Goal: Task Accomplishment & Management: Complete application form

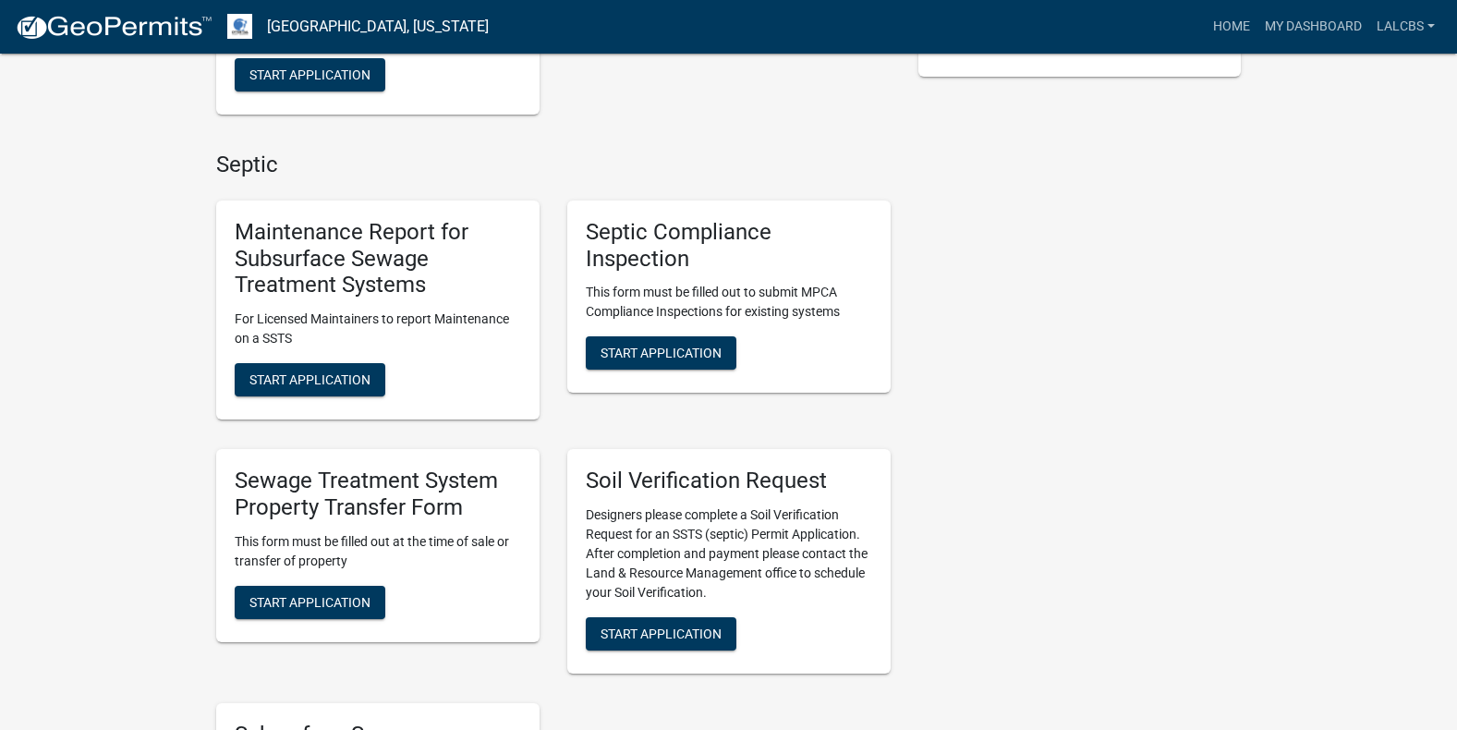
scroll to position [462, 0]
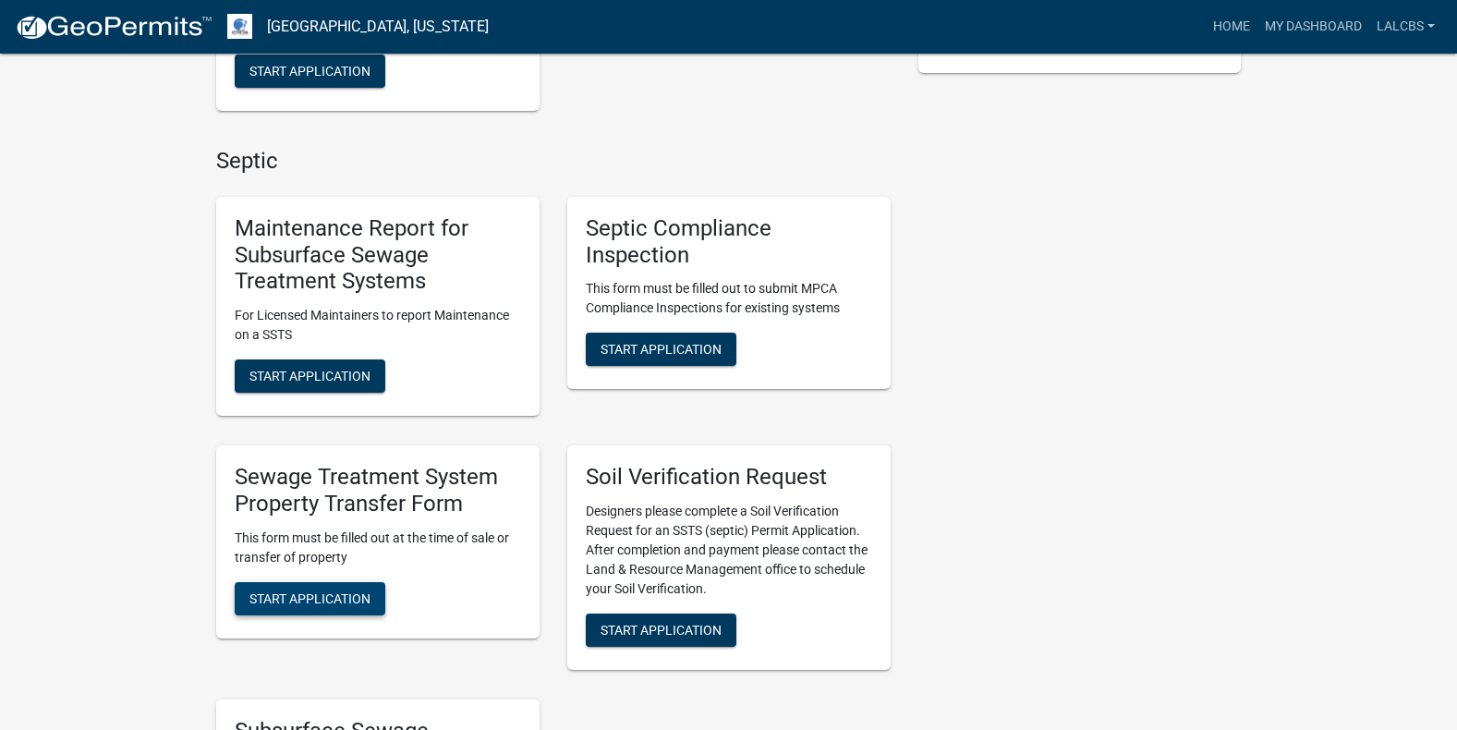
click at [333, 596] on span "Start Application" at bounding box center [309, 597] width 121 height 15
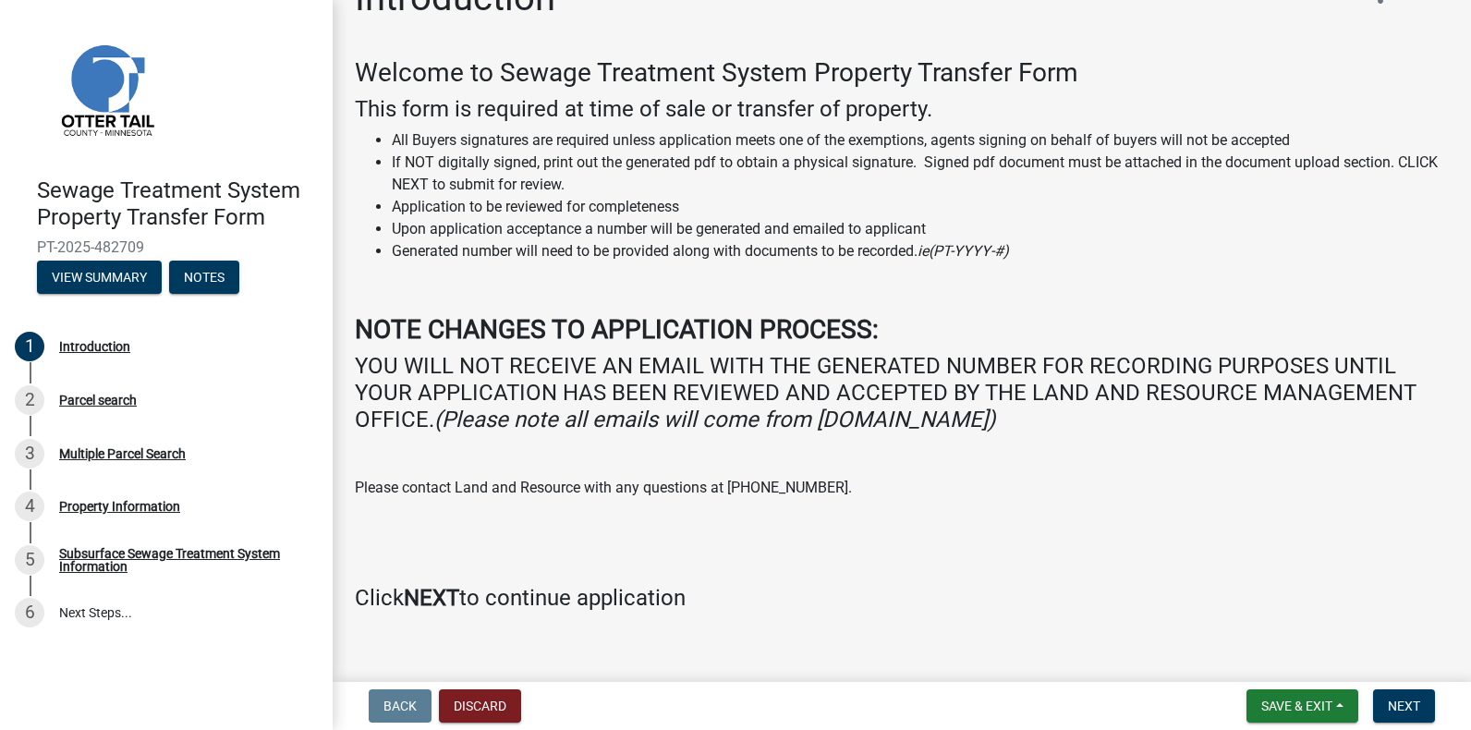
scroll to position [70, 0]
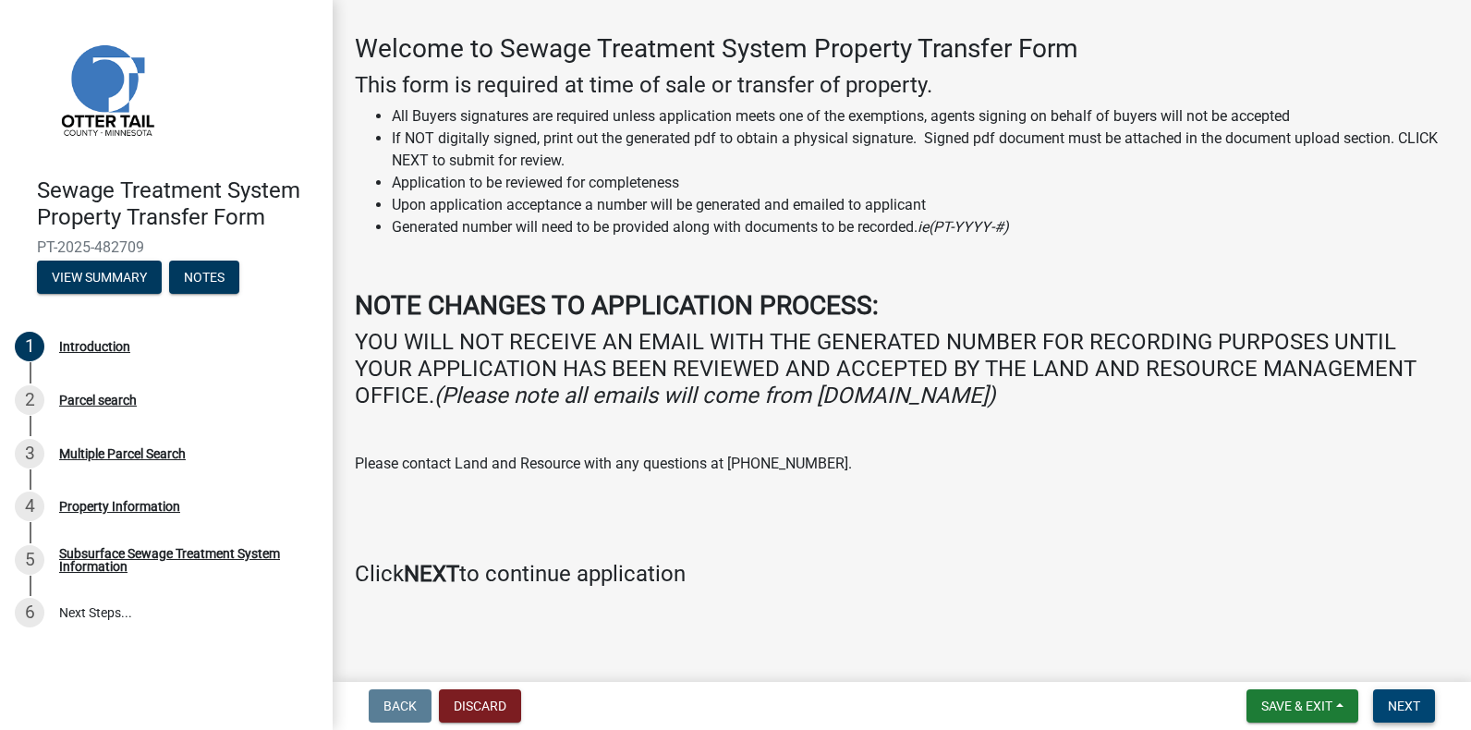
click at [1407, 698] on span "Next" at bounding box center [1403, 705] width 32 height 15
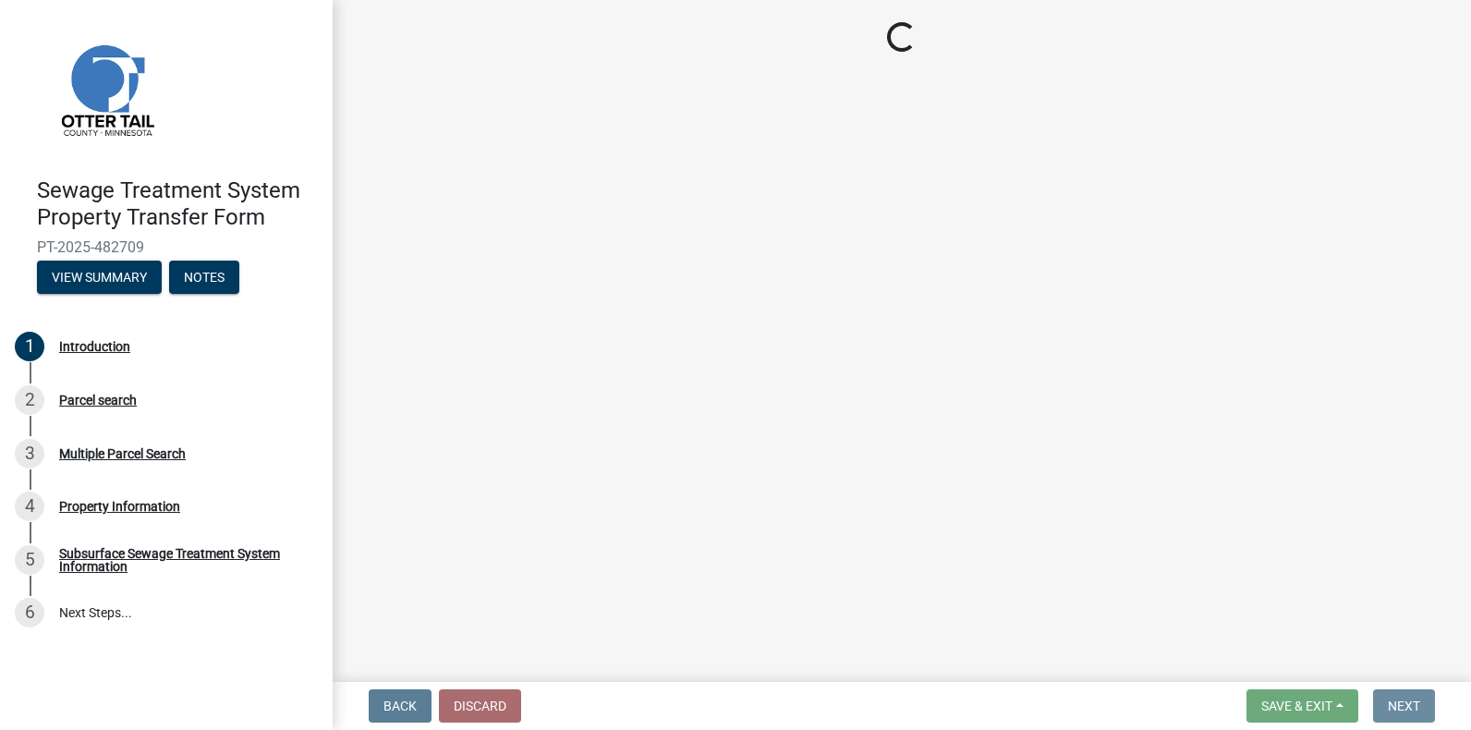
scroll to position [0, 0]
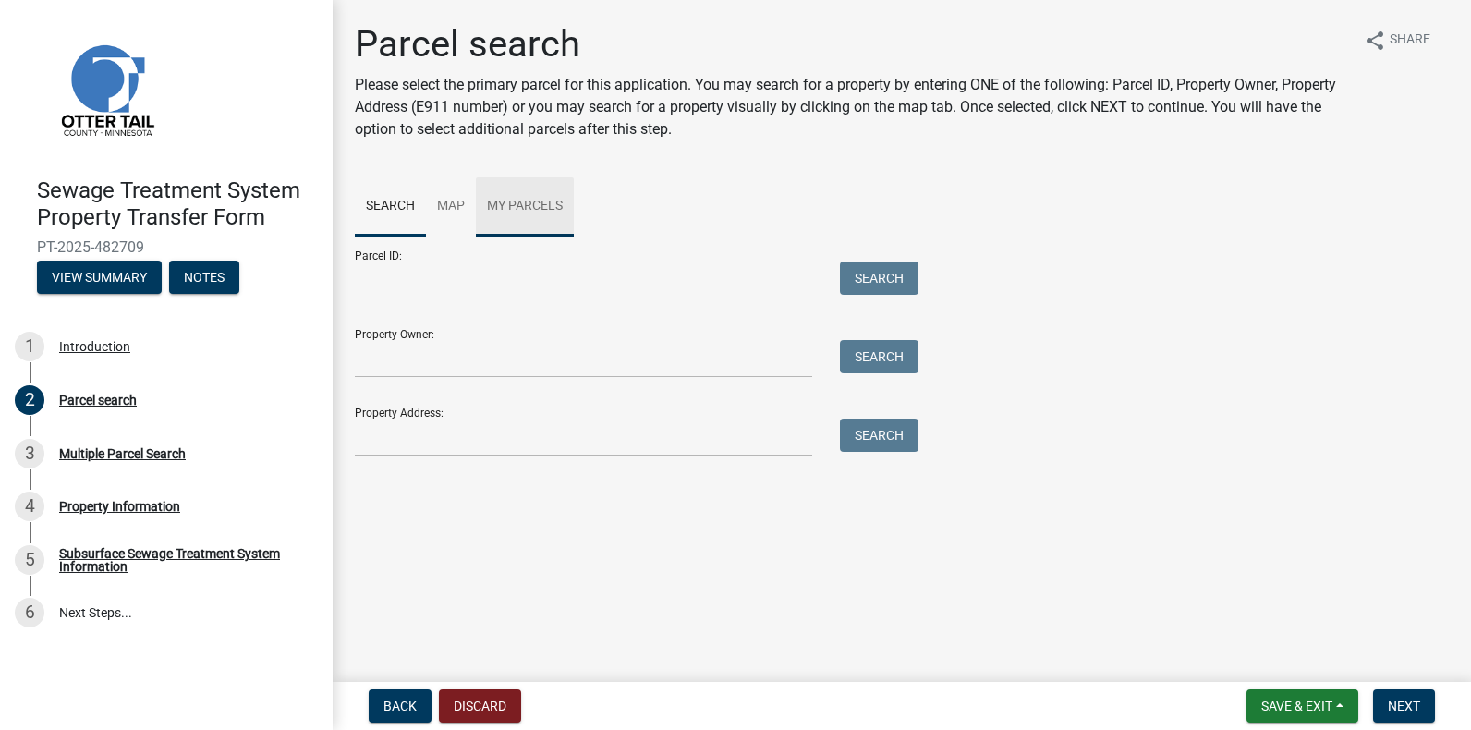
click at [498, 195] on link "My Parcels" at bounding box center [525, 206] width 98 height 59
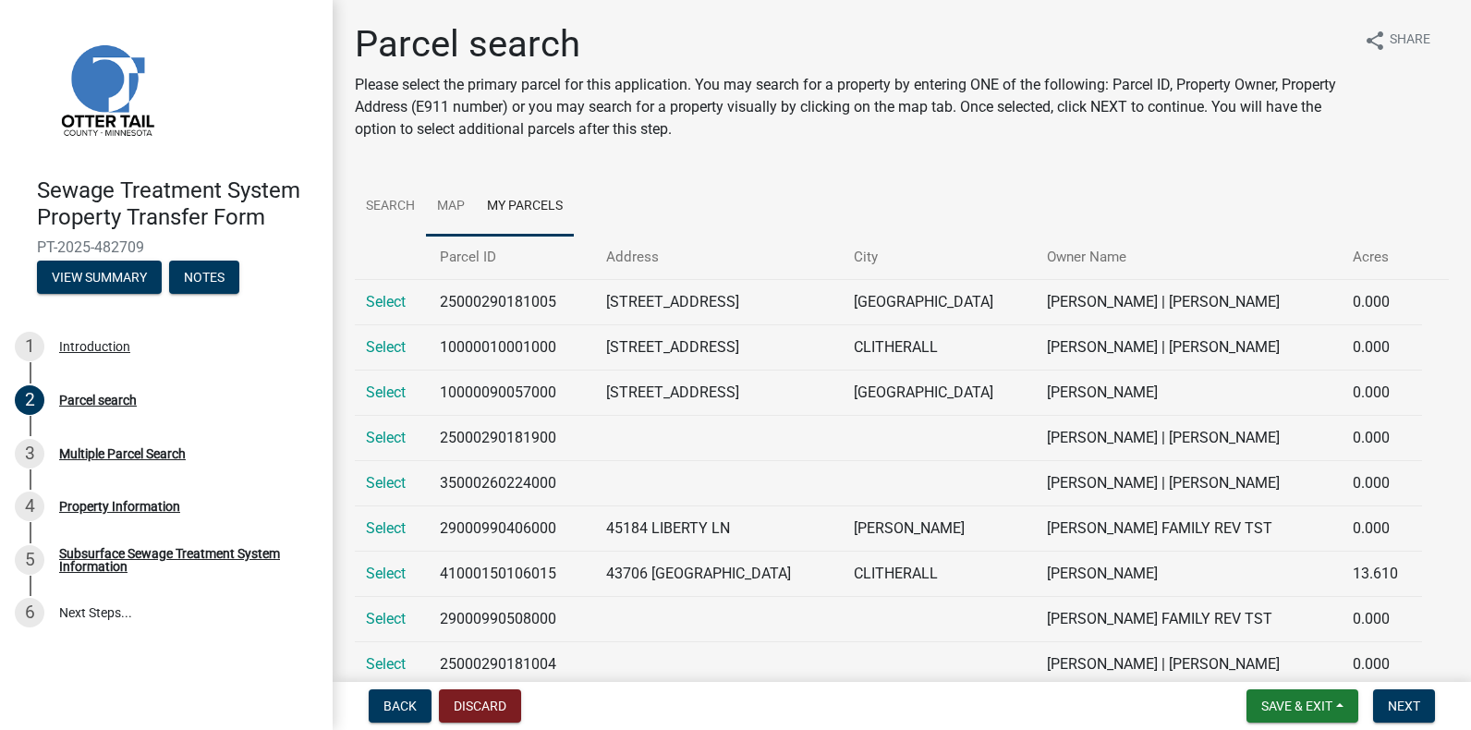
click at [446, 198] on link "Map" at bounding box center [451, 206] width 50 height 59
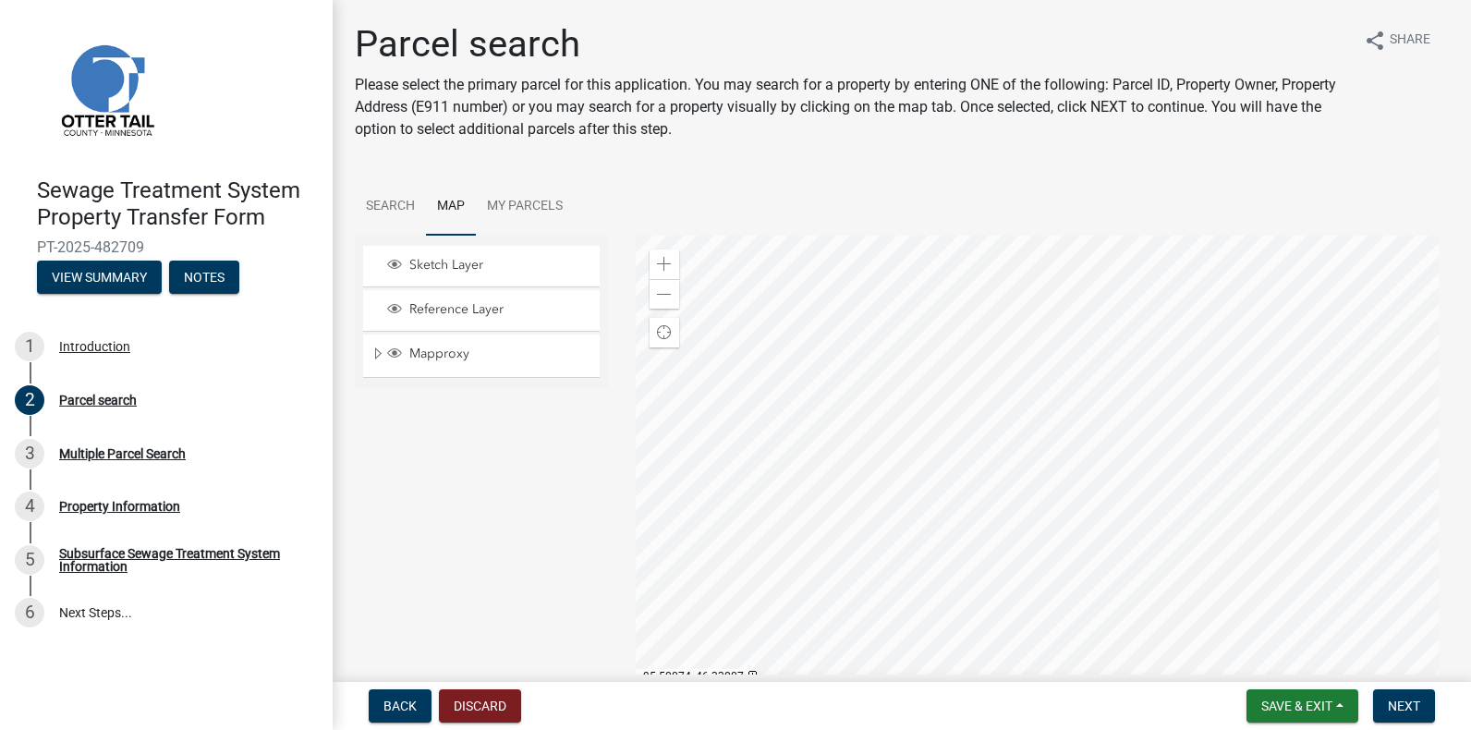
click at [1046, 516] on div at bounding box center [1043, 467] width 814 height 462
click at [1146, 424] on div at bounding box center [1043, 467] width 814 height 462
click at [955, 473] on div at bounding box center [1043, 467] width 814 height 462
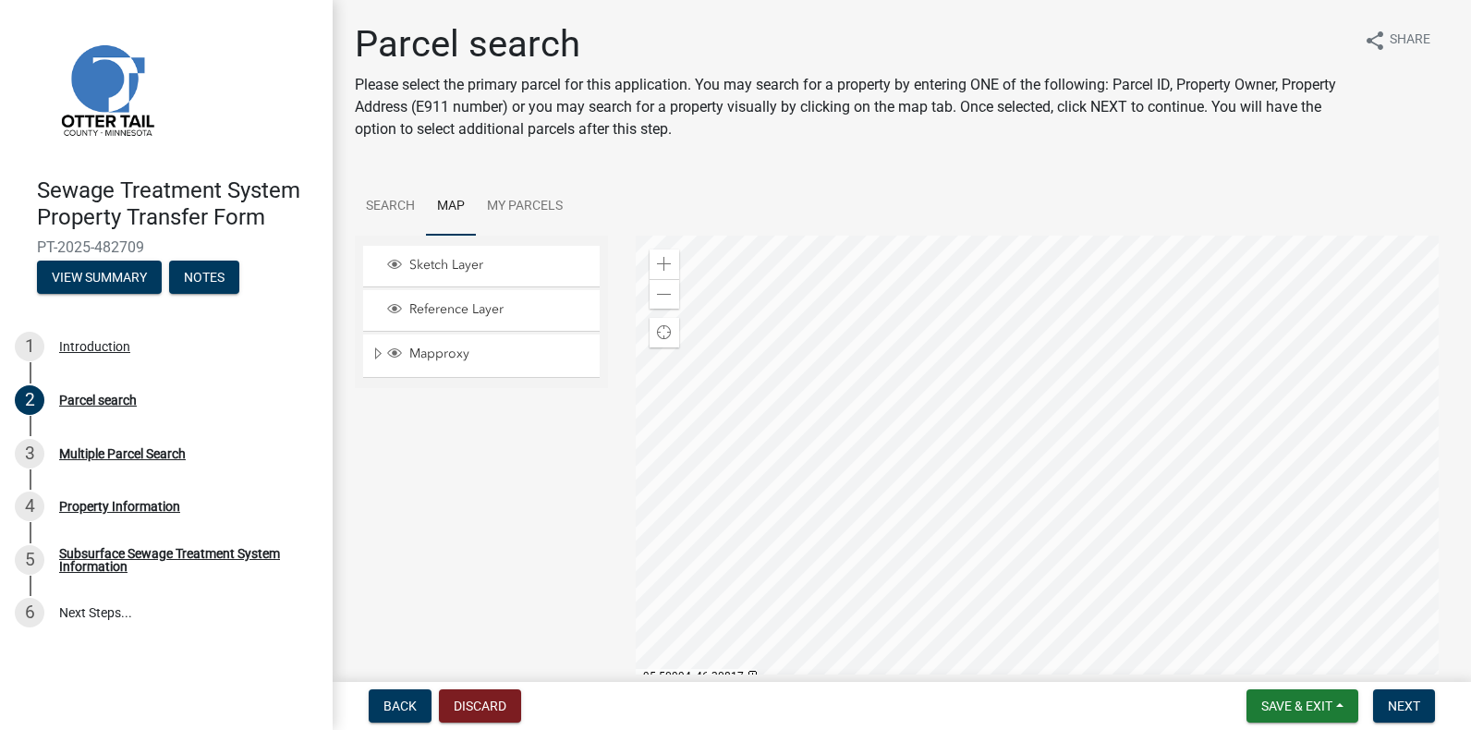
click at [1328, 471] on div at bounding box center [1043, 467] width 814 height 462
click at [1284, 389] on div at bounding box center [1043, 467] width 814 height 462
click at [1375, 379] on div at bounding box center [1043, 467] width 814 height 462
click at [820, 492] on div at bounding box center [1043, 467] width 814 height 462
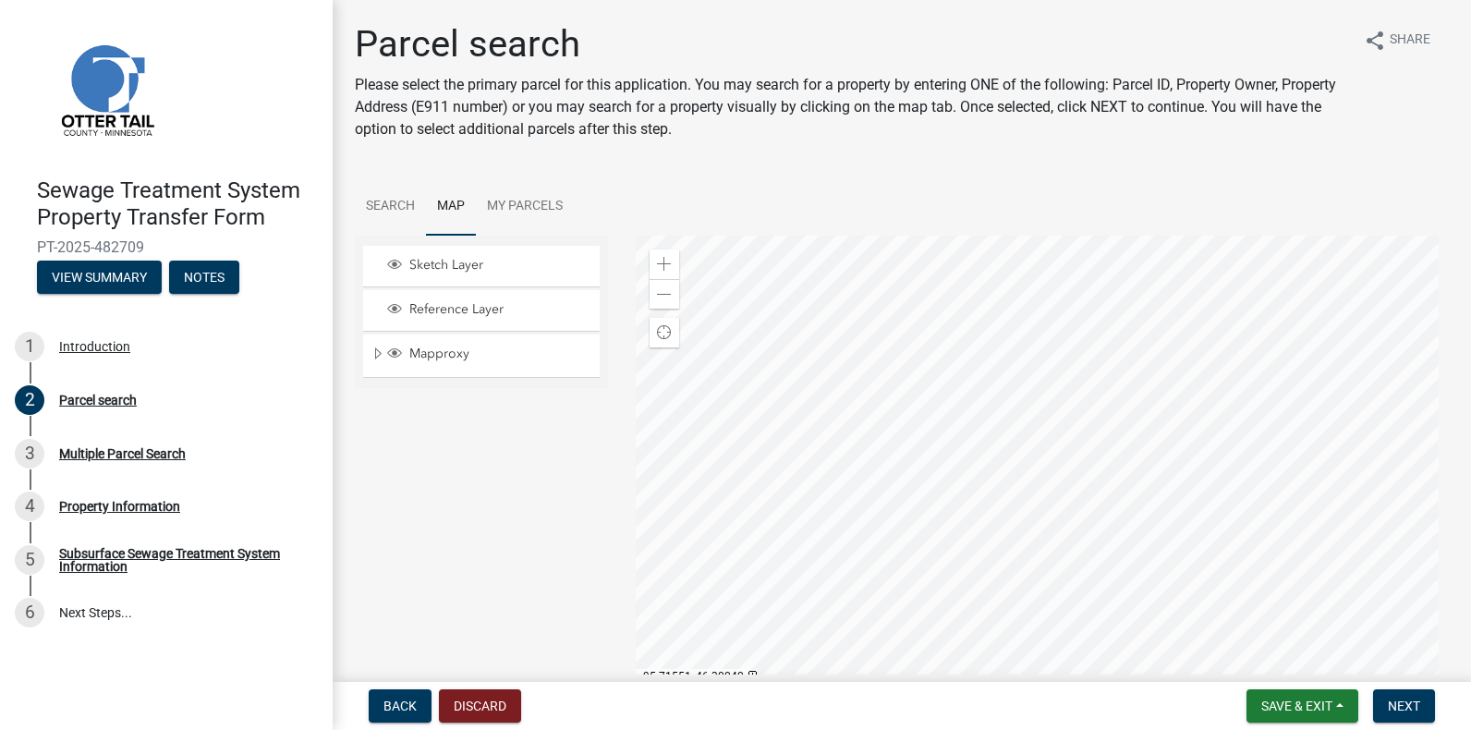
click at [820, 492] on div at bounding box center [1043, 467] width 814 height 462
click at [865, 559] on div at bounding box center [1043, 467] width 814 height 462
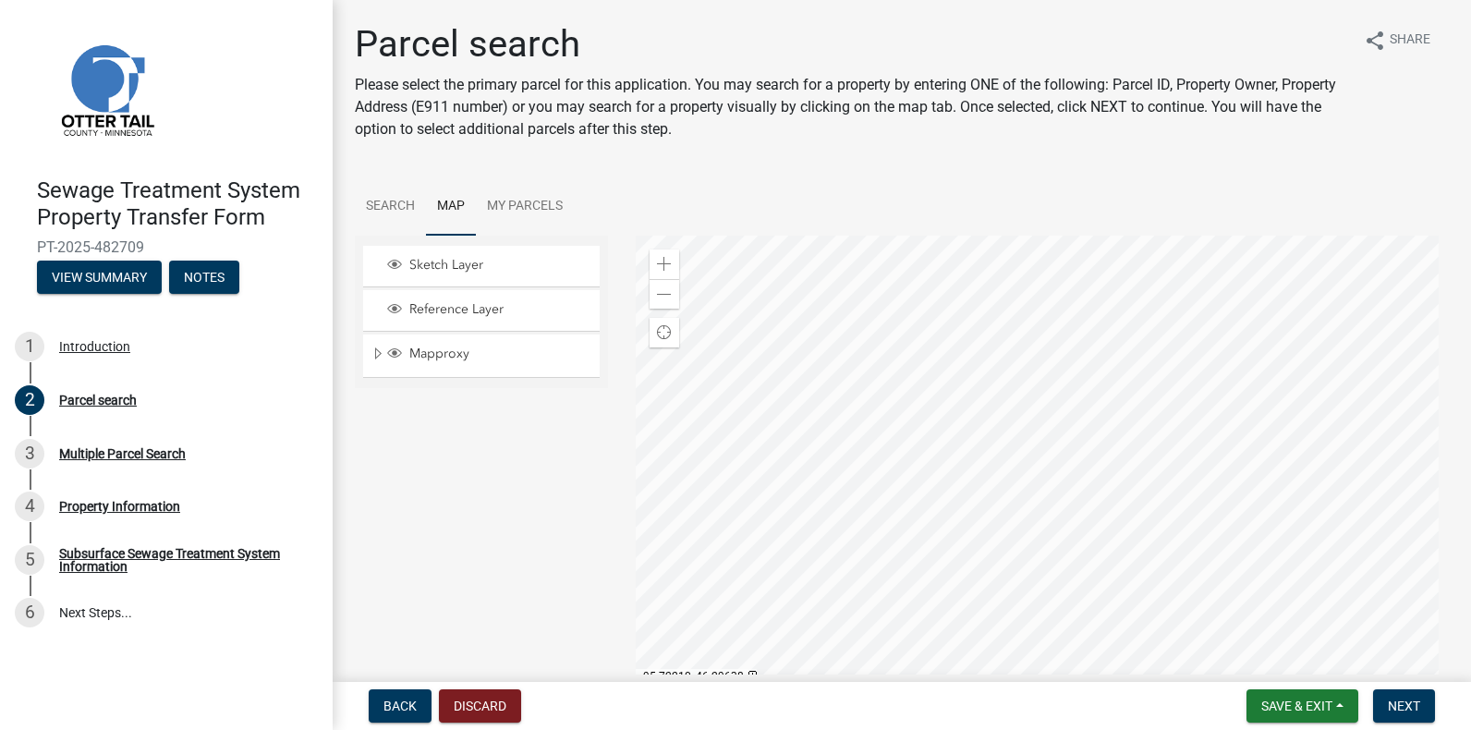
click at [828, 555] on div at bounding box center [1043, 467] width 814 height 462
click at [841, 552] on div at bounding box center [1043, 467] width 814 height 462
click at [858, 479] on div at bounding box center [1043, 467] width 814 height 462
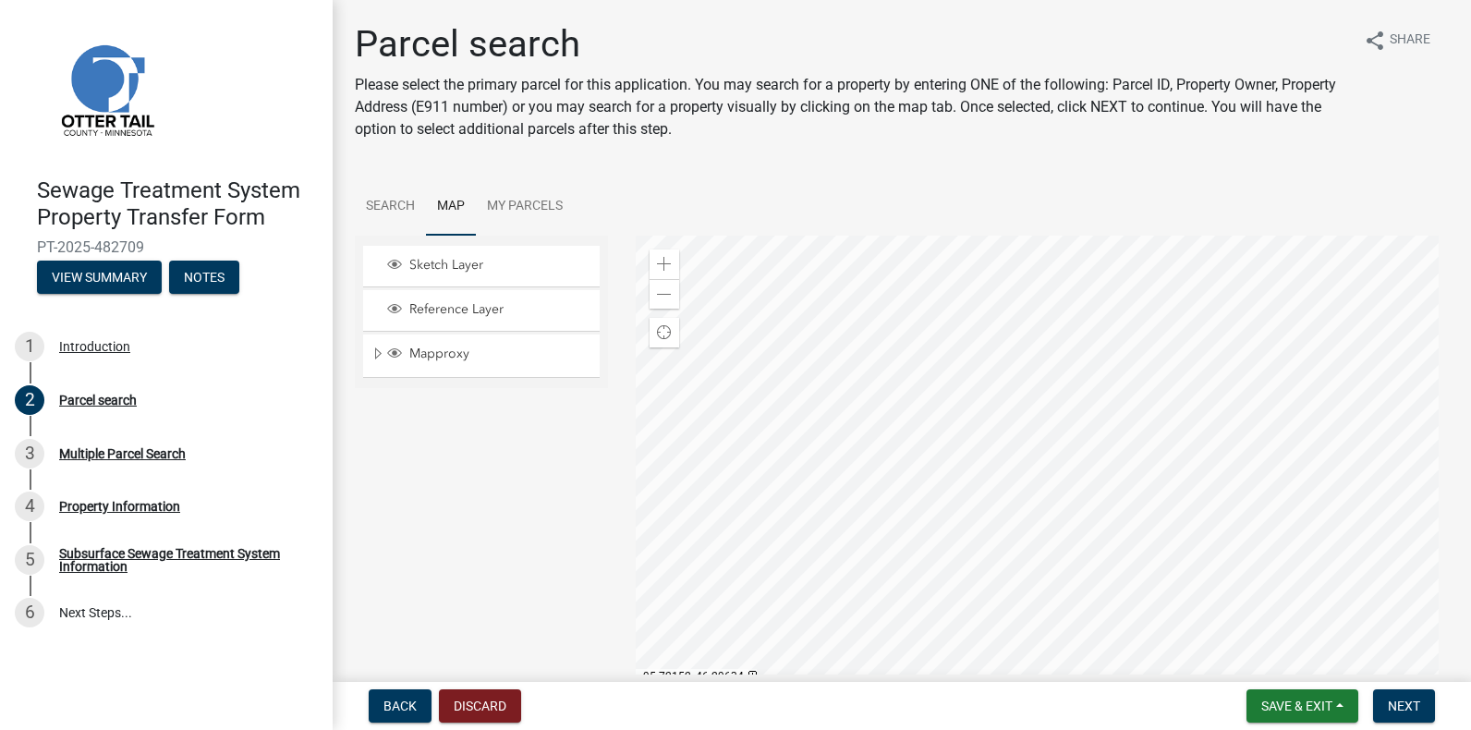
click at [859, 489] on div at bounding box center [1043, 467] width 814 height 462
click at [829, 493] on div at bounding box center [1043, 467] width 814 height 462
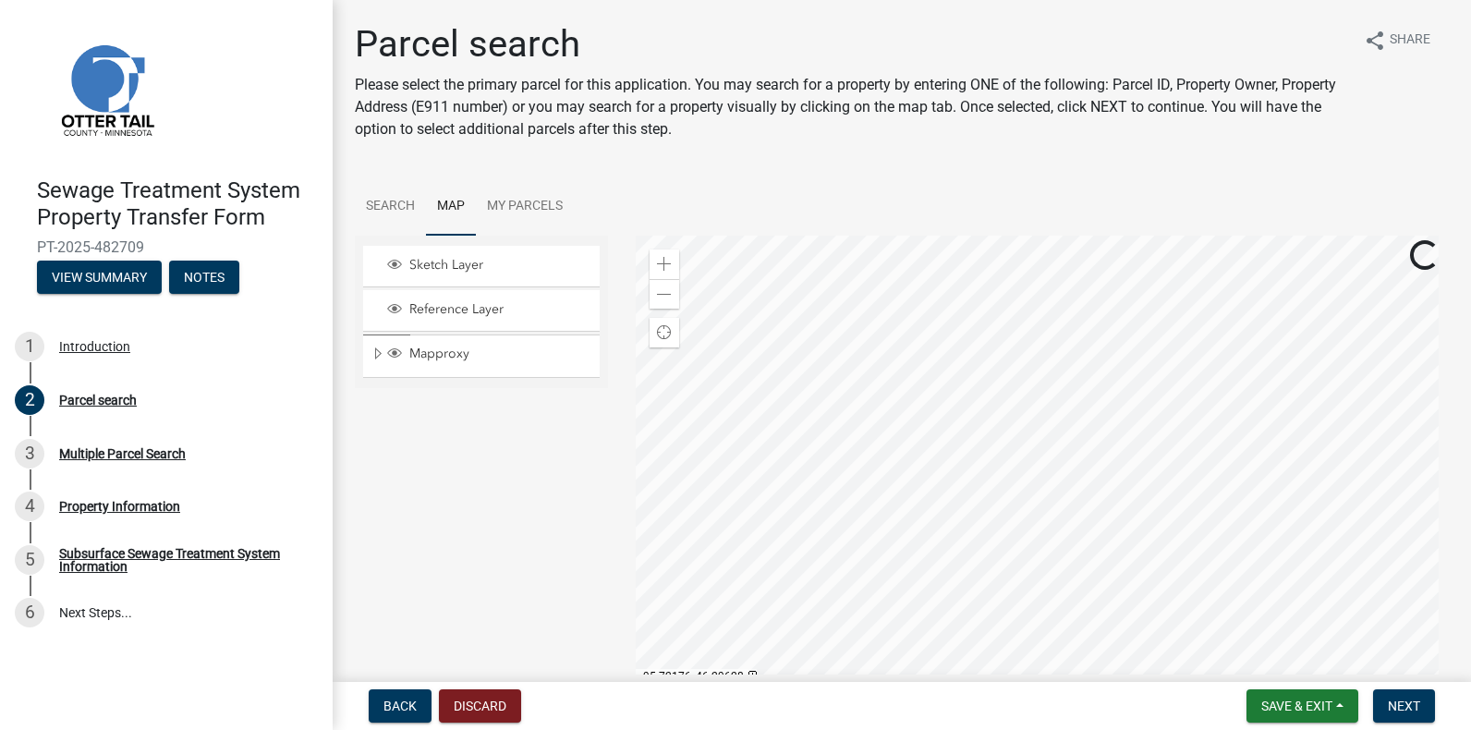
click at [834, 505] on div at bounding box center [1043, 467] width 814 height 462
click at [658, 293] on span at bounding box center [664, 294] width 15 height 15
click at [1052, 394] on div at bounding box center [1043, 467] width 814 height 462
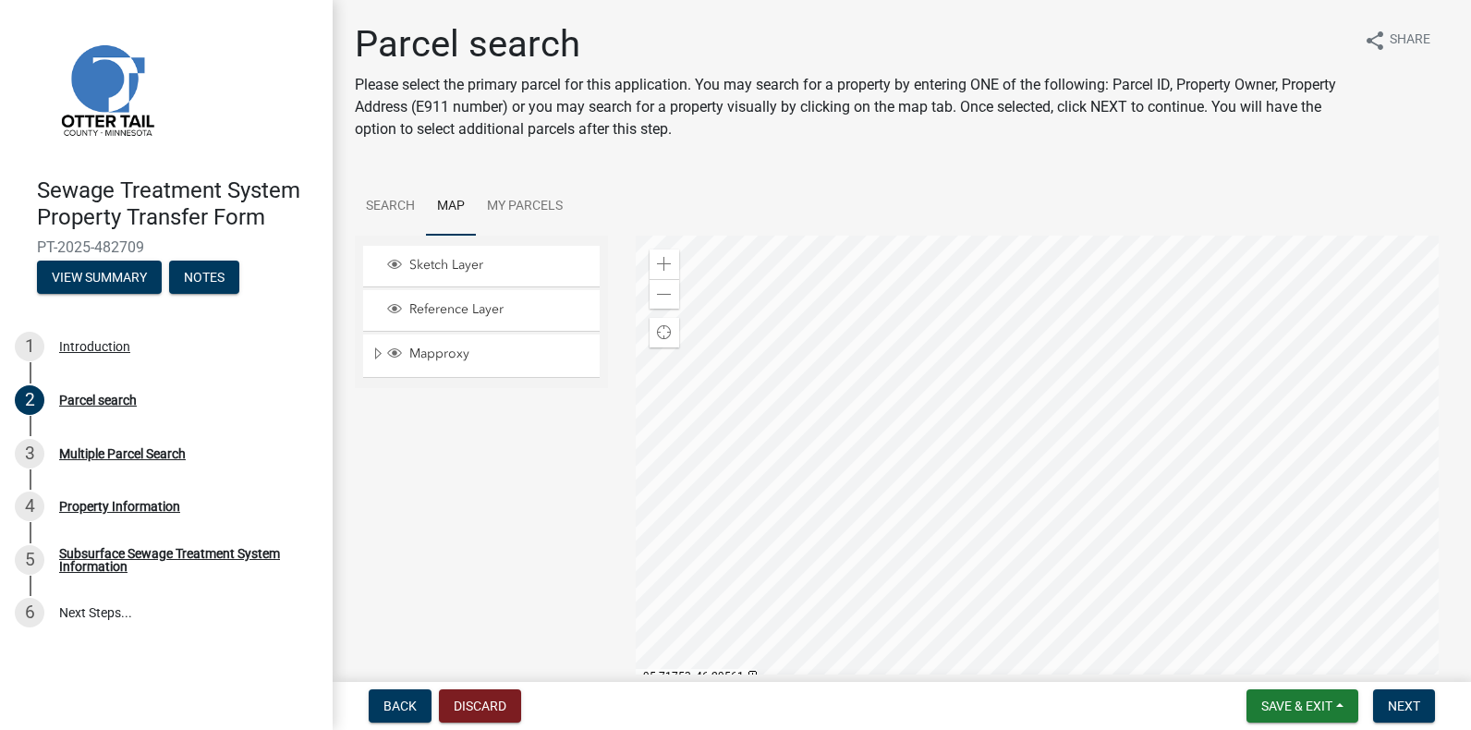
click at [1110, 236] on div at bounding box center [1043, 467] width 814 height 462
click at [1144, 236] on div at bounding box center [1043, 467] width 814 height 462
click at [1095, 246] on div at bounding box center [1043, 467] width 814 height 462
click at [950, 353] on div at bounding box center [1043, 467] width 814 height 462
click at [968, 262] on div at bounding box center [1043, 467] width 814 height 462
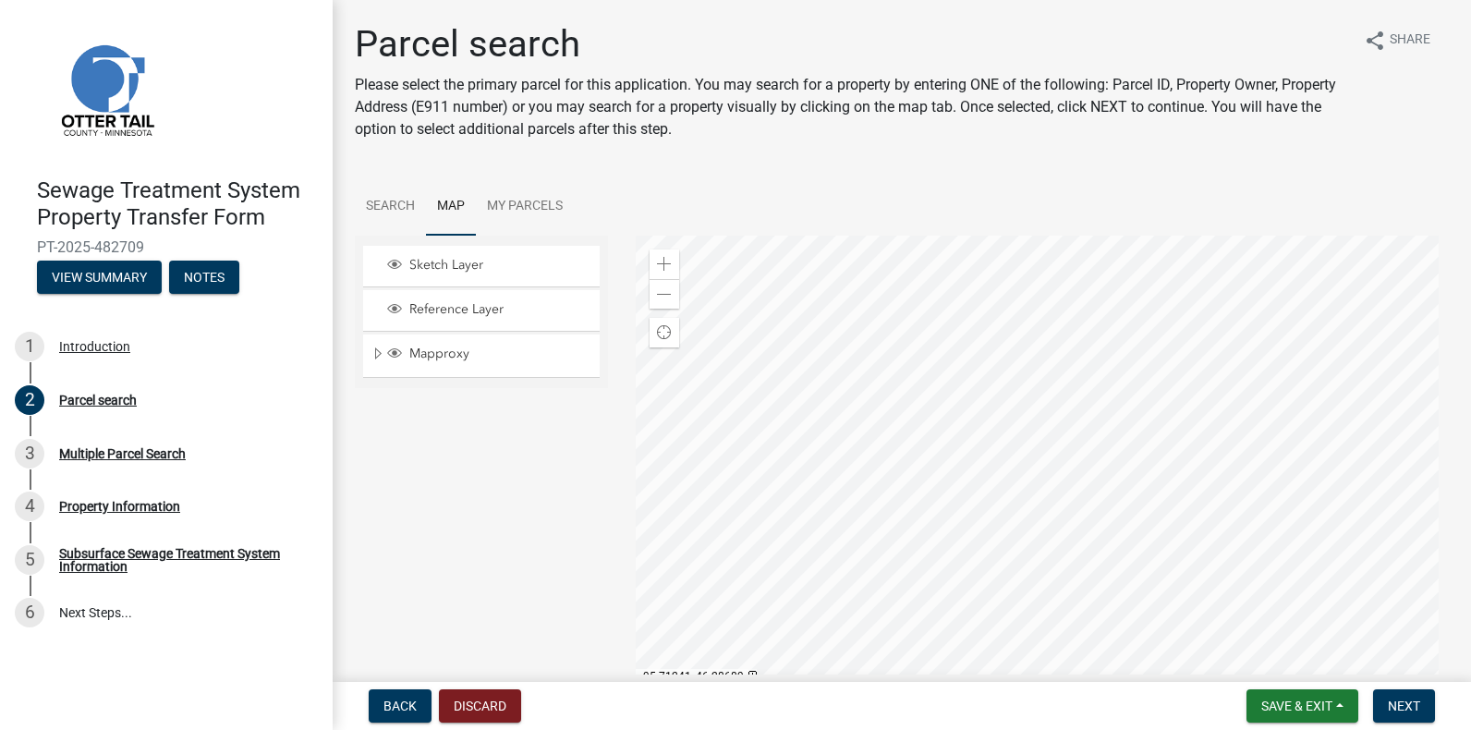
click at [1071, 387] on div at bounding box center [1043, 467] width 814 height 462
click at [970, 313] on div at bounding box center [1043, 467] width 814 height 462
click at [1280, 236] on div at bounding box center [1043, 467] width 814 height 462
click at [1060, 482] on div at bounding box center [1043, 467] width 814 height 462
click at [1126, 435] on div at bounding box center [1043, 467] width 814 height 462
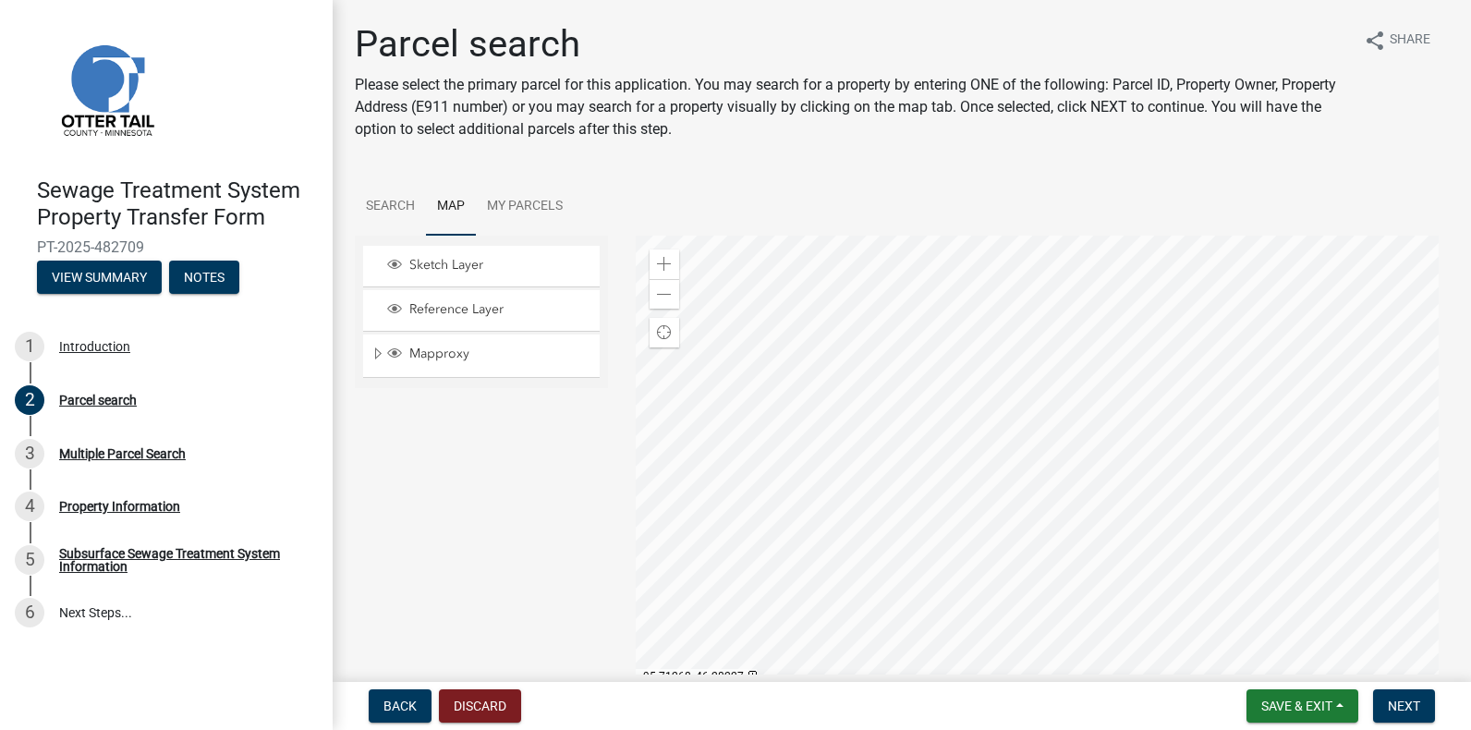
click at [1067, 374] on div at bounding box center [1043, 467] width 814 height 462
click at [1133, 450] on div at bounding box center [1043, 467] width 814 height 462
click at [968, 465] on div at bounding box center [1043, 467] width 814 height 462
click at [900, 454] on div at bounding box center [1043, 467] width 814 height 462
click at [954, 453] on div at bounding box center [1043, 467] width 814 height 462
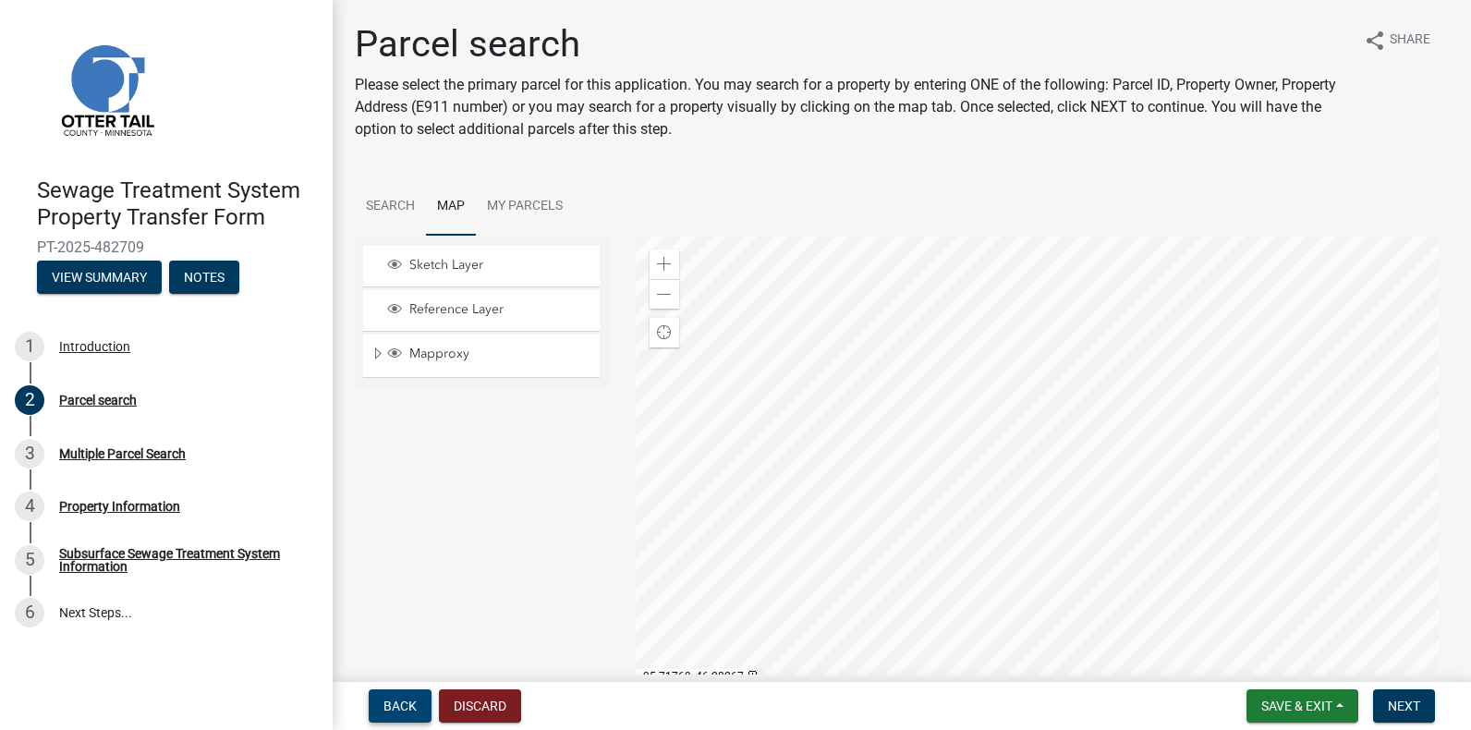
click at [403, 705] on span "Back" at bounding box center [399, 705] width 33 height 15
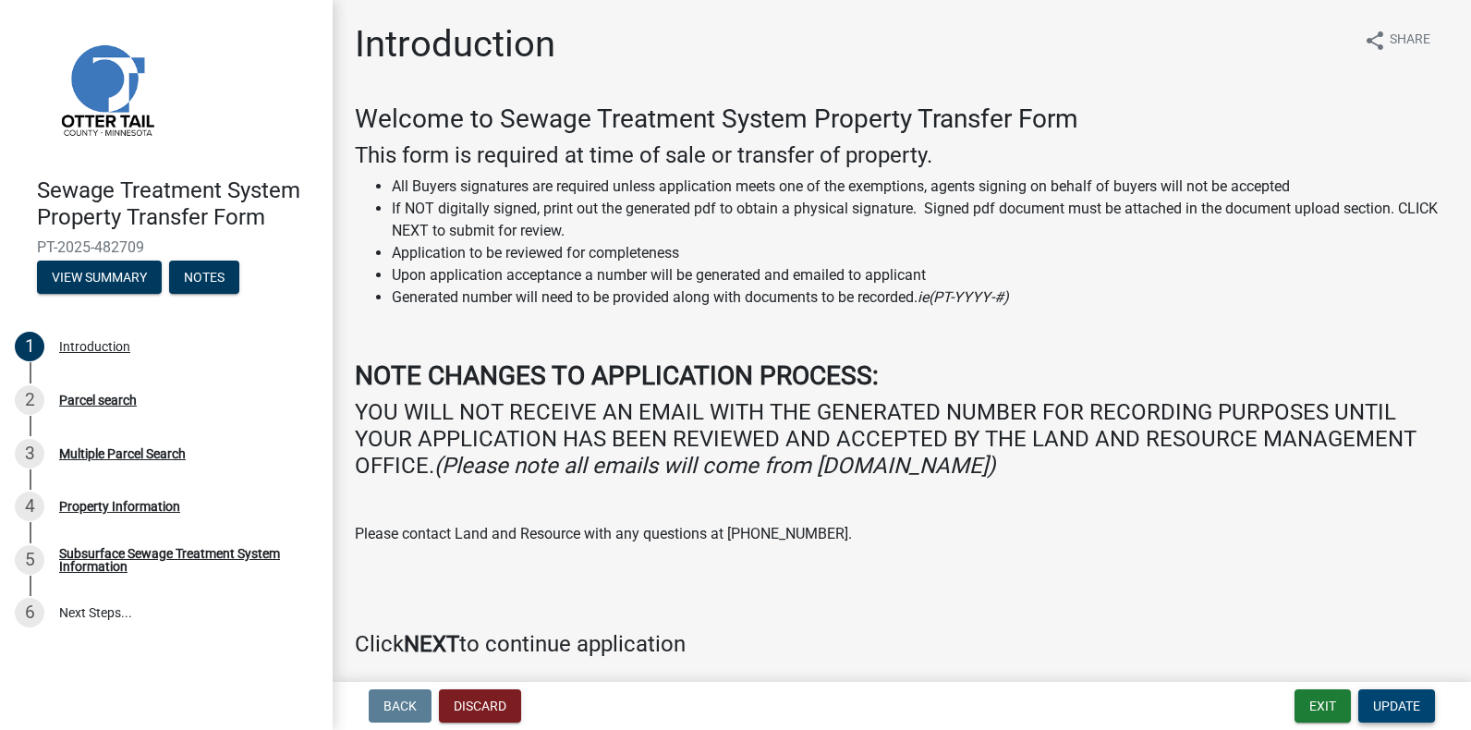
click at [1389, 703] on span "Update" at bounding box center [1396, 705] width 47 height 15
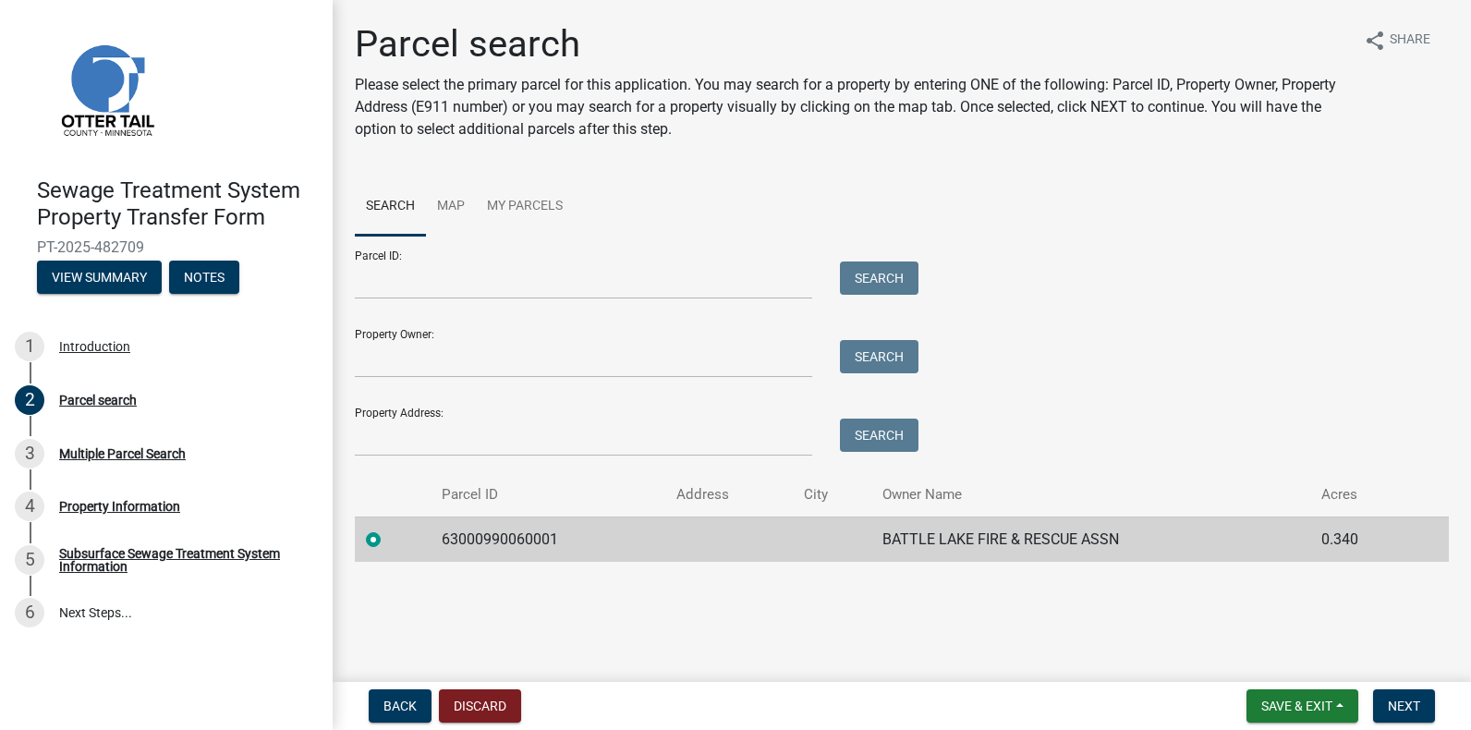
click at [388, 528] on label at bounding box center [388, 528] width 0 height 0
click at [388, 538] on input "radio" at bounding box center [394, 534] width 12 height 12
click at [469, 261] on input "Parcel ID:" at bounding box center [583, 280] width 457 height 38
type input "25000990517000"
click at [869, 272] on button "Search" at bounding box center [879, 277] width 79 height 33
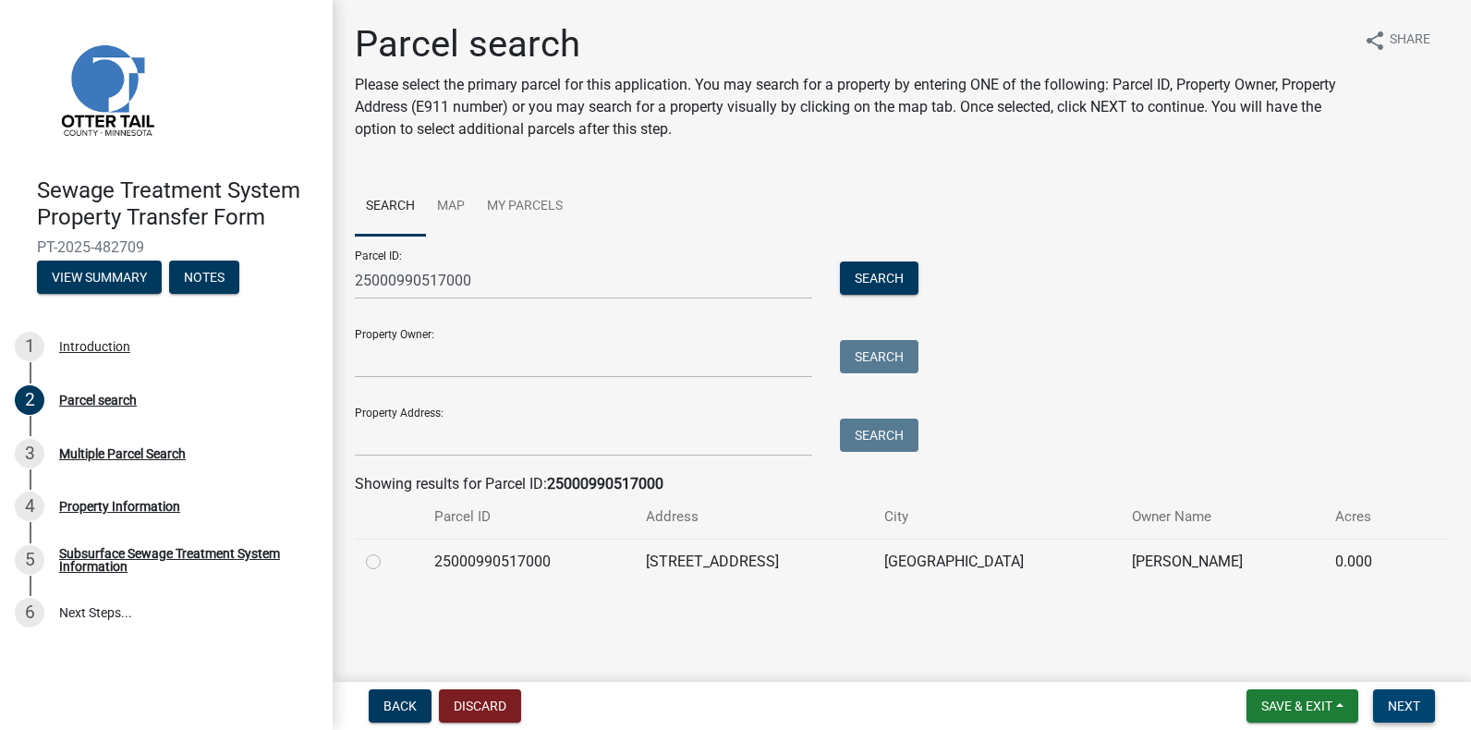
click at [1402, 699] on span "Next" at bounding box center [1403, 705] width 32 height 15
click at [388, 551] on label at bounding box center [388, 551] width 0 height 0
click at [388, 559] on input "radio" at bounding box center [394, 557] width 12 height 12
radio input "true"
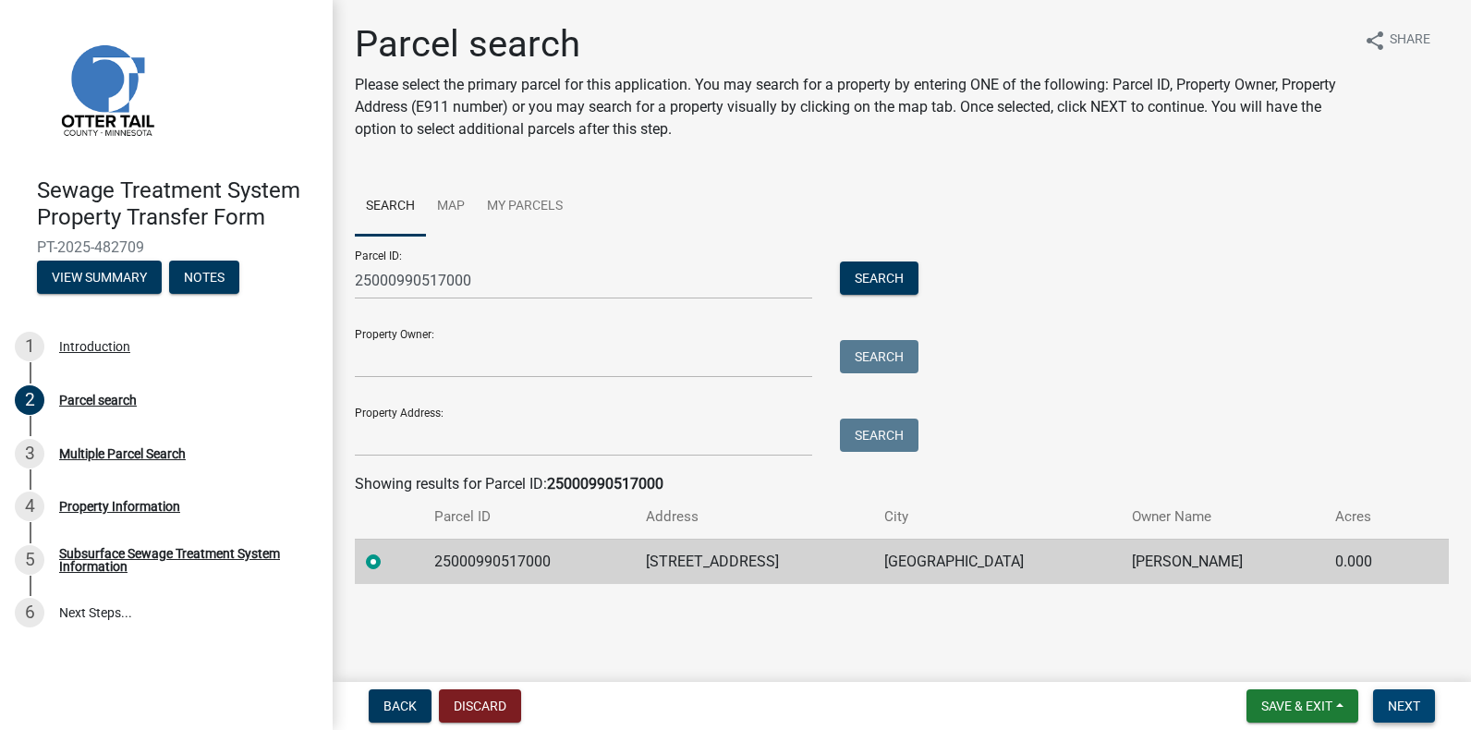
click at [1408, 706] on span "Next" at bounding box center [1403, 705] width 32 height 15
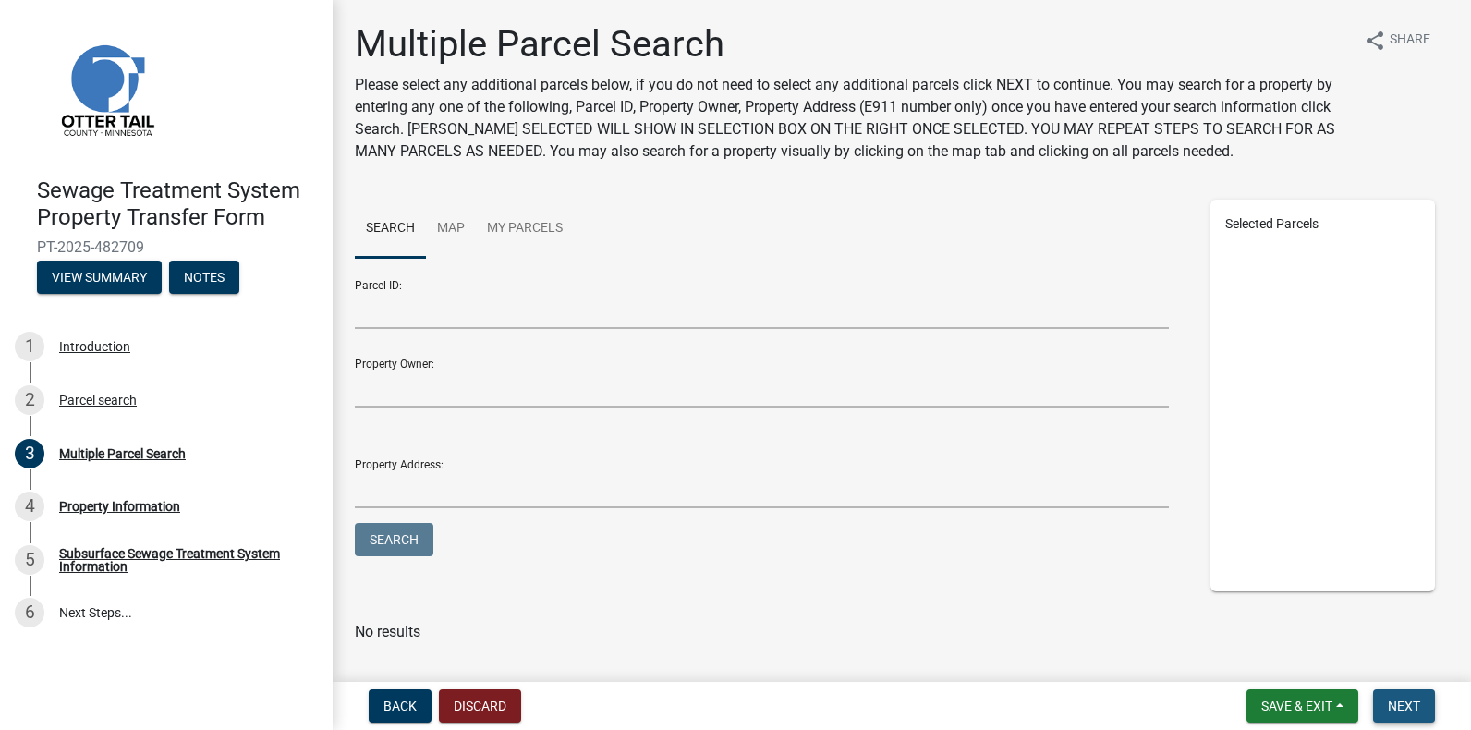
click at [1399, 700] on span "Next" at bounding box center [1403, 705] width 32 height 15
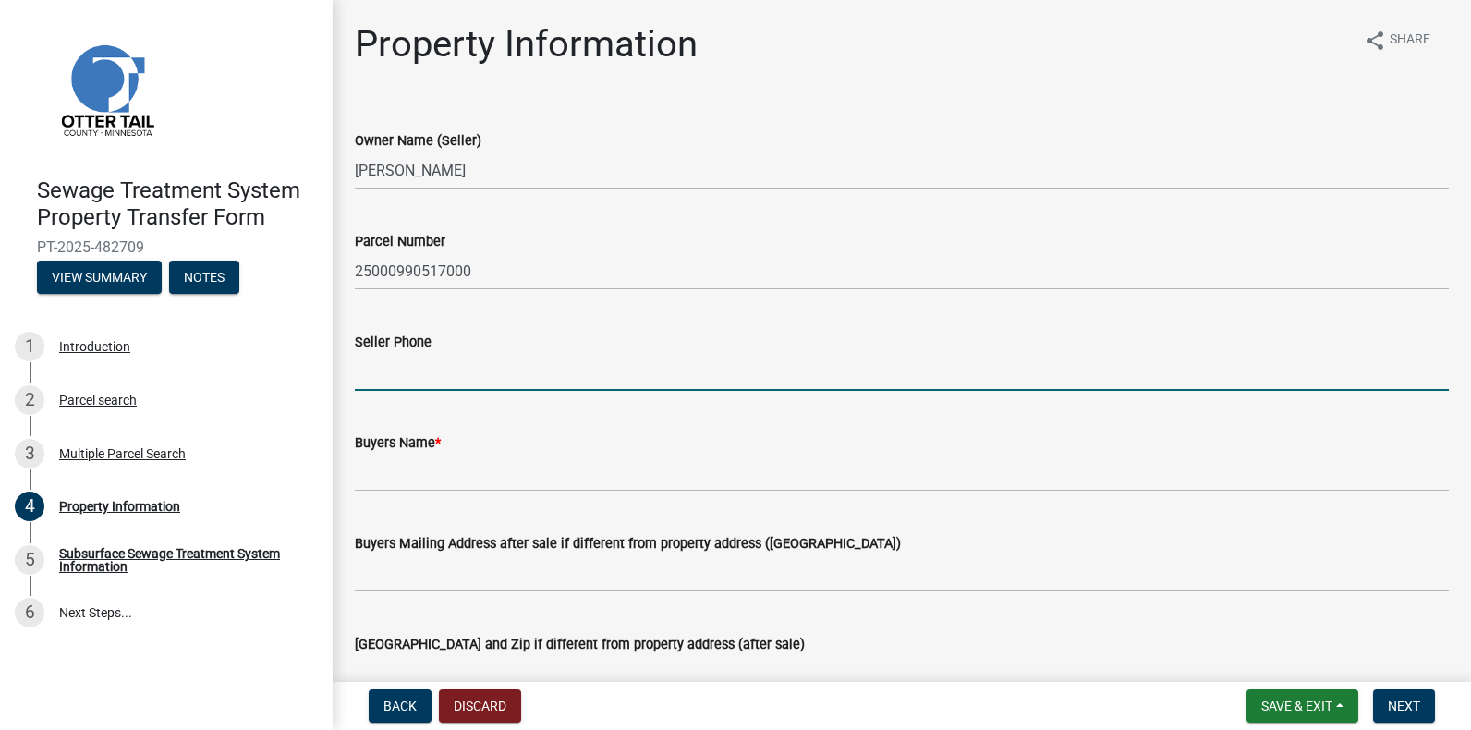
click at [375, 363] on input "Seller Phone" at bounding box center [902, 372] width 1094 height 38
type input "2187702676"
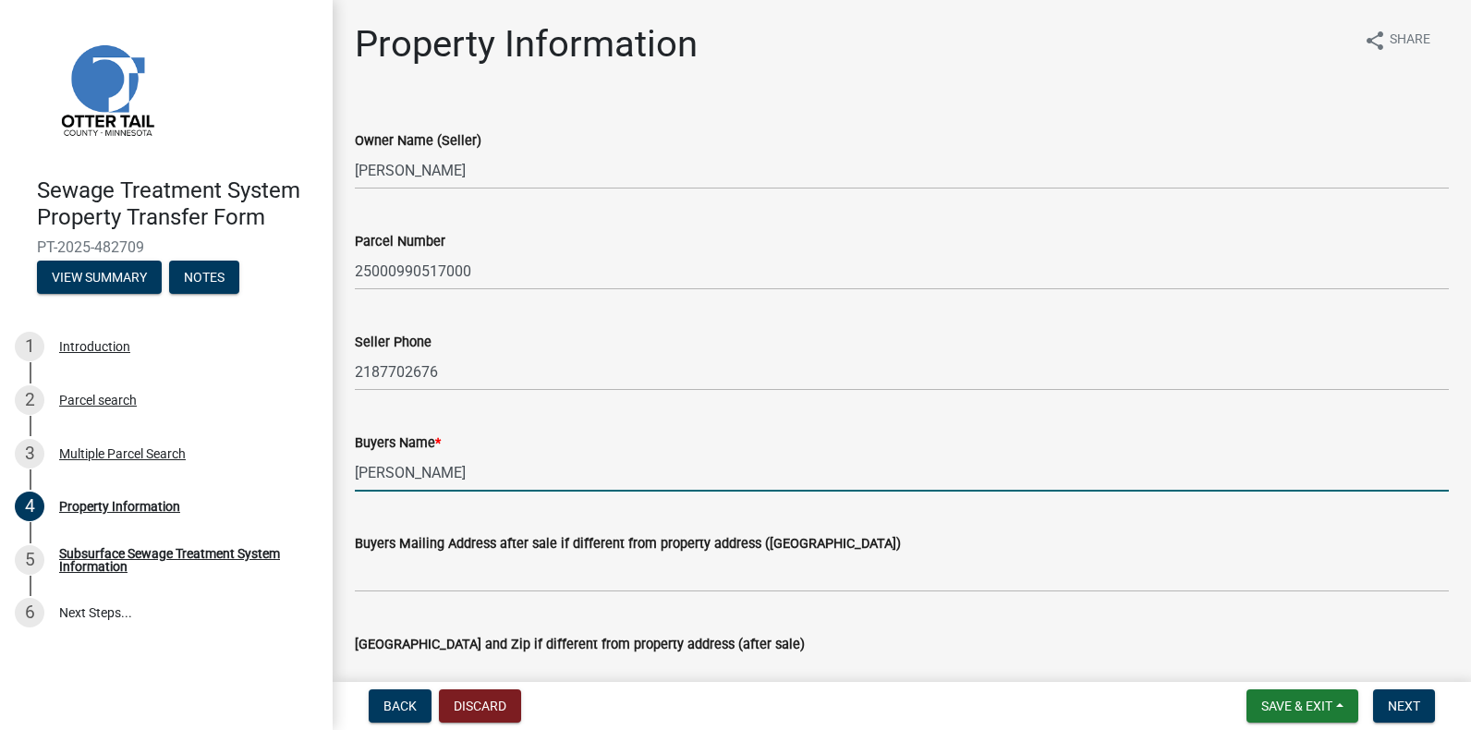
type input "Jennifer L. Pfeffer-Dittes"
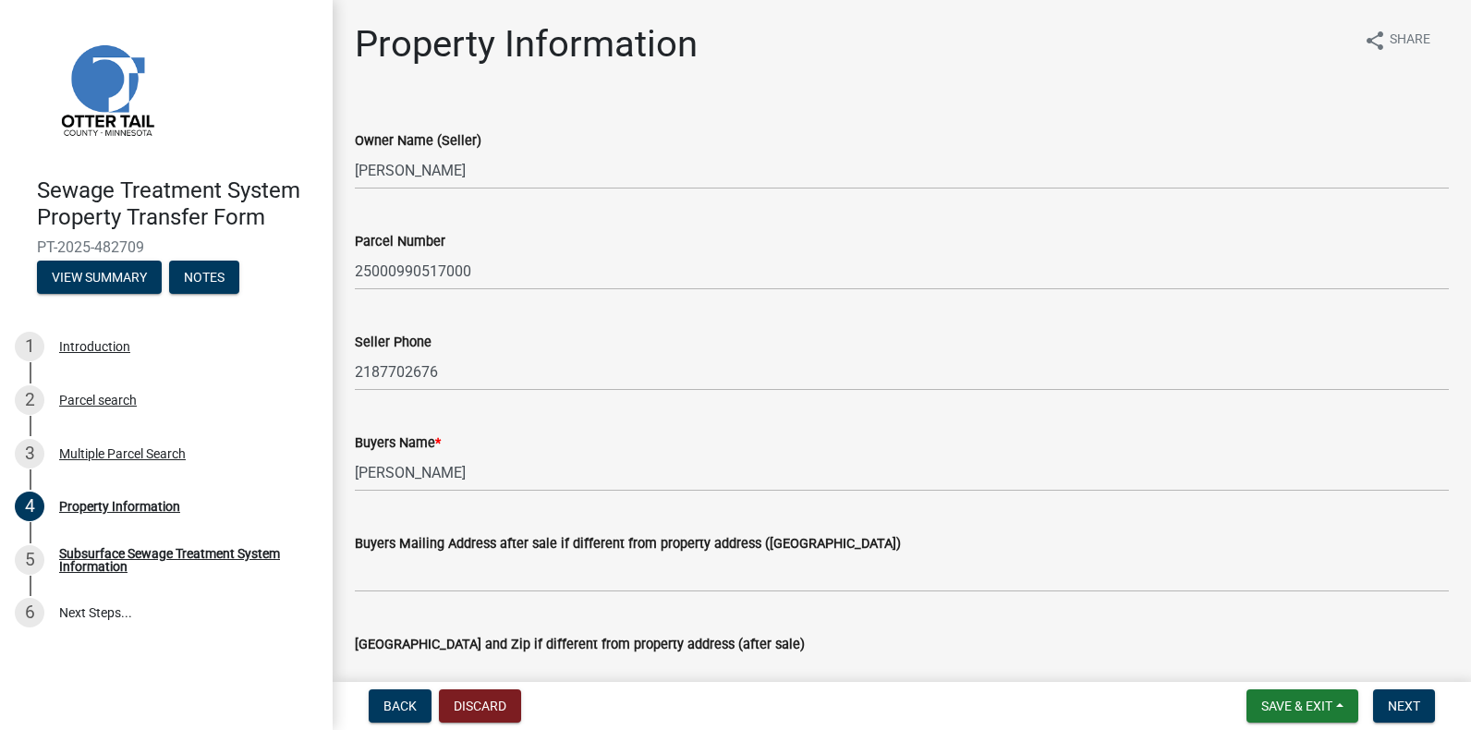
click at [368, 503] on wm-data-entity-input "Buyers Name * Jennifer L. Pfeffer-Dittes" at bounding box center [902, 456] width 1094 height 101
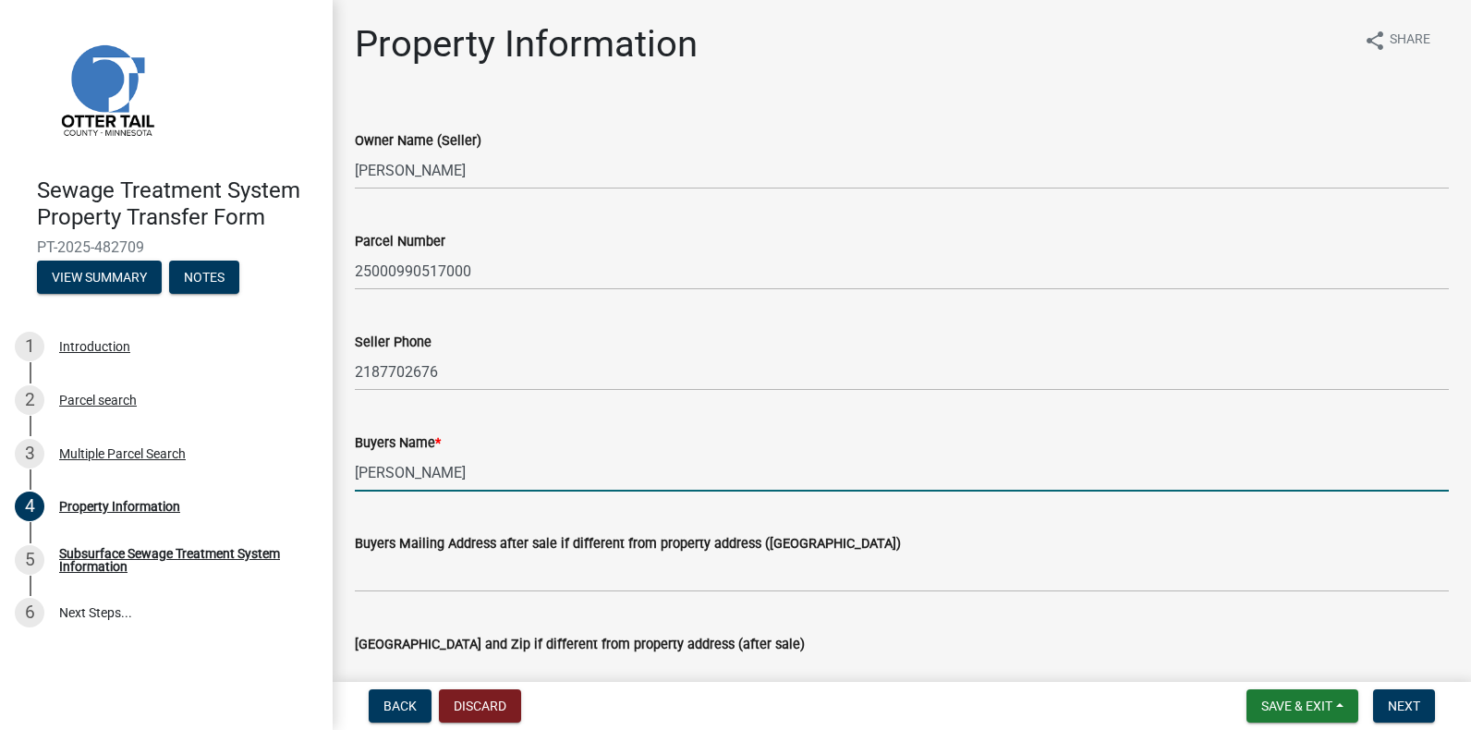
click at [525, 467] on input "Jennifer L. Pfeffer-Dittes" at bounding box center [902, 473] width 1094 height 38
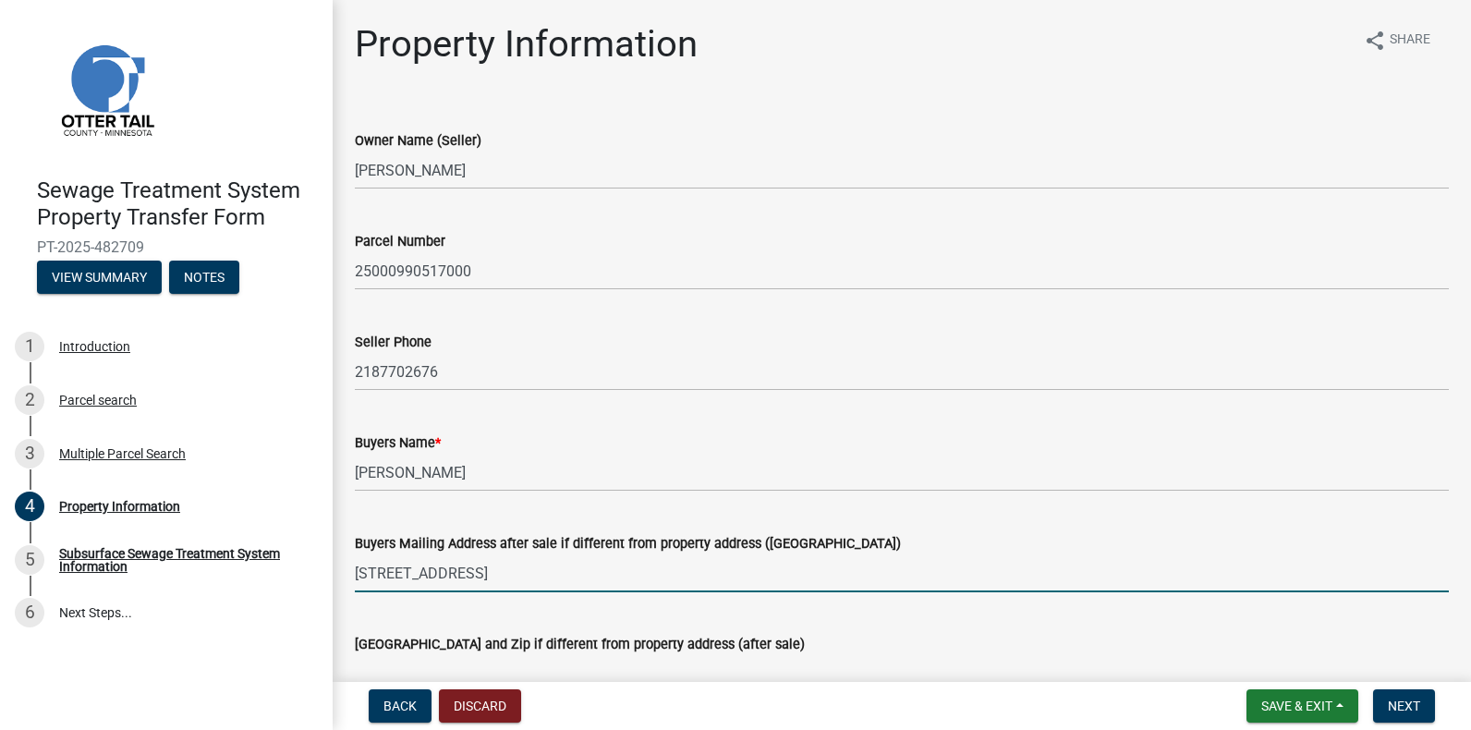
type input "4560 Pine Street"
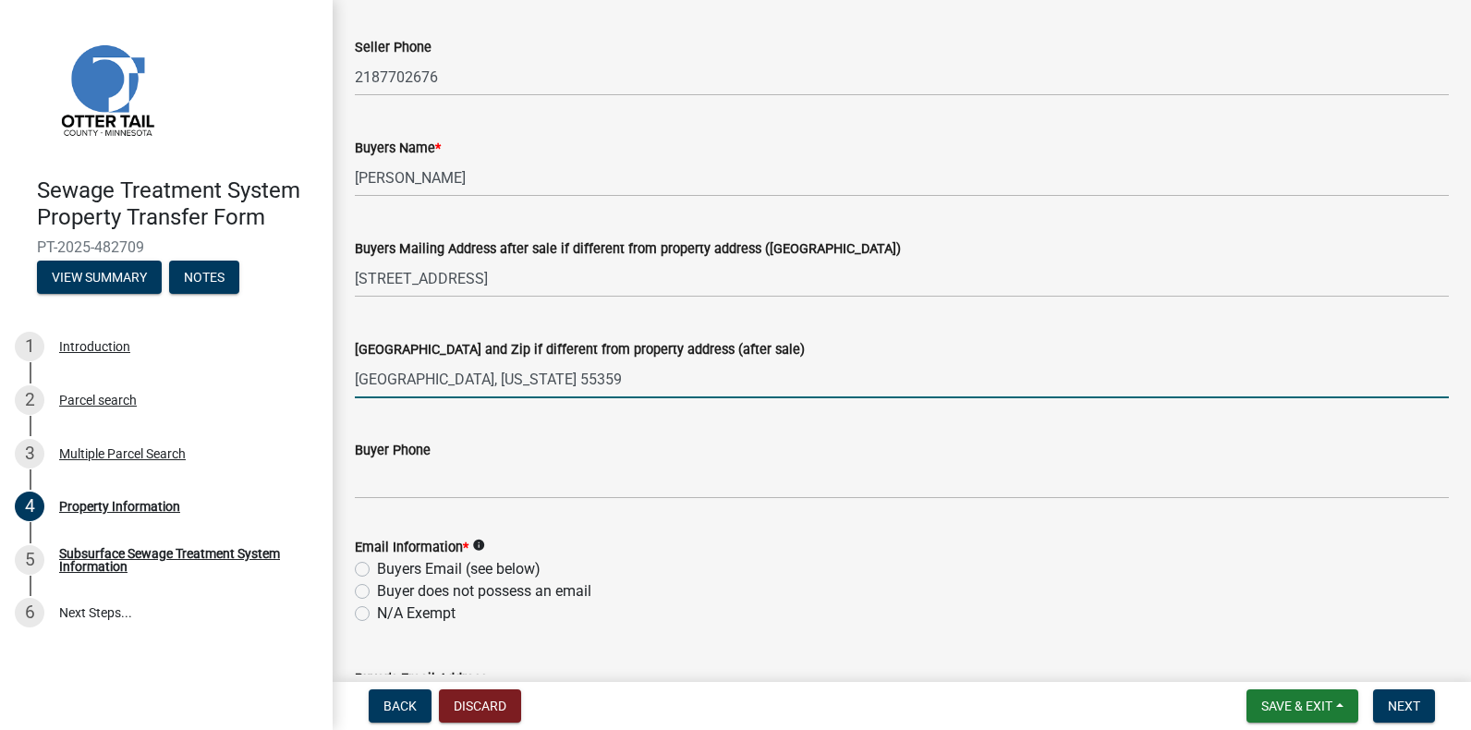
scroll to position [297, 0]
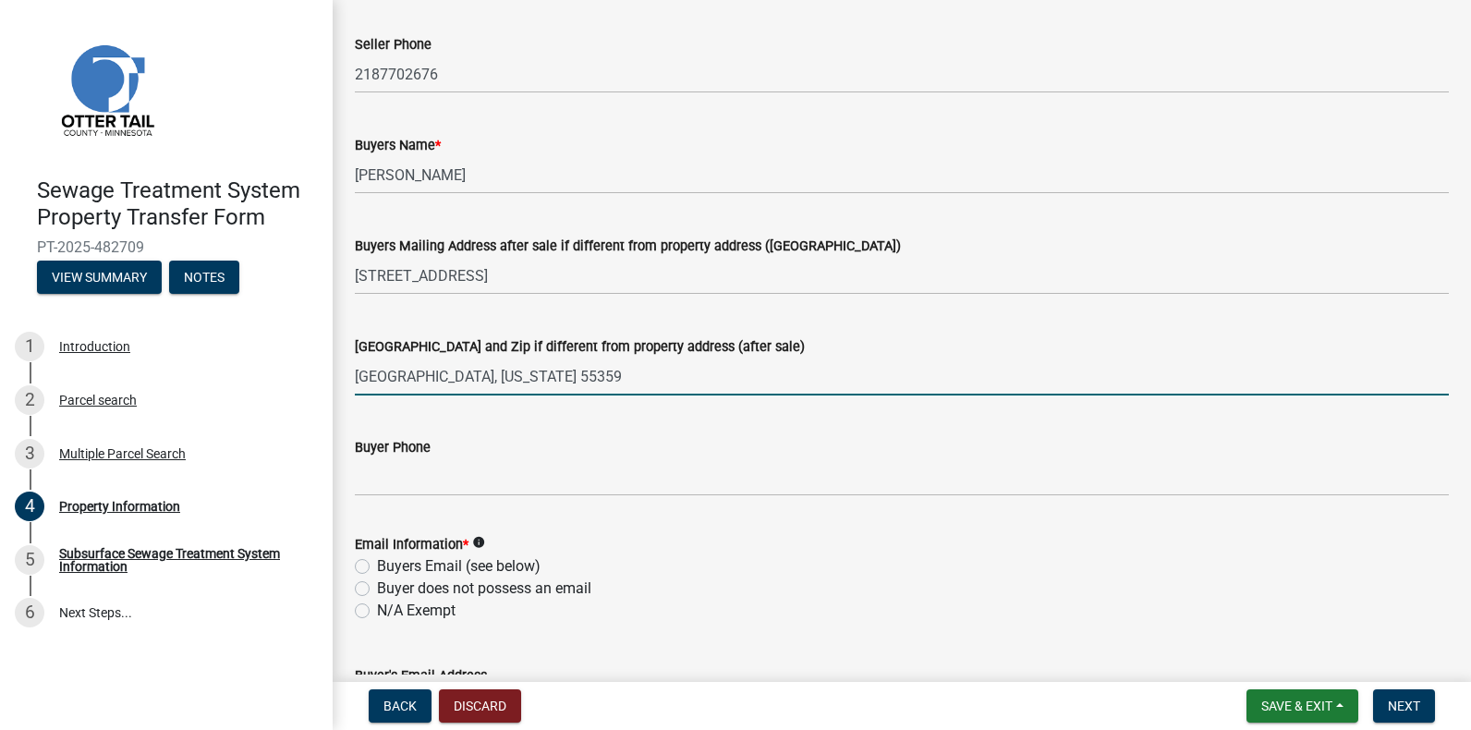
type input "Medina, Minnesota 55359"
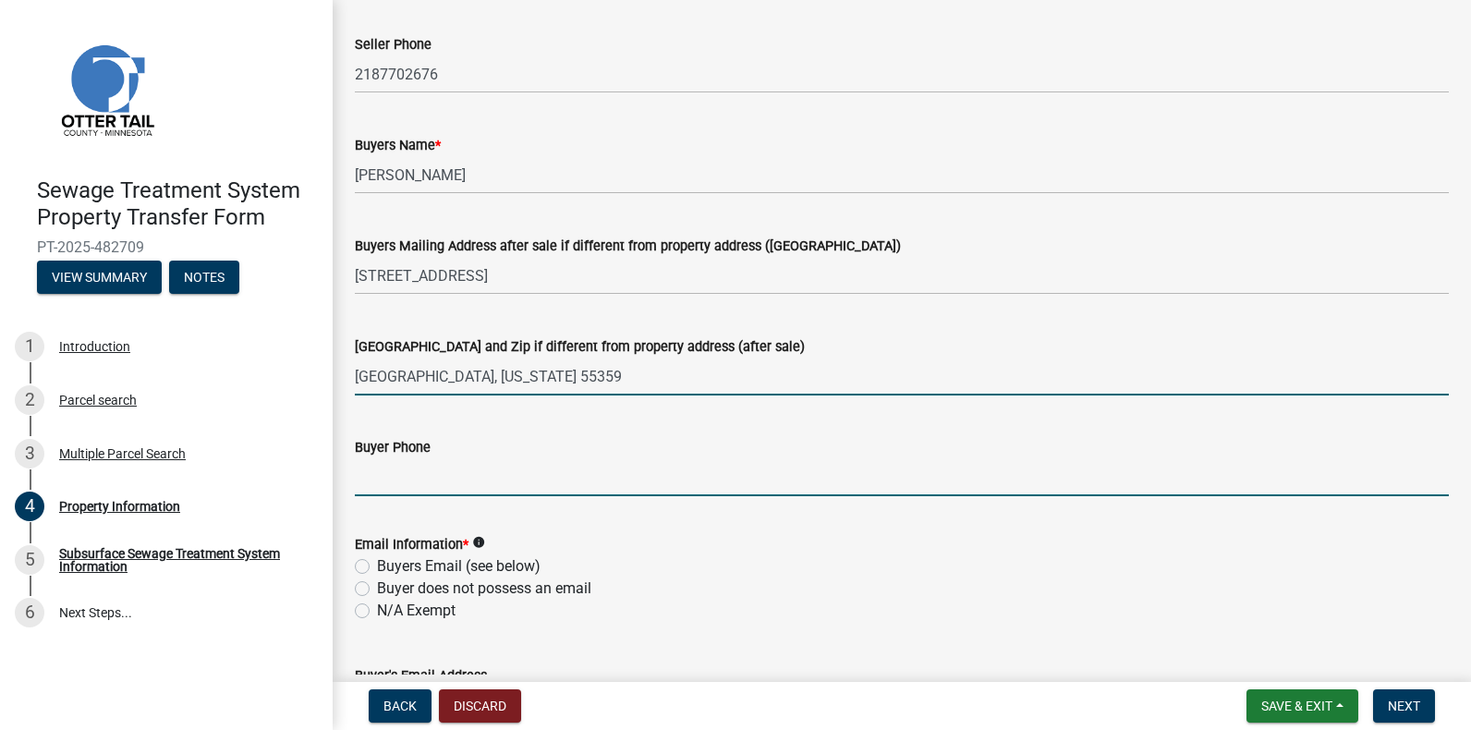
click at [364, 478] on input "Buyer Phone" at bounding box center [902, 477] width 1094 height 38
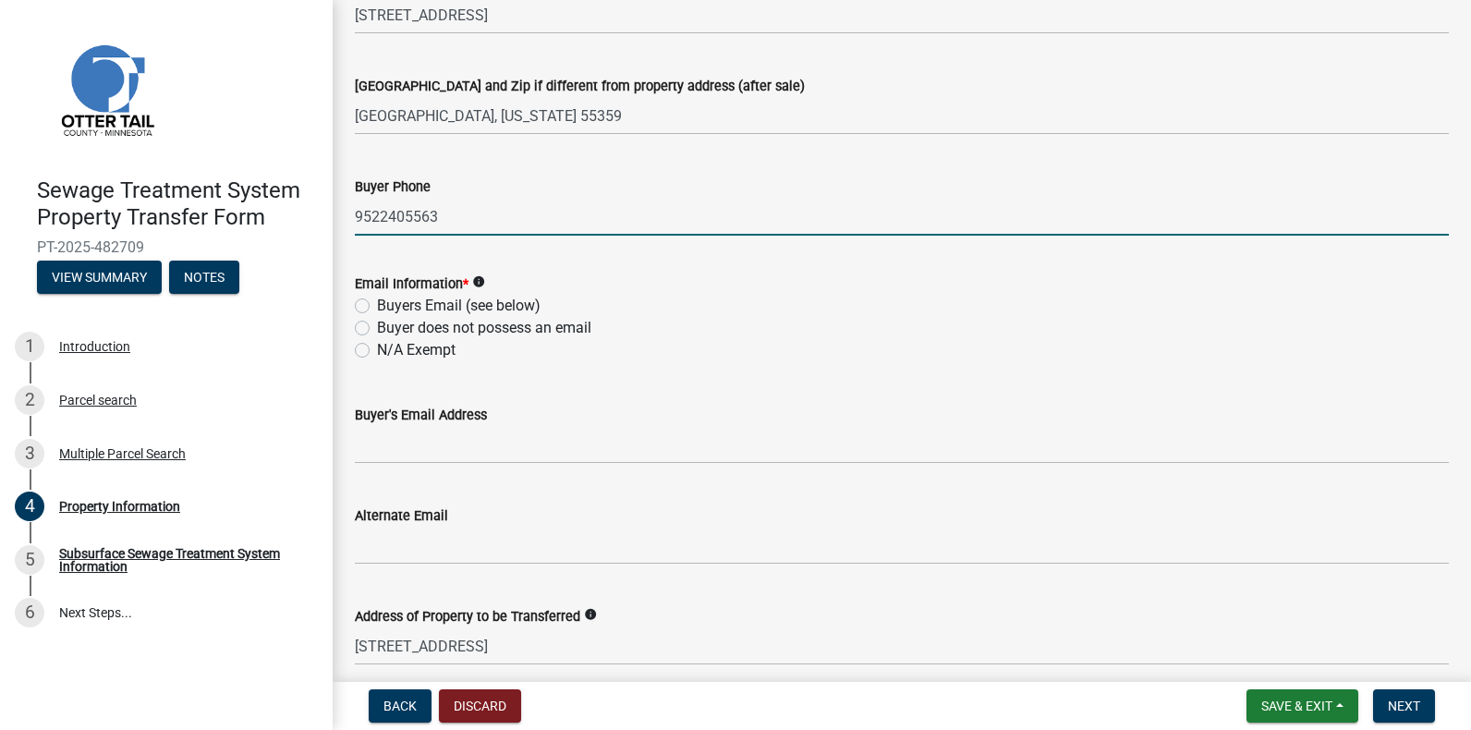
scroll to position [575, 0]
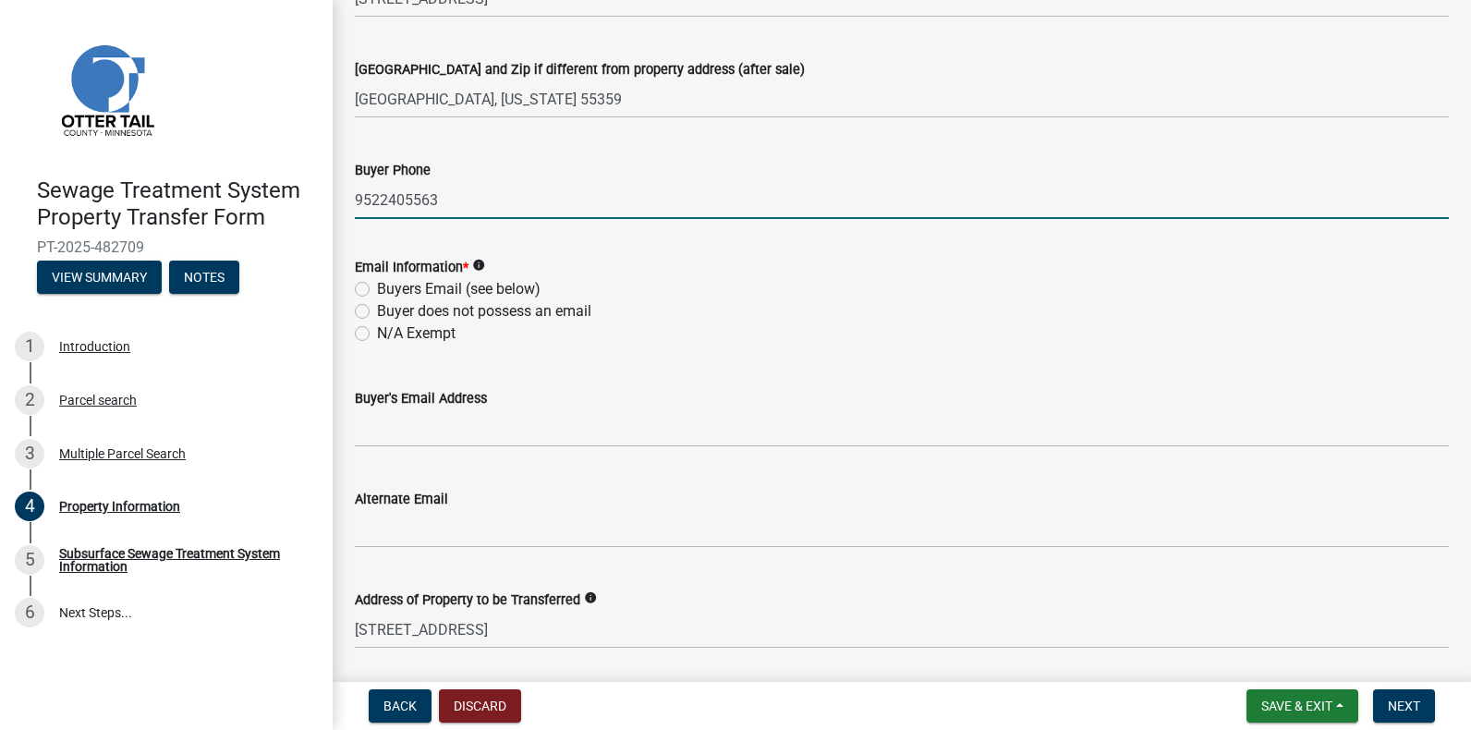
type input "9522405563"
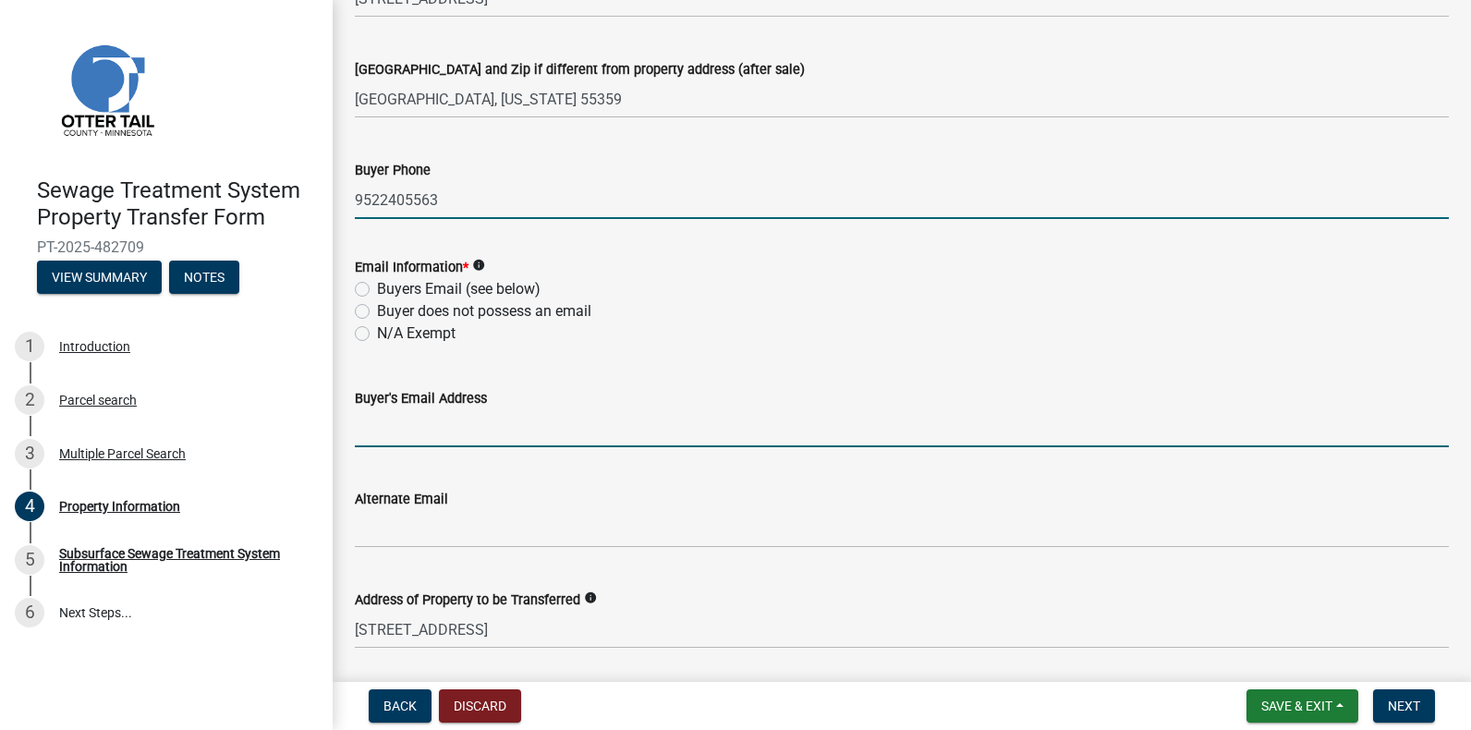
click at [371, 426] on input "Buyer's Email Address" at bounding box center [902, 428] width 1094 height 38
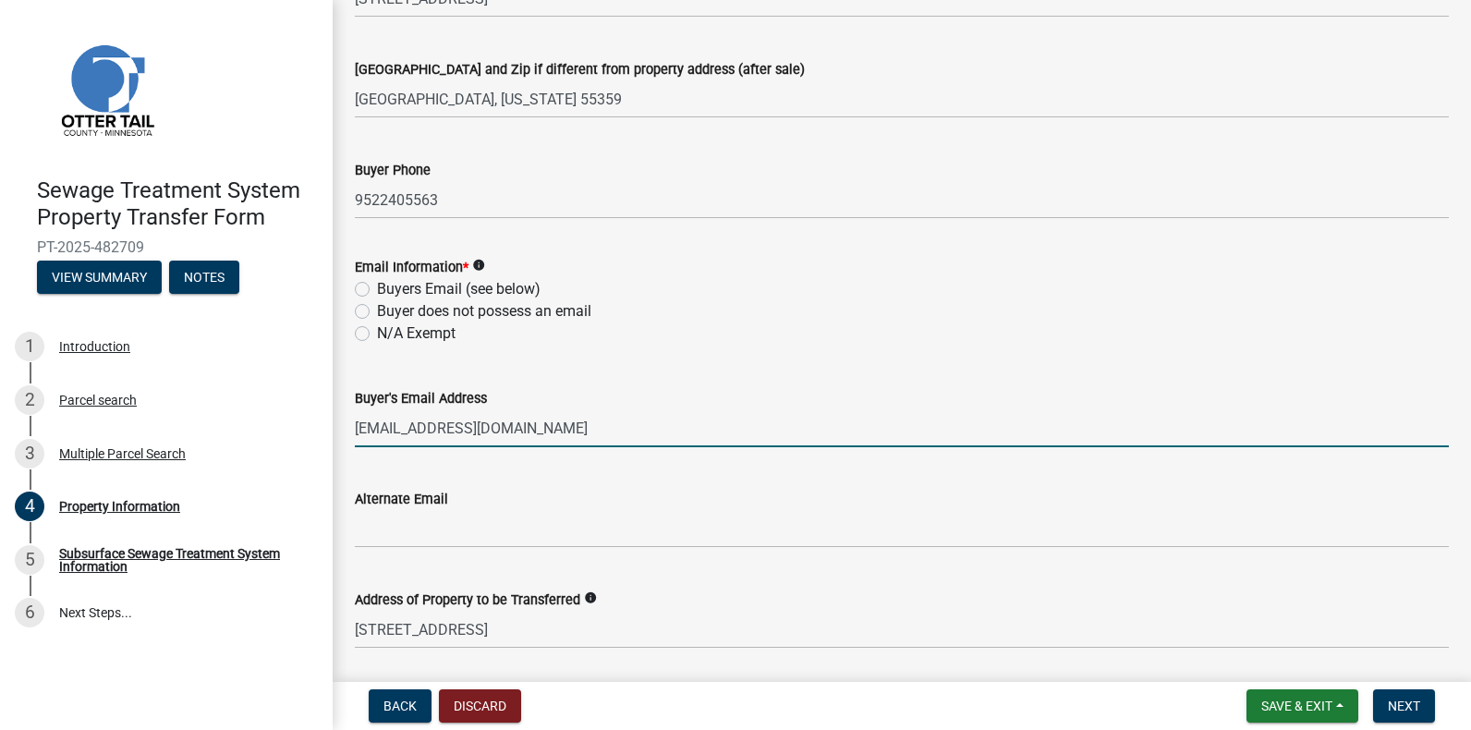
type input "jbdittes@gmail.com"
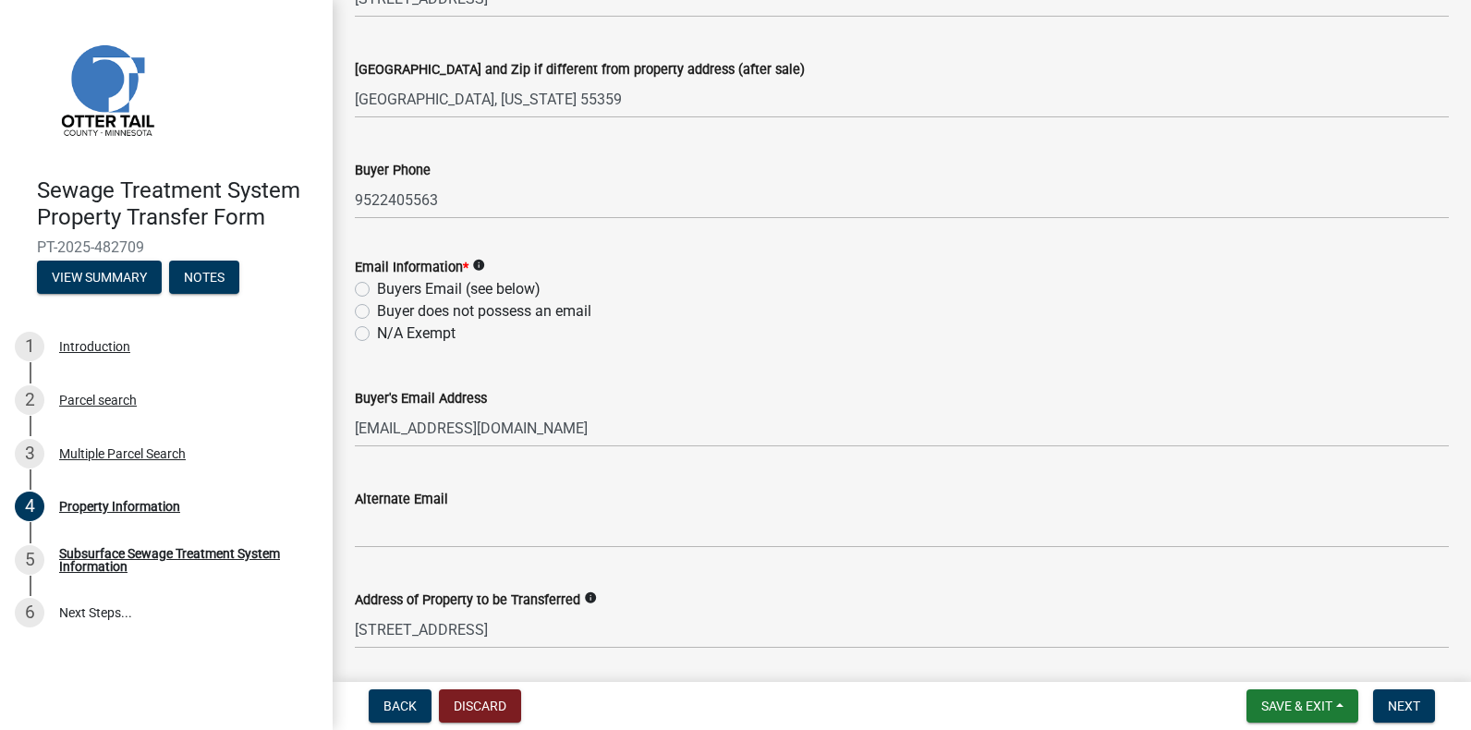
click at [377, 285] on label "Buyers Email (see below)" at bounding box center [458, 289] width 163 height 22
click at [377, 285] on input "Buyers Email (see below)" at bounding box center [383, 284] width 12 height 12
radio input "true"
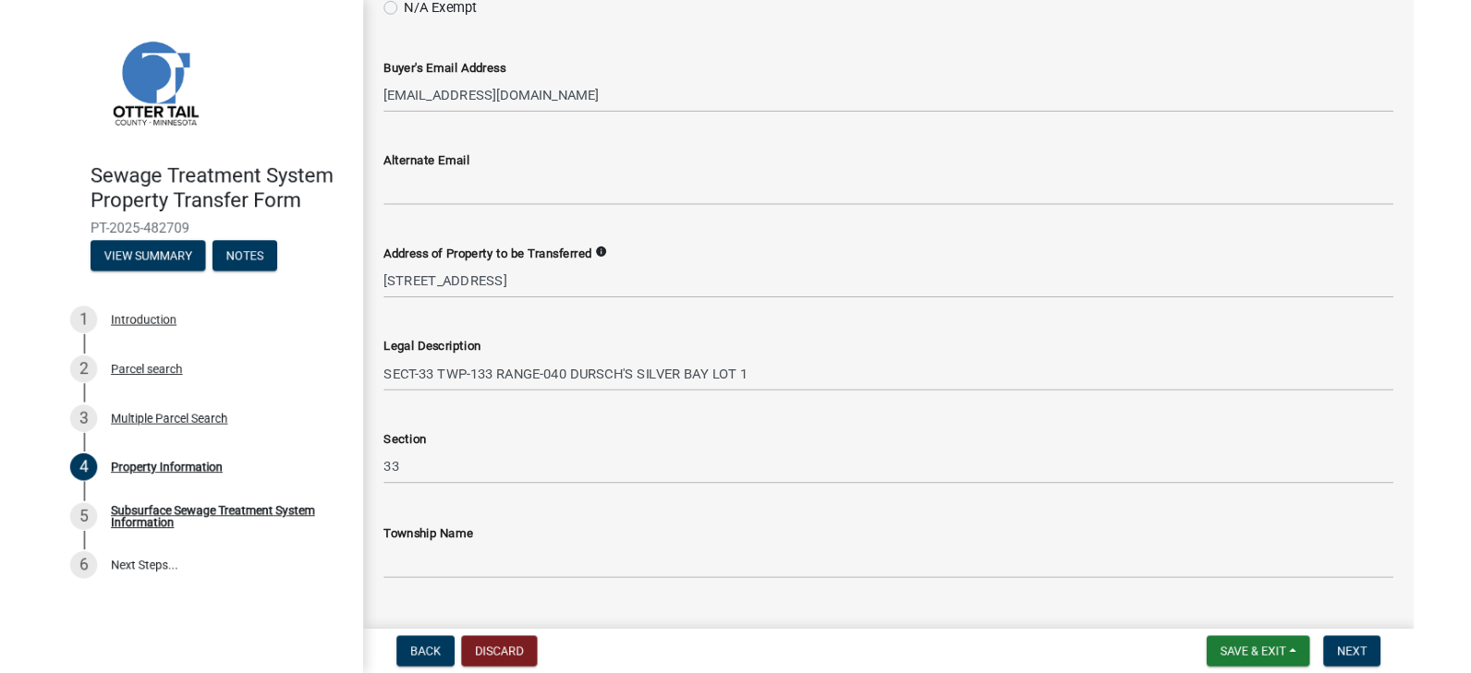
scroll to position [939, 0]
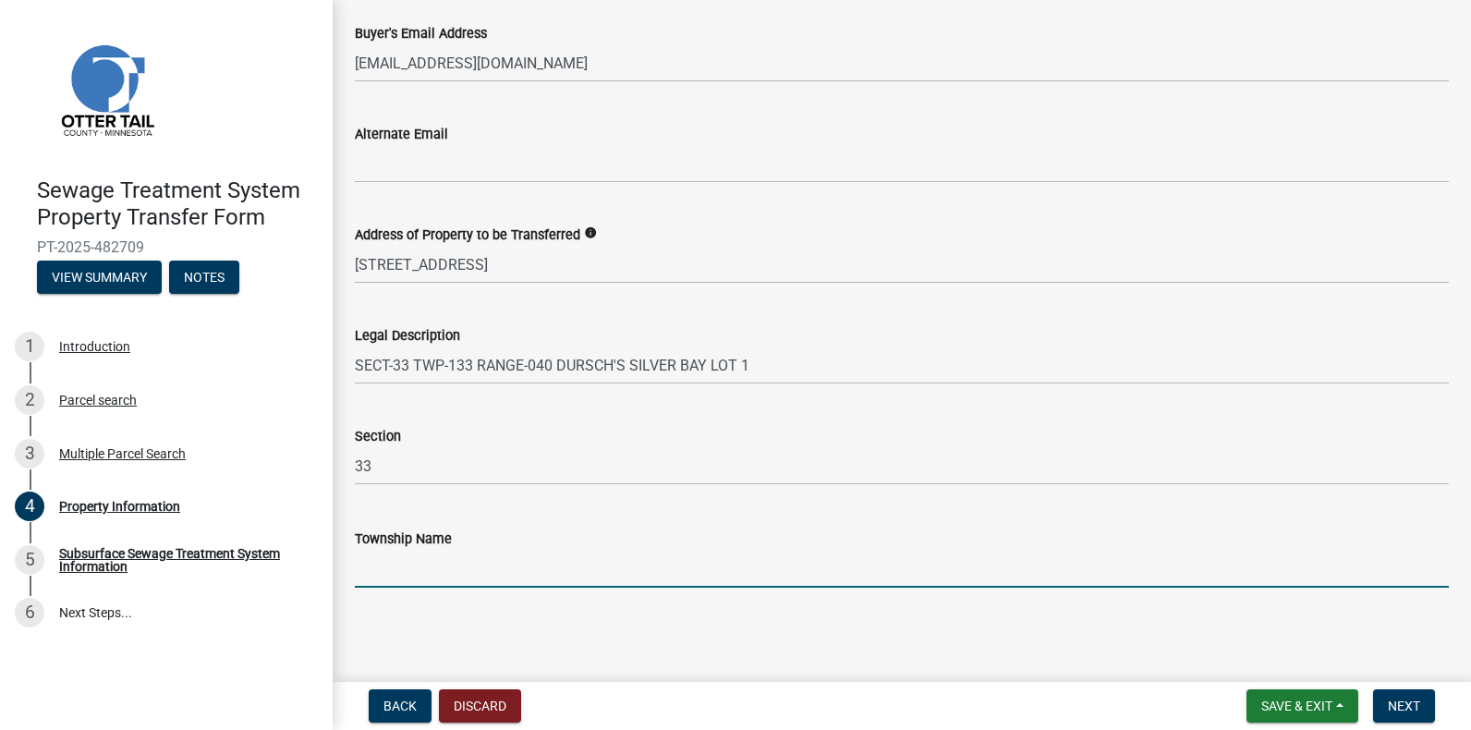
drag, startPoint x: 361, startPoint y: 568, endPoint x: 422, endPoint y: 556, distance: 62.1
click at [361, 568] on input "Township Name" at bounding box center [902, 569] width 1094 height 38
type input "Everts"
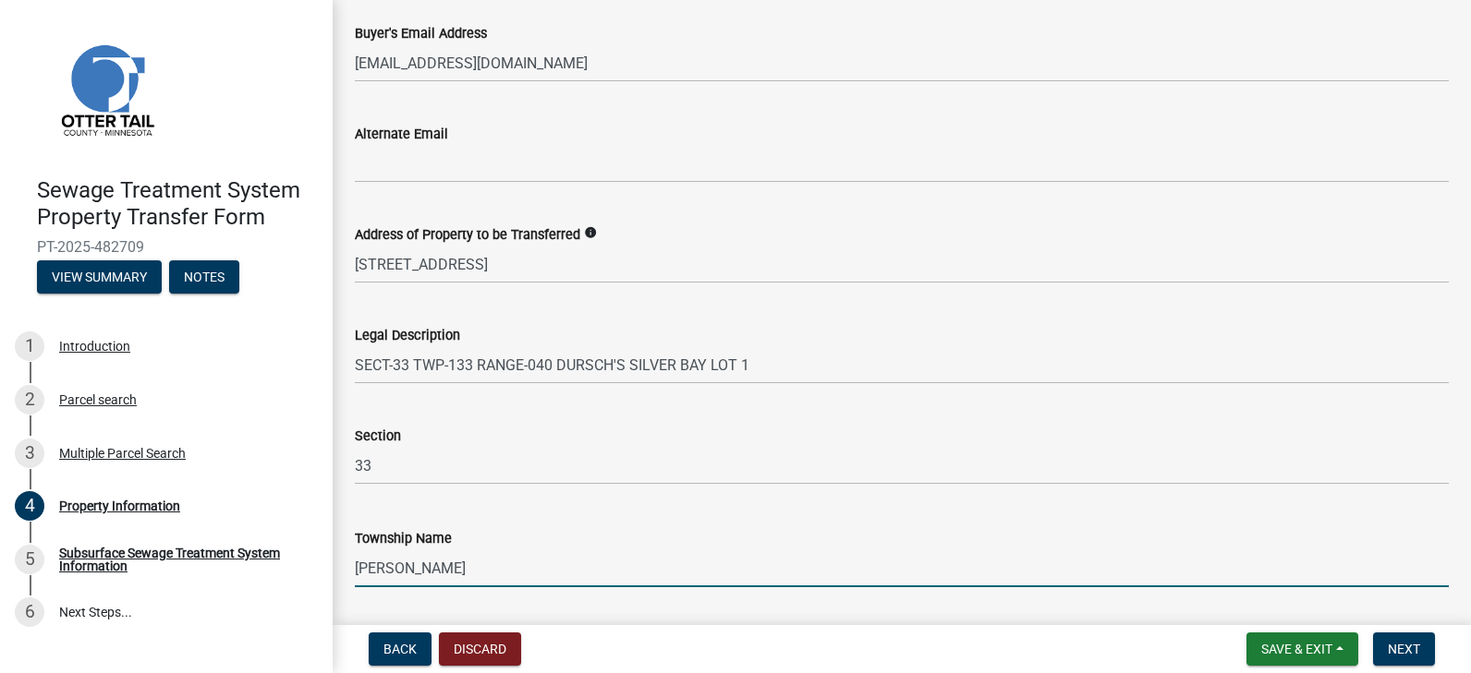
scroll to position [996, 0]
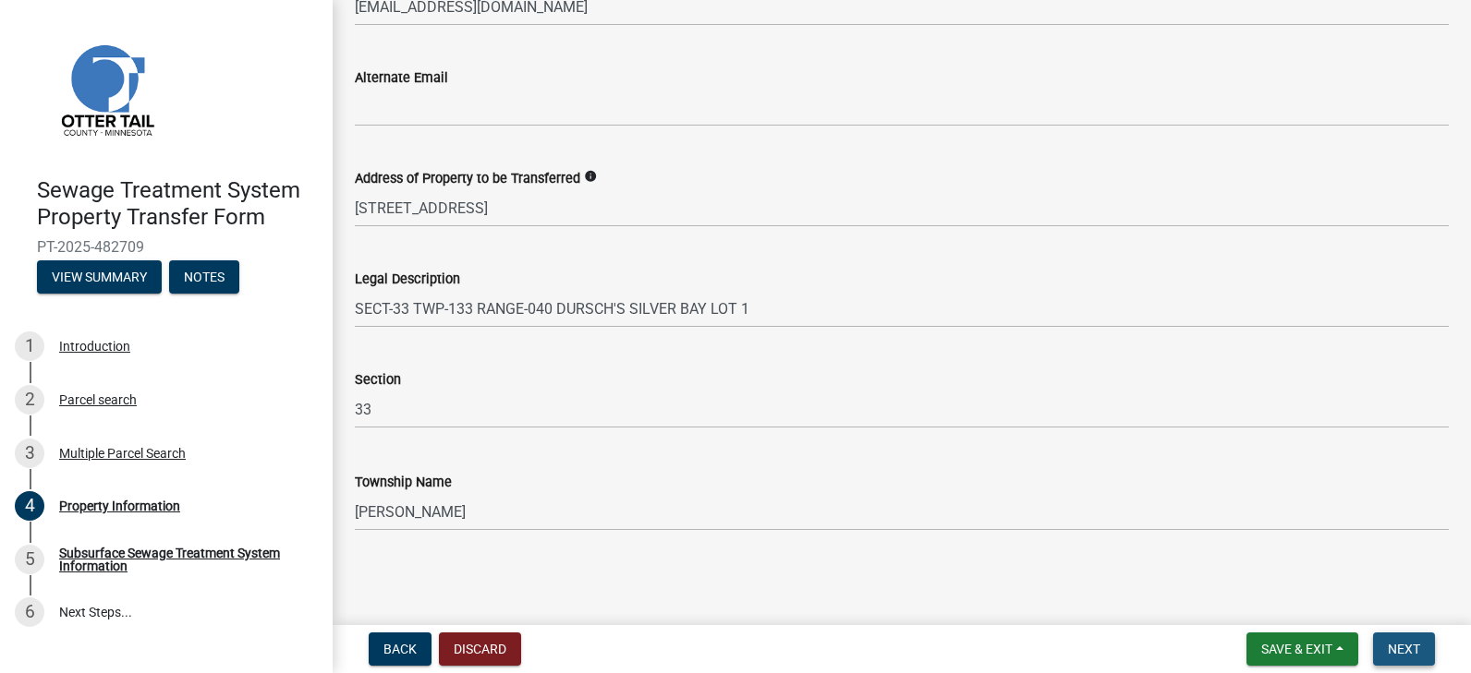
click at [1405, 646] on span "Next" at bounding box center [1403, 649] width 32 height 15
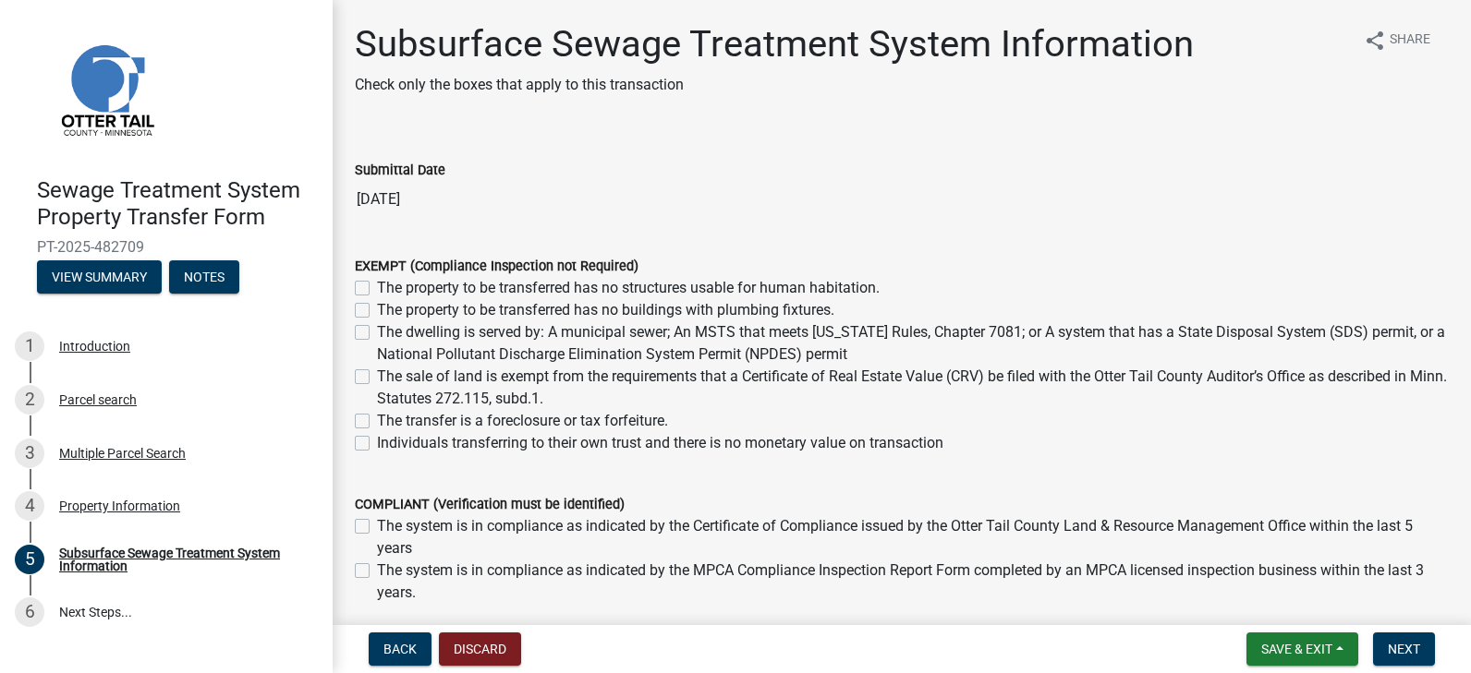
click at [377, 372] on label "The sale of land is exempt from the requirements that a Certificate of Real Est…" at bounding box center [913, 388] width 1072 height 44
click at [377, 372] on input "The sale of land is exempt from the requirements that a Certificate of Real Est…" at bounding box center [383, 372] width 12 height 12
checkbox input "true"
checkbox input "false"
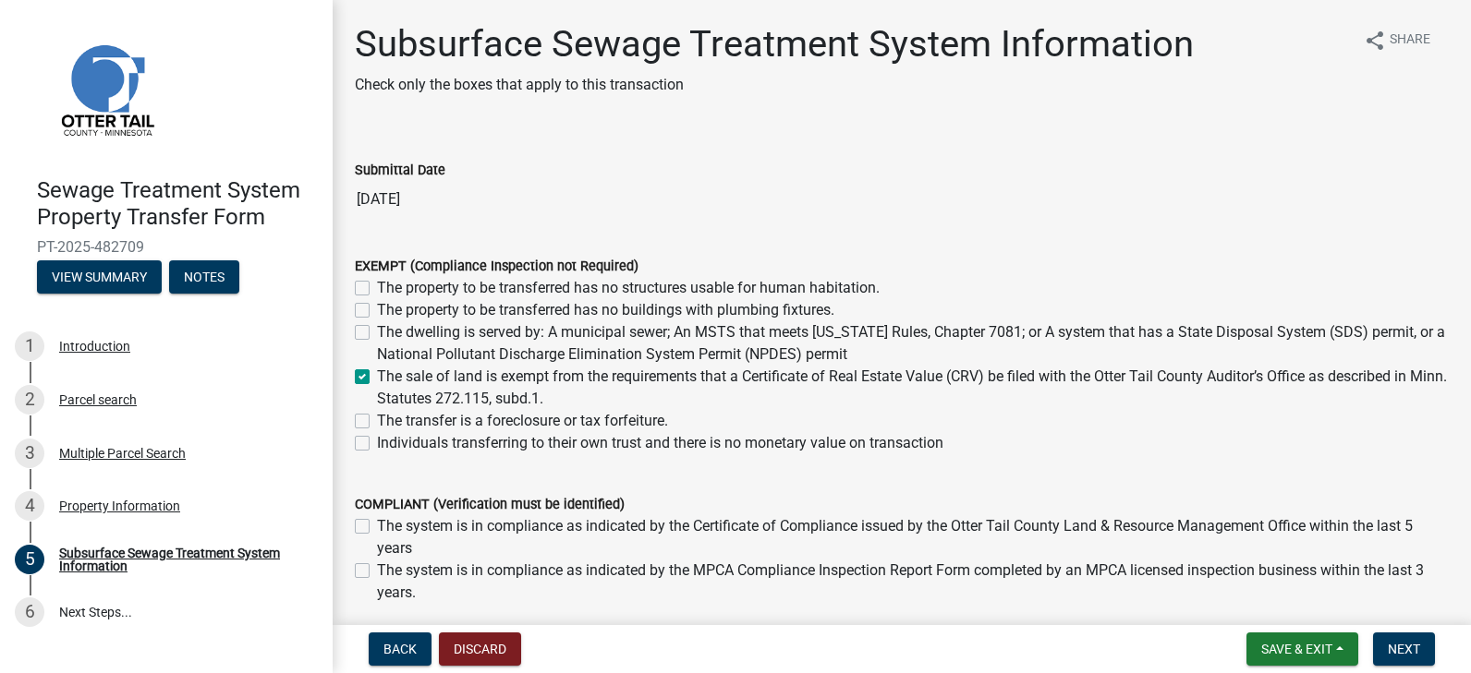
checkbox input "false"
checkbox input "true"
checkbox input "false"
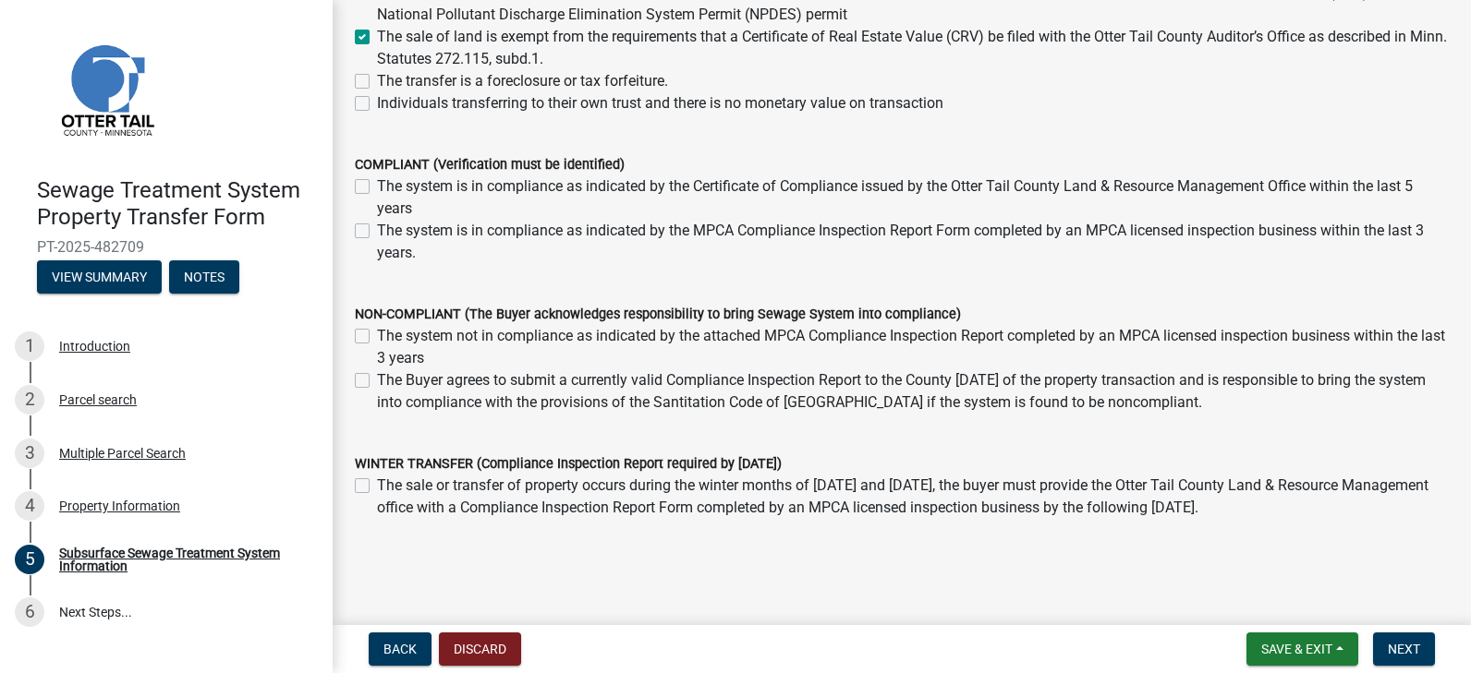
scroll to position [369, 0]
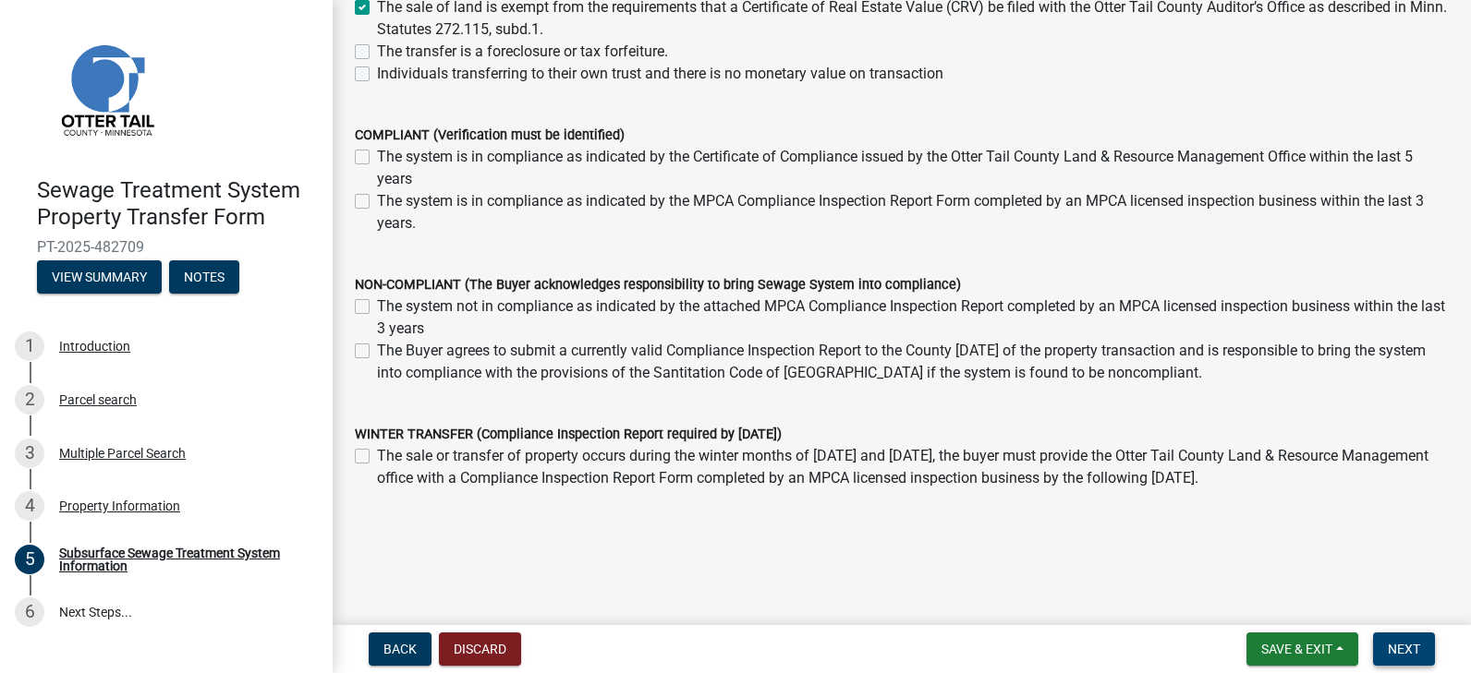
click at [1392, 644] on span "Next" at bounding box center [1403, 649] width 32 height 15
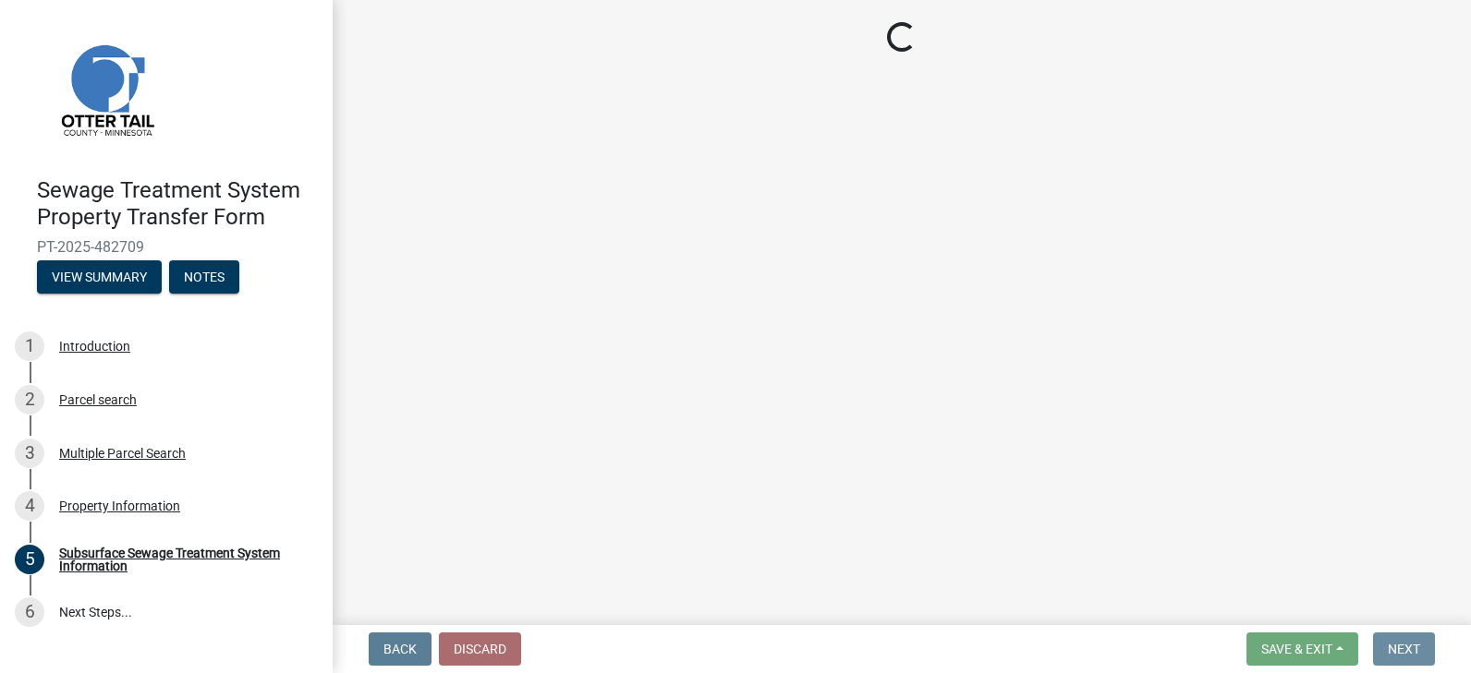
scroll to position [0, 0]
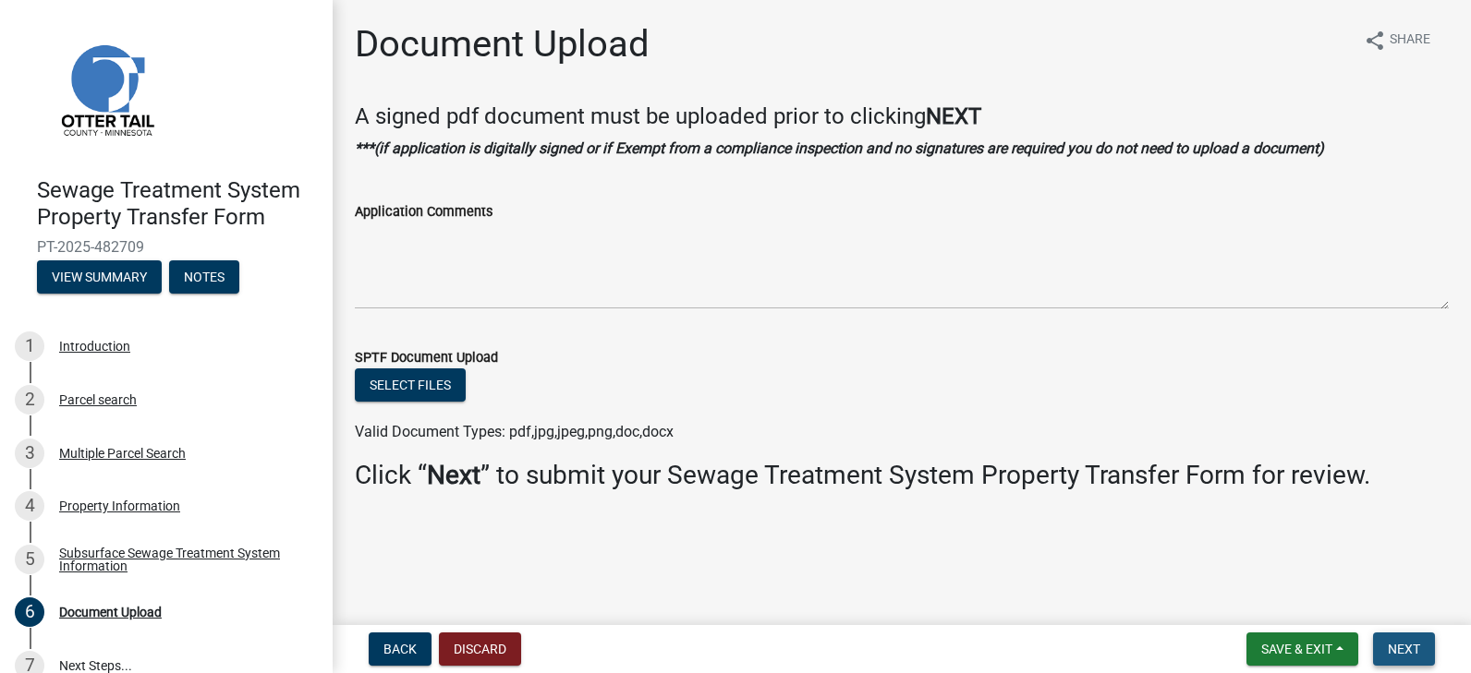
click at [1401, 646] on span "Next" at bounding box center [1403, 649] width 32 height 15
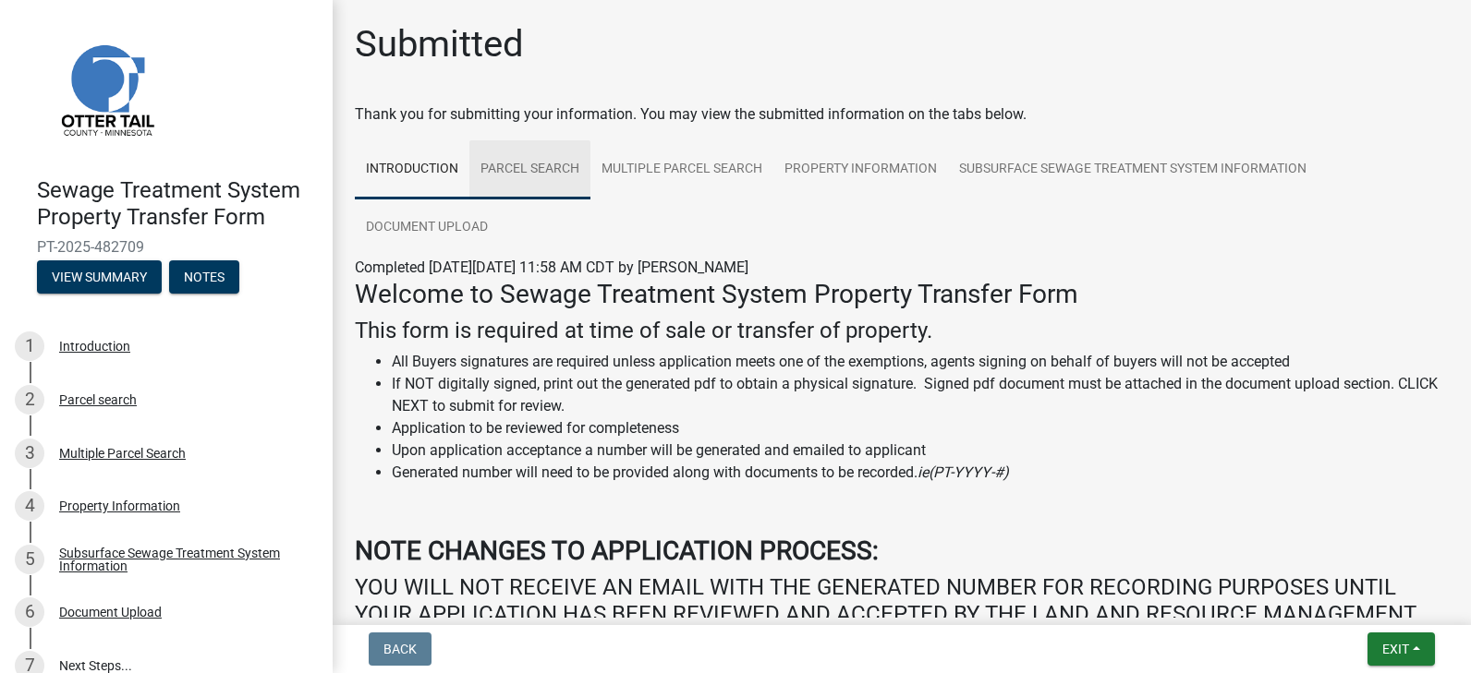
click at [522, 164] on link "Parcel search" at bounding box center [529, 169] width 121 height 59
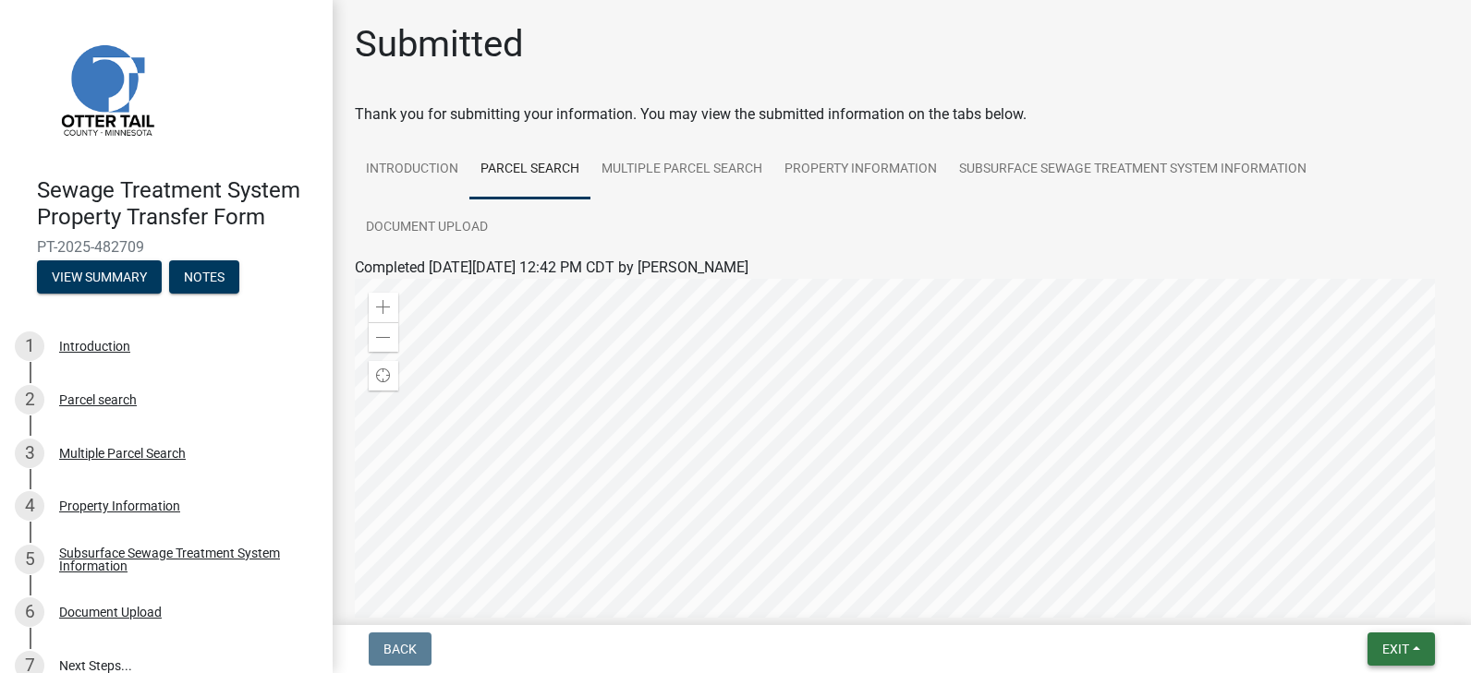
click at [1406, 642] on span "Exit" at bounding box center [1395, 649] width 27 height 15
click at [1360, 598] on button "Save & Exit" at bounding box center [1361, 601] width 148 height 44
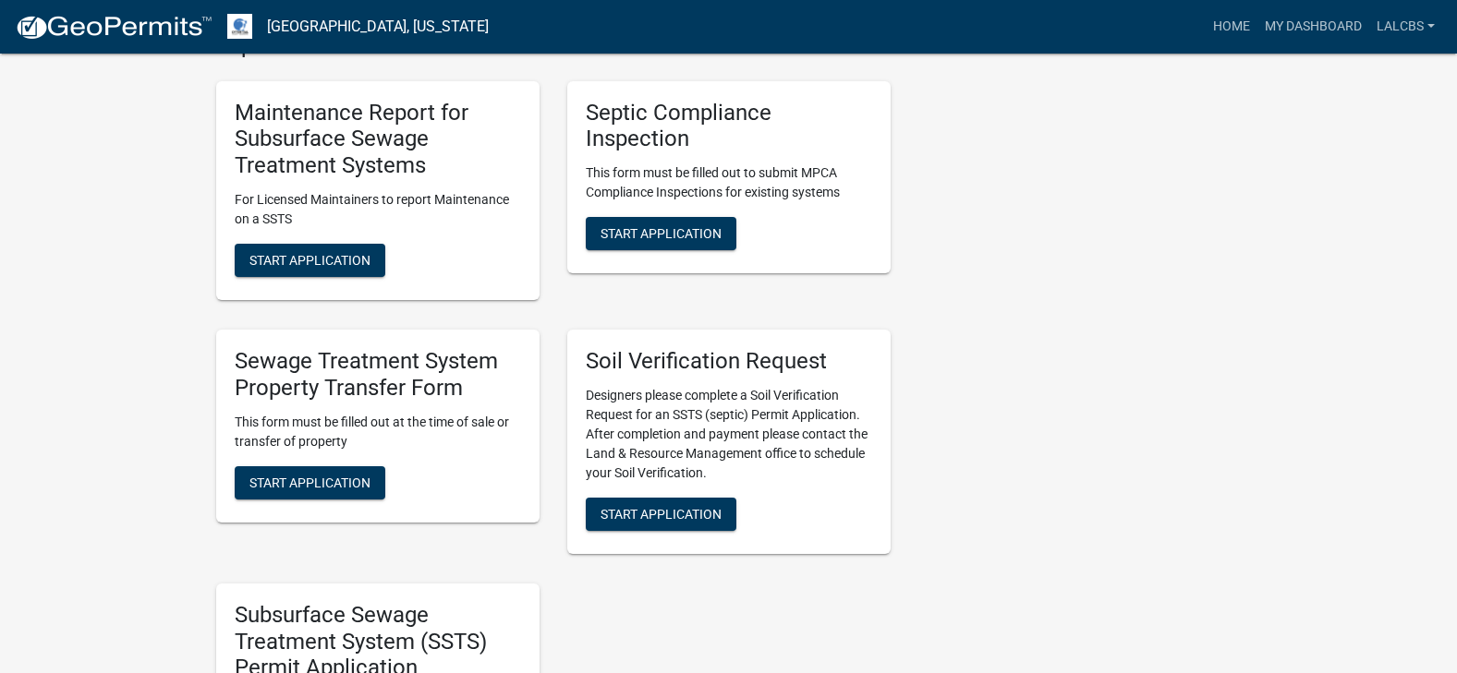
scroll to position [831, 0]
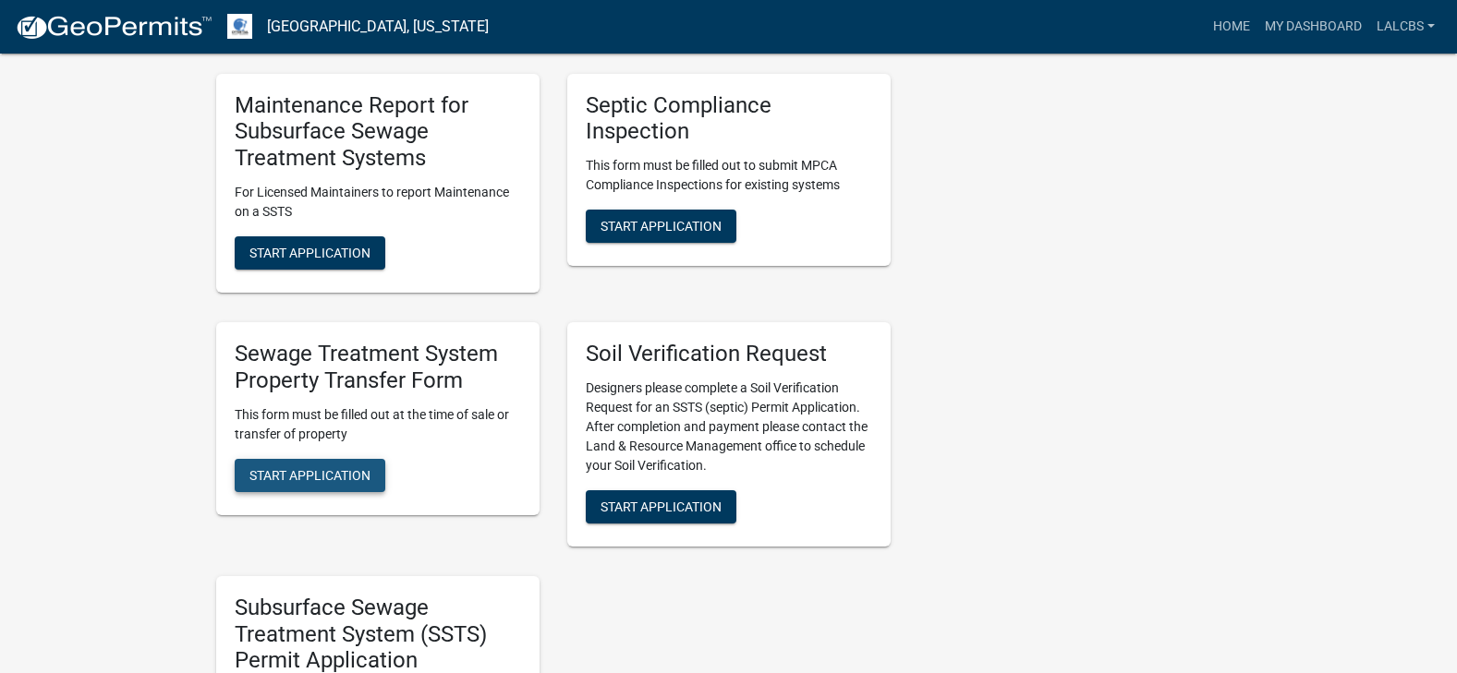
click at [311, 471] on span "Start Application" at bounding box center [309, 474] width 121 height 15
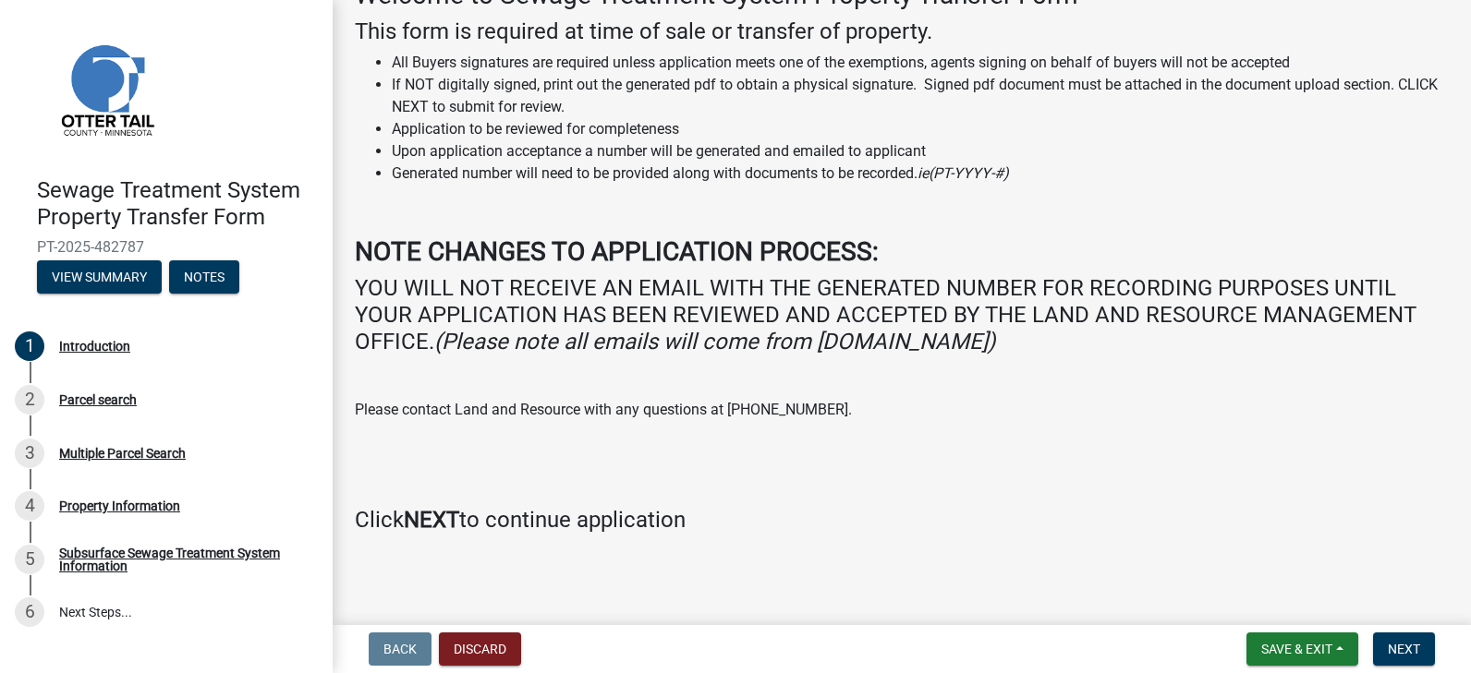
scroll to position [127, 0]
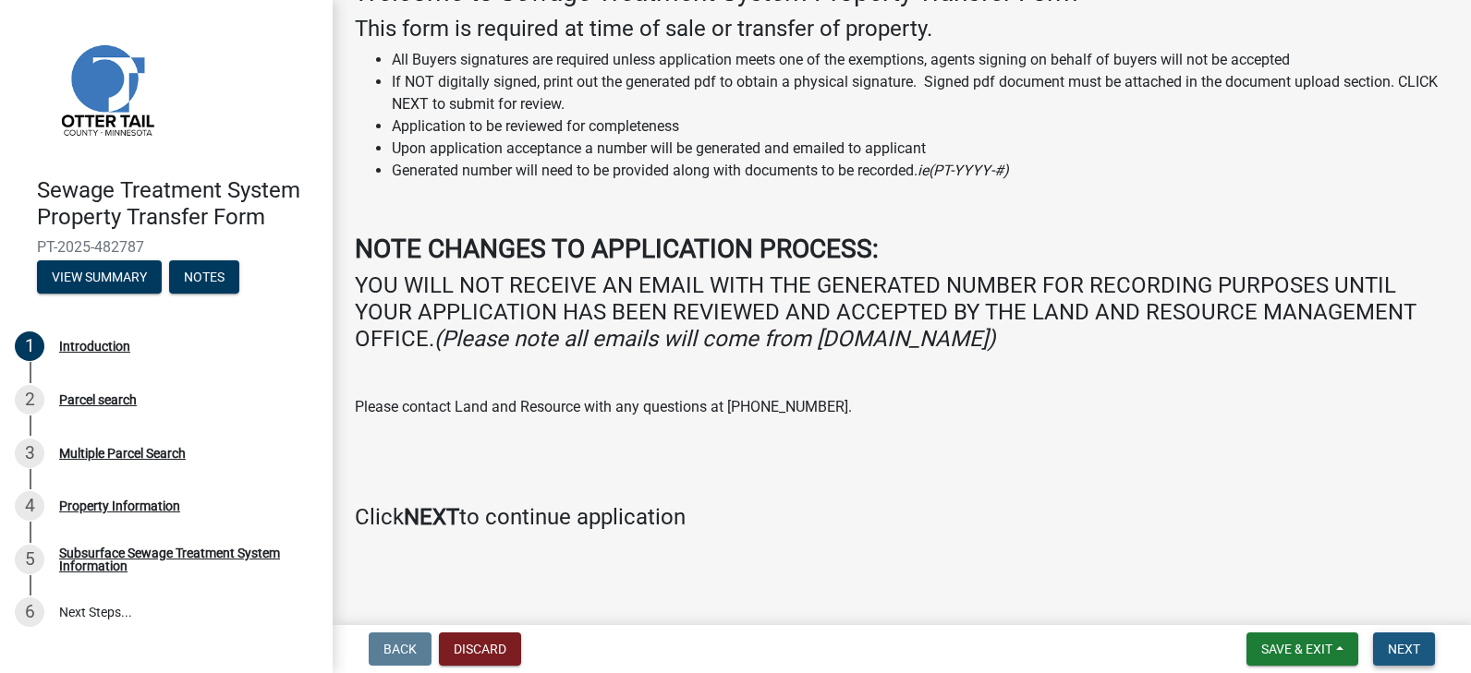
click at [1401, 635] on button "Next" at bounding box center [1404, 649] width 62 height 33
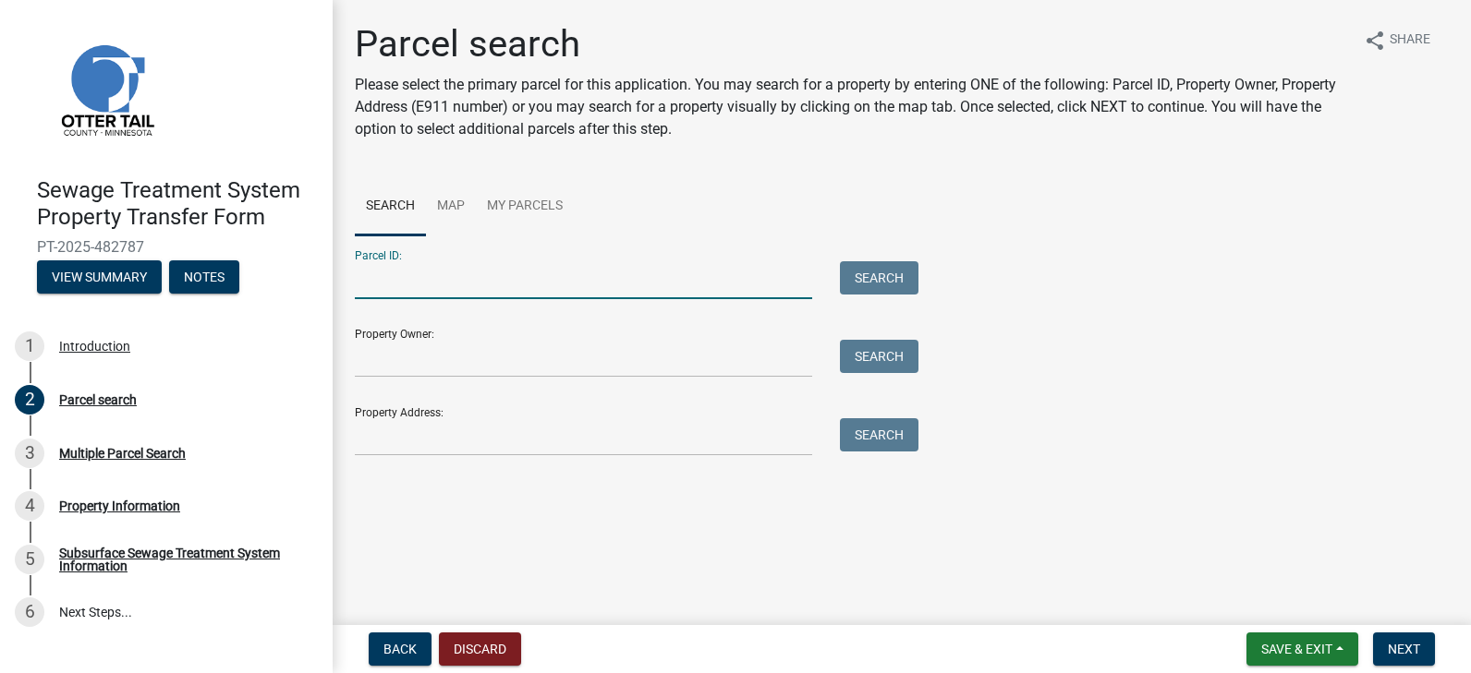
click at [362, 281] on input "Parcel ID:" at bounding box center [583, 280] width 457 height 38
type input "63000500025002"
click at [889, 279] on button "Search" at bounding box center [879, 277] width 79 height 33
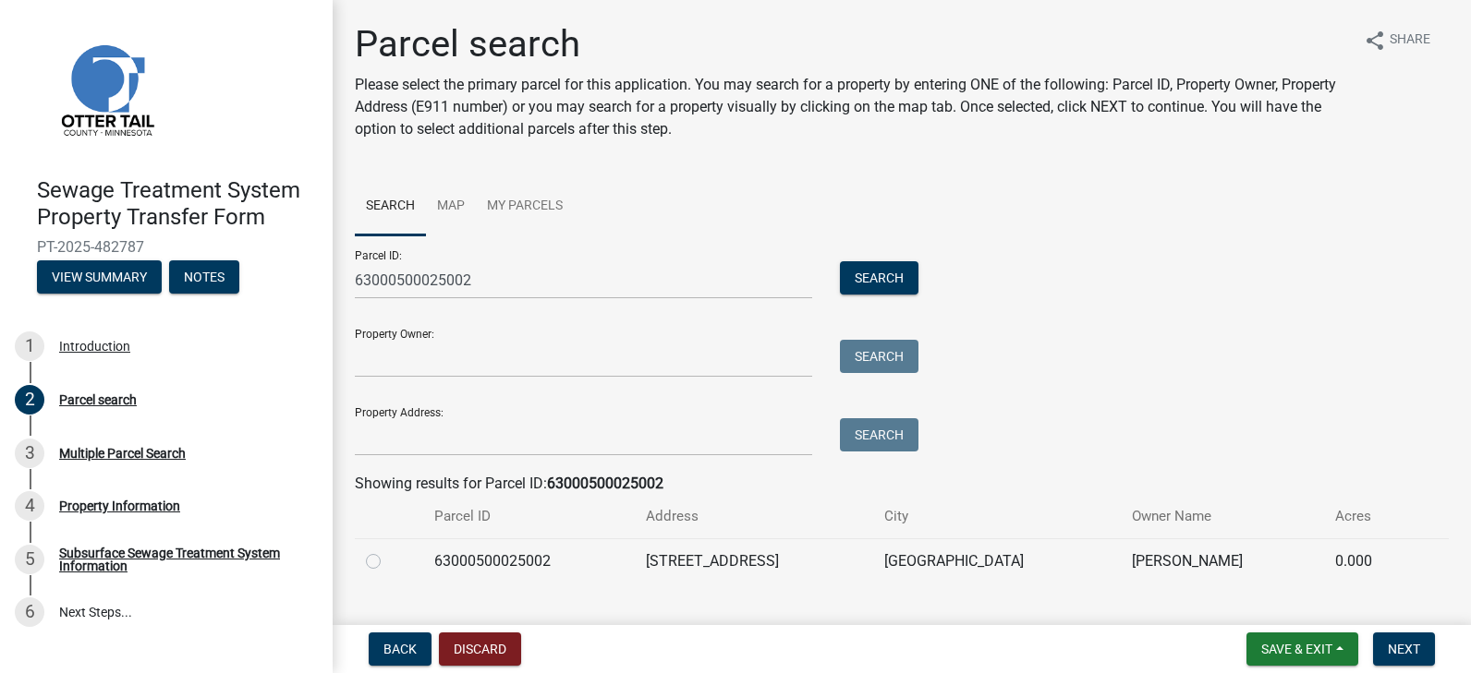
click at [388, 551] on label at bounding box center [388, 551] width 0 height 0
click at [388, 556] on input "radio" at bounding box center [394, 557] width 12 height 12
radio input "true"
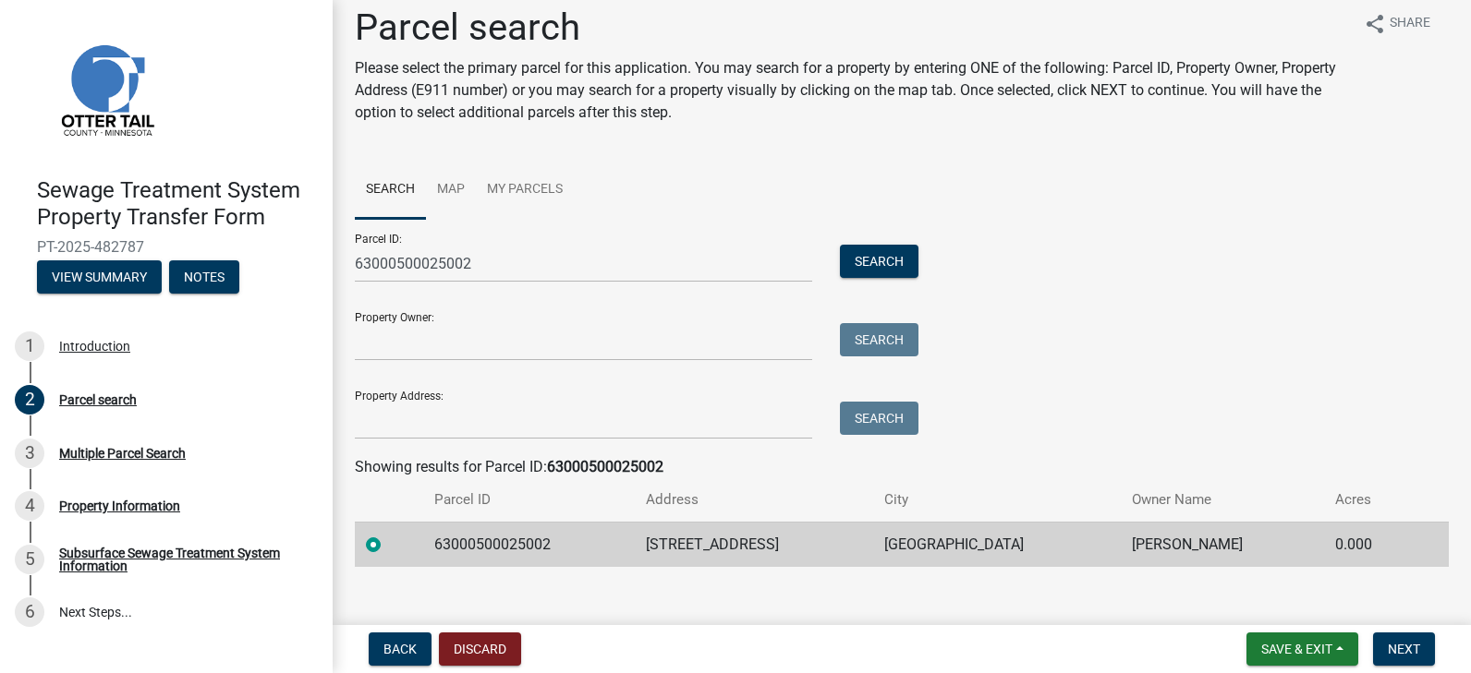
scroll to position [38, 0]
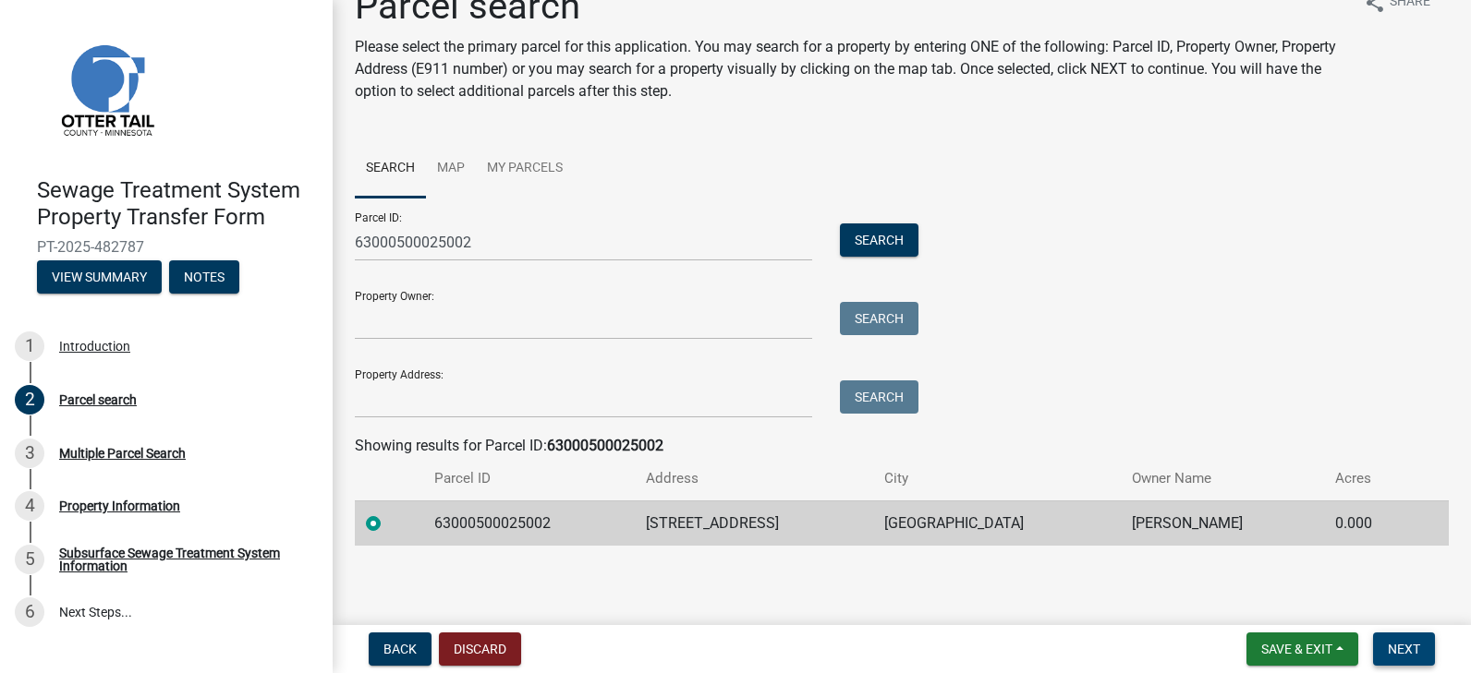
click at [1399, 645] on span "Next" at bounding box center [1403, 649] width 32 height 15
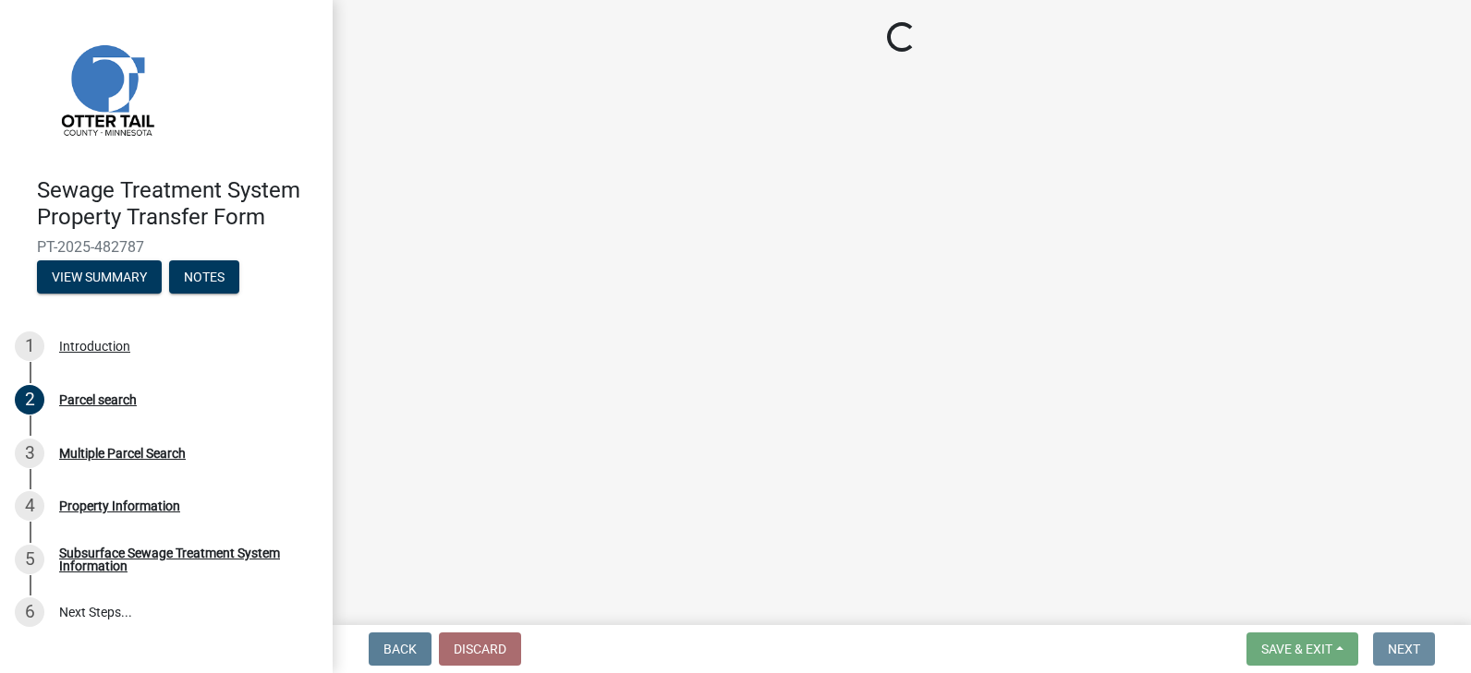
scroll to position [0, 0]
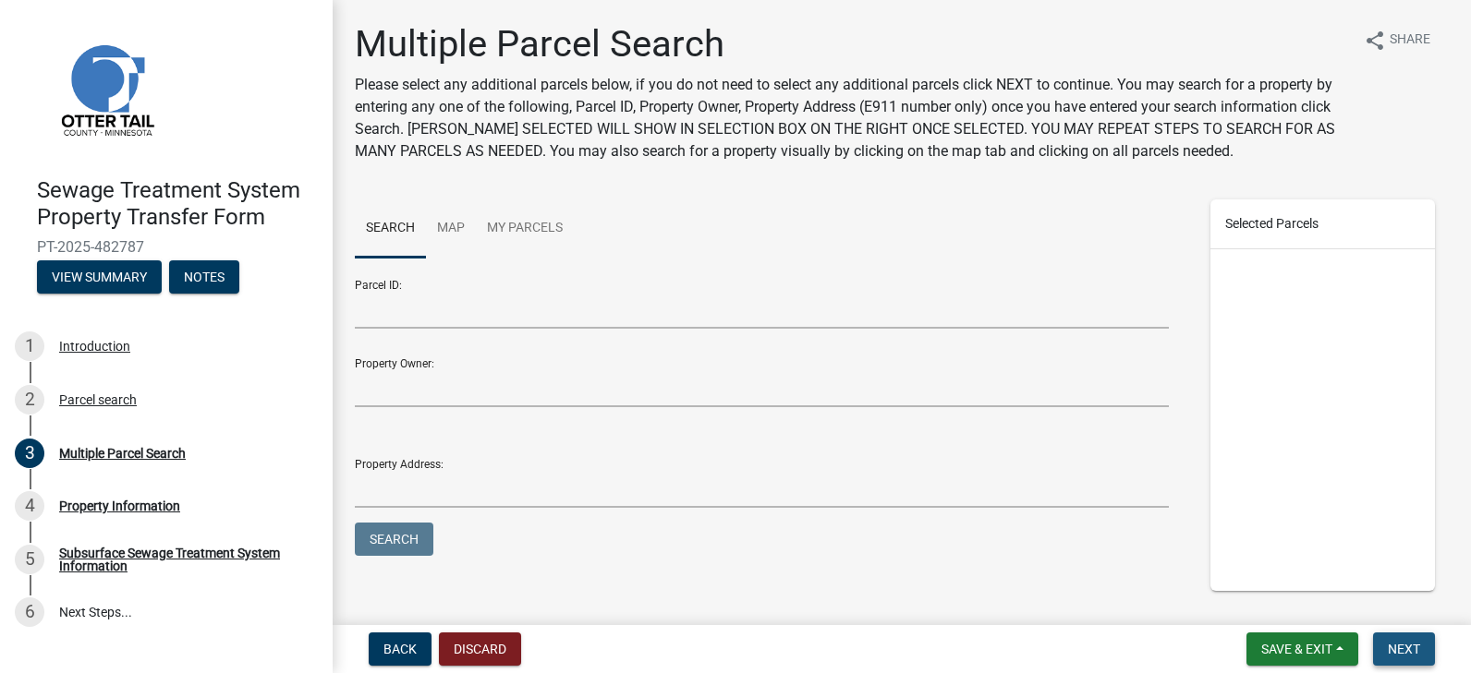
click at [1403, 646] on span "Next" at bounding box center [1403, 649] width 32 height 15
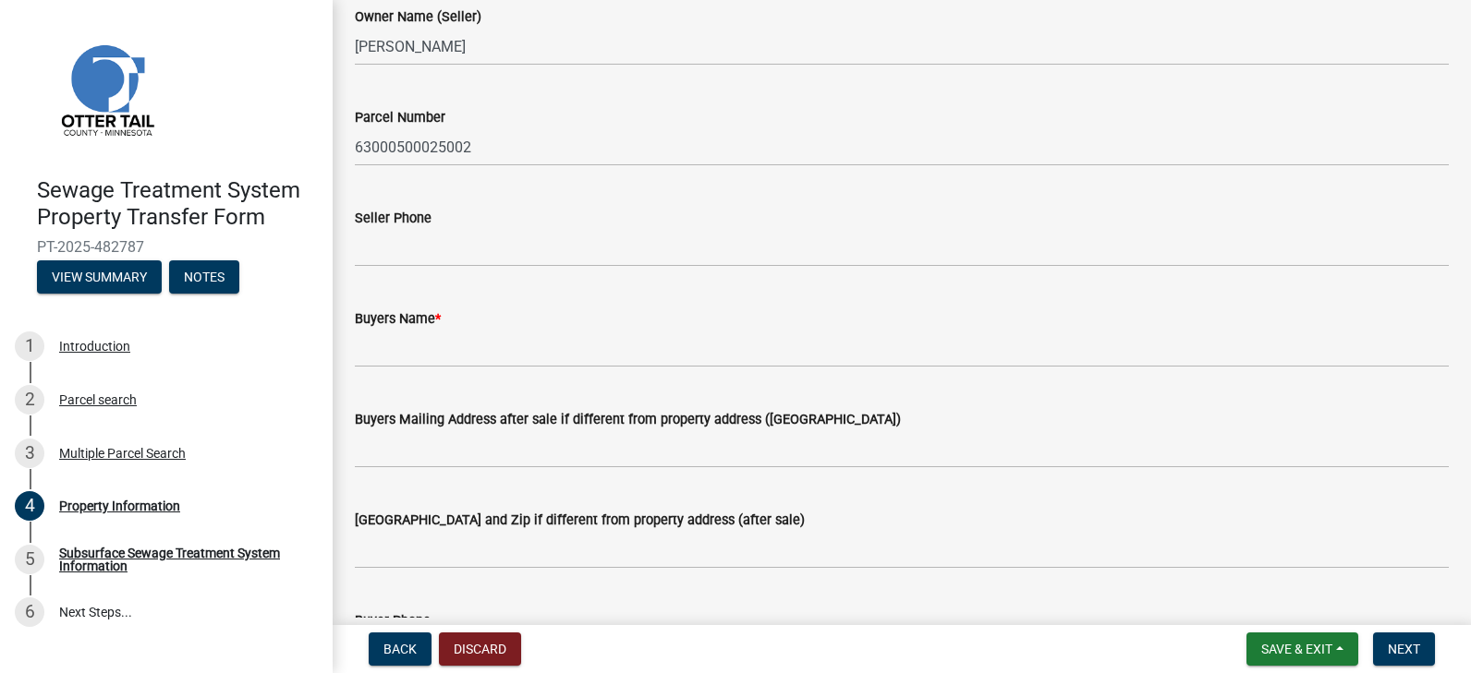
scroll to position [92, 0]
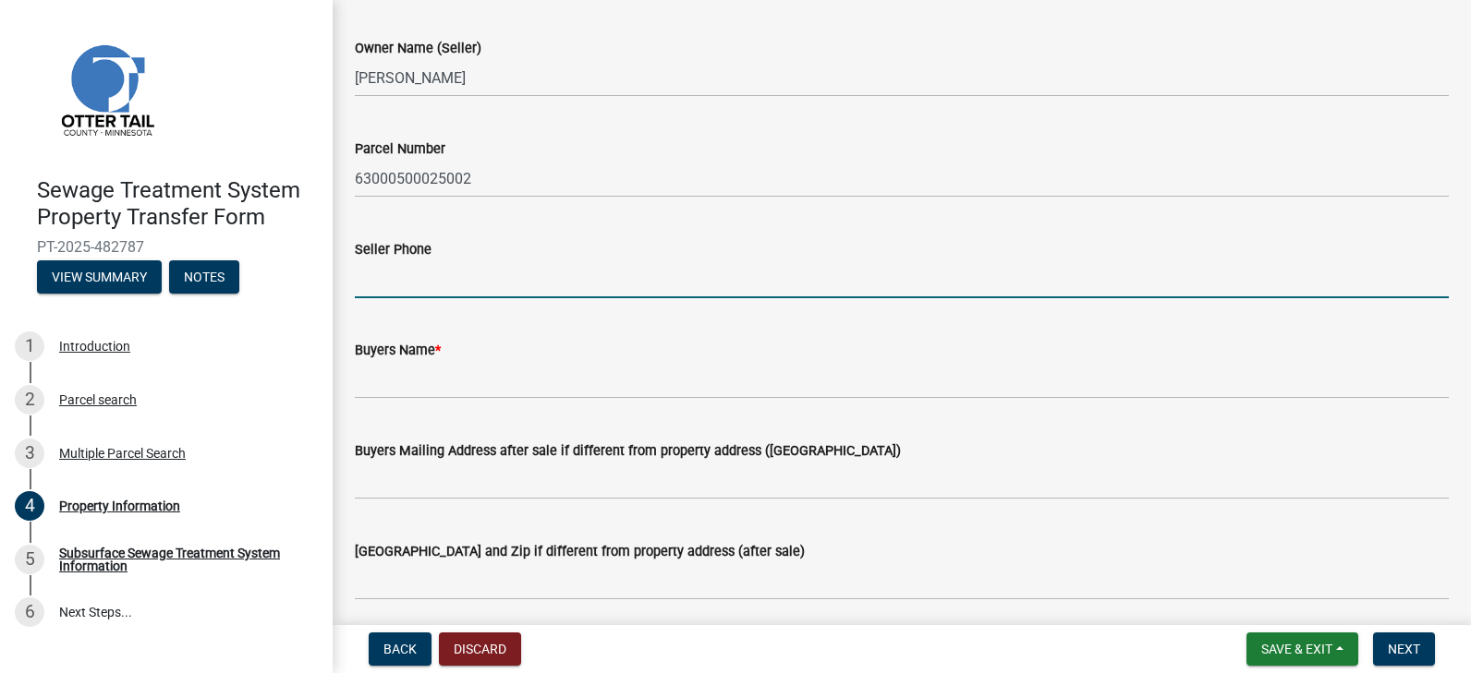
drag, startPoint x: 359, startPoint y: 288, endPoint x: 407, endPoint y: 275, distance: 49.7
click at [359, 288] on input "Seller Phone" at bounding box center [902, 279] width 1094 height 38
type input "2187702676"
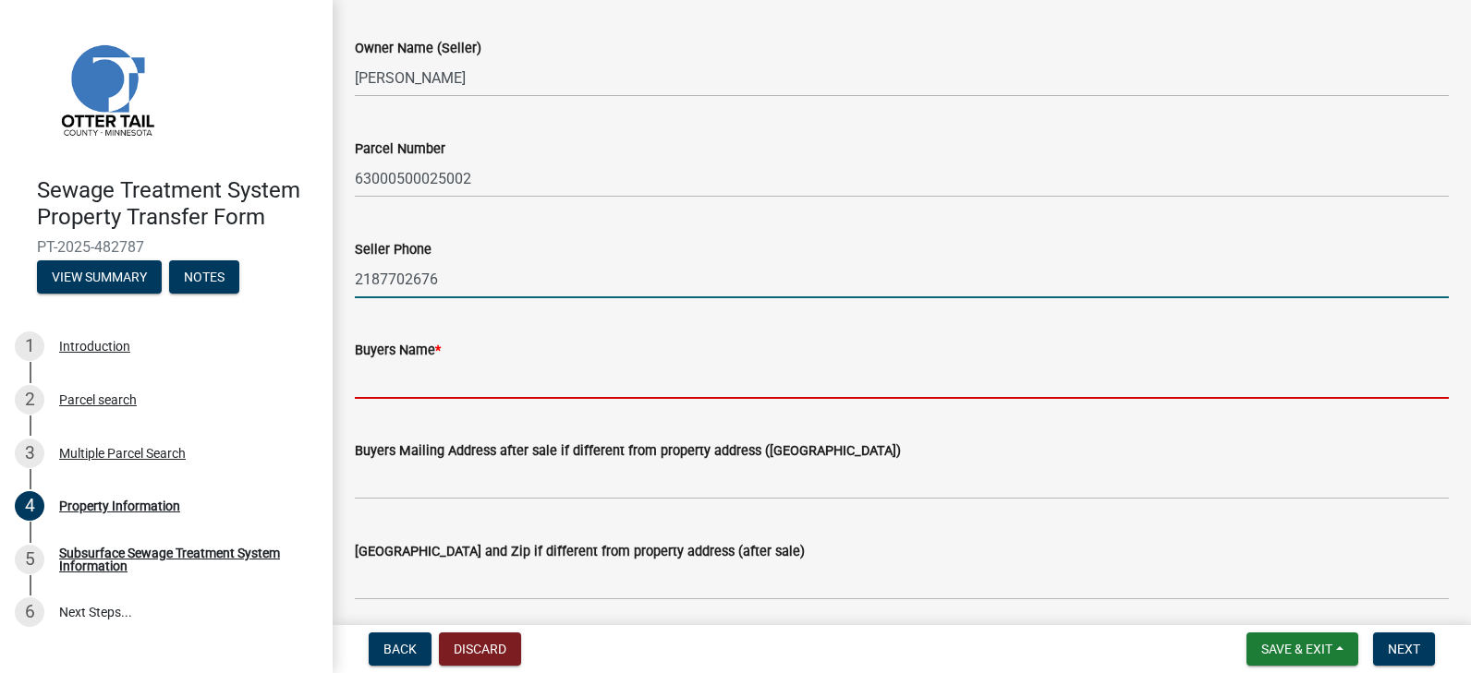
type input "Jennifer L. Pfeffer-Dittes"
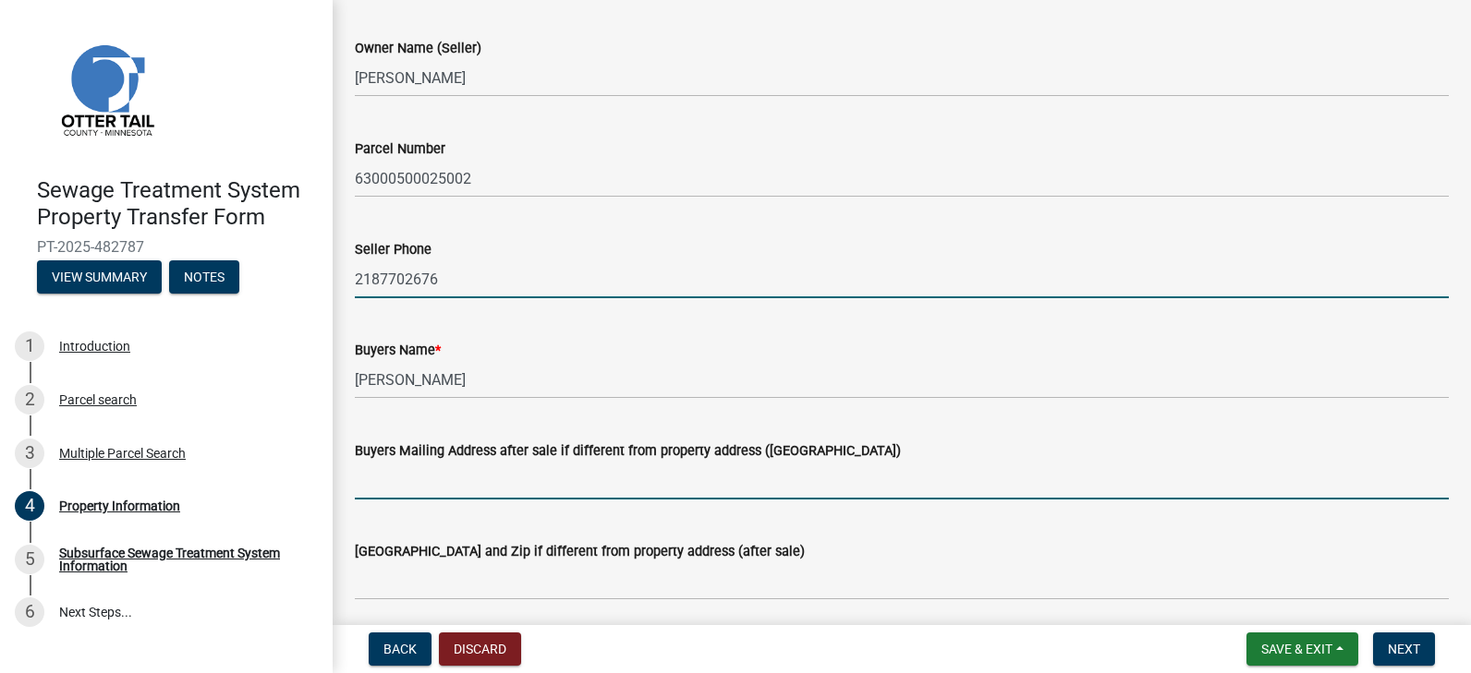
type input "4560 Pine Street"
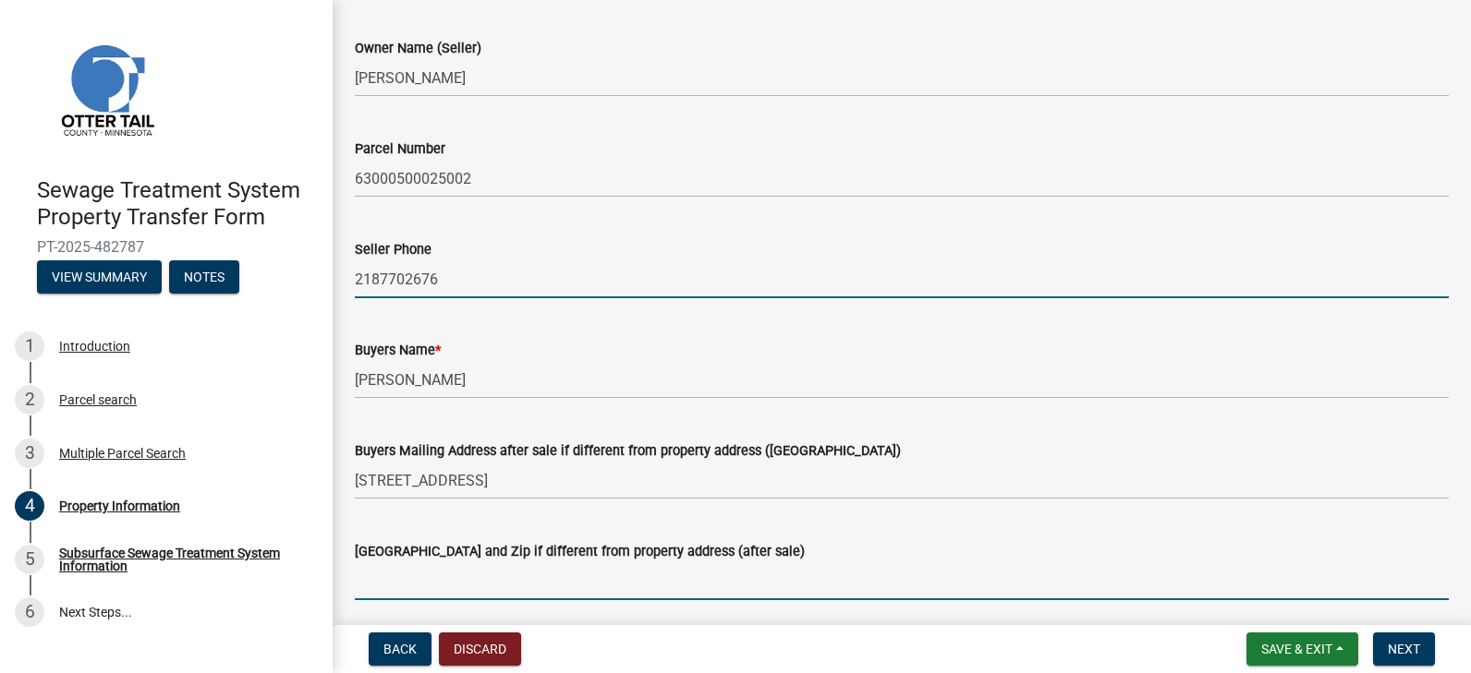
type input "Medina, Minnesota 55359"
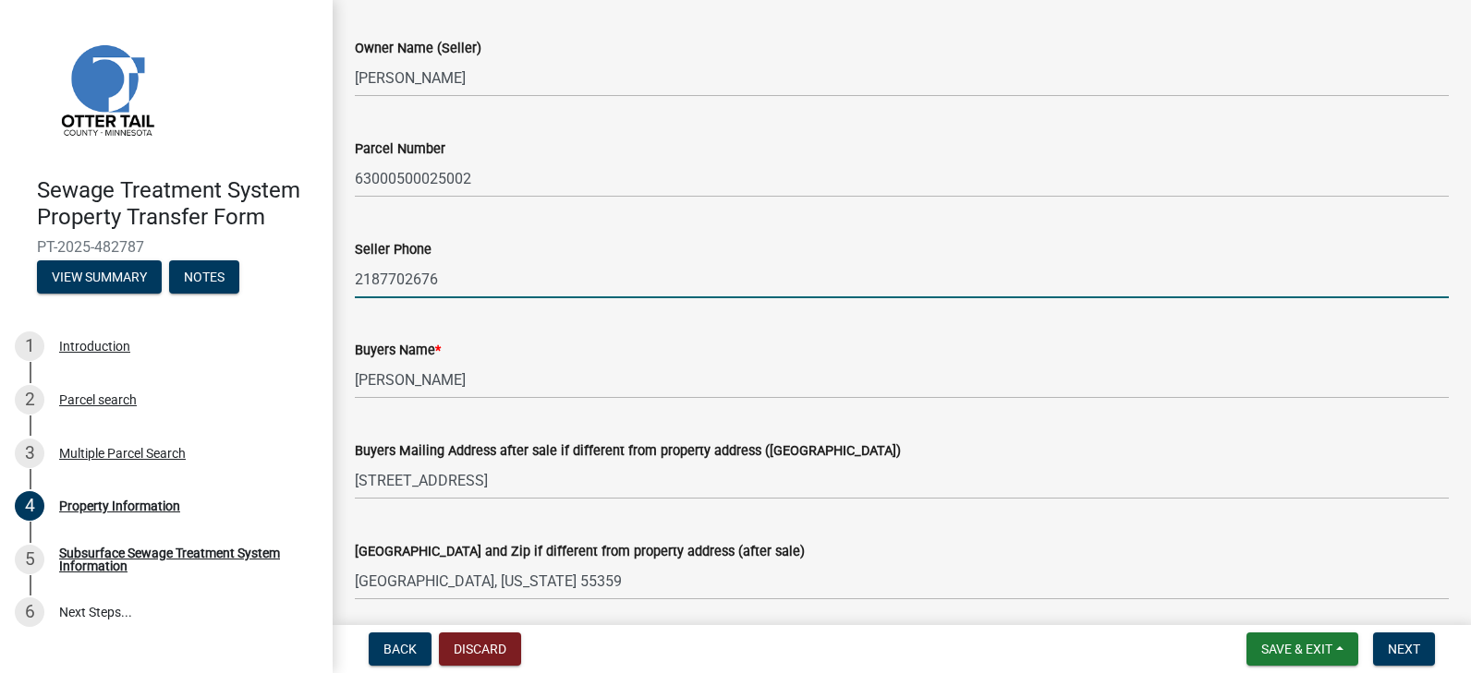
type input "jbdittes@gmail.com"
type input "Everts"
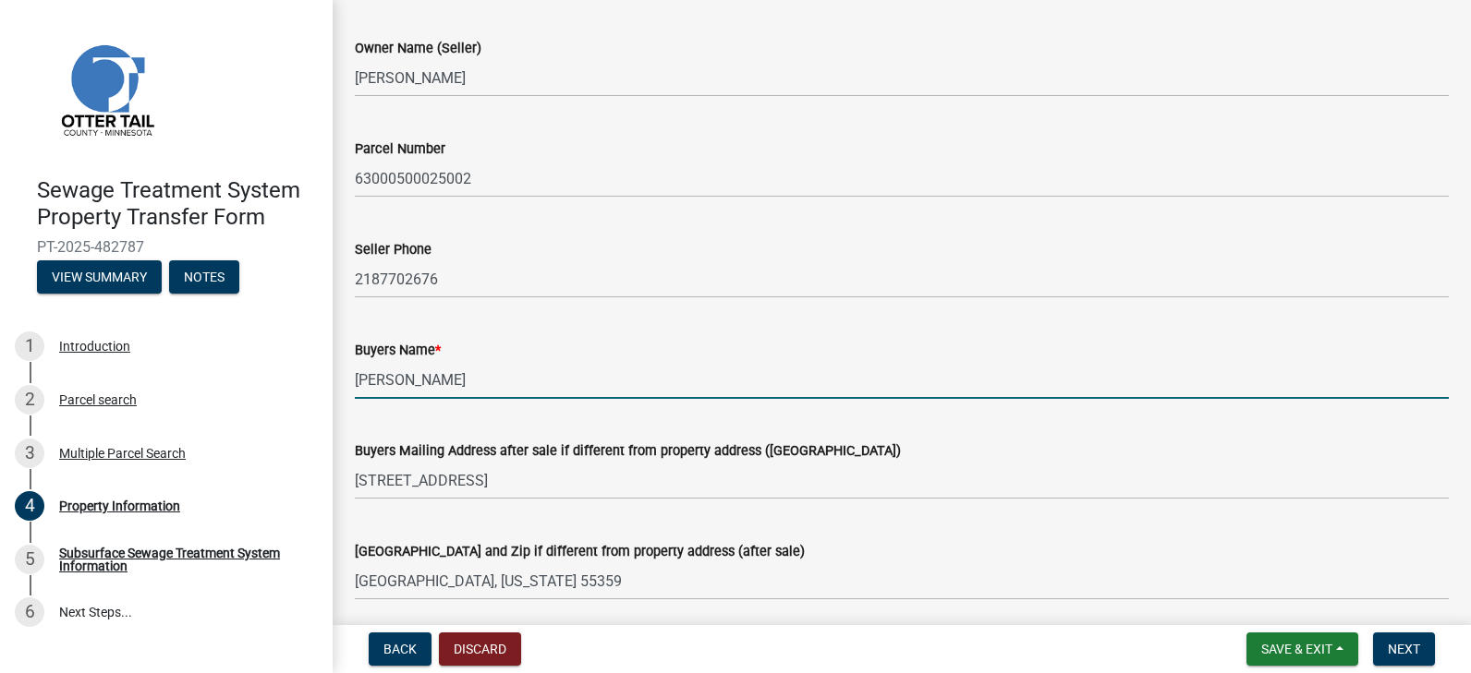
type input "Jonah D. Pfeffer"
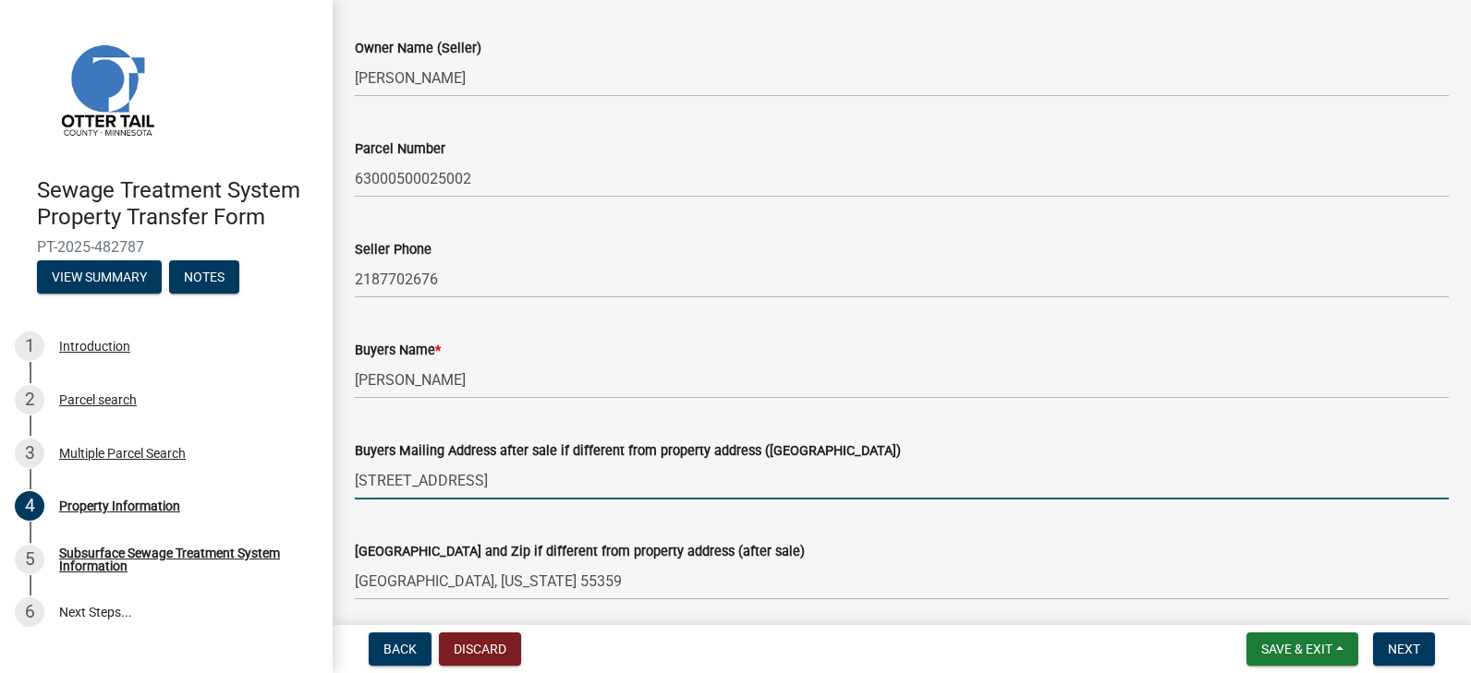
type input "5008 Woodhurst Lane"
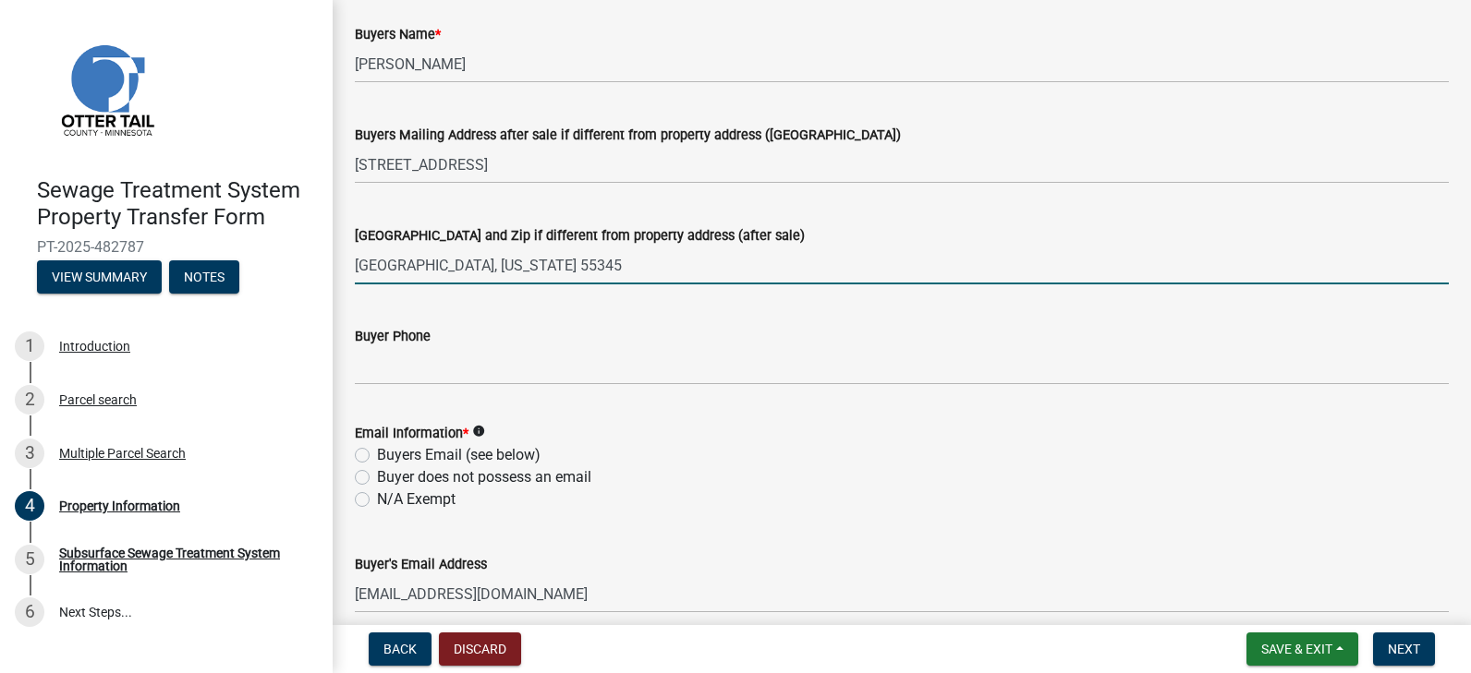
scroll to position [422, 0]
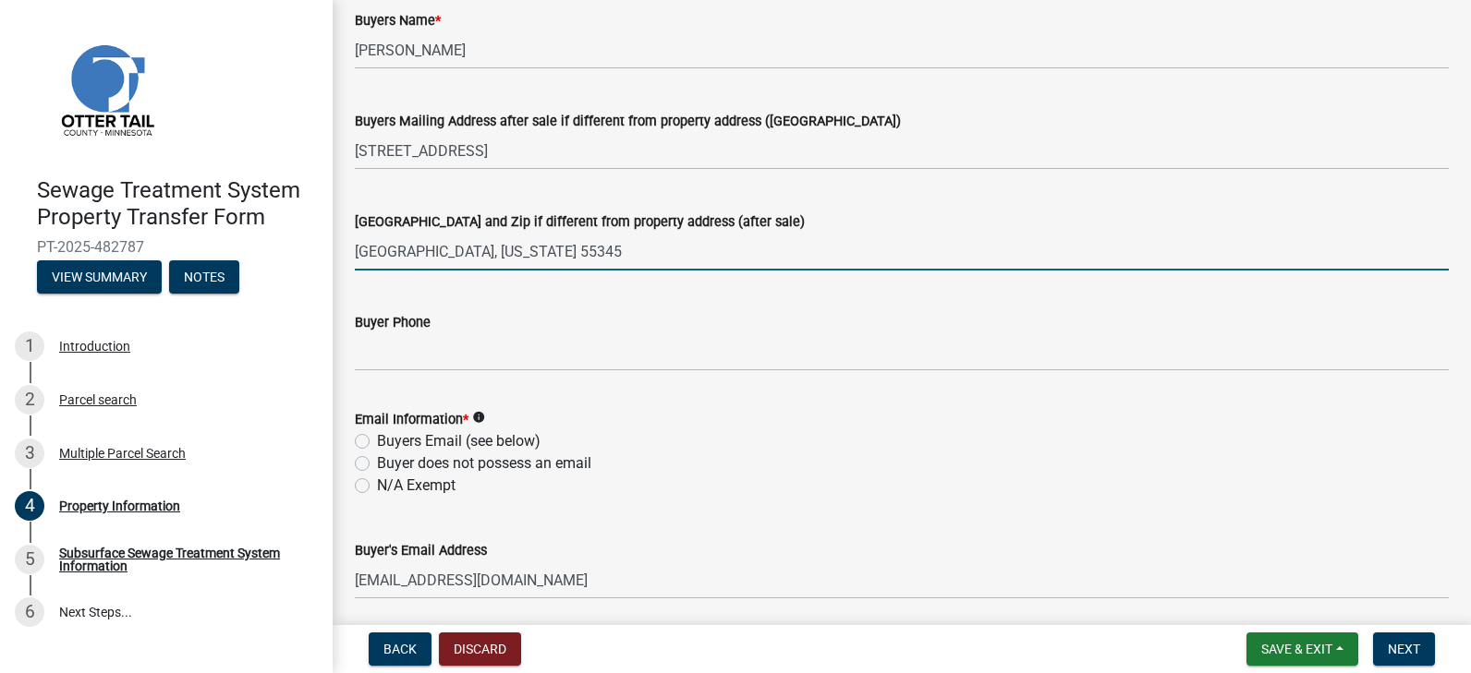
type input "Minnetonka, Minnesota 55345"
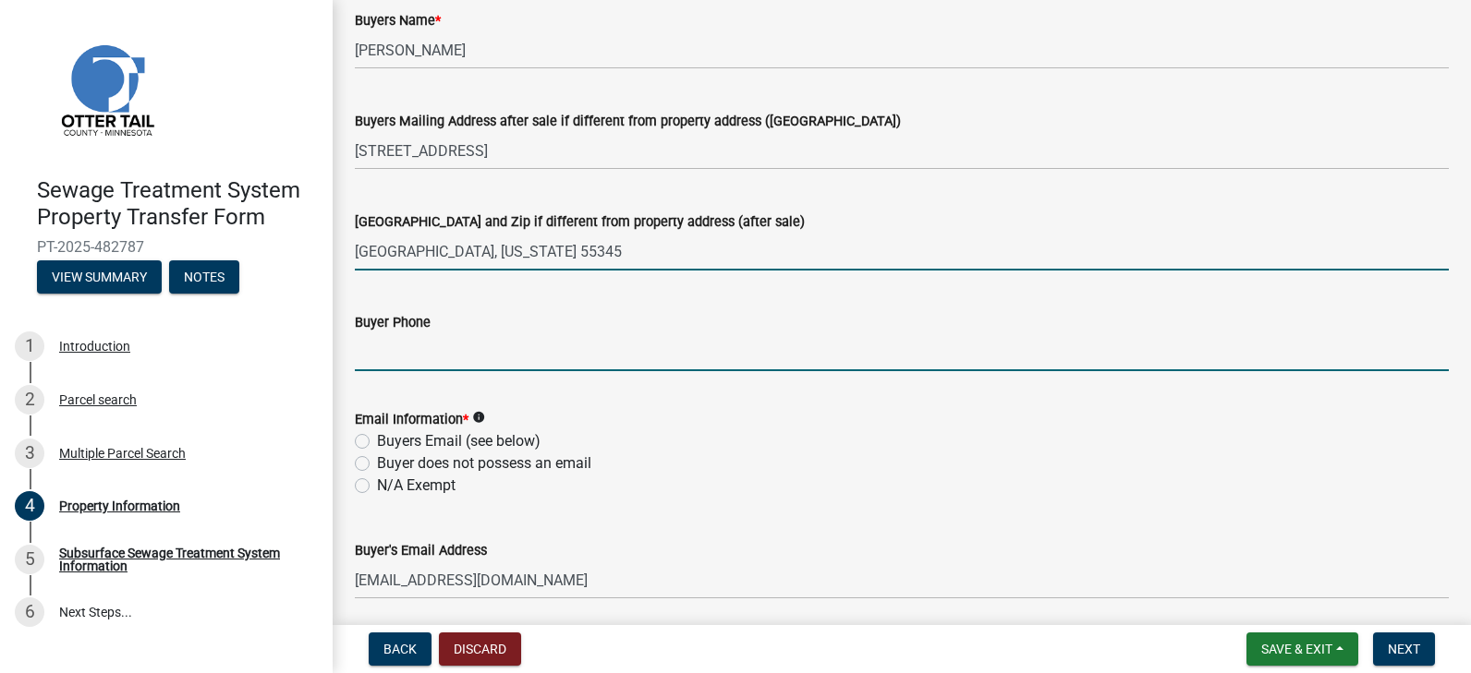
click at [368, 349] on input "Buyer Phone" at bounding box center [902, 352] width 1094 height 38
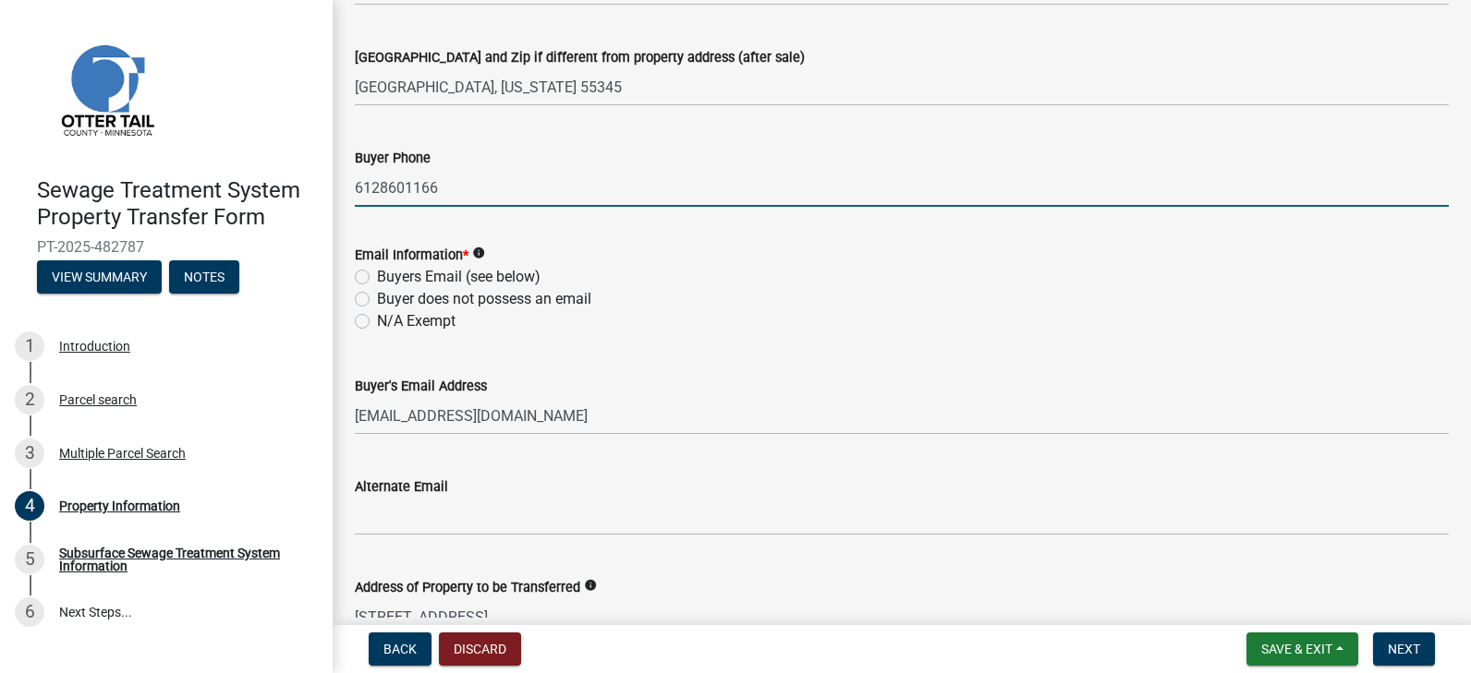
scroll to position [607, 0]
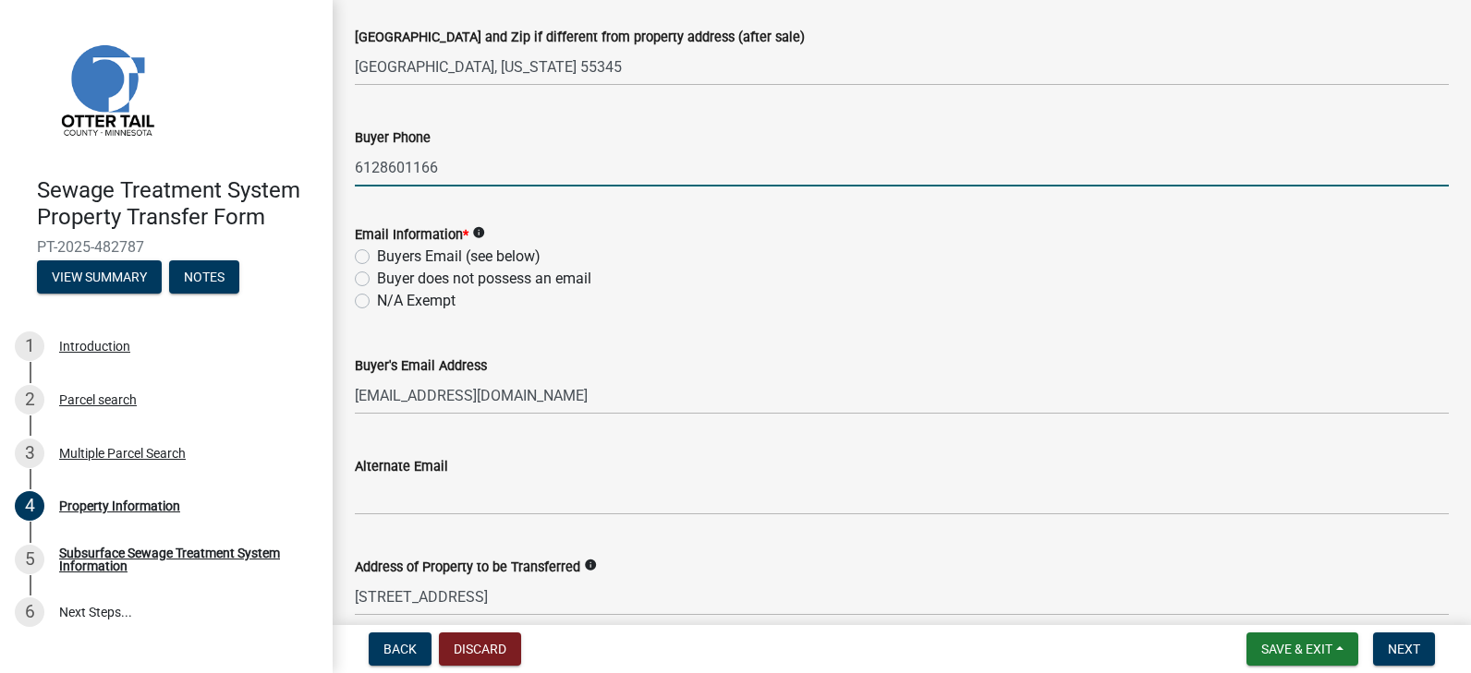
type input "6128601166"
click at [377, 256] on label "Buyers Email (see below)" at bounding box center [458, 257] width 163 height 22
click at [377, 256] on input "Buyers Email (see below)" at bounding box center [383, 252] width 12 height 12
radio input "true"
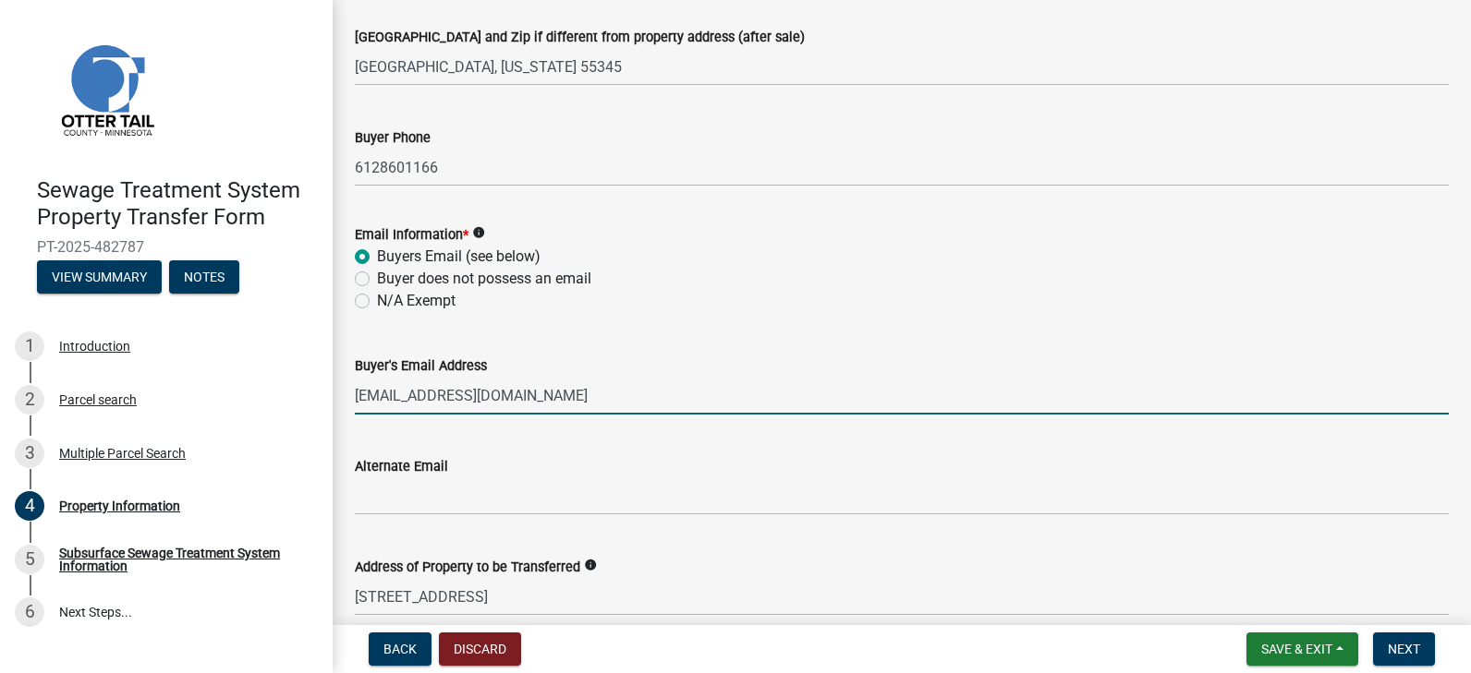
click at [490, 396] on input "jbdittes@gmail.com" at bounding box center [902, 396] width 1094 height 38
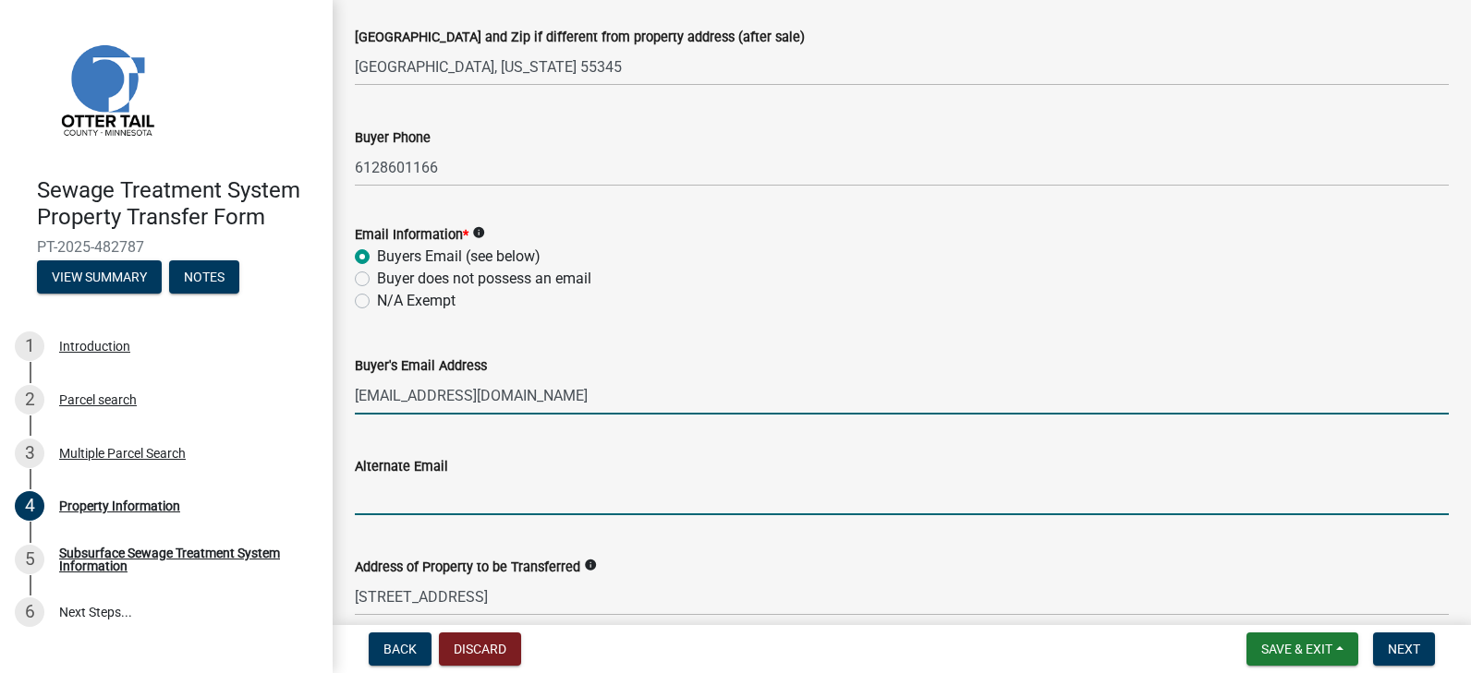
click at [356, 394] on input "jbdittes@gmail.com" at bounding box center [902, 396] width 1094 height 38
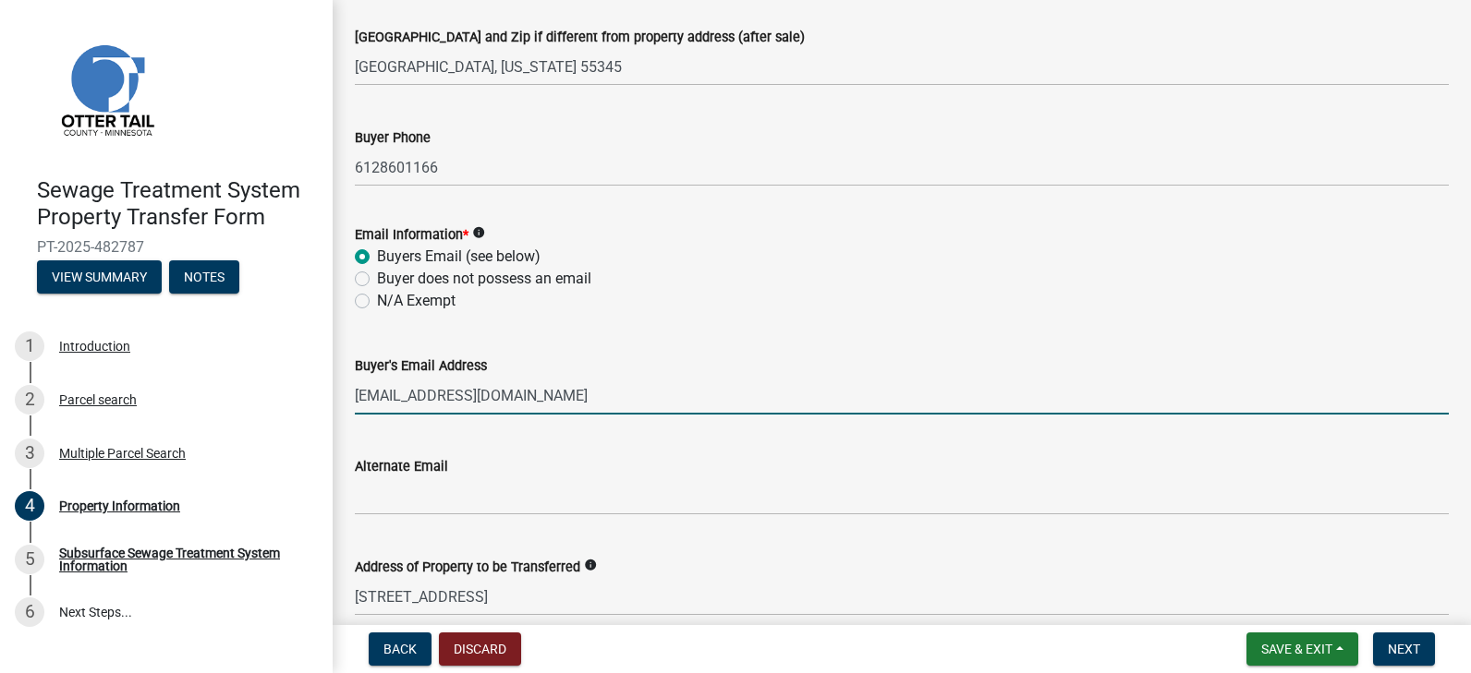
drag, startPoint x: 356, startPoint y: 393, endPoint x: 624, endPoint y: 384, distance: 268.9
click at [624, 384] on input "jbdittes@gmail.com" at bounding box center [902, 396] width 1094 height 38
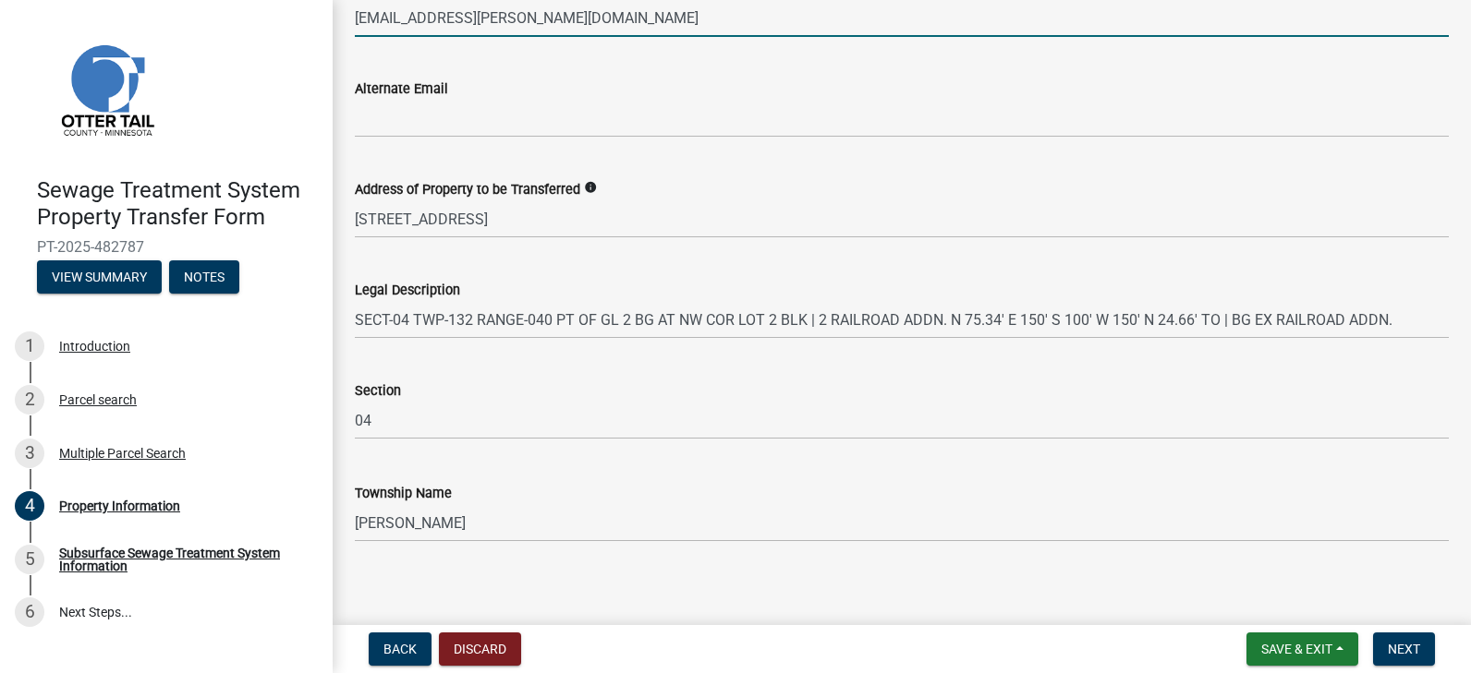
scroll to position [996, 0]
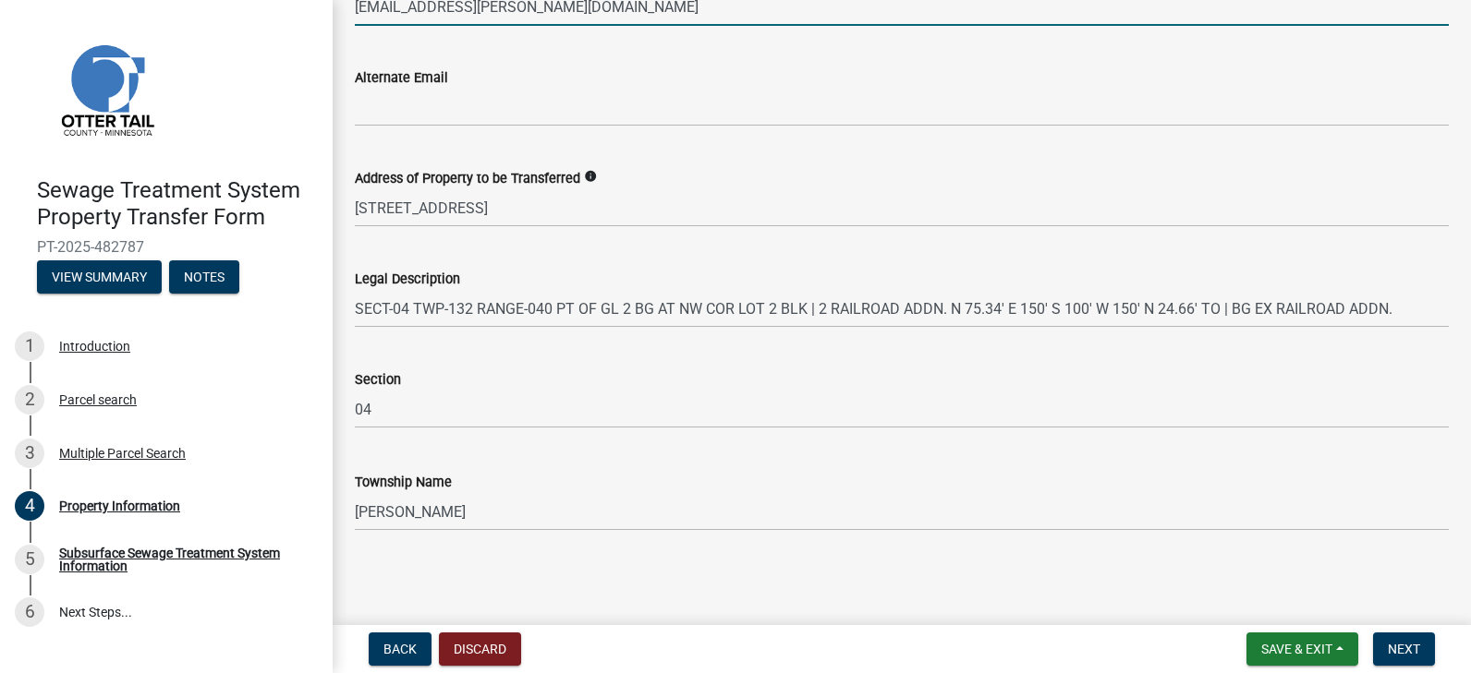
type input "jonah.pfeffer@gmail.com"
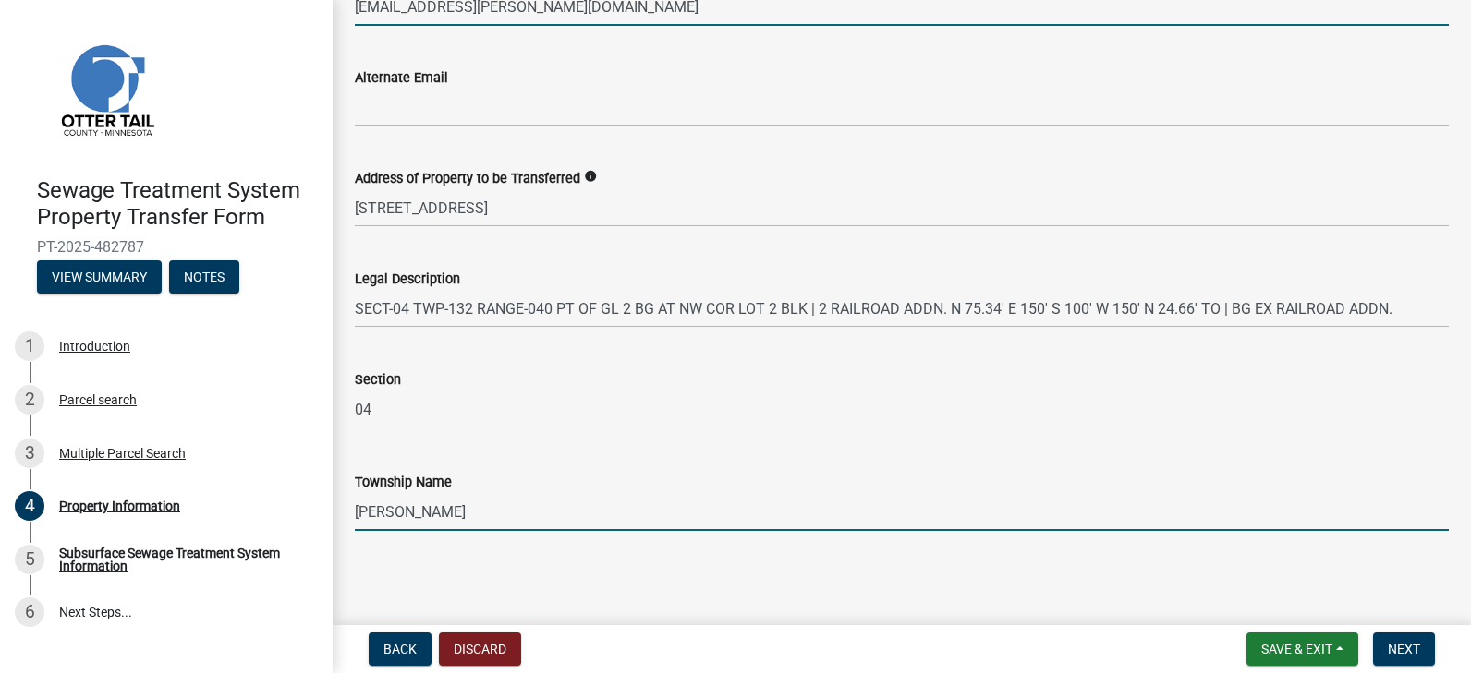
click at [419, 510] on input "Everts" at bounding box center [902, 512] width 1094 height 38
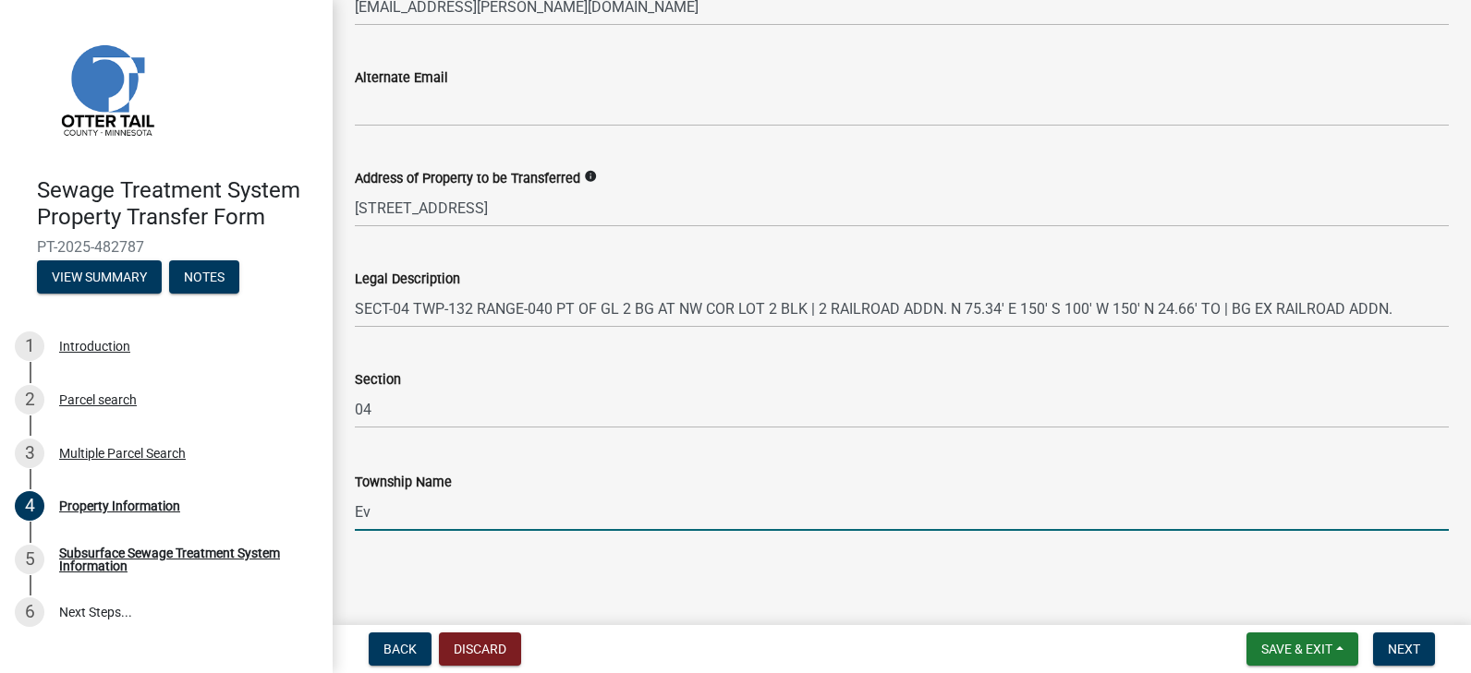
type input "E"
type input "C"
type input "Battle Lake"
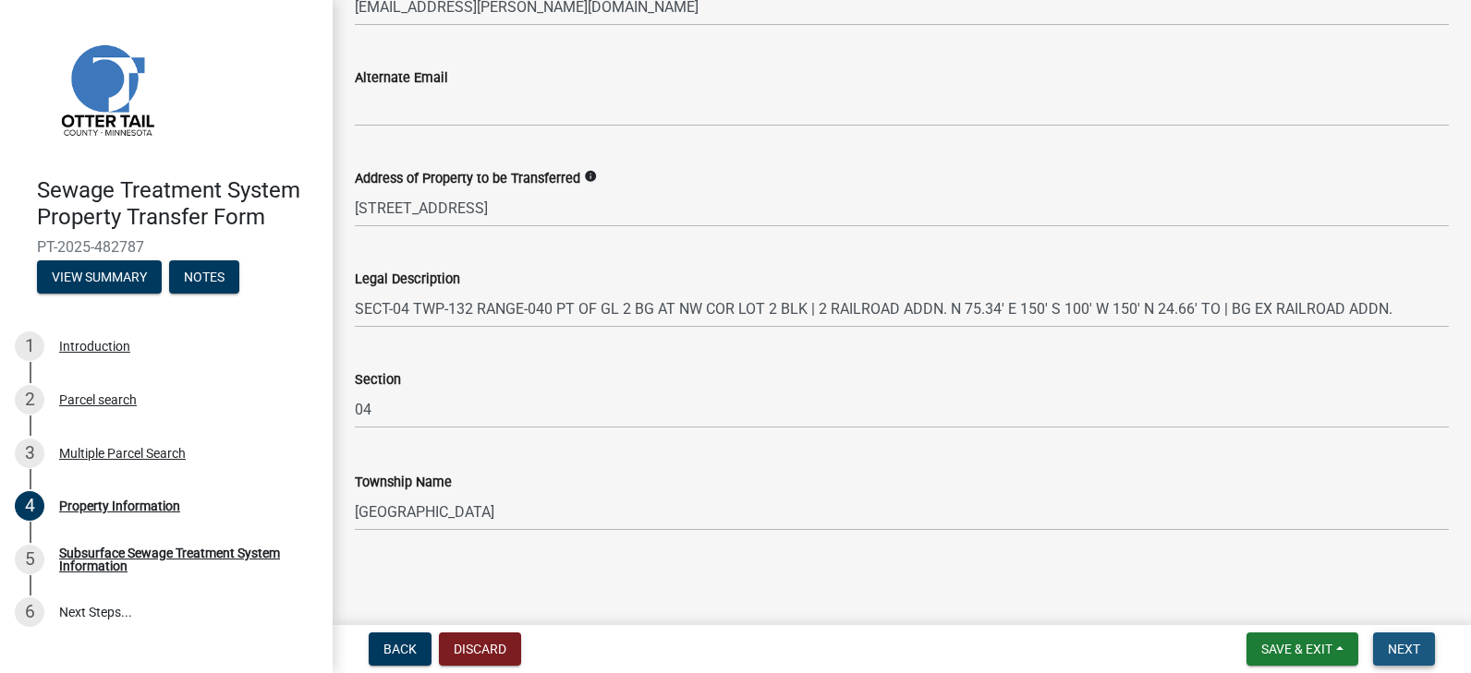
click at [1400, 640] on button "Next" at bounding box center [1404, 649] width 62 height 33
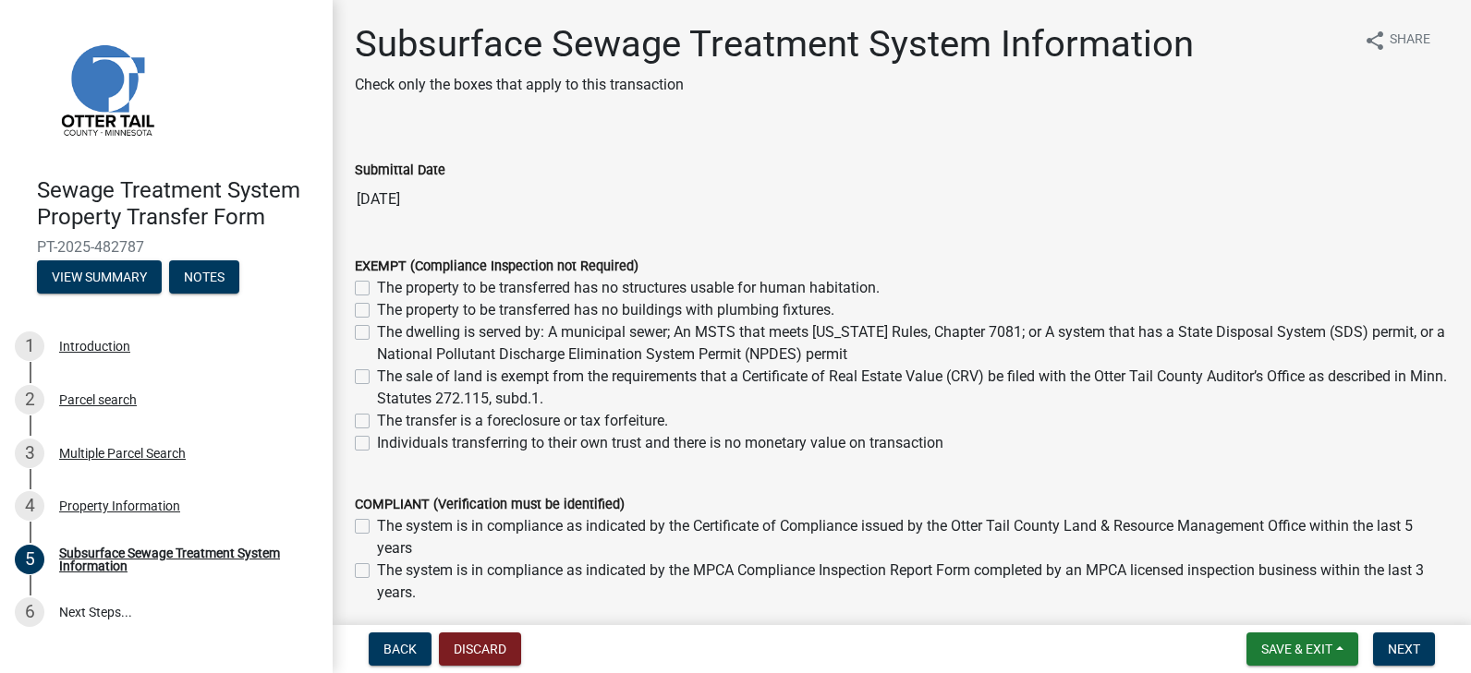
click at [377, 380] on label "The sale of land is exempt from the requirements that a Certificate of Real Est…" at bounding box center [913, 388] width 1072 height 44
click at [377, 378] on input "The sale of land is exempt from the requirements that a Certificate of Real Est…" at bounding box center [383, 372] width 12 height 12
checkbox input "true"
checkbox input "false"
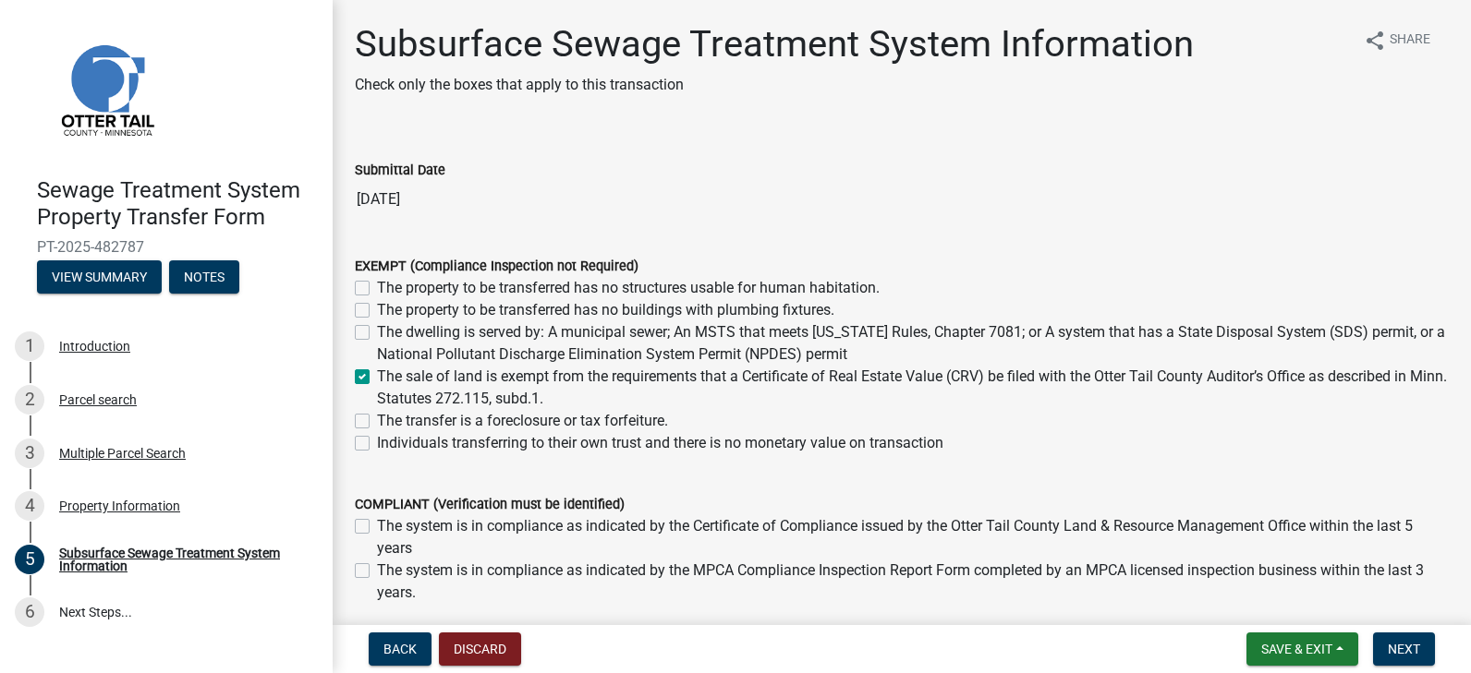
checkbox input "false"
checkbox input "true"
checkbox input "false"
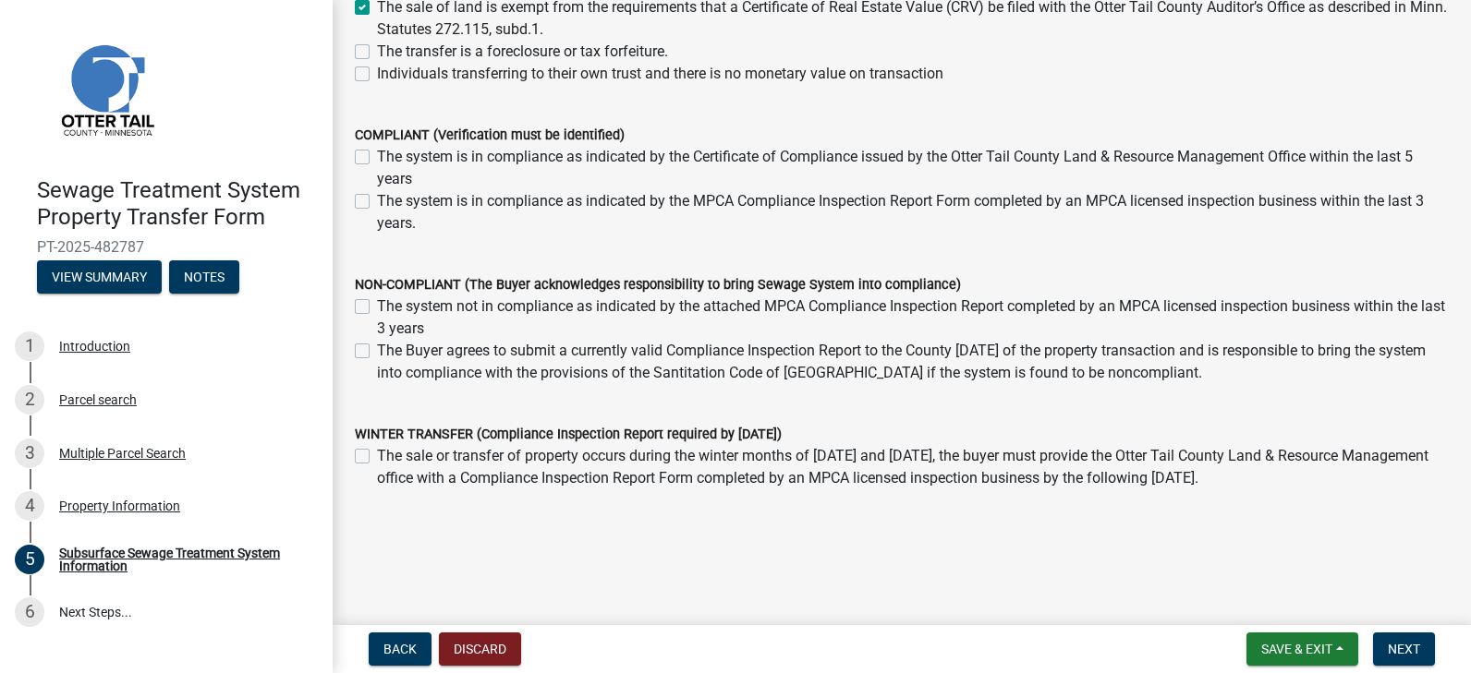
scroll to position [389, 0]
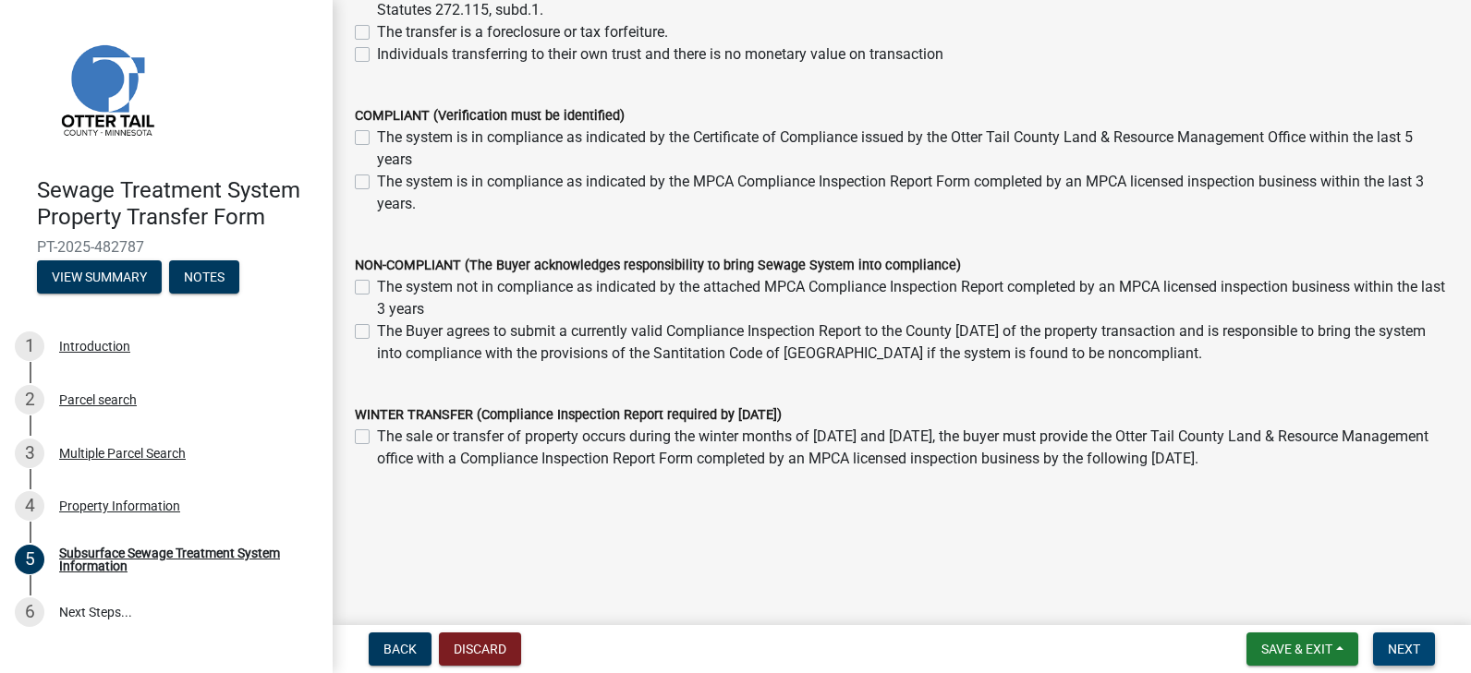
click at [1399, 640] on button "Next" at bounding box center [1404, 649] width 62 height 33
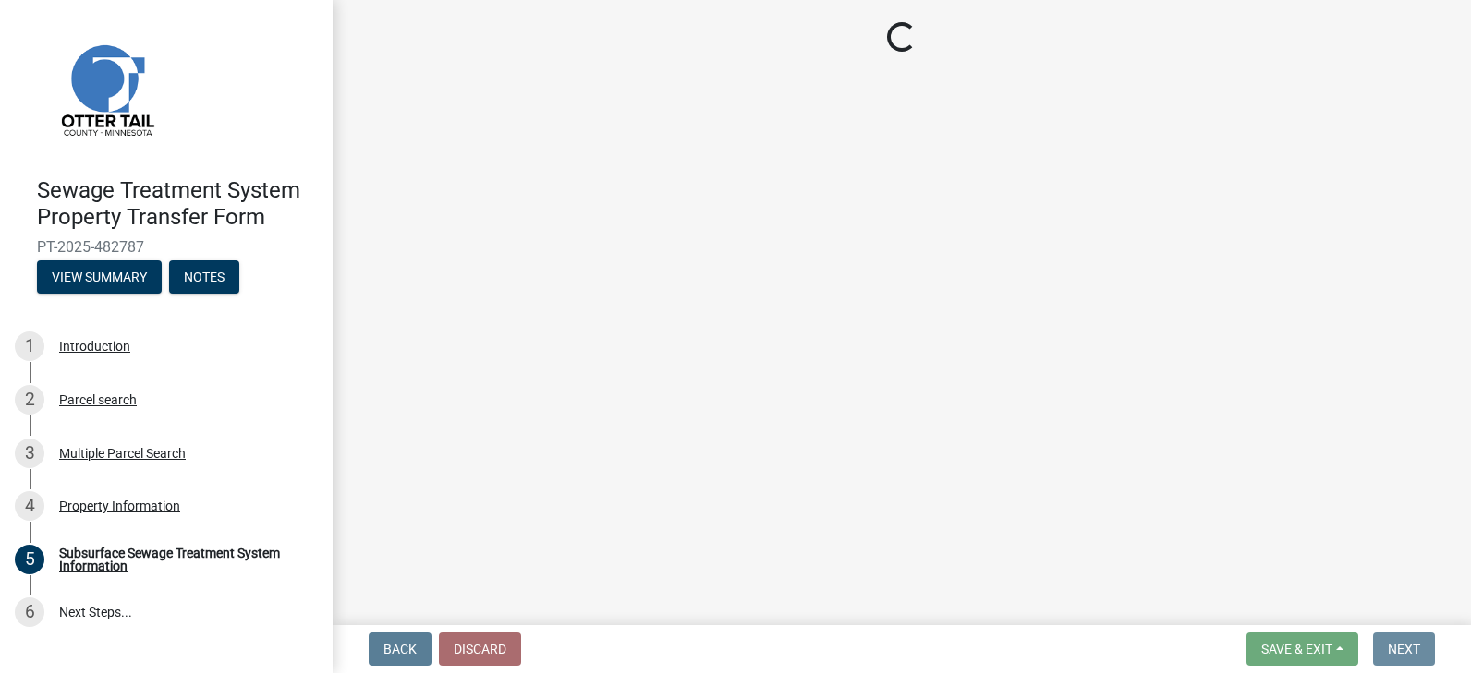
scroll to position [0, 0]
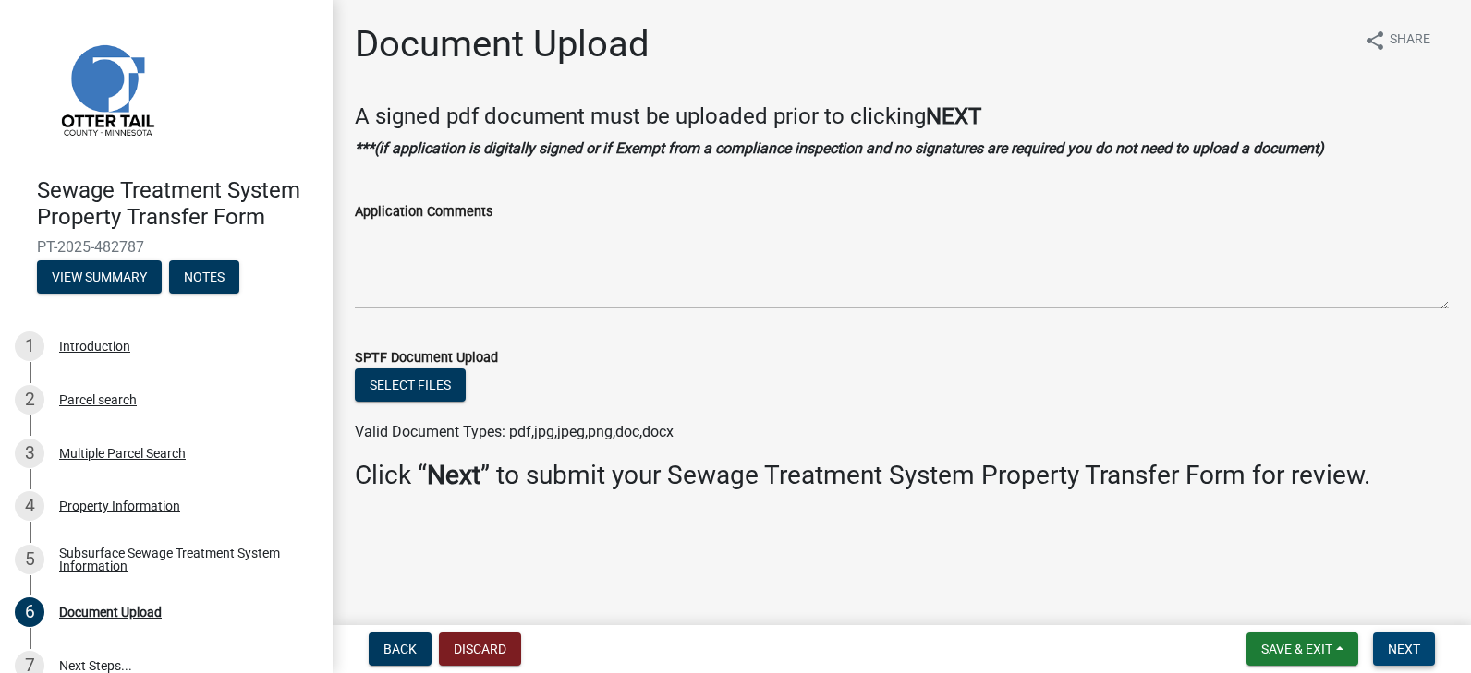
click at [1399, 640] on button "Next" at bounding box center [1404, 649] width 62 height 33
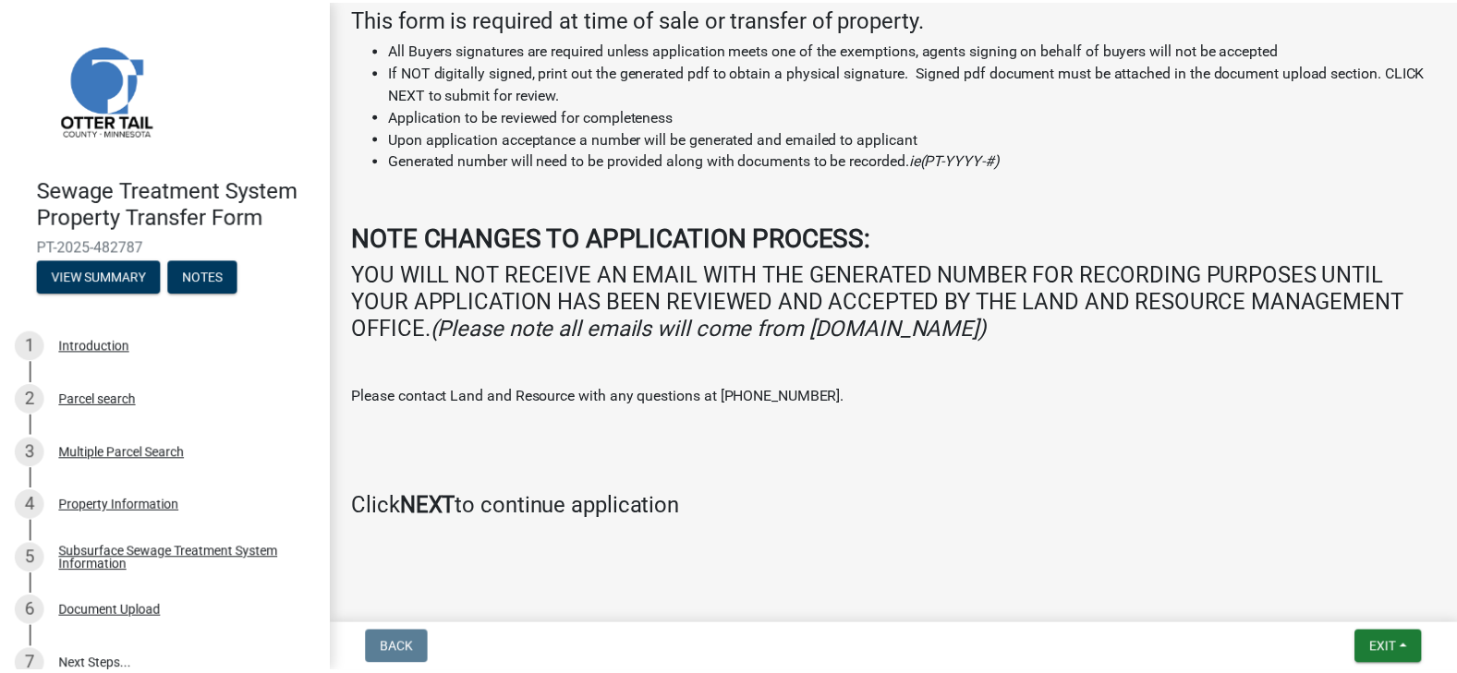
scroll to position [324, 0]
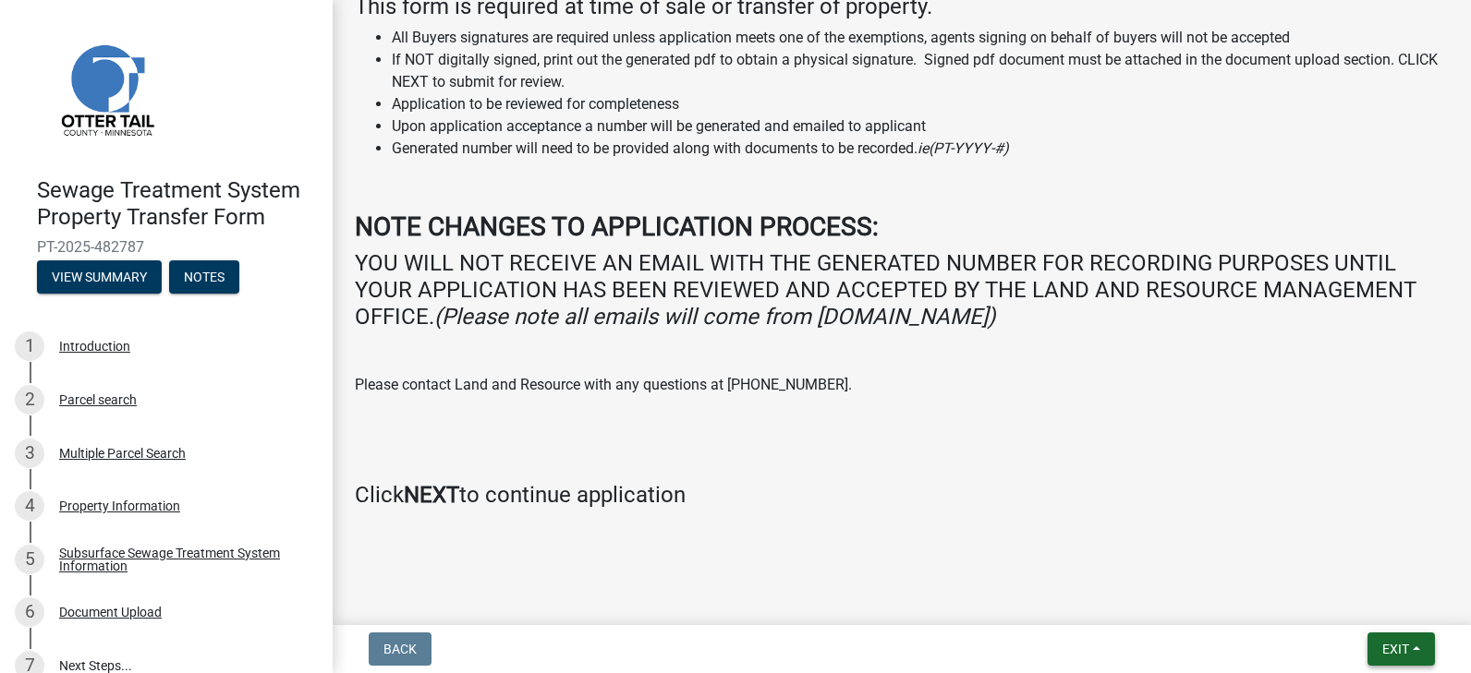
click at [1386, 647] on span "Exit" at bounding box center [1395, 649] width 27 height 15
click at [1361, 598] on button "Save & Exit" at bounding box center [1361, 601] width 148 height 44
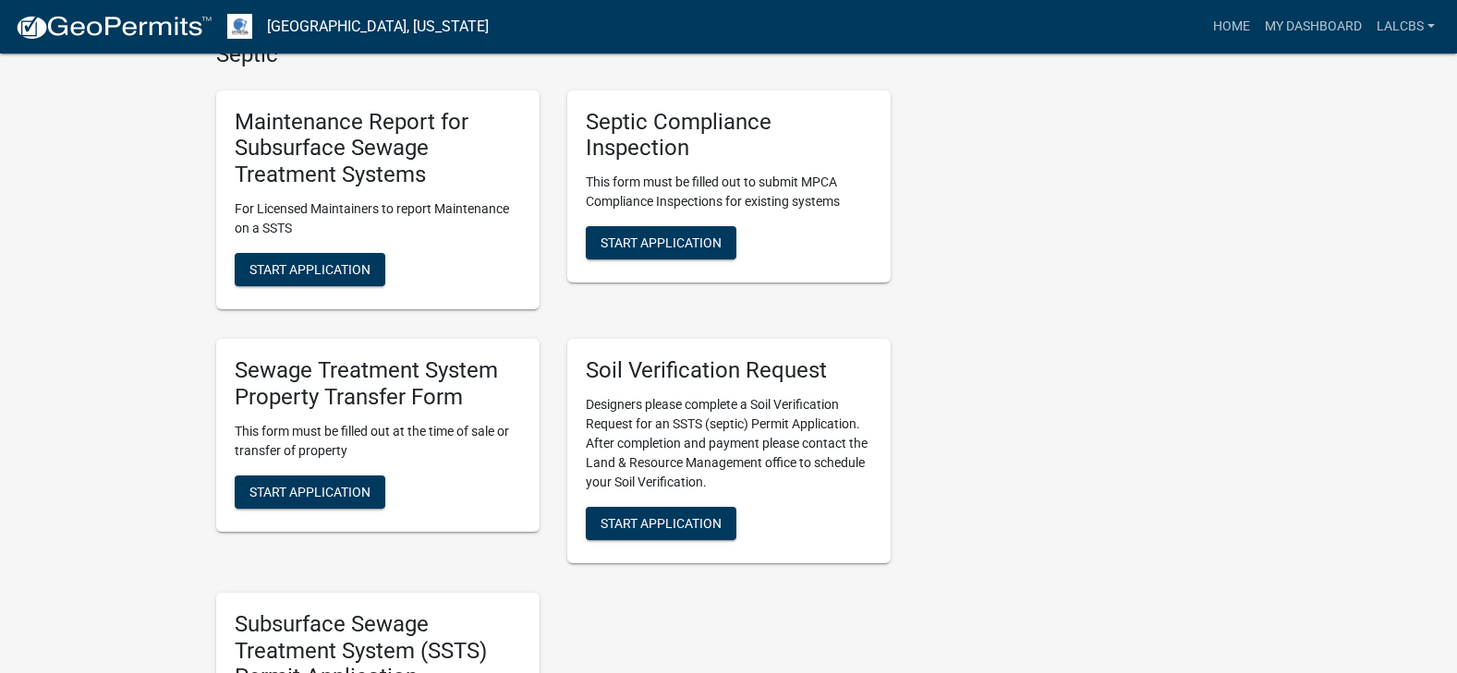
scroll to position [831, 0]
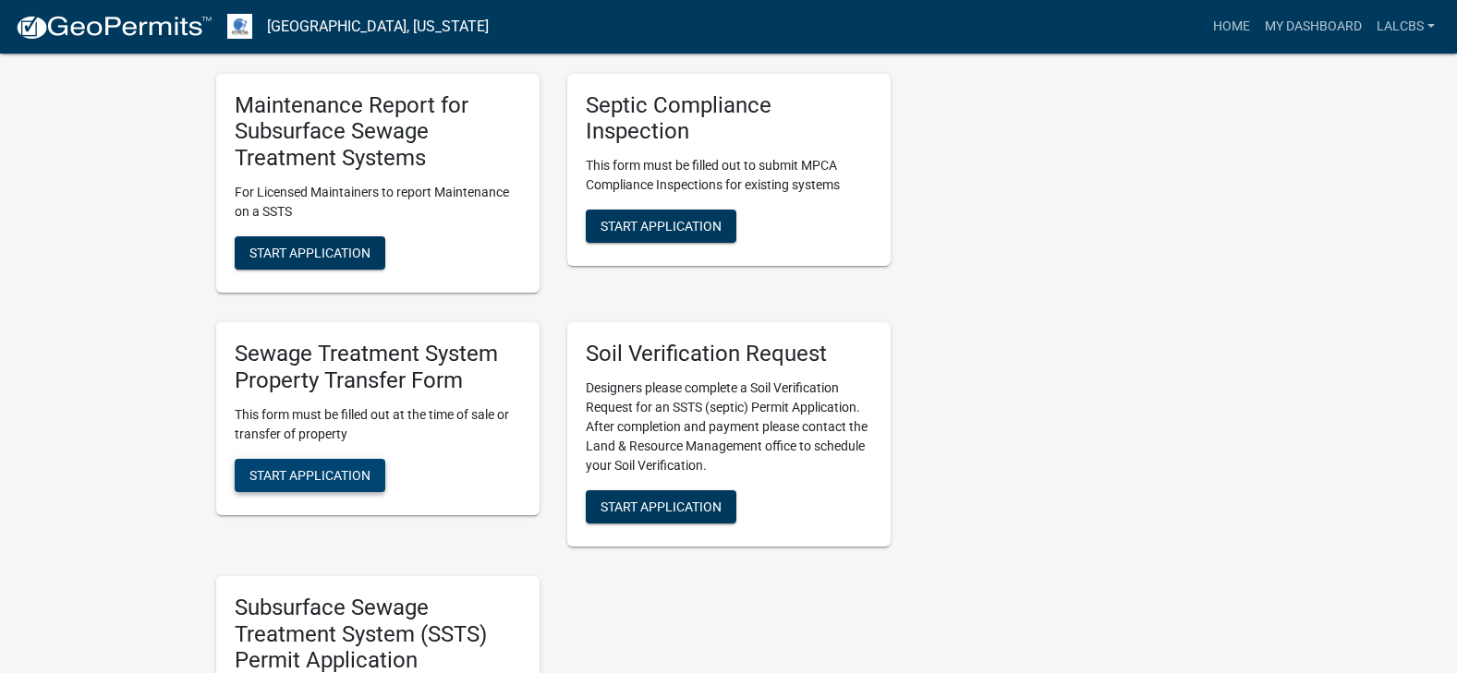
click at [307, 478] on span "Start Application" at bounding box center [309, 474] width 121 height 15
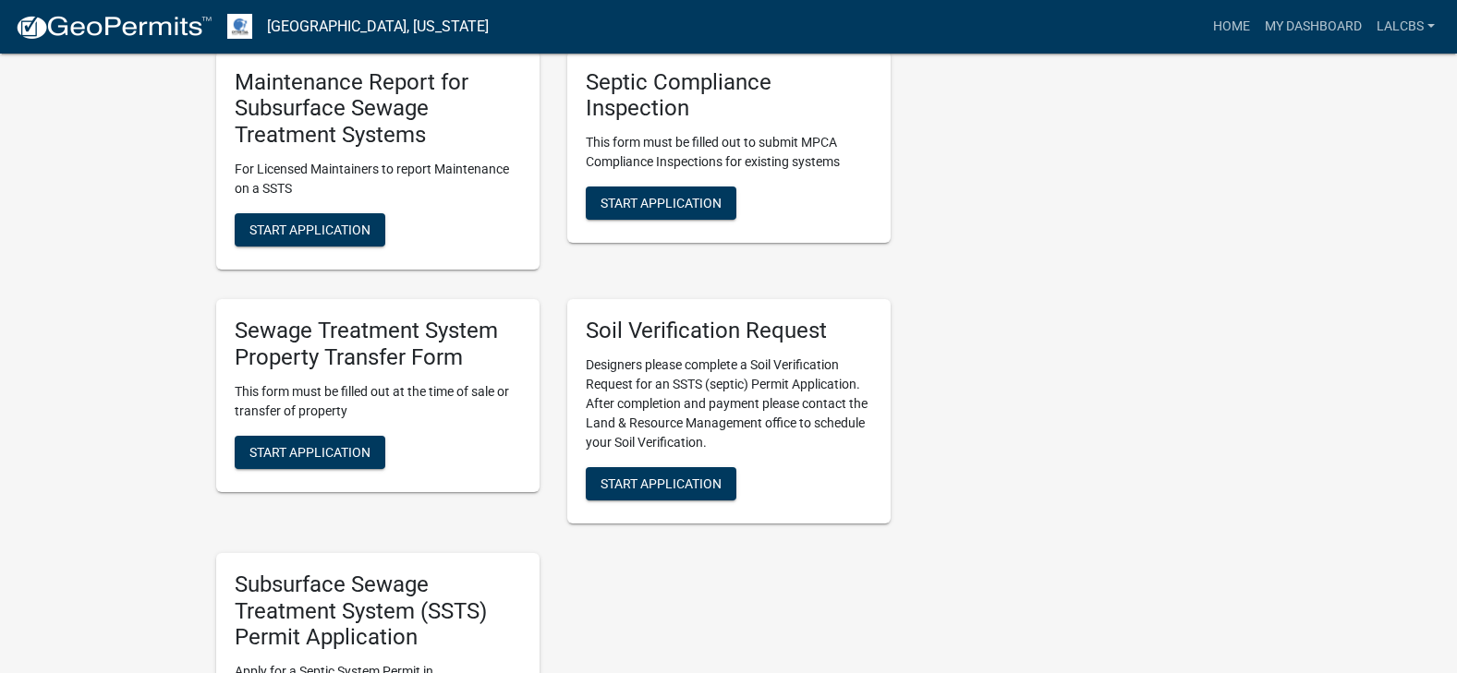
scroll to position [924, 0]
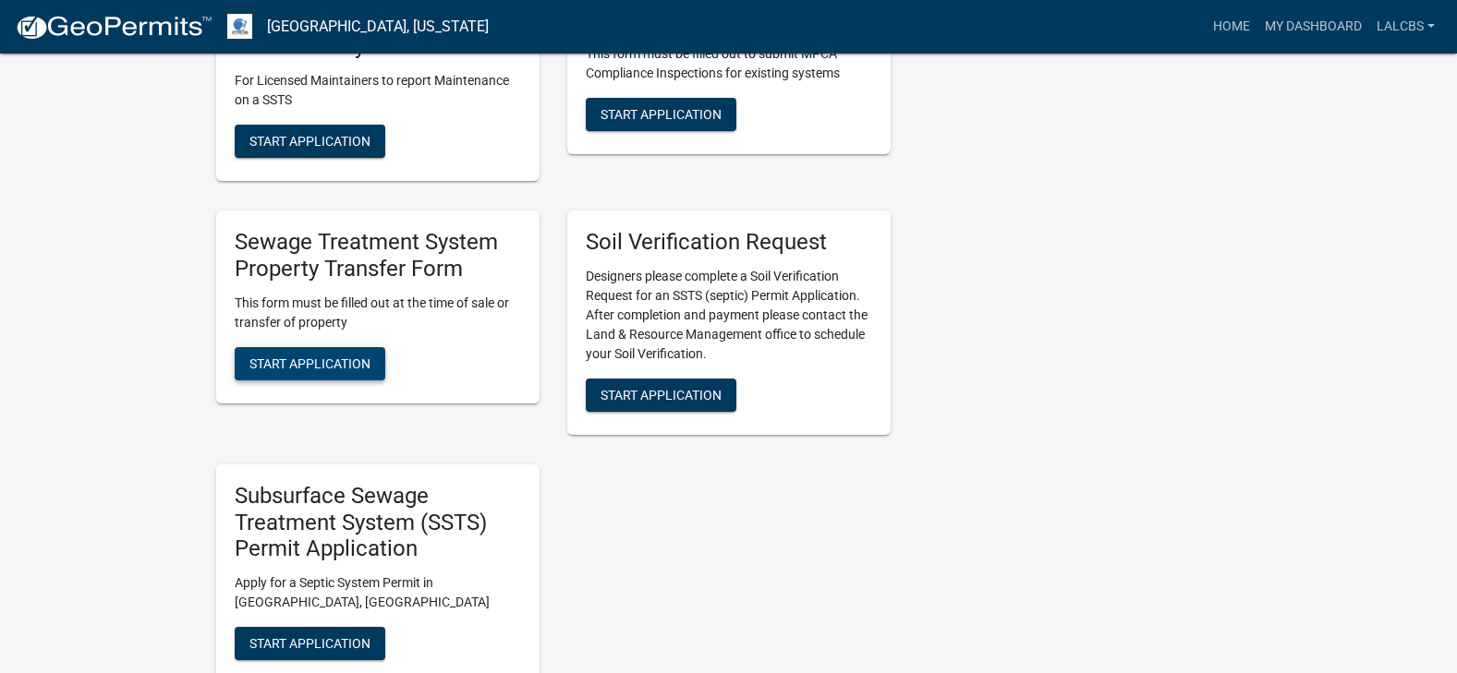
click at [321, 353] on button "Start Application" at bounding box center [310, 363] width 151 height 33
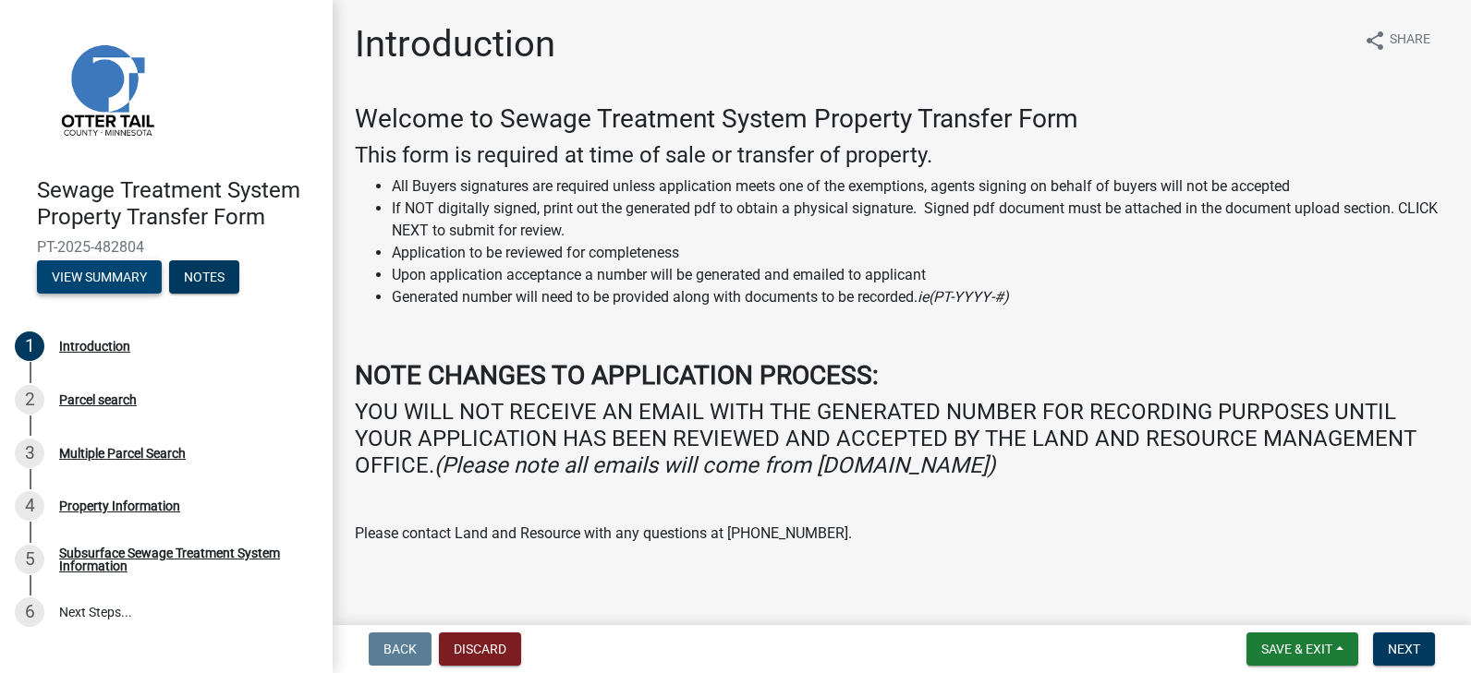
click at [98, 265] on button "View Summary" at bounding box center [99, 276] width 125 height 33
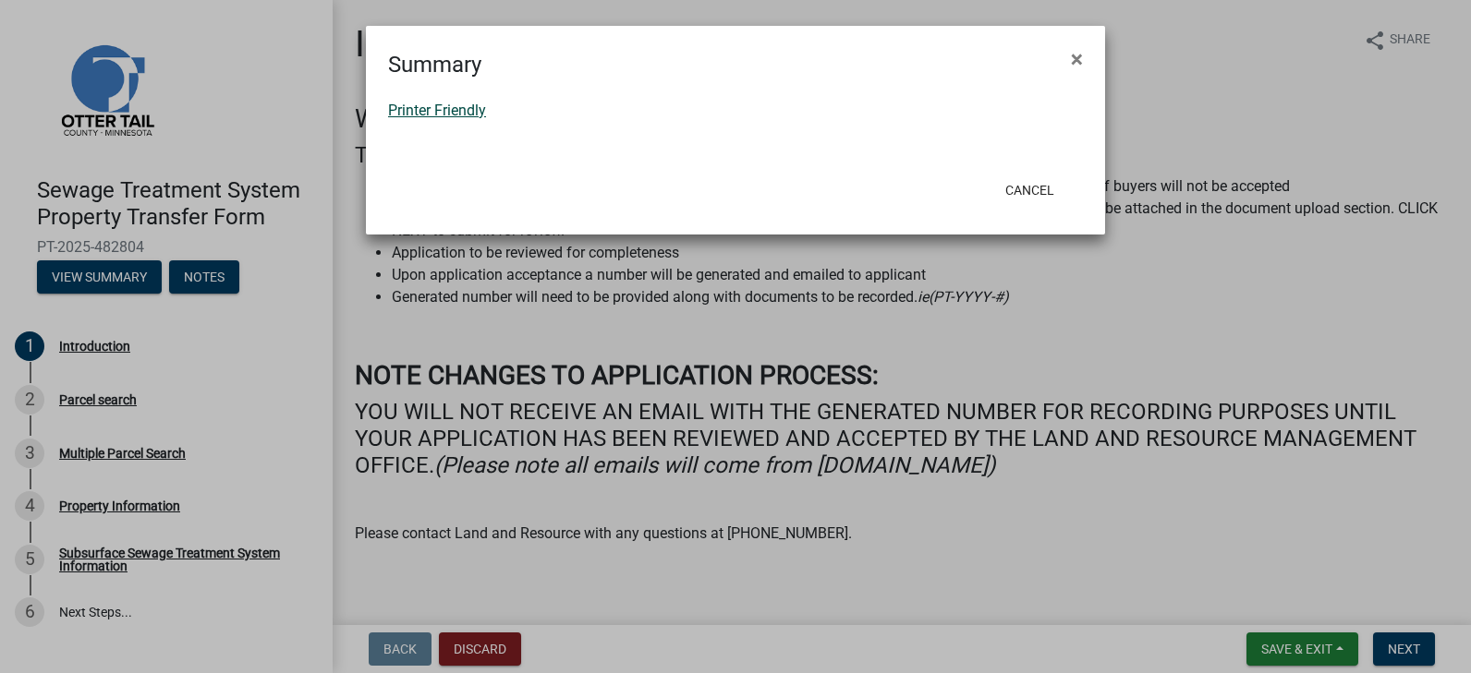
click at [455, 106] on link "Printer Friendly" at bounding box center [437, 111] width 98 height 18
click at [1075, 52] on span "×" at bounding box center [1077, 59] width 12 height 26
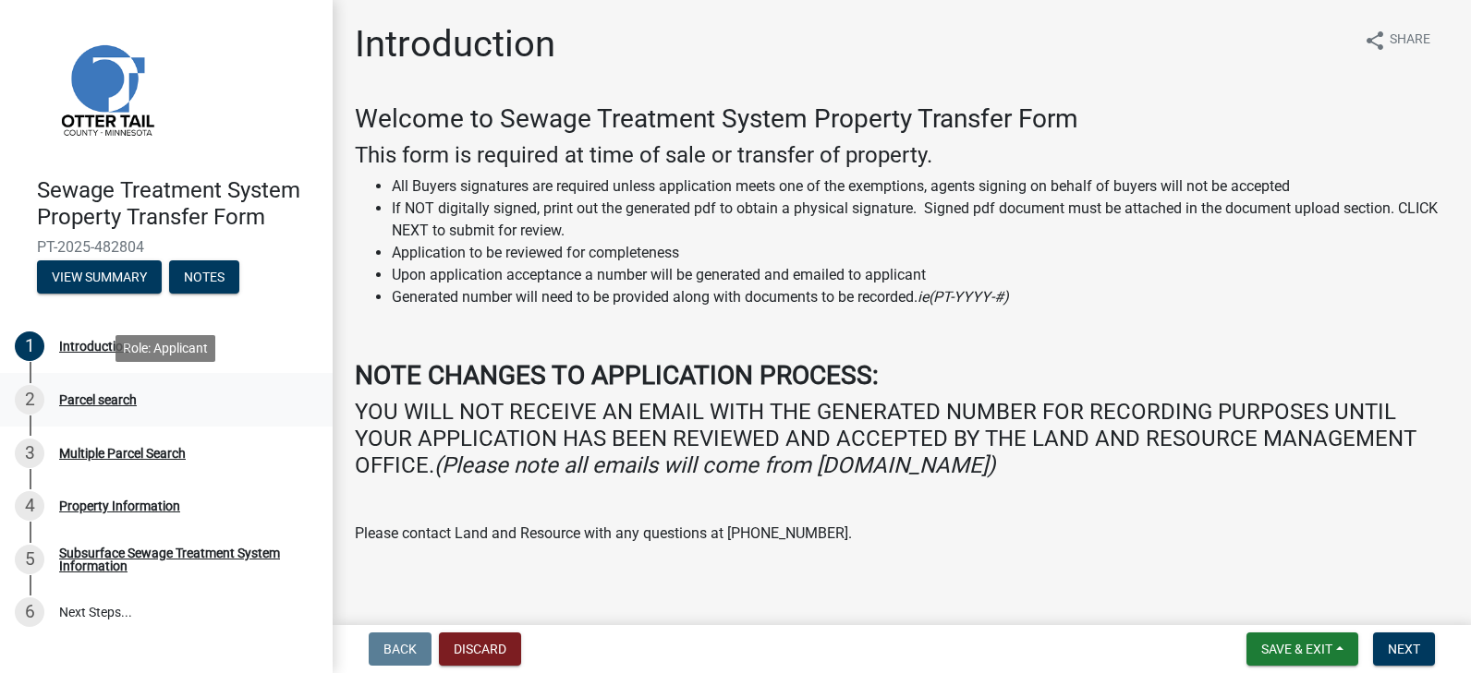
click at [96, 394] on div "Parcel search" at bounding box center [98, 400] width 78 height 13
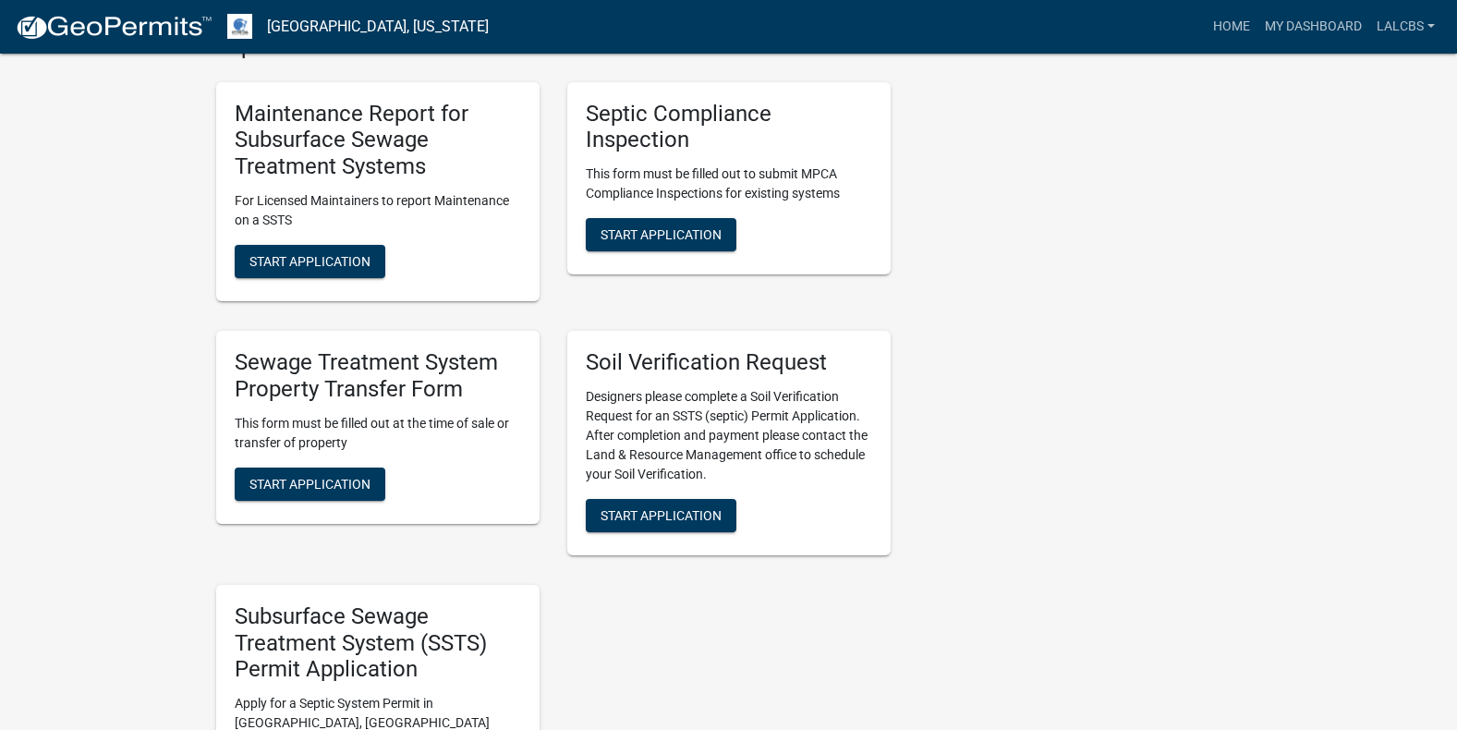
scroll to position [831, 0]
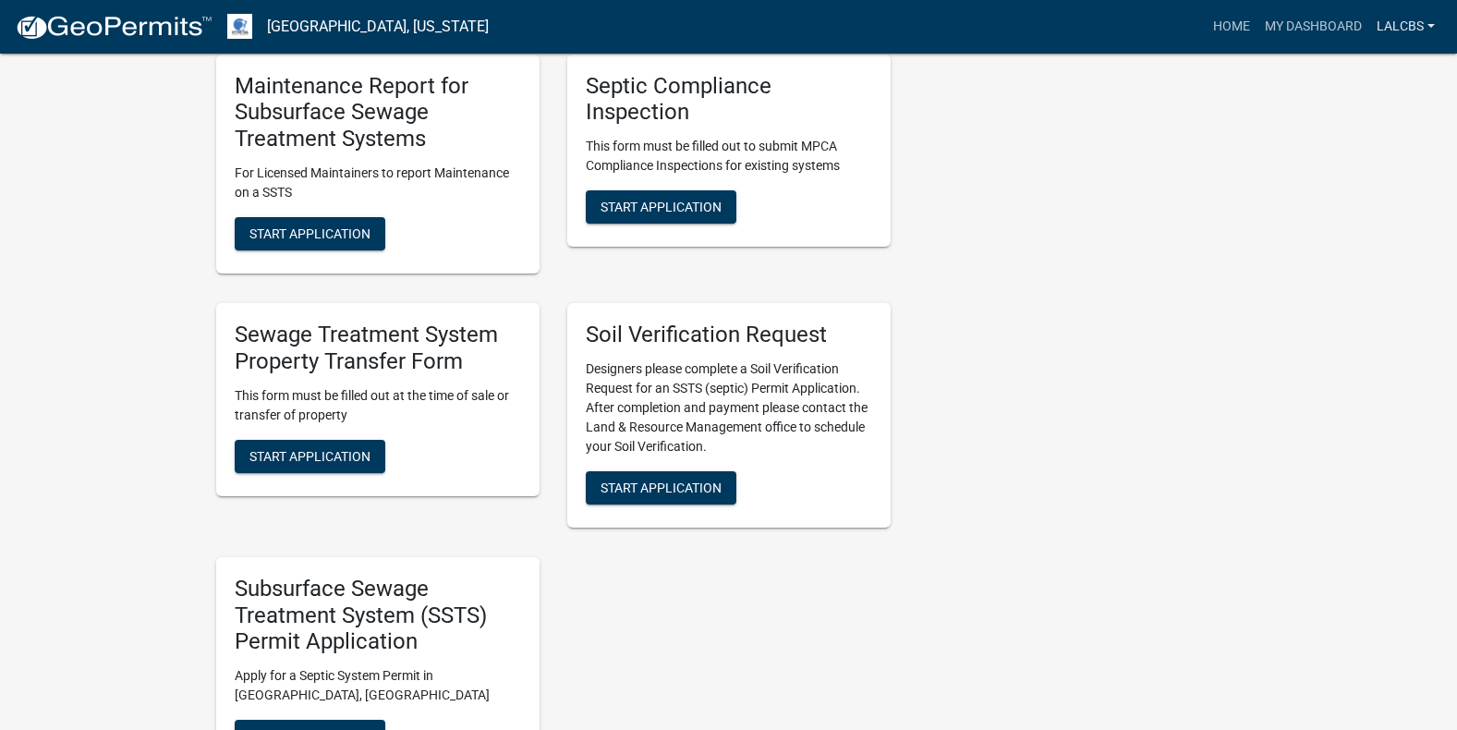
click at [1427, 18] on link "LALCBS" at bounding box center [1405, 26] width 73 height 35
click at [1427, 20] on link "LALCBS" at bounding box center [1405, 26] width 73 height 35
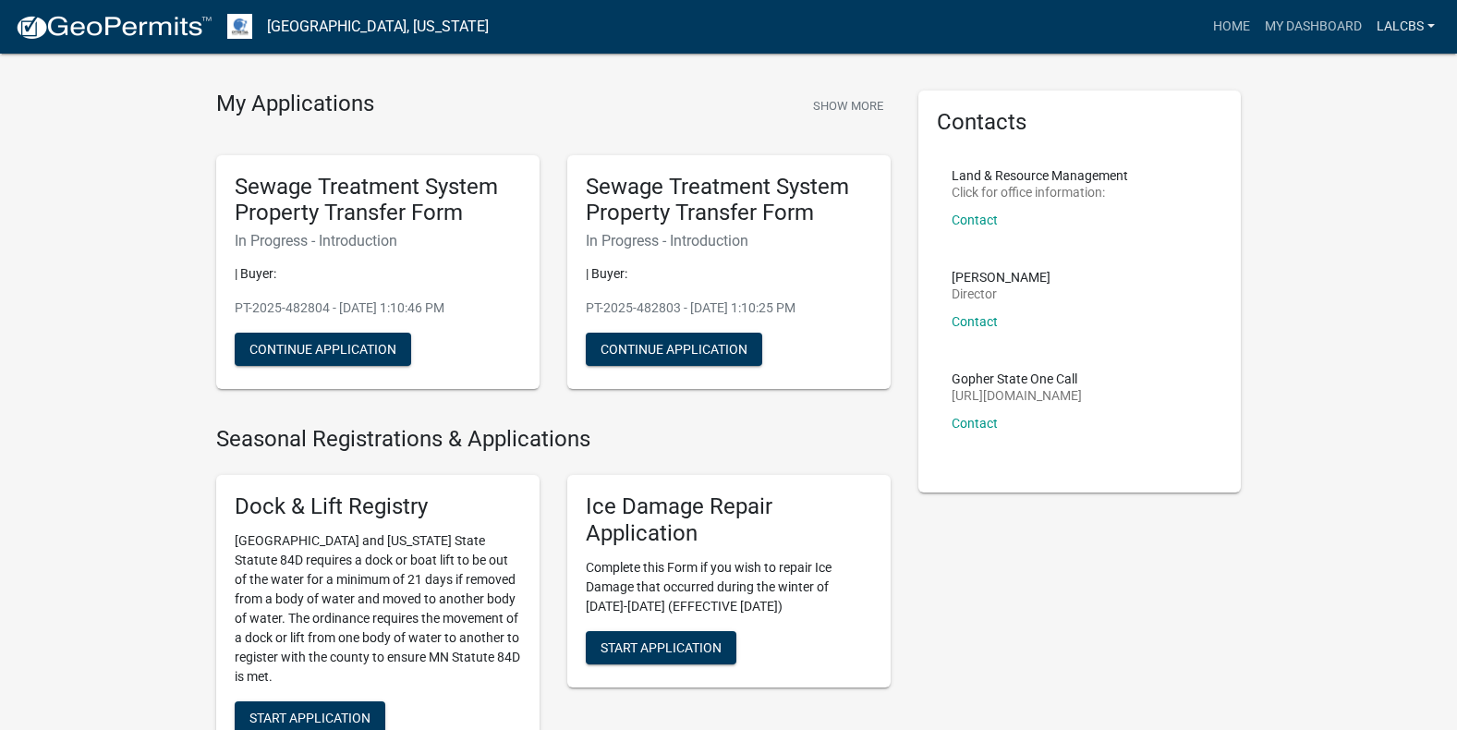
scroll to position [0, 0]
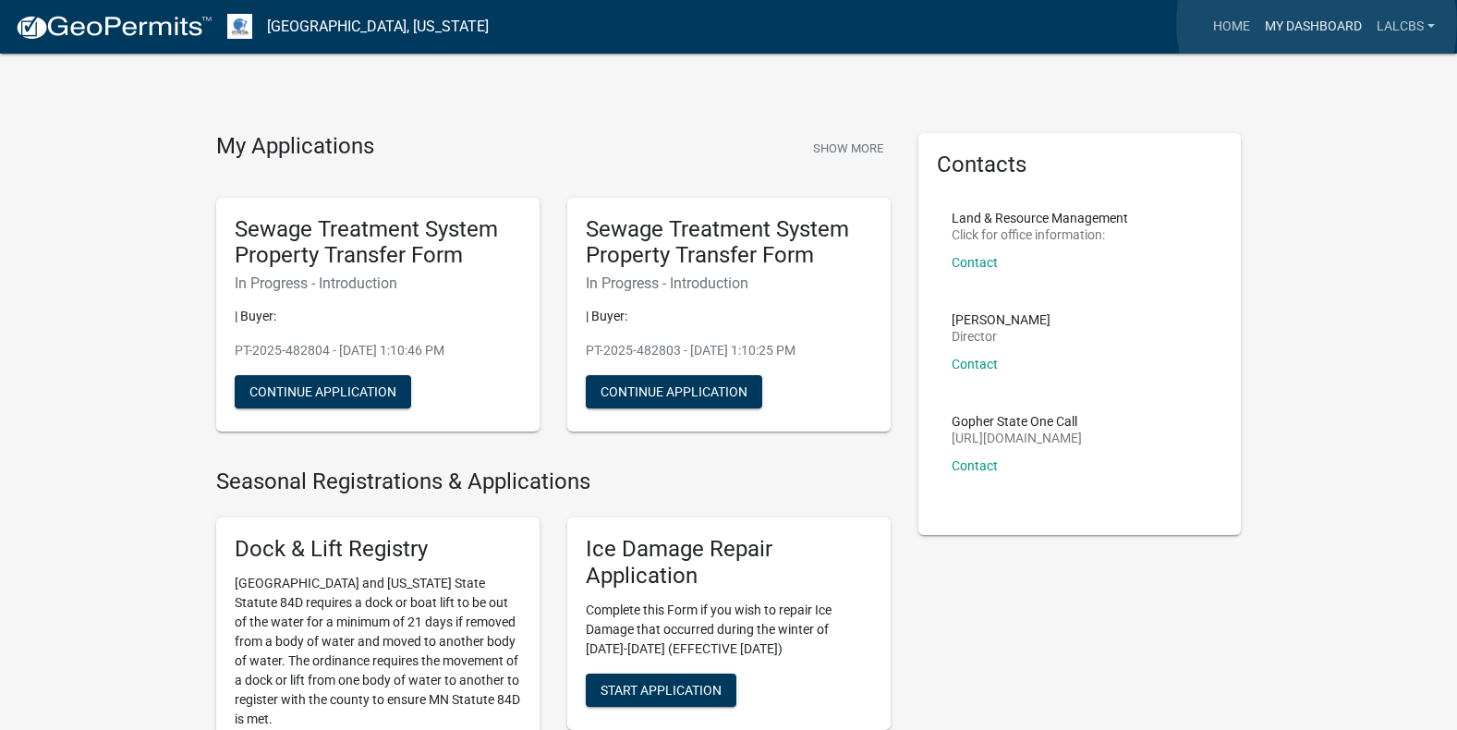
click at [1316, 22] on link "My Dashboard" at bounding box center [1313, 26] width 112 height 35
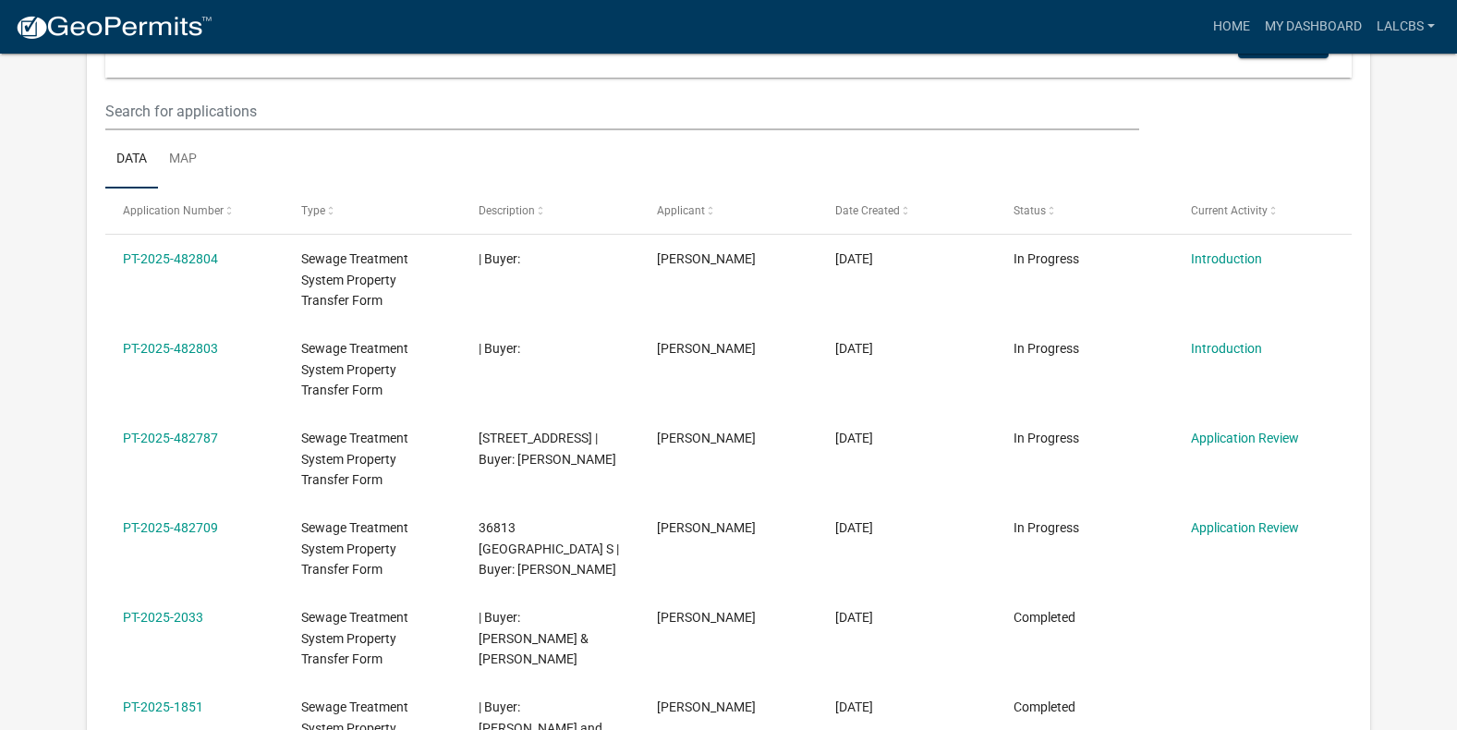
scroll to position [277, 0]
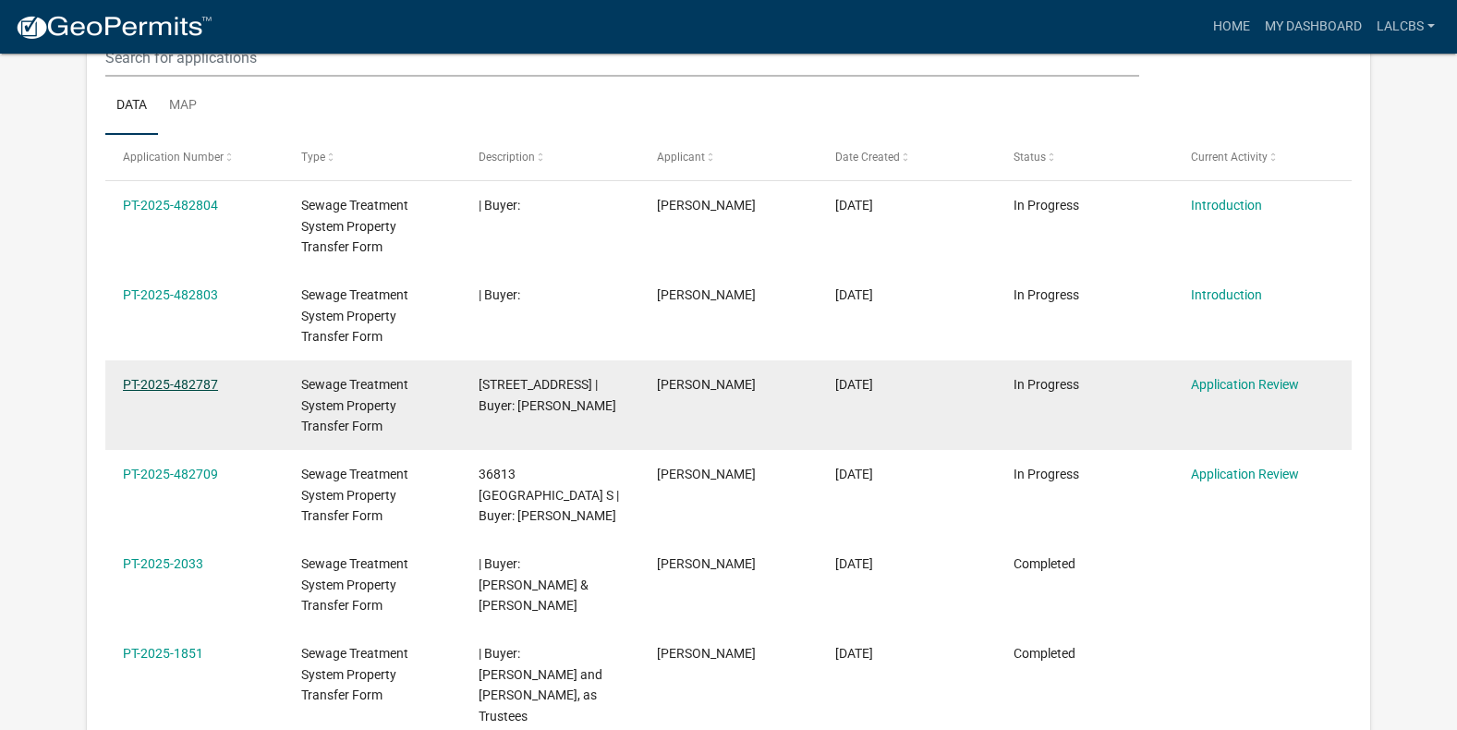
click at [199, 380] on link "PT-2025-482787" at bounding box center [170, 384] width 95 height 15
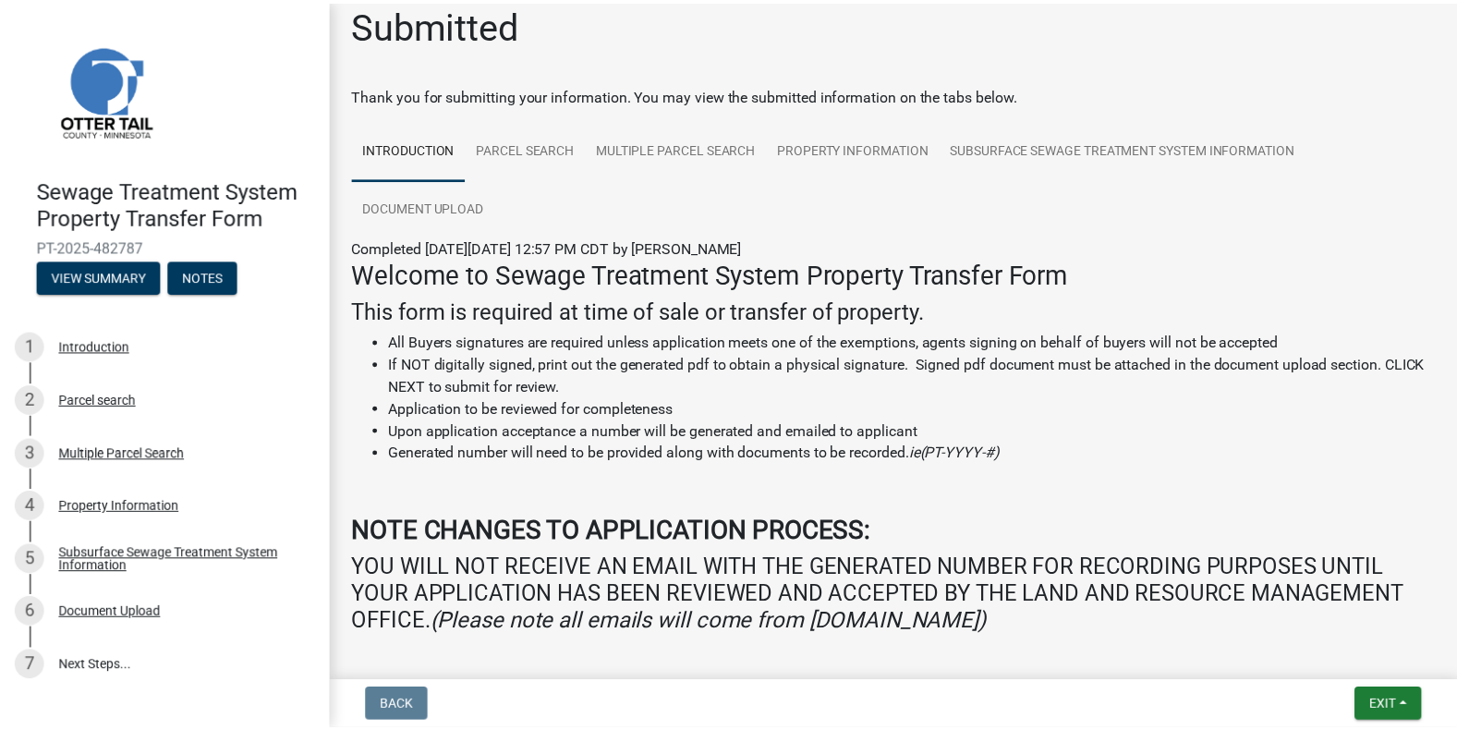
scroll to position [17, 0]
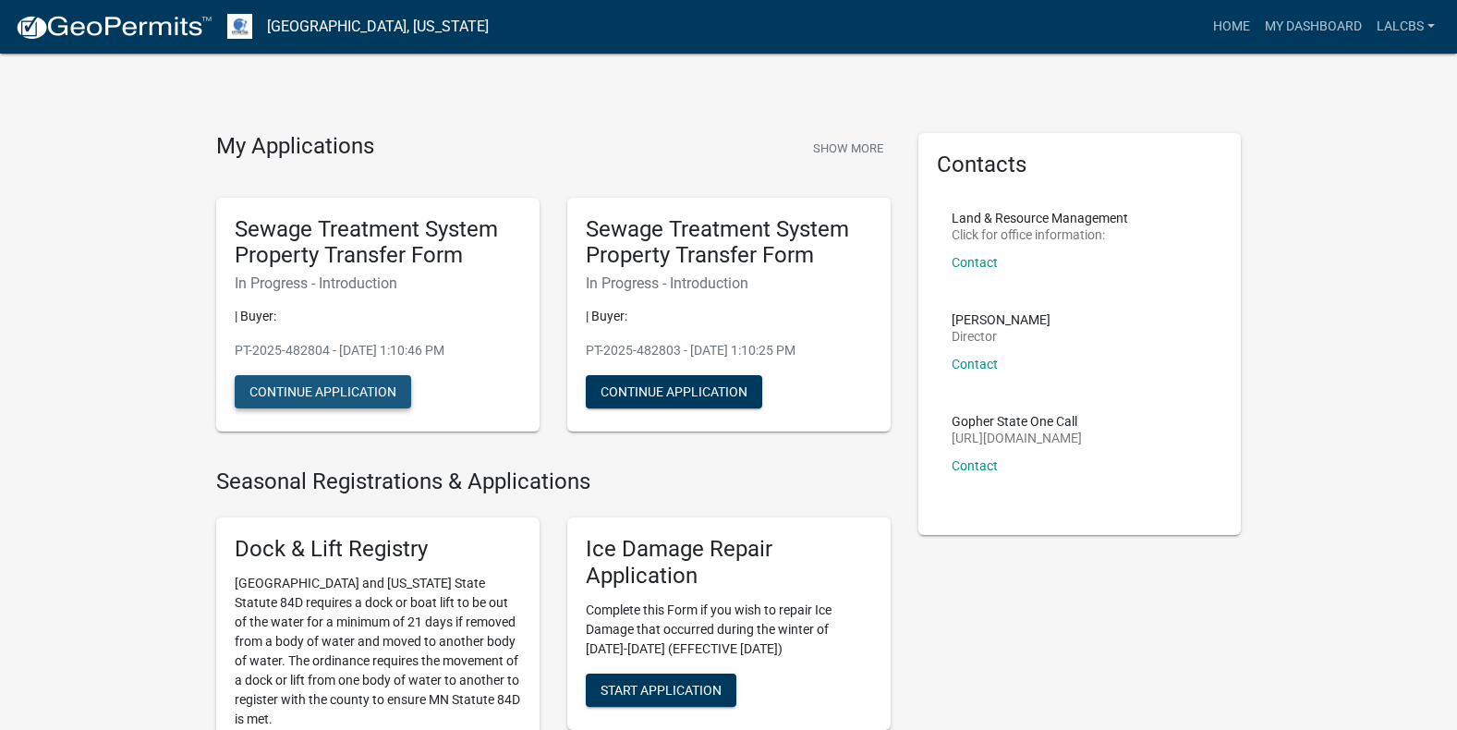
click at [332, 384] on button "Continue Application" at bounding box center [323, 391] width 176 height 33
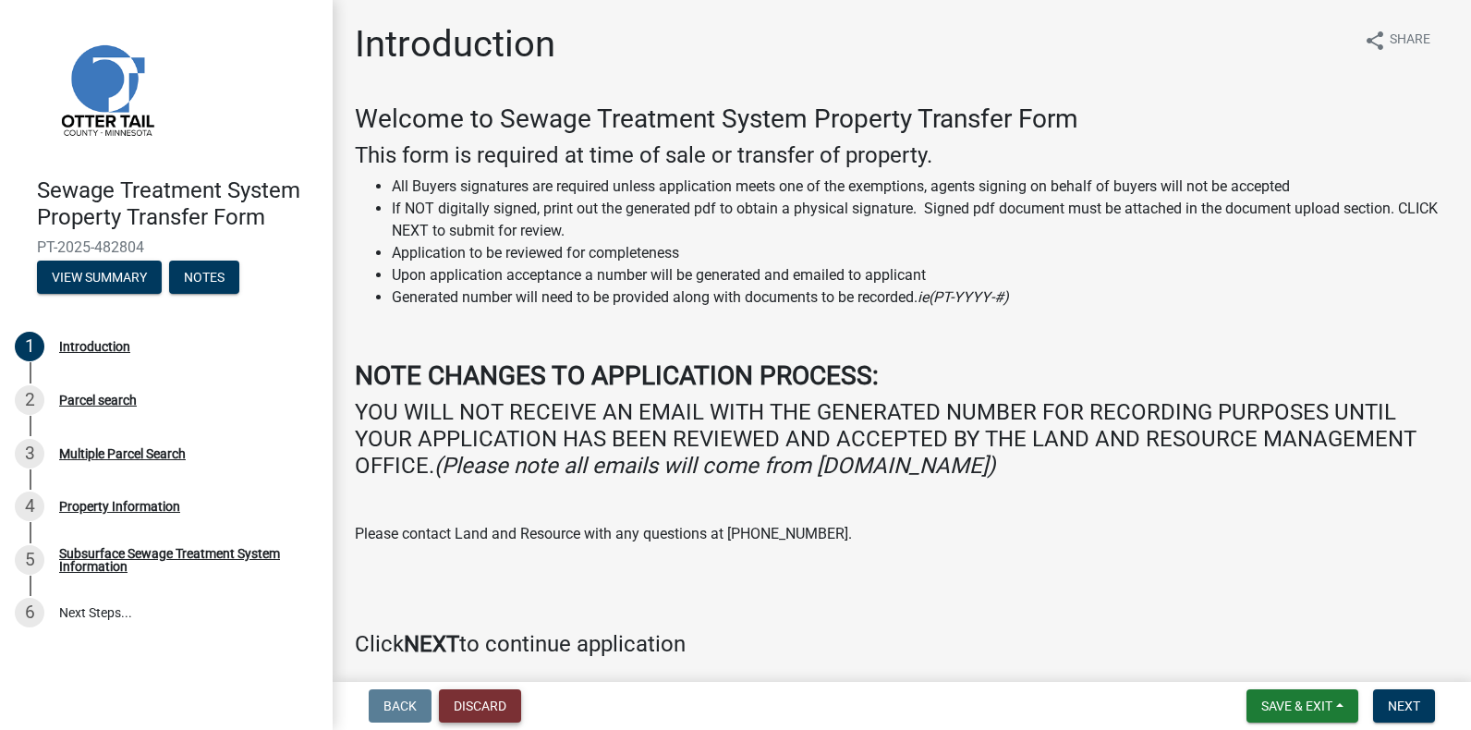
click at [481, 705] on button "Discard" at bounding box center [480, 705] width 82 height 33
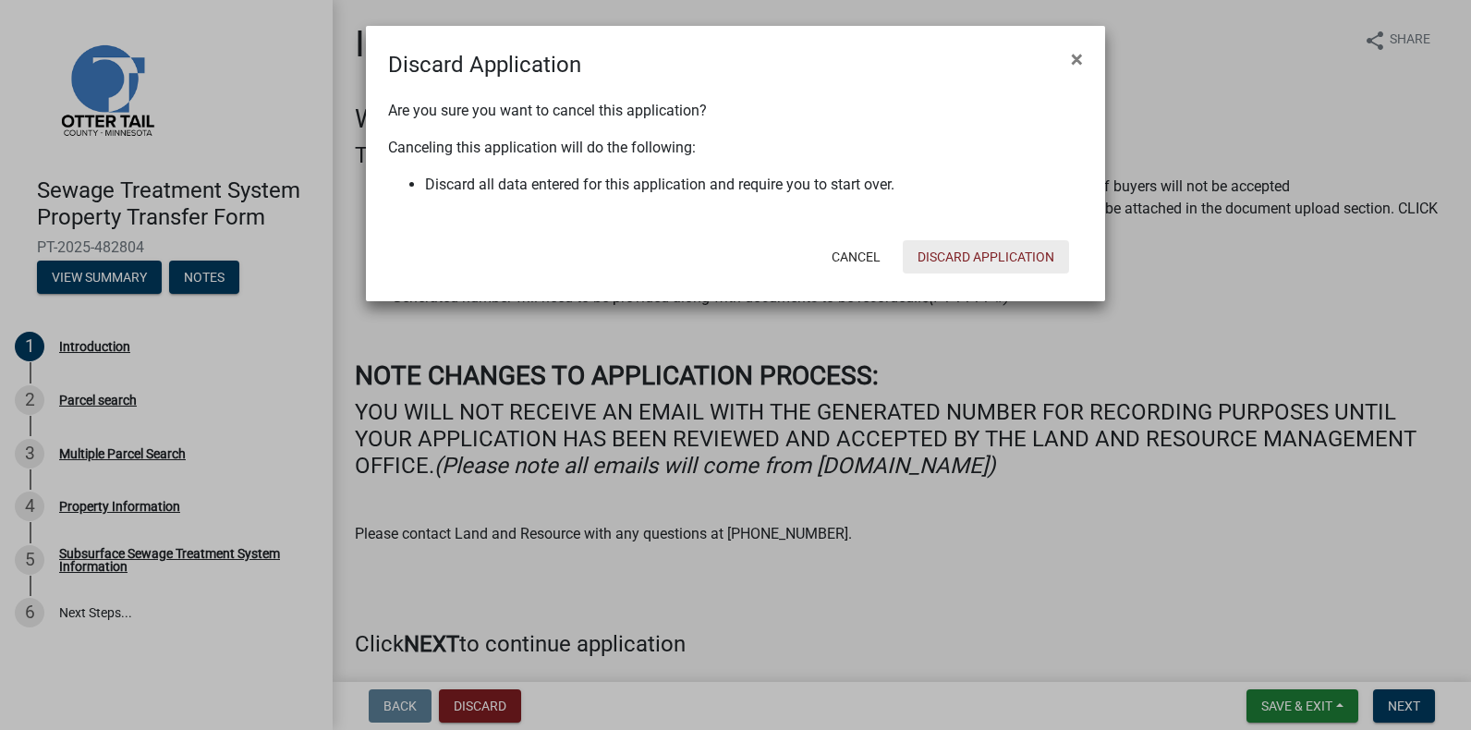
click at [974, 255] on button "Discard Application" at bounding box center [985, 256] width 166 height 33
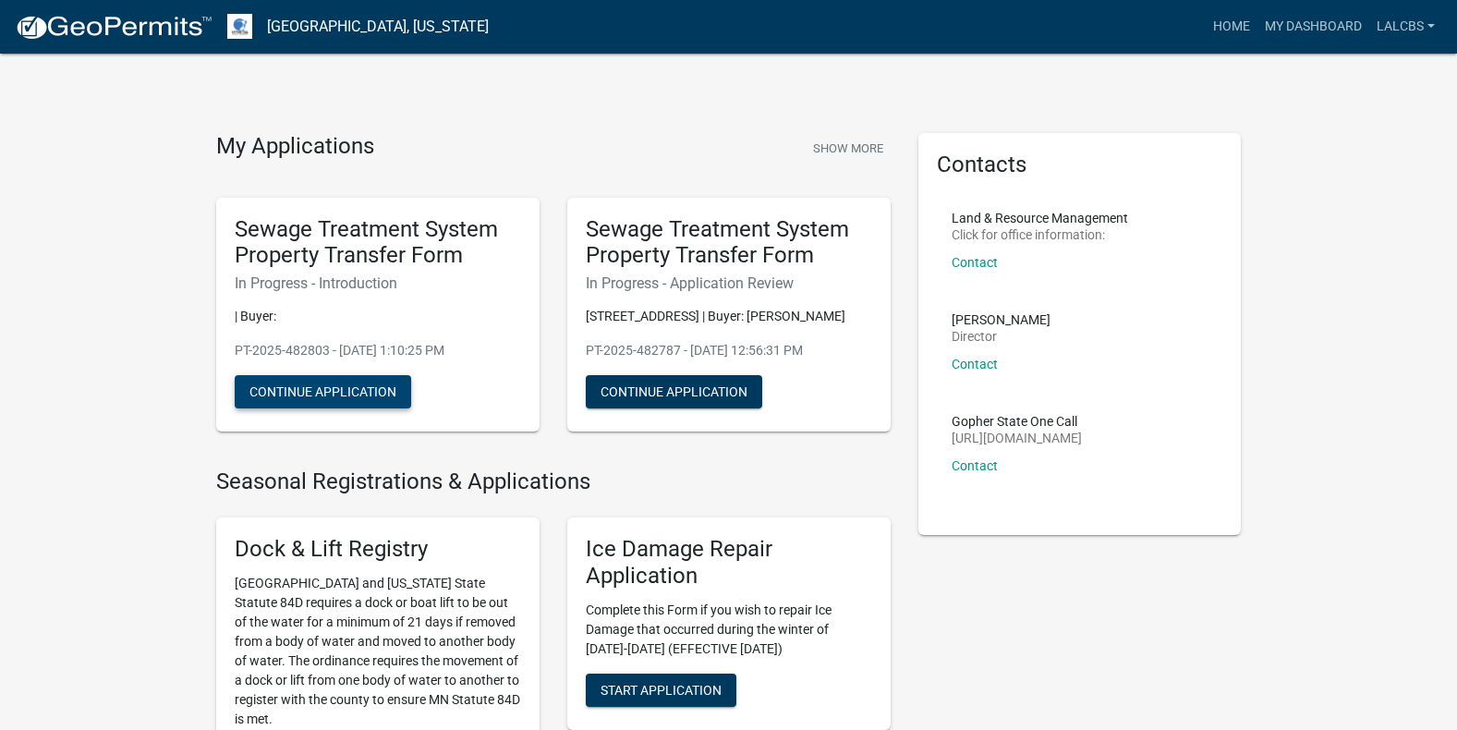
click at [315, 386] on button "Continue Application" at bounding box center [323, 391] width 176 height 33
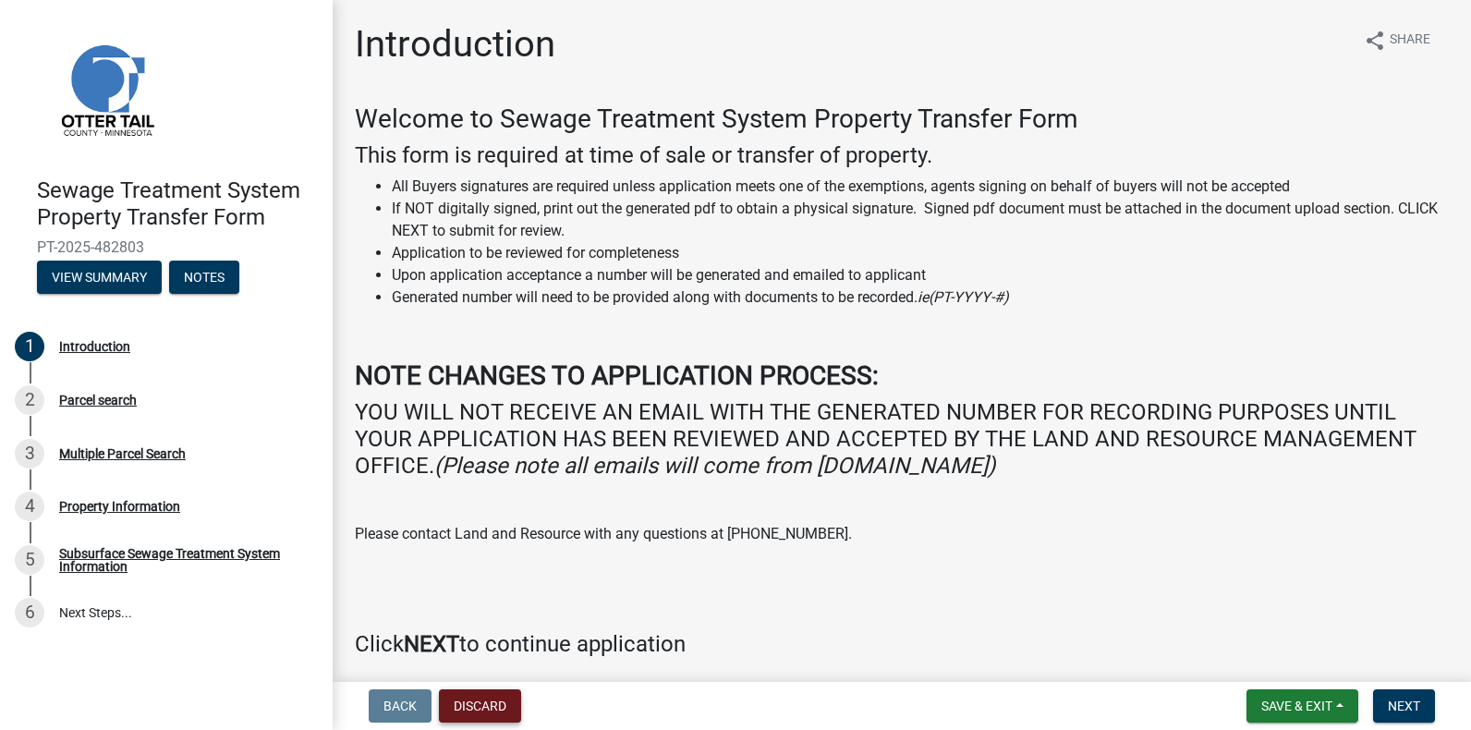
click at [483, 705] on button "Discard" at bounding box center [480, 705] width 82 height 33
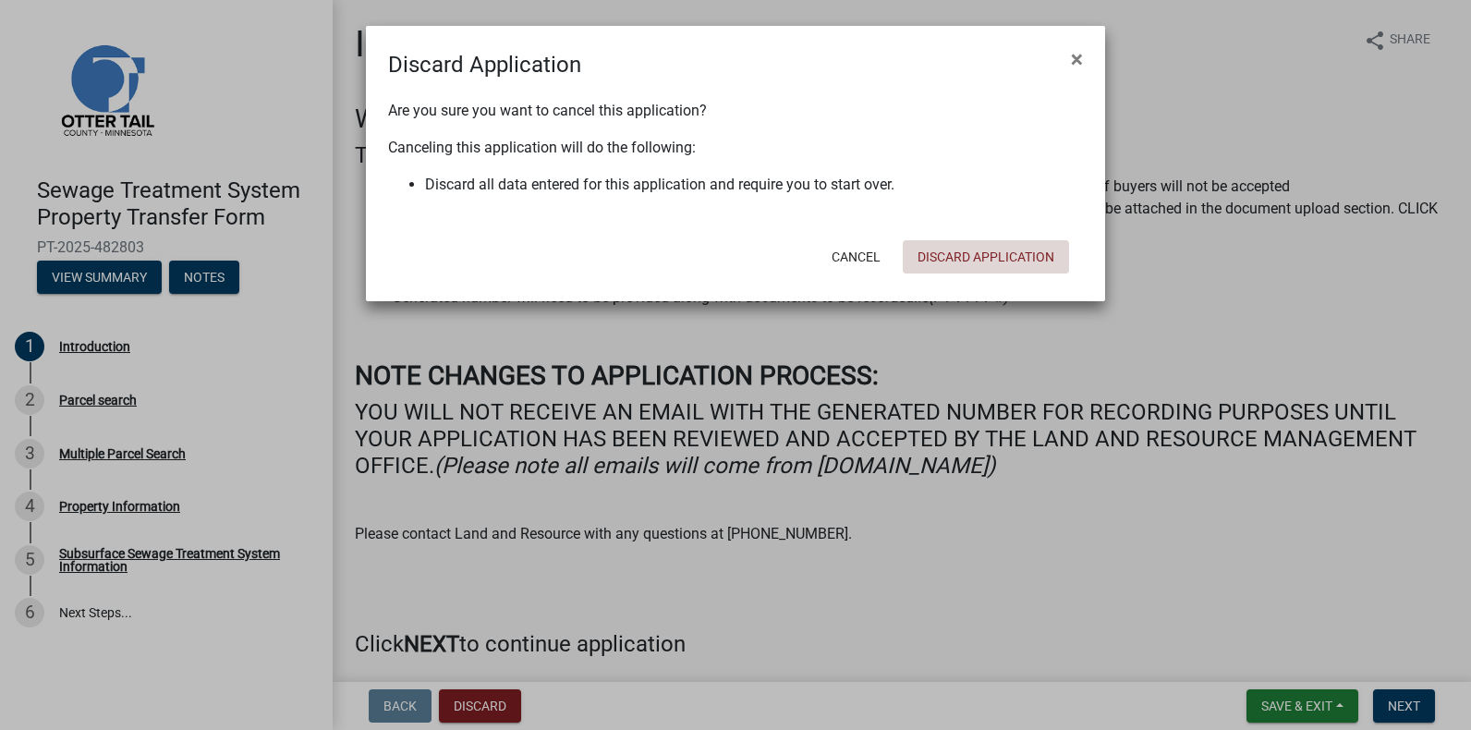
click at [975, 251] on button "Discard Application" at bounding box center [985, 256] width 166 height 33
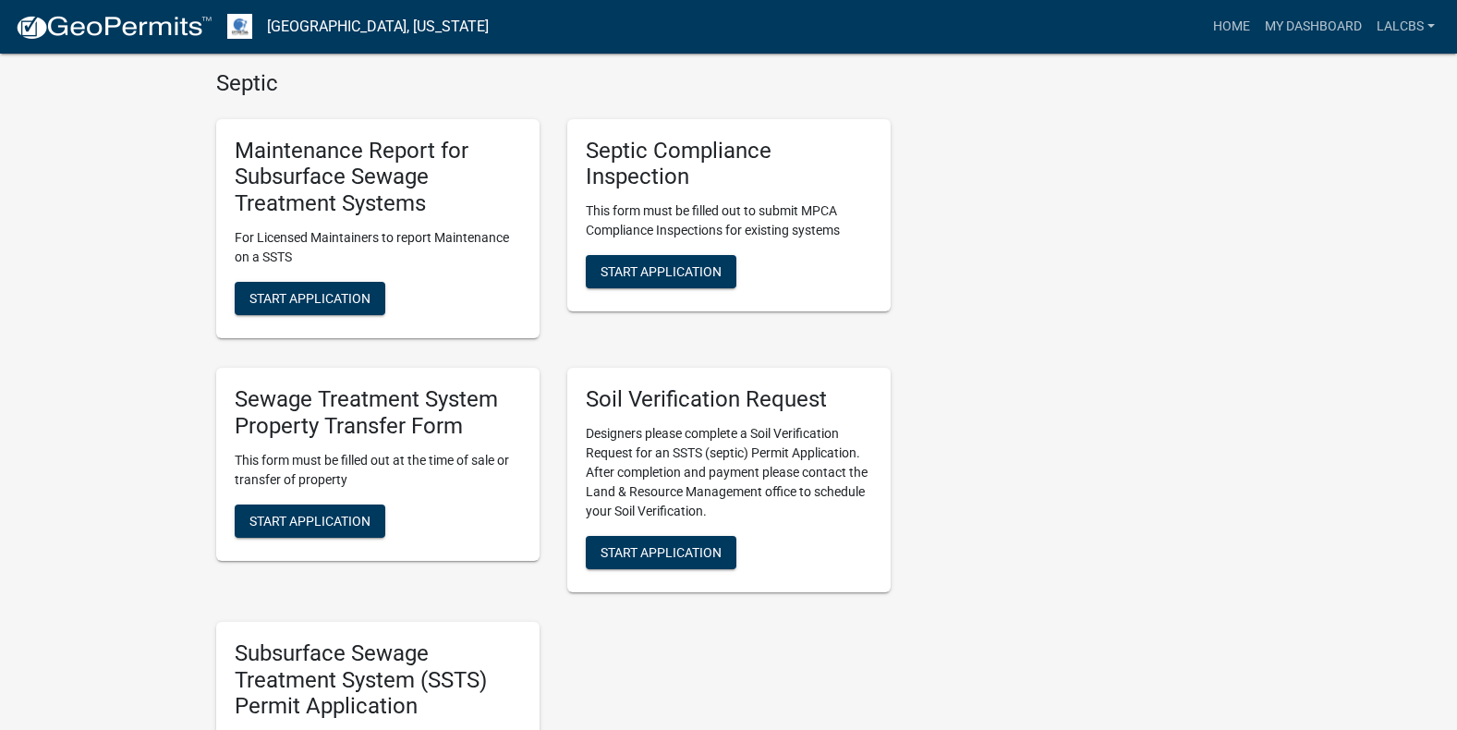
scroll to position [831, 0]
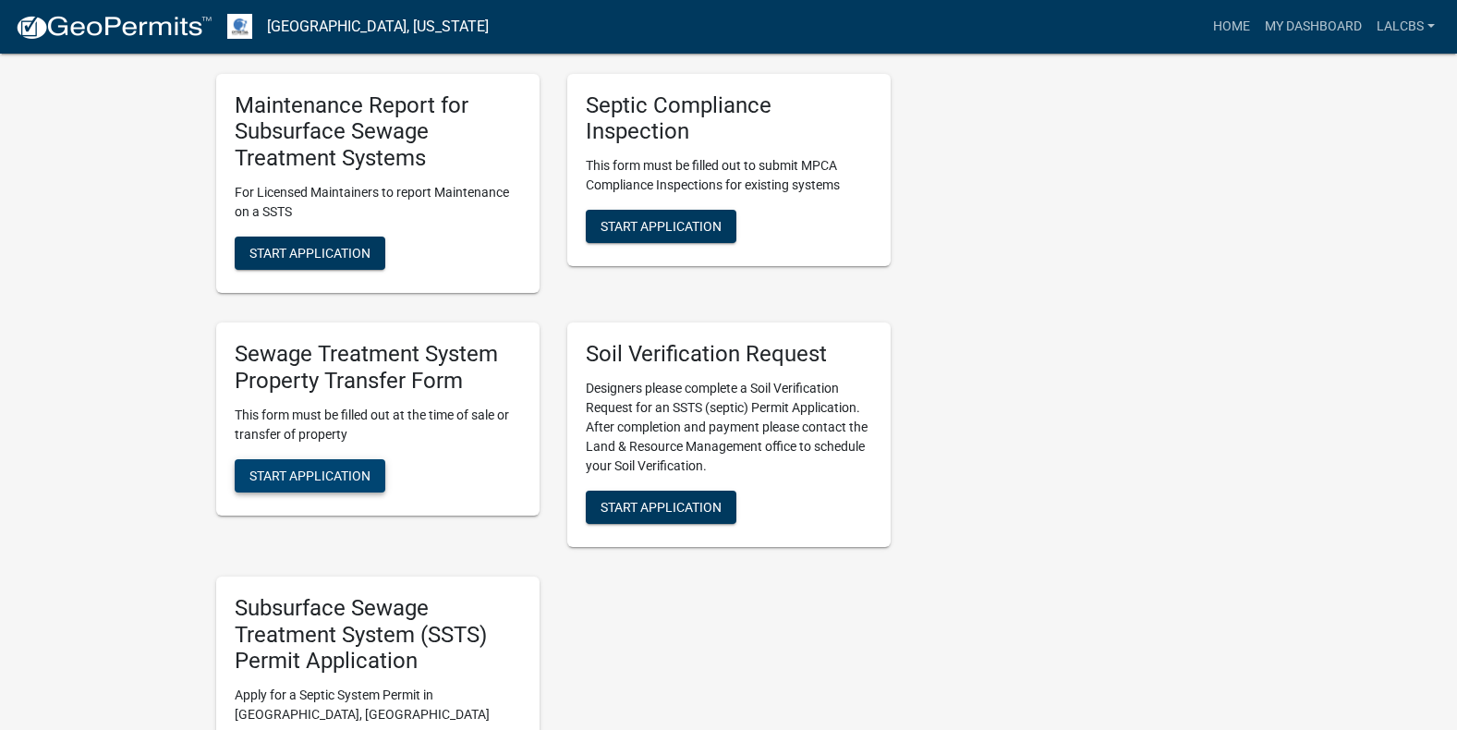
click at [299, 472] on span "Start Application" at bounding box center [309, 474] width 121 height 15
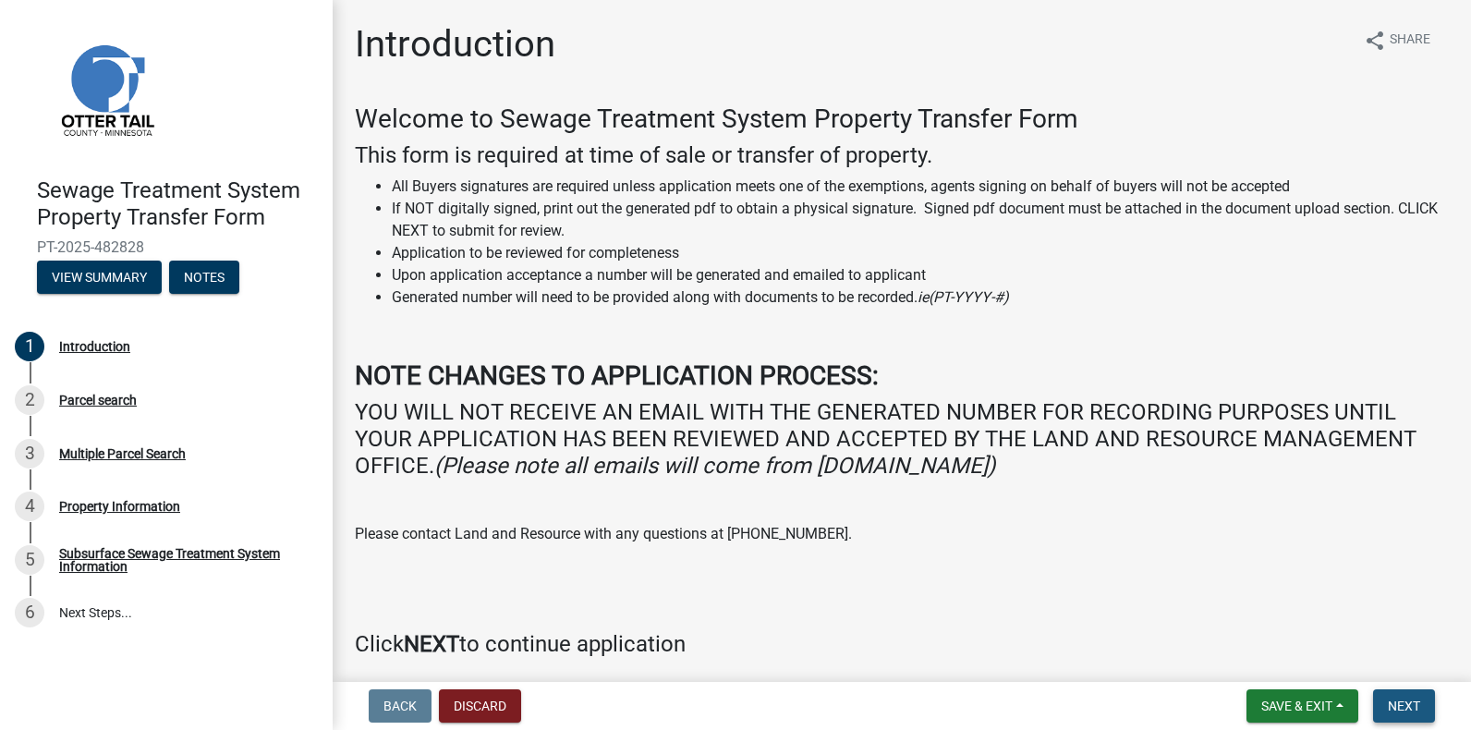
click at [1405, 703] on span "Next" at bounding box center [1403, 705] width 32 height 15
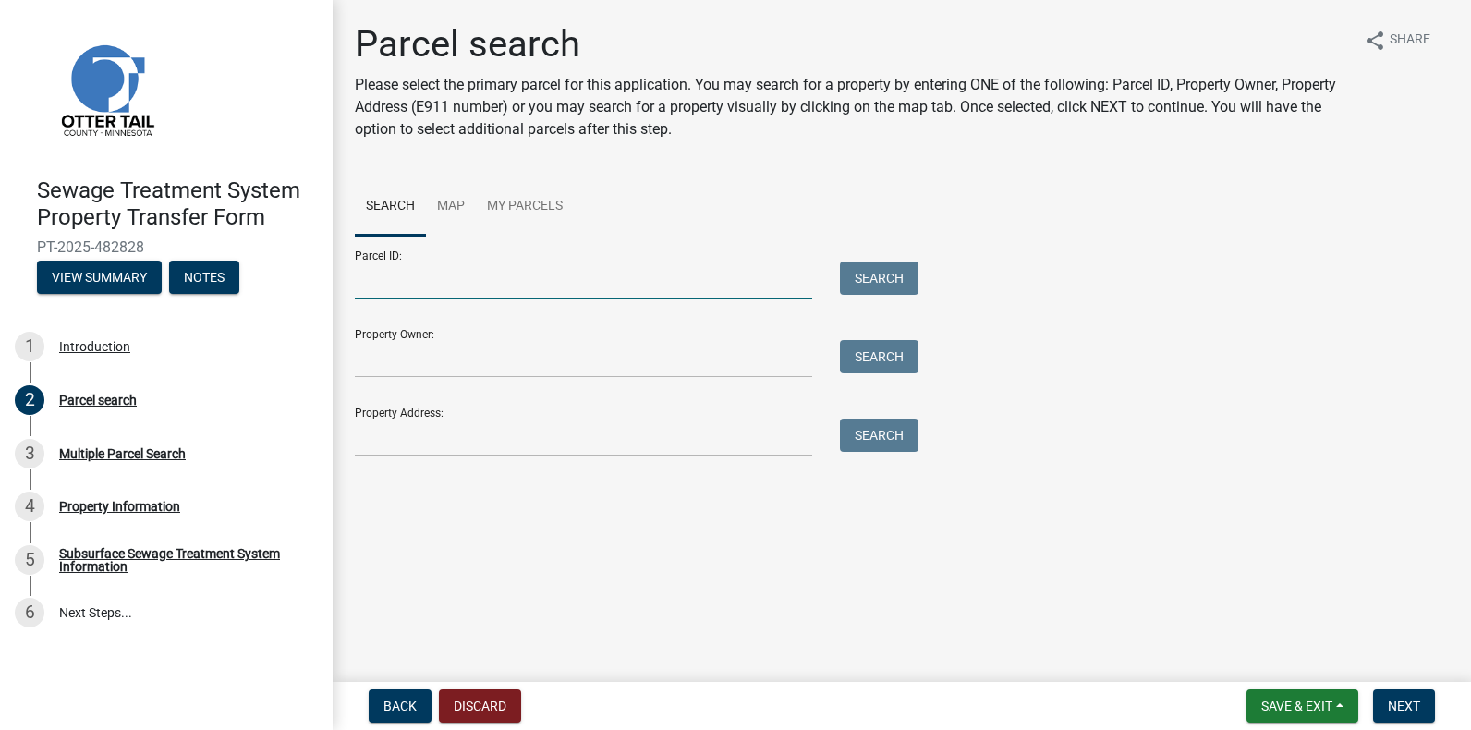
click at [384, 282] on input "Parcel ID:" at bounding box center [583, 280] width 457 height 38
type input "63000990426001"
click at [875, 267] on button "Search" at bounding box center [879, 277] width 79 height 33
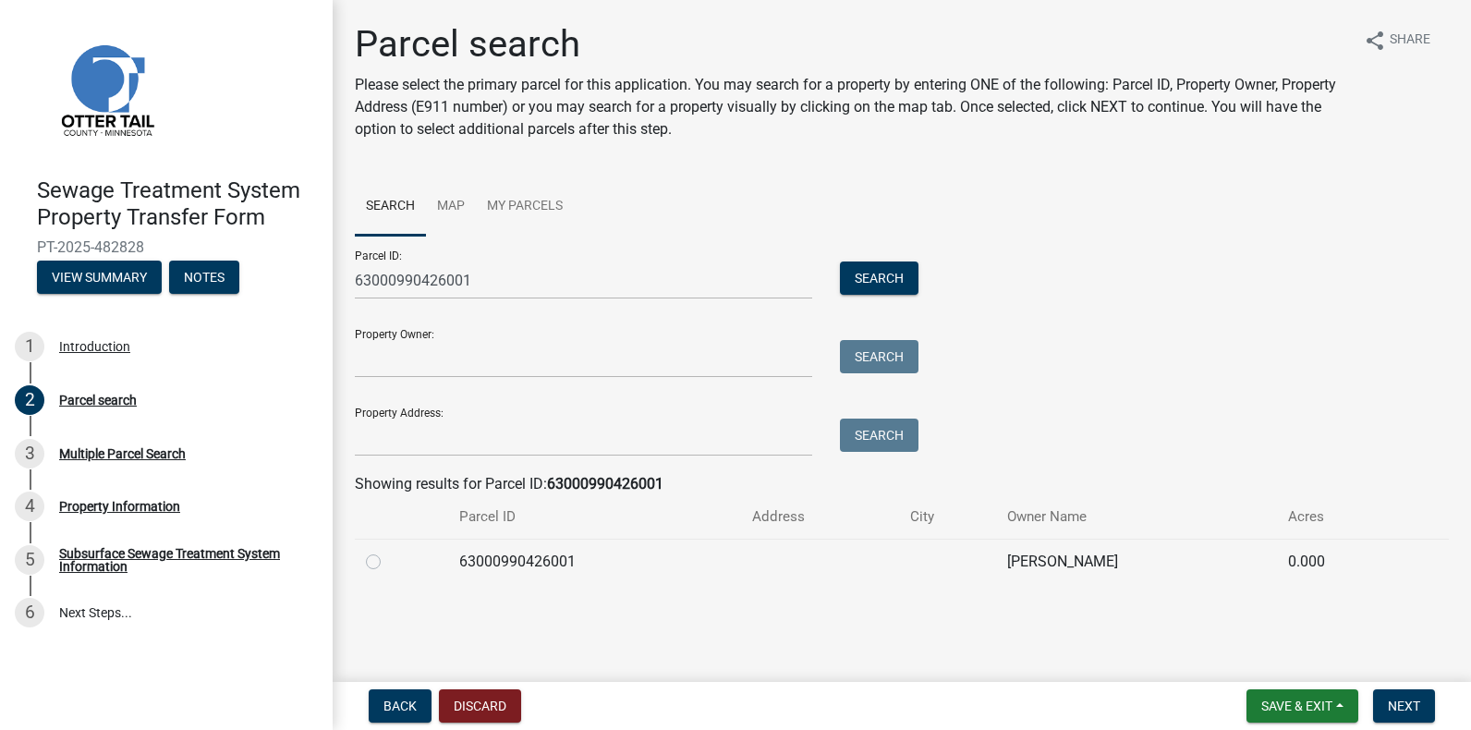
click at [388, 551] on label at bounding box center [388, 551] width 0 height 0
click at [388, 558] on input "radio" at bounding box center [394, 557] width 12 height 12
radio input "true"
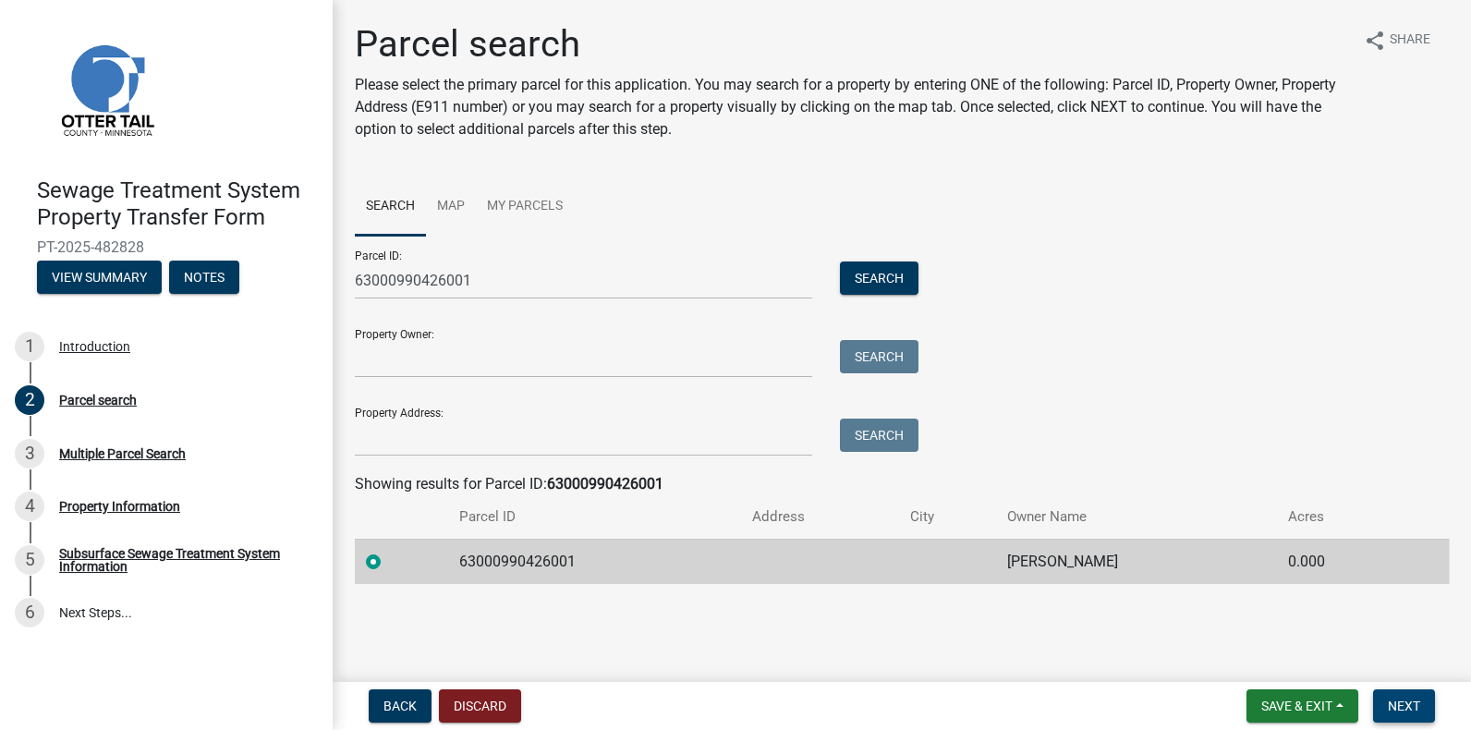
click at [1405, 696] on button "Next" at bounding box center [1404, 705] width 62 height 33
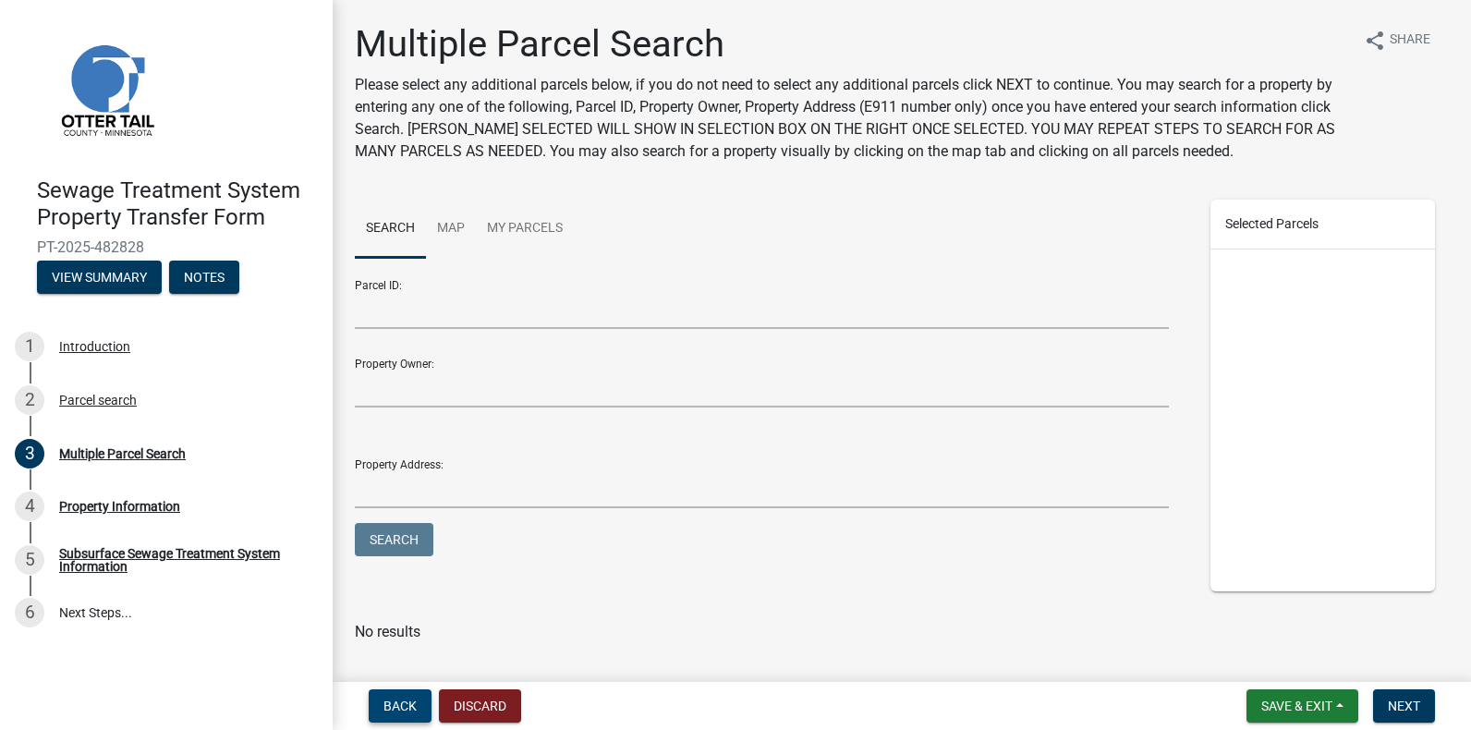
click at [401, 700] on span "Back" at bounding box center [399, 705] width 33 height 15
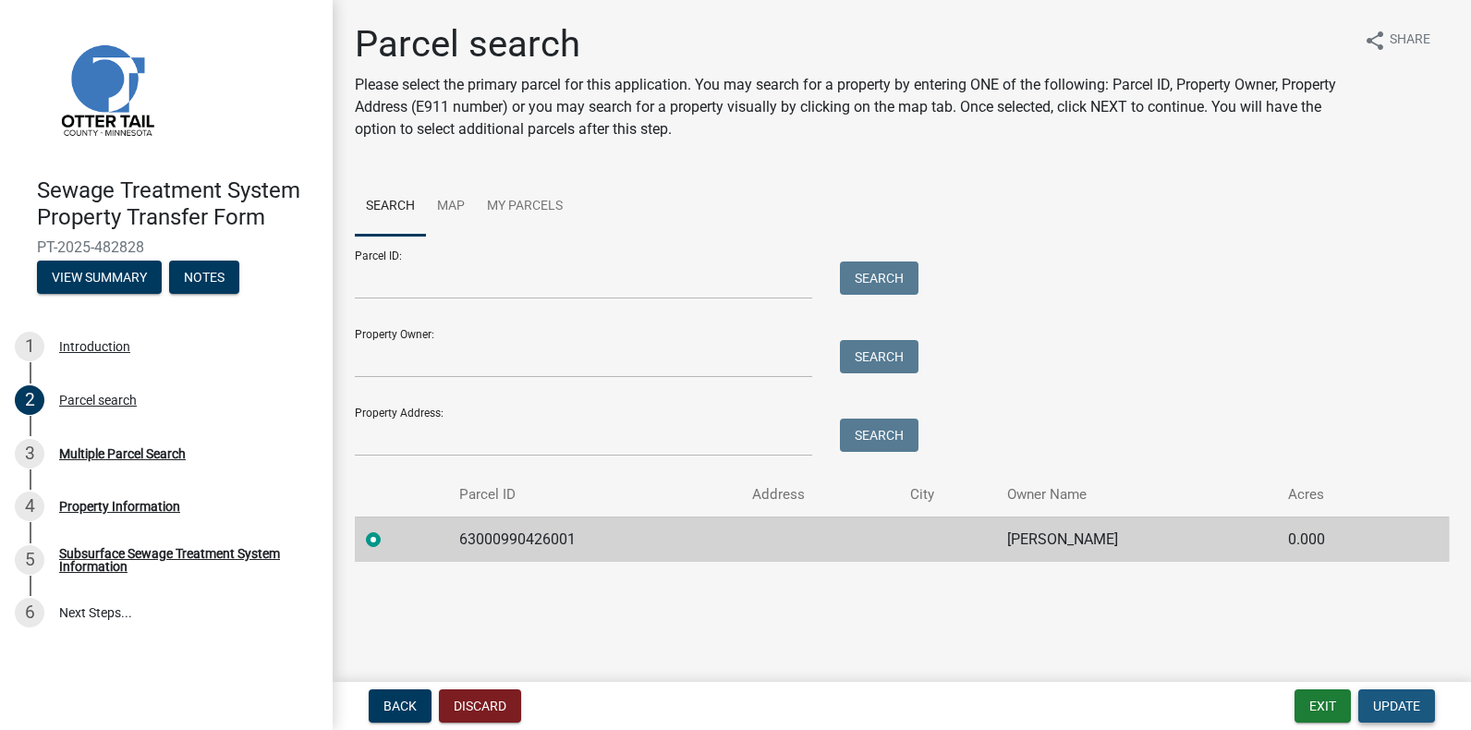
click at [1404, 703] on span "Update" at bounding box center [1396, 705] width 47 height 15
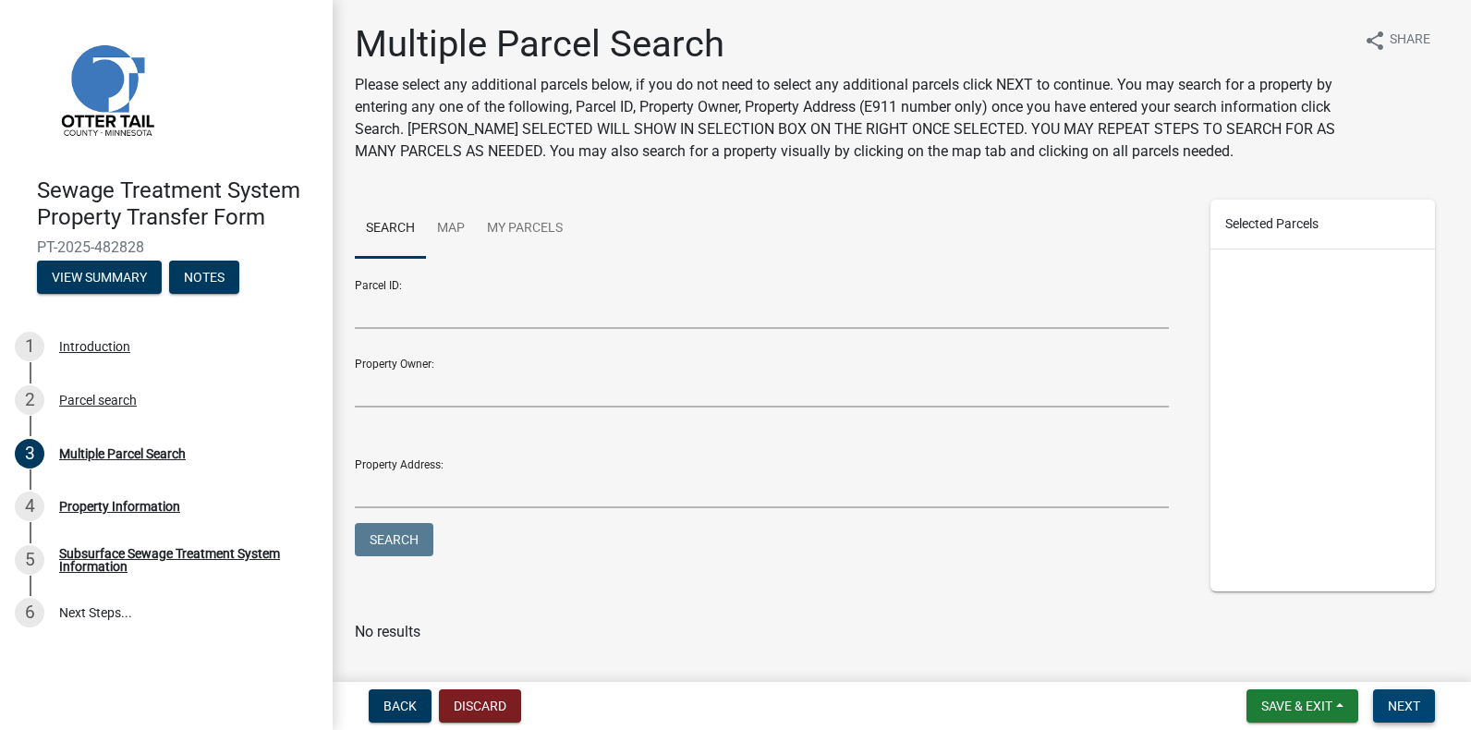
click at [1392, 698] on span "Next" at bounding box center [1403, 705] width 32 height 15
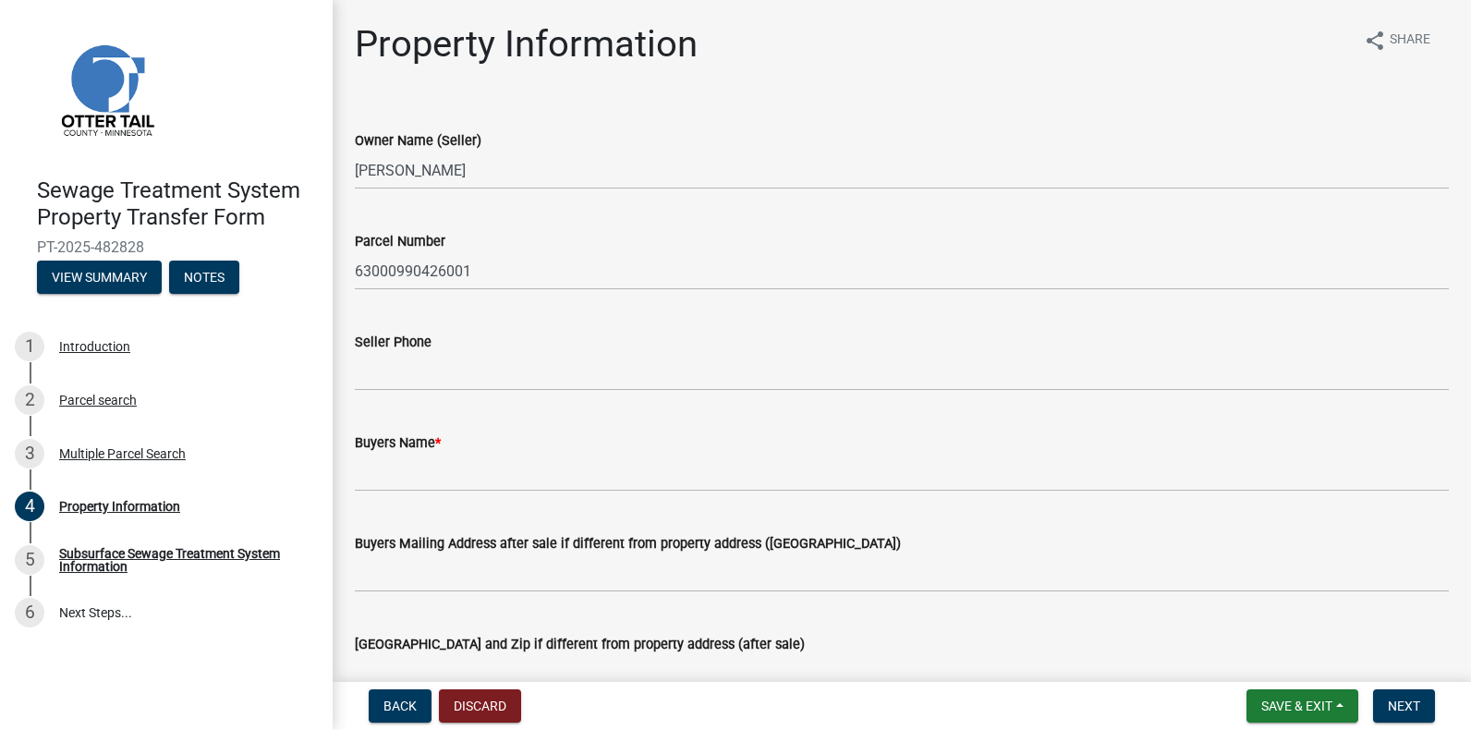
click at [428, 348] on label "Seller Phone" at bounding box center [393, 342] width 77 height 13
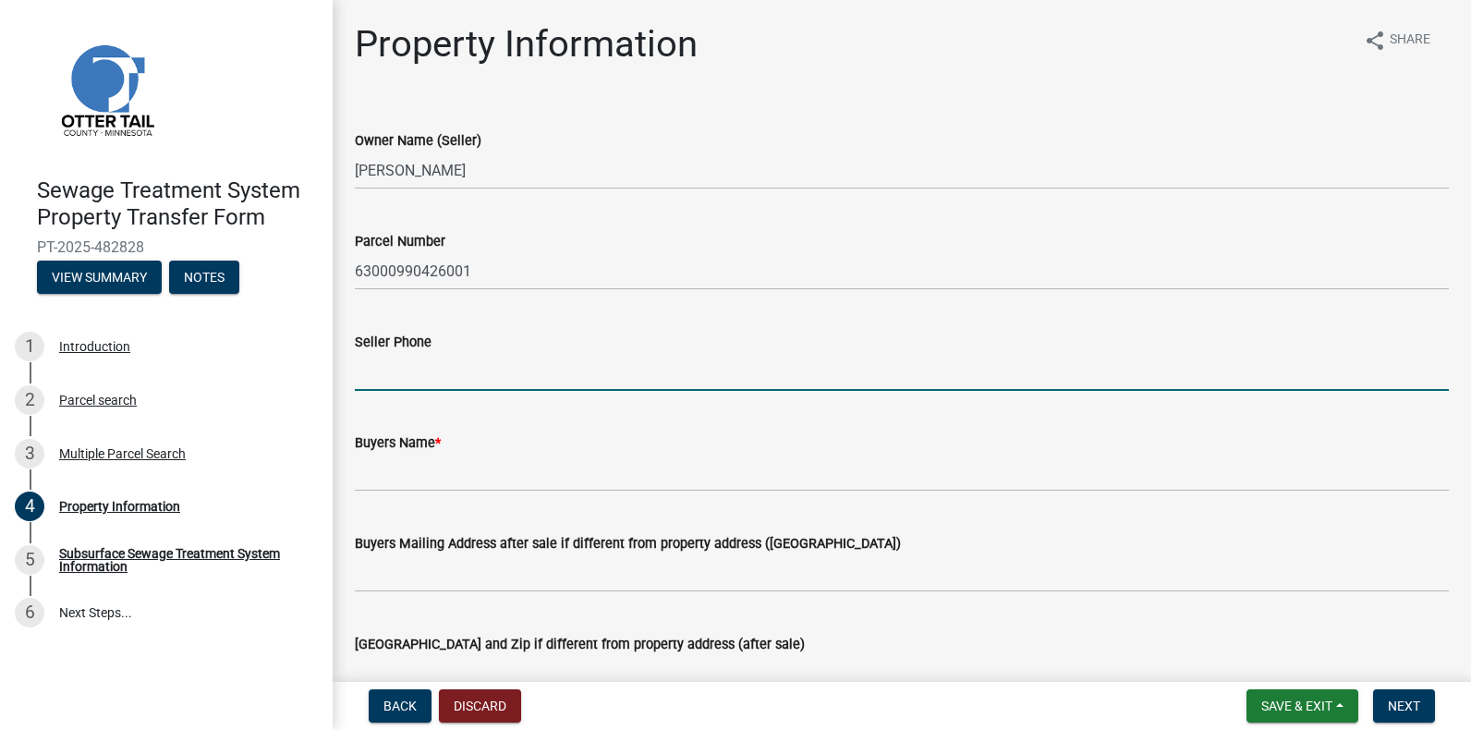
click at [428, 353] on input "Seller Phone" at bounding box center [902, 372] width 1094 height 38
drag, startPoint x: 417, startPoint y: 374, endPoint x: 389, endPoint y: 369, distance: 28.3
click at [417, 374] on input "Seller Phone" at bounding box center [902, 372] width 1094 height 38
type input "2187702676"
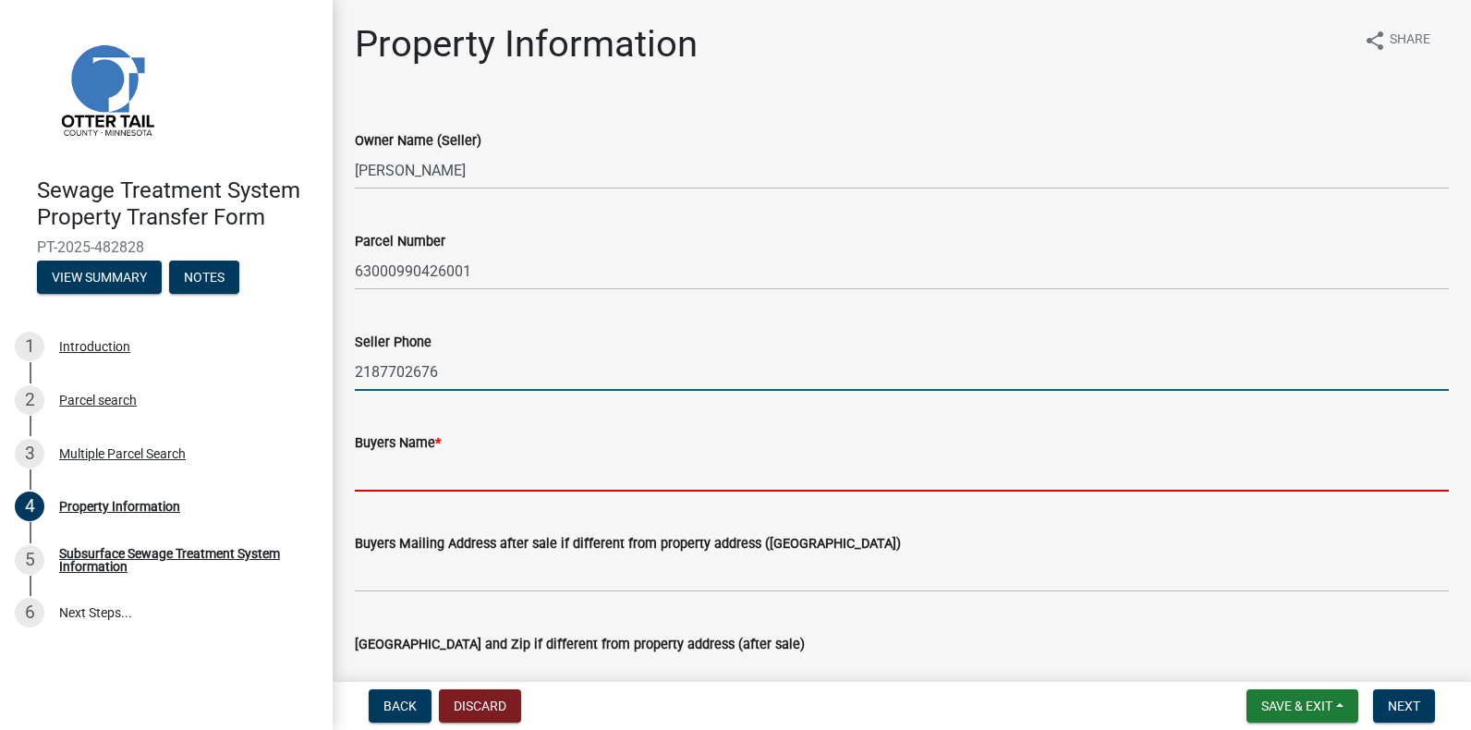
type input "Jonah D. Pfeffer"
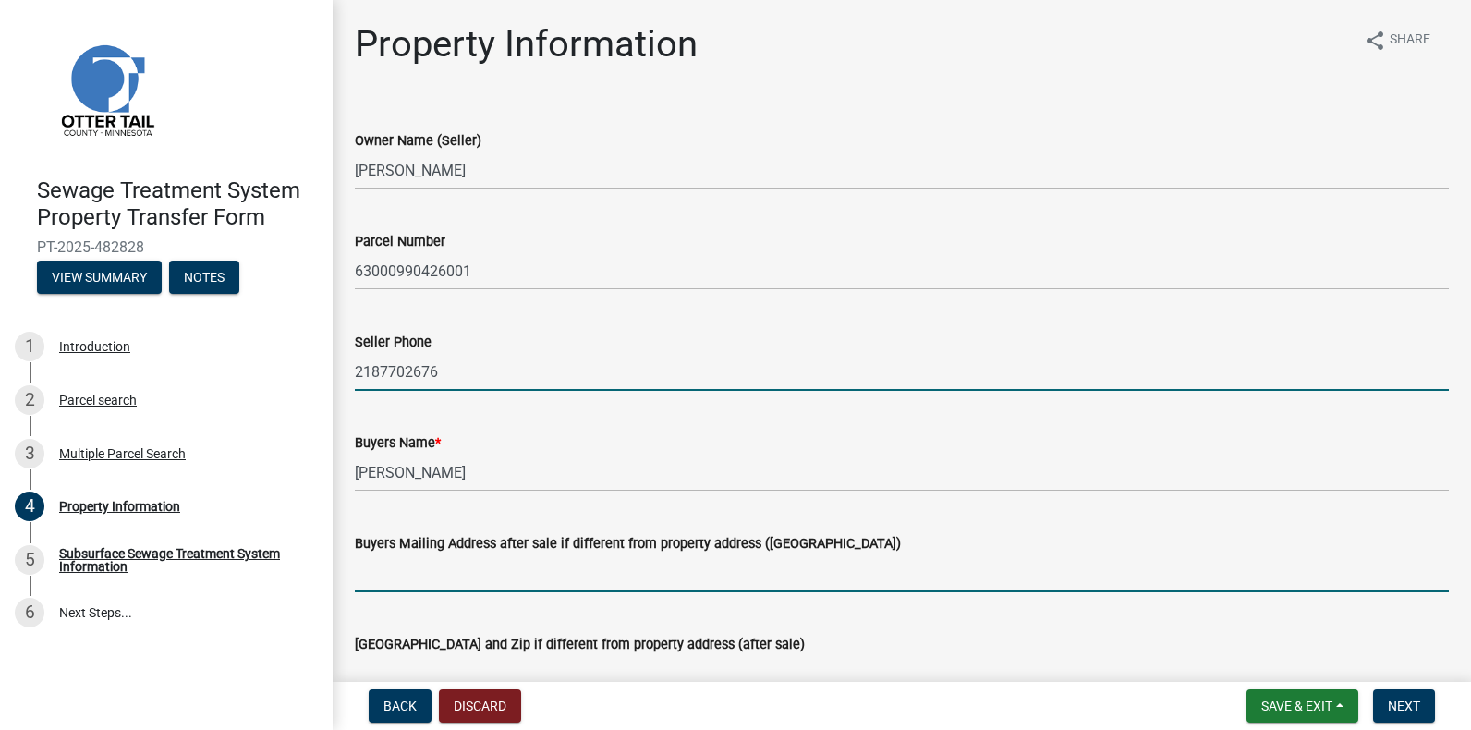
type input "5008 Woodhurst Lane"
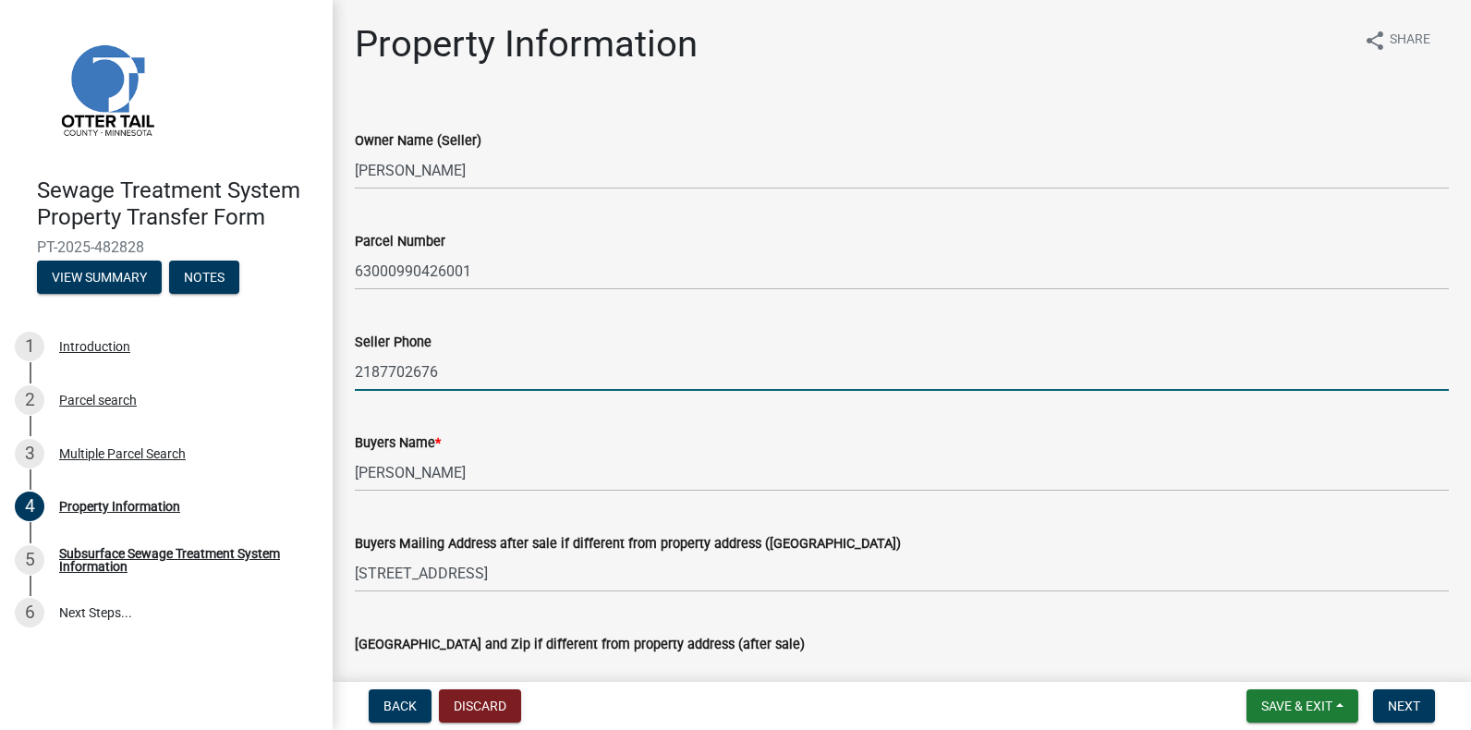
type input "Minnetonka, Minnesota 55345"
type input "jonah.pfeffer@gmail.com"
type input "108 GARFIELD AVE S"
type input "Battle Lake"
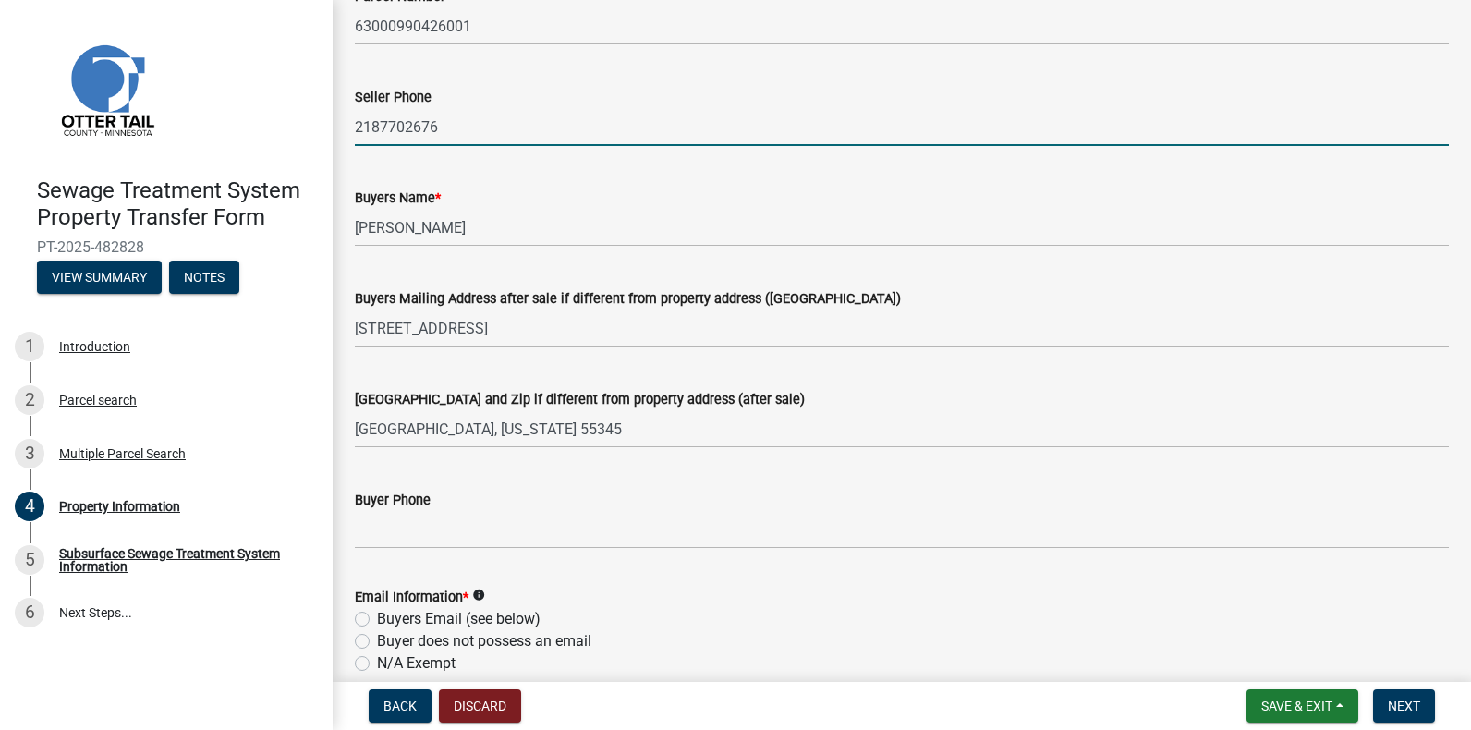
scroll to position [277, 0]
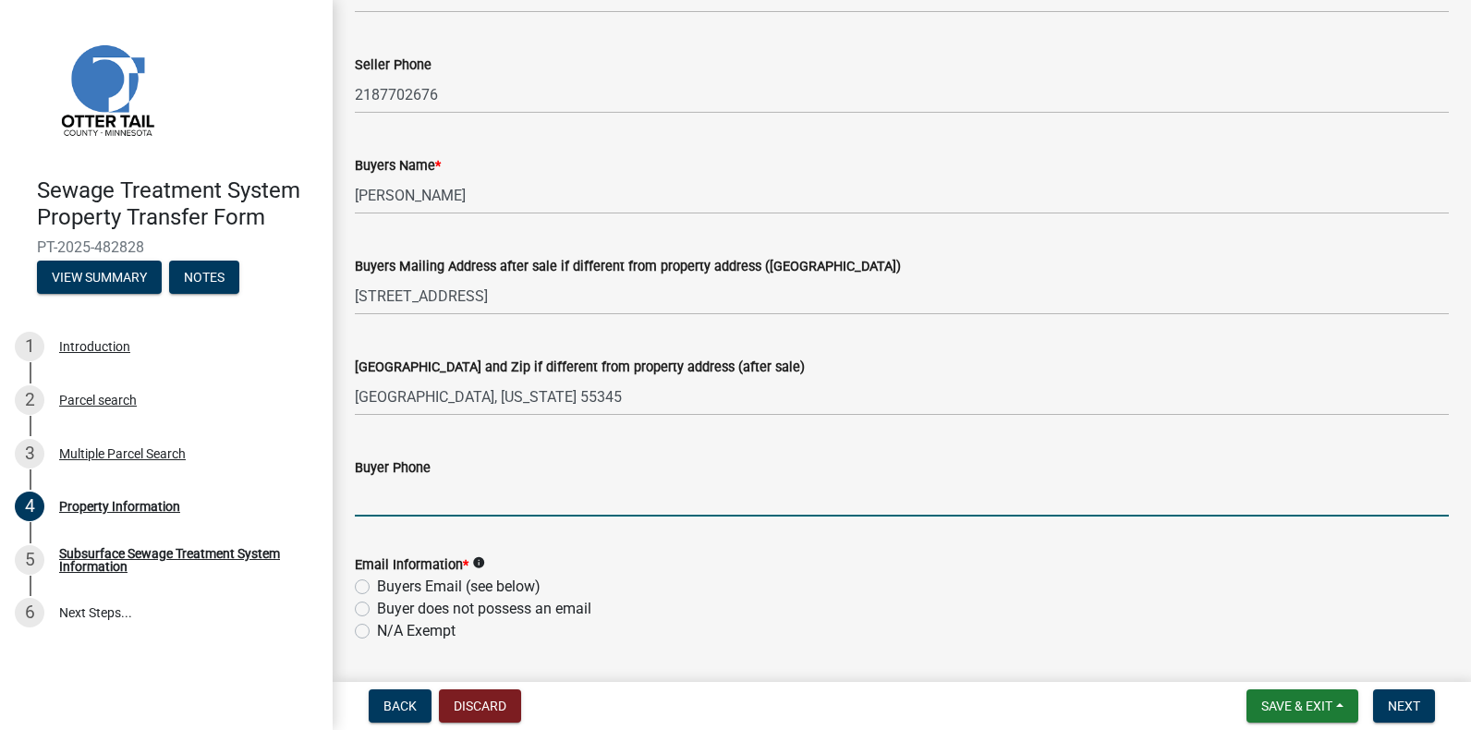
click at [399, 498] on input "Buyer Phone" at bounding box center [902, 497] width 1094 height 38
type input "6128601166"
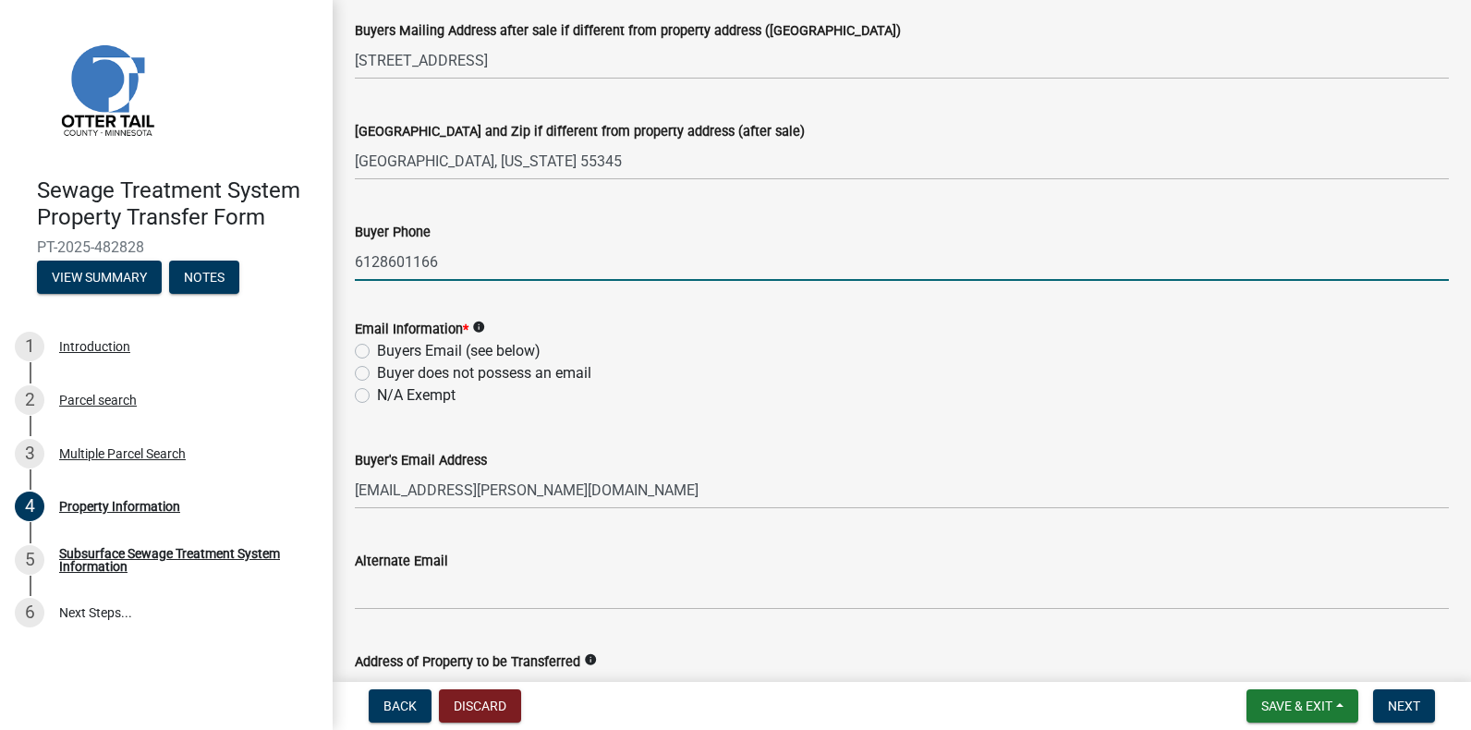
scroll to position [554, 0]
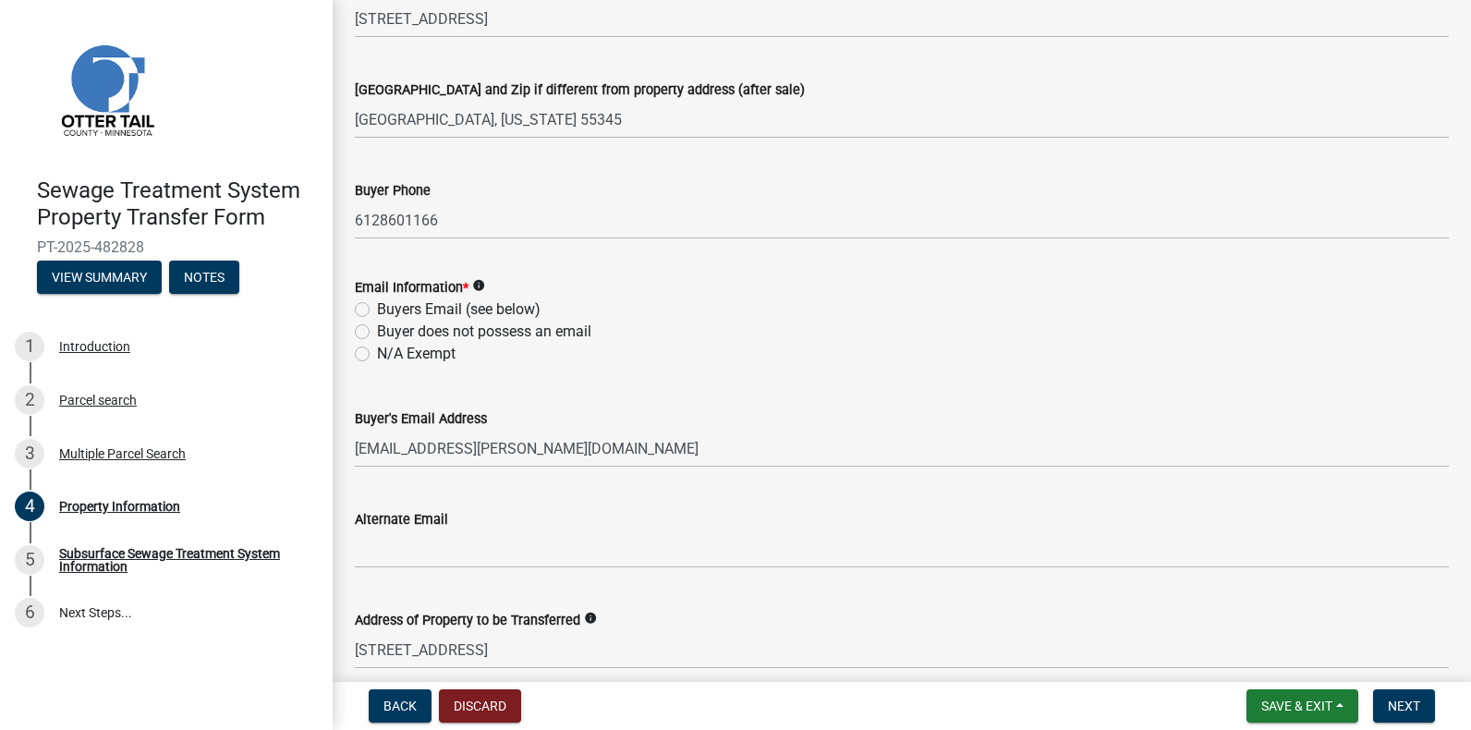
click at [377, 308] on label "Buyers Email (see below)" at bounding box center [458, 309] width 163 height 22
click at [377, 308] on input "Buyers Email (see below)" at bounding box center [383, 304] width 12 height 12
radio input "true"
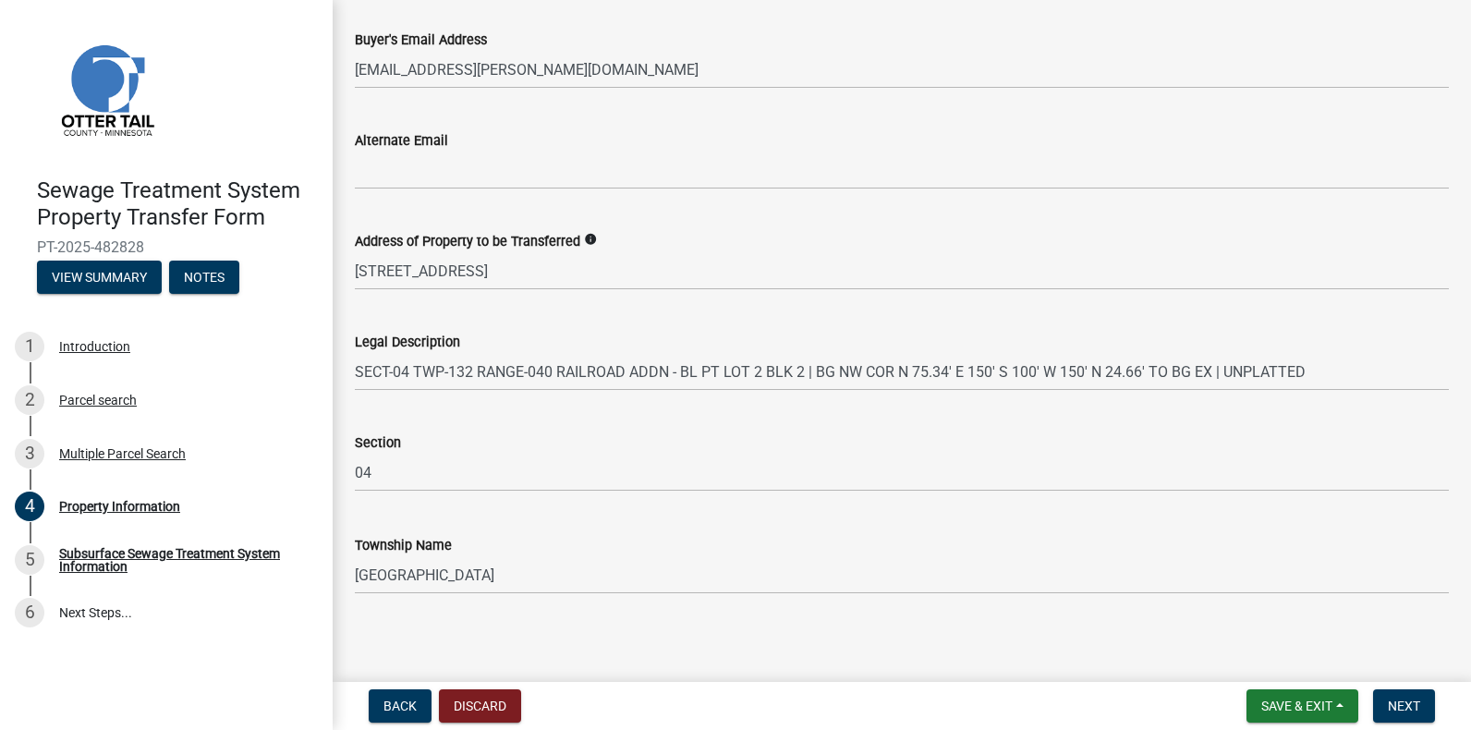
scroll to position [939, 0]
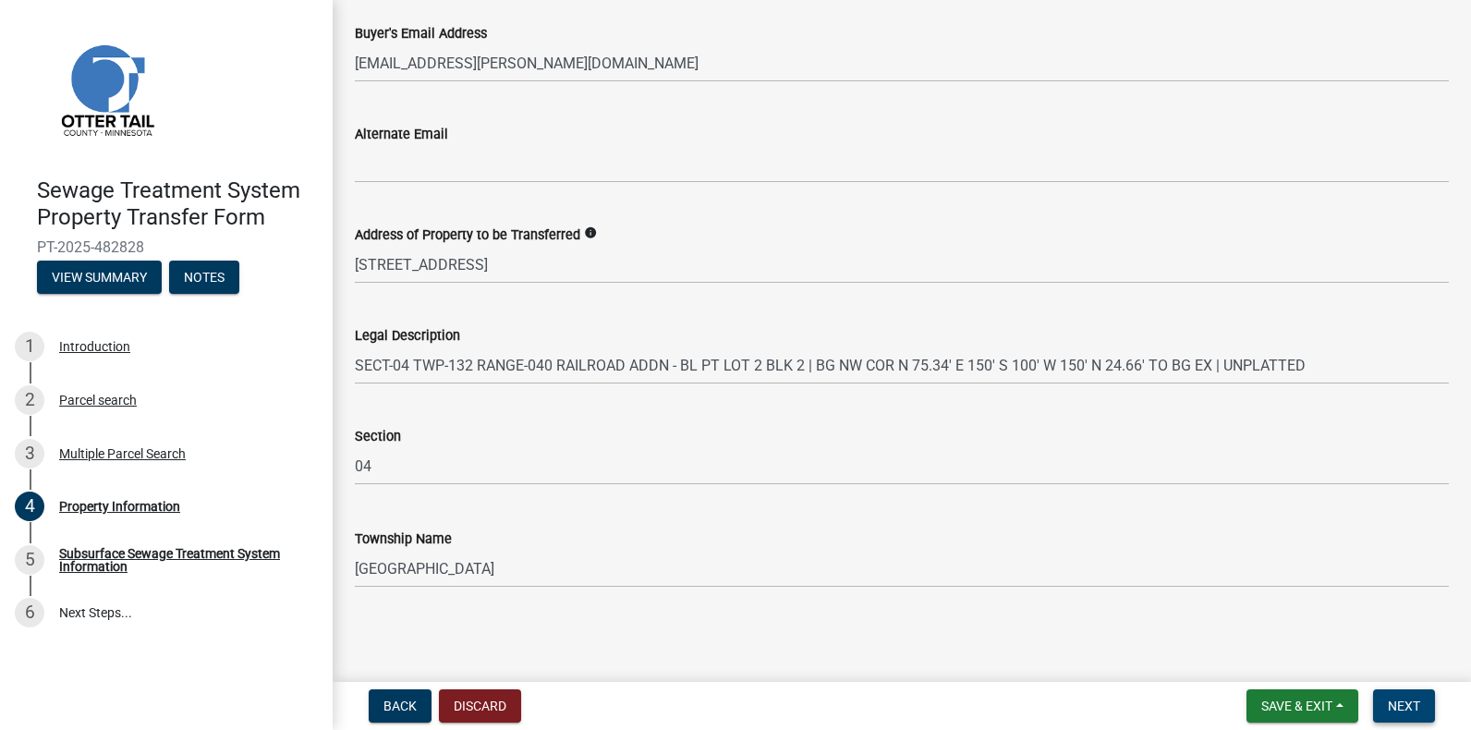
click at [1403, 700] on span "Next" at bounding box center [1403, 705] width 32 height 15
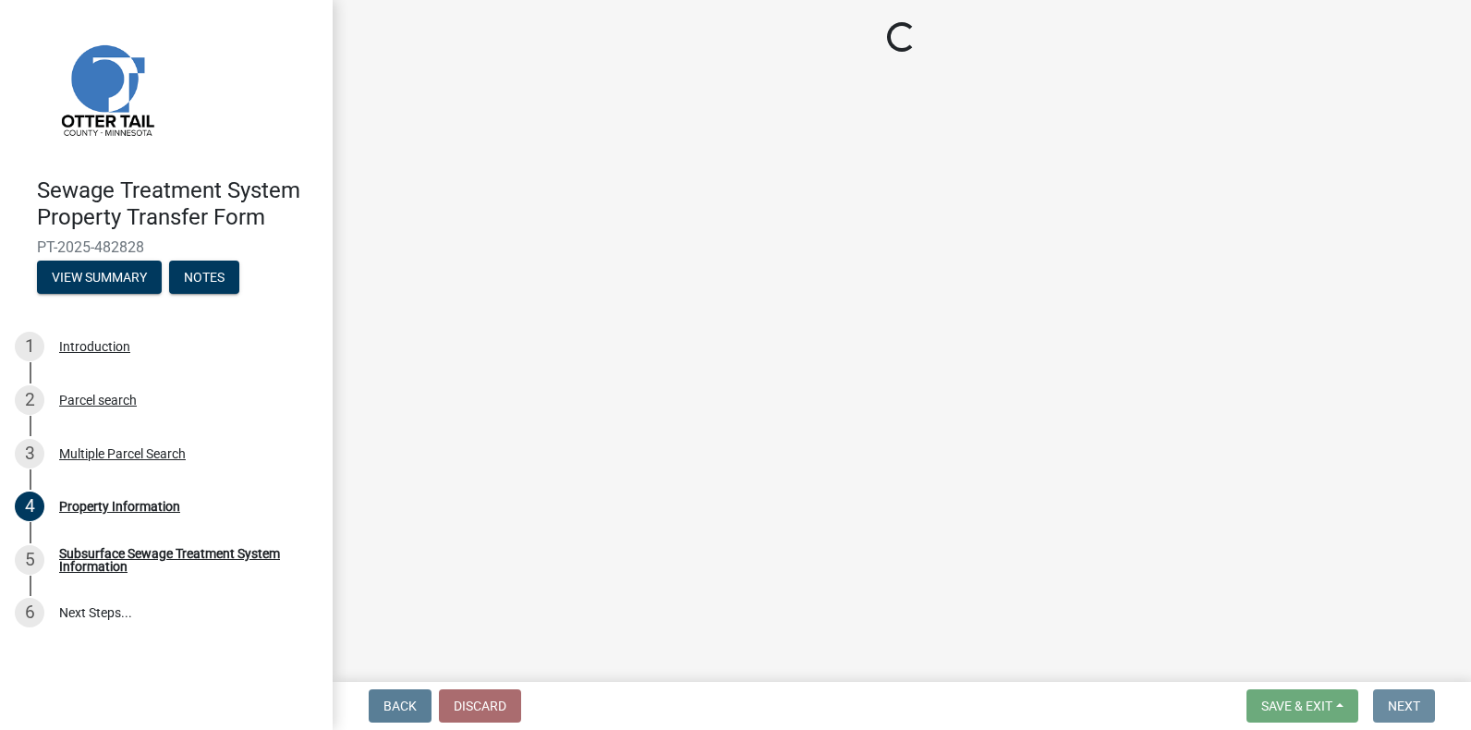
scroll to position [0, 0]
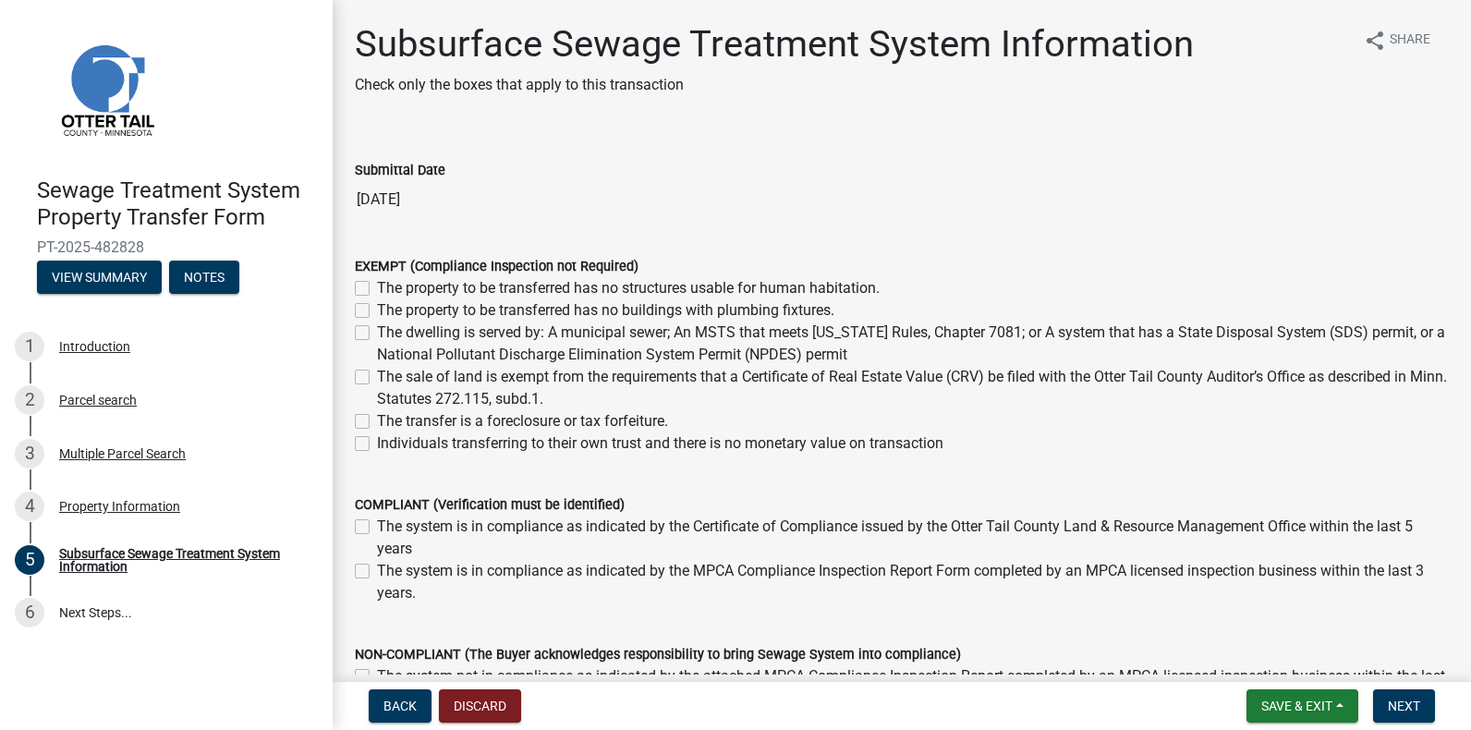
click at [377, 375] on label "The sale of land is exempt from the requirements that a Certificate of Real Est…" at bounding box center [913, 388] width 1072 height 44
click at [377, 375] on input "The sale of land is exempt from the requirements that a Certificate of Real Est…" at bounding box center [383, 372] width 12 height 12
checkbox input "true"
checkbox input "false"
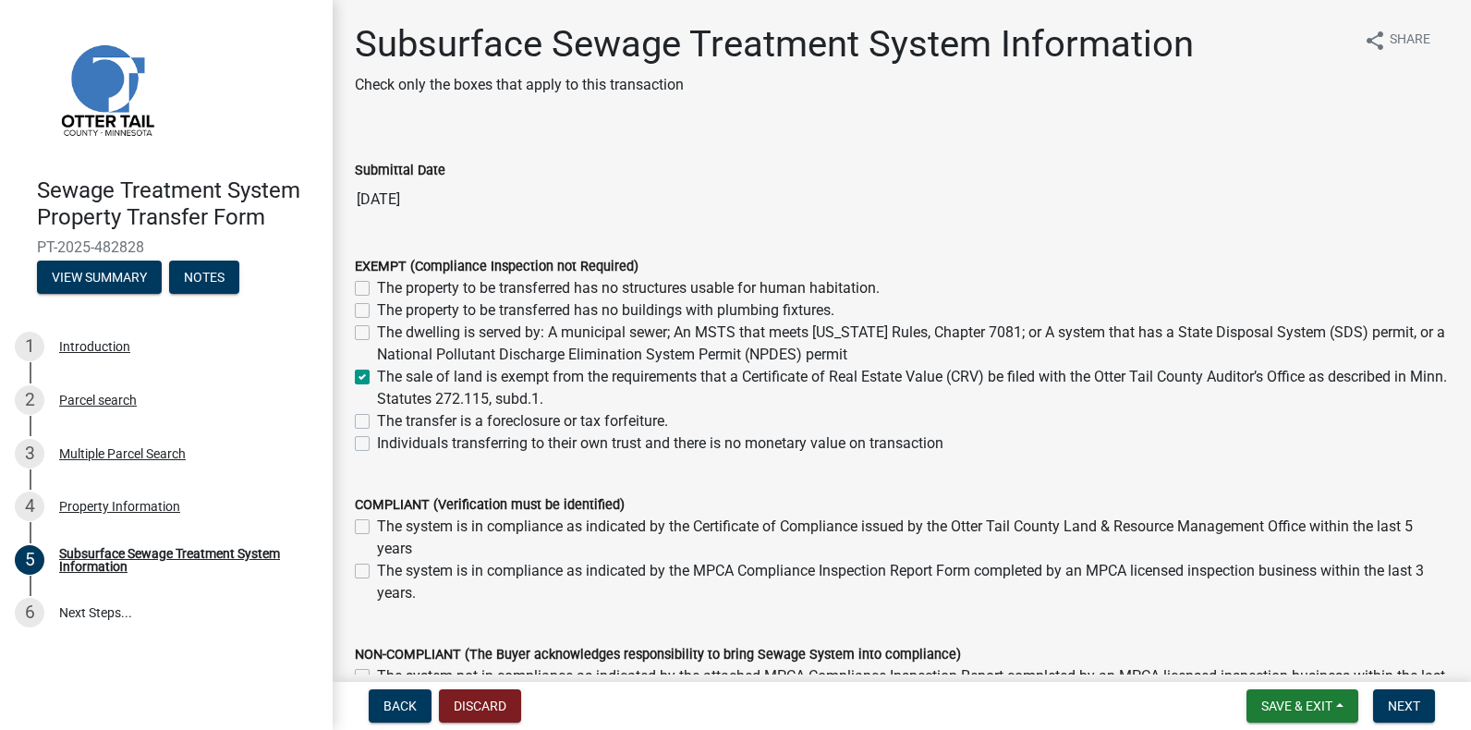
checkbox input "false"
checkbox input "true"
checkbox input "false"
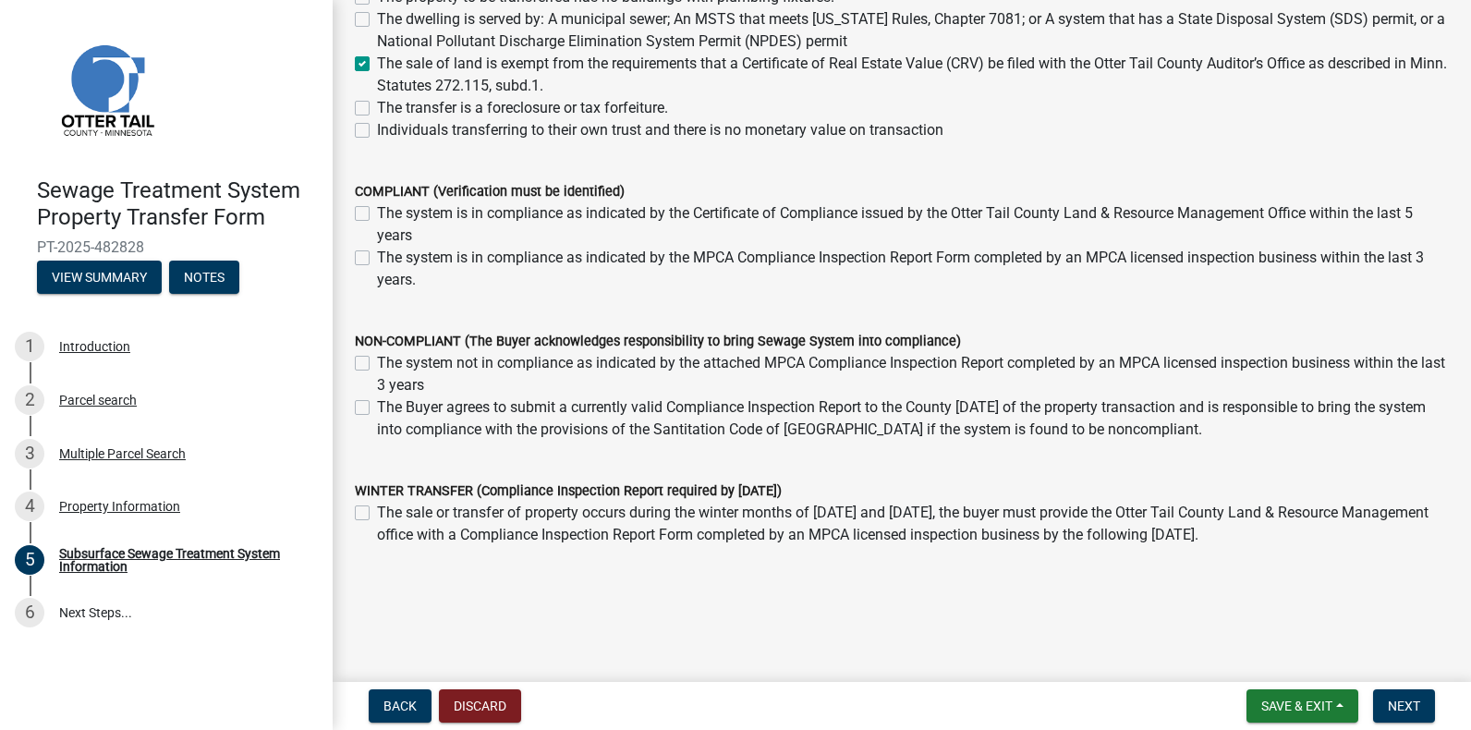
scroll to position [333, 0]
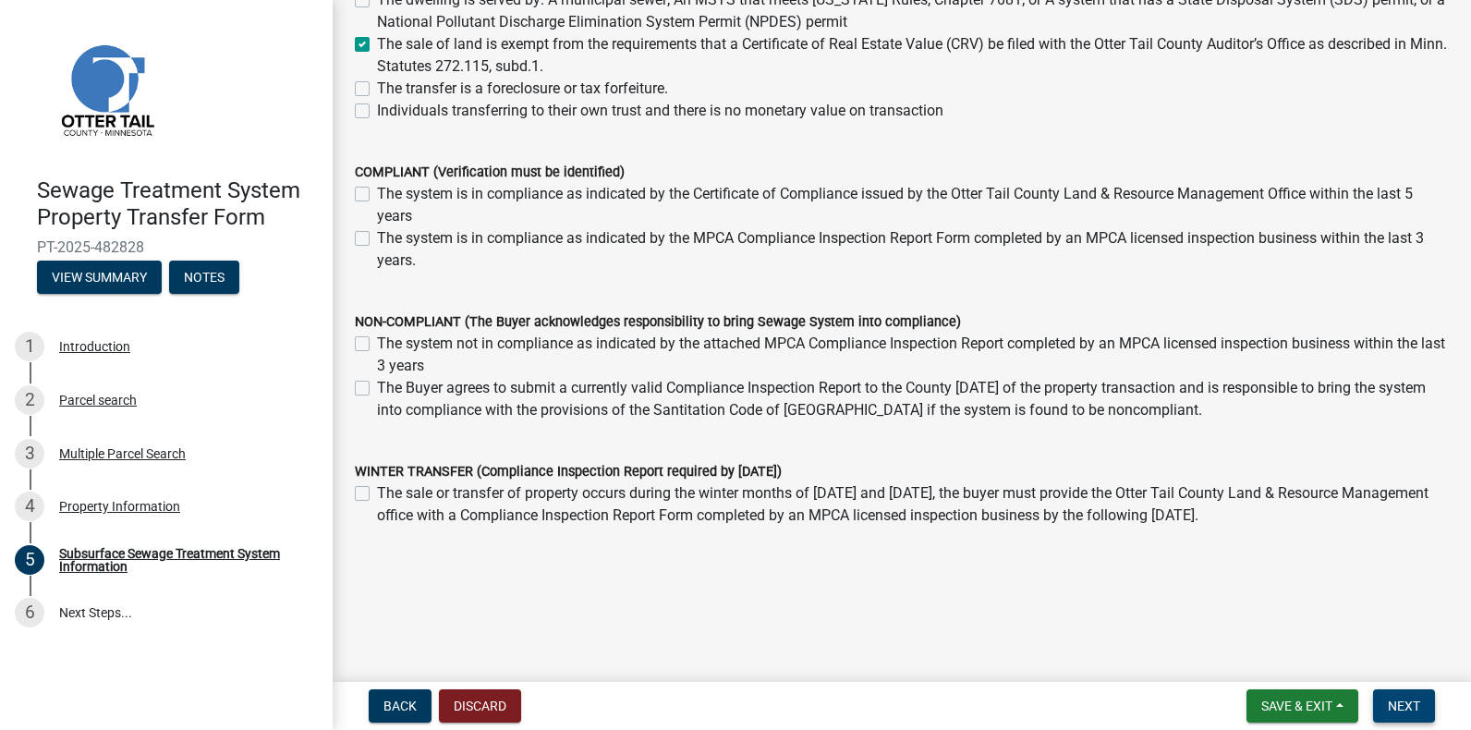
click at [1399, 696] on button "Next" at bounding box center [1404, 705] width 62 height 33
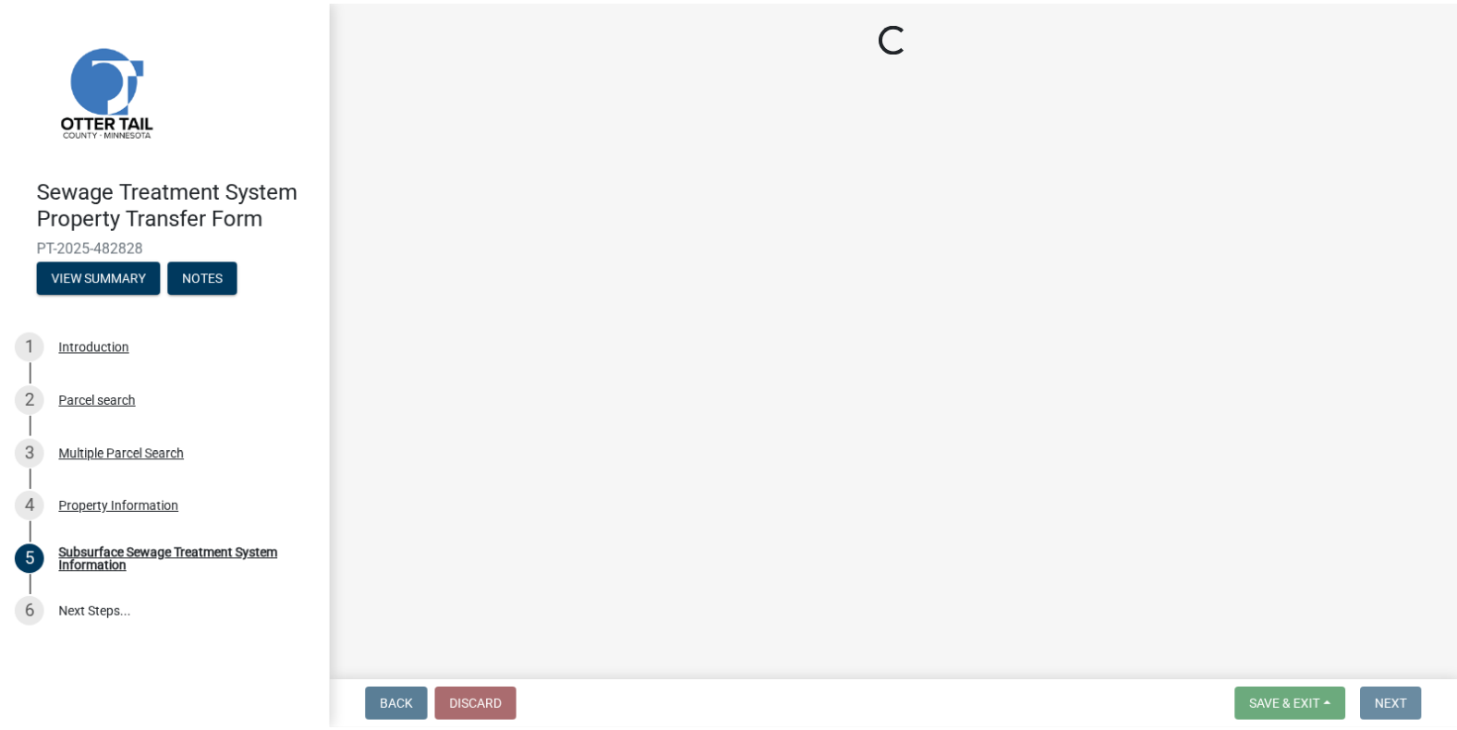
scroll to position [0, 0]
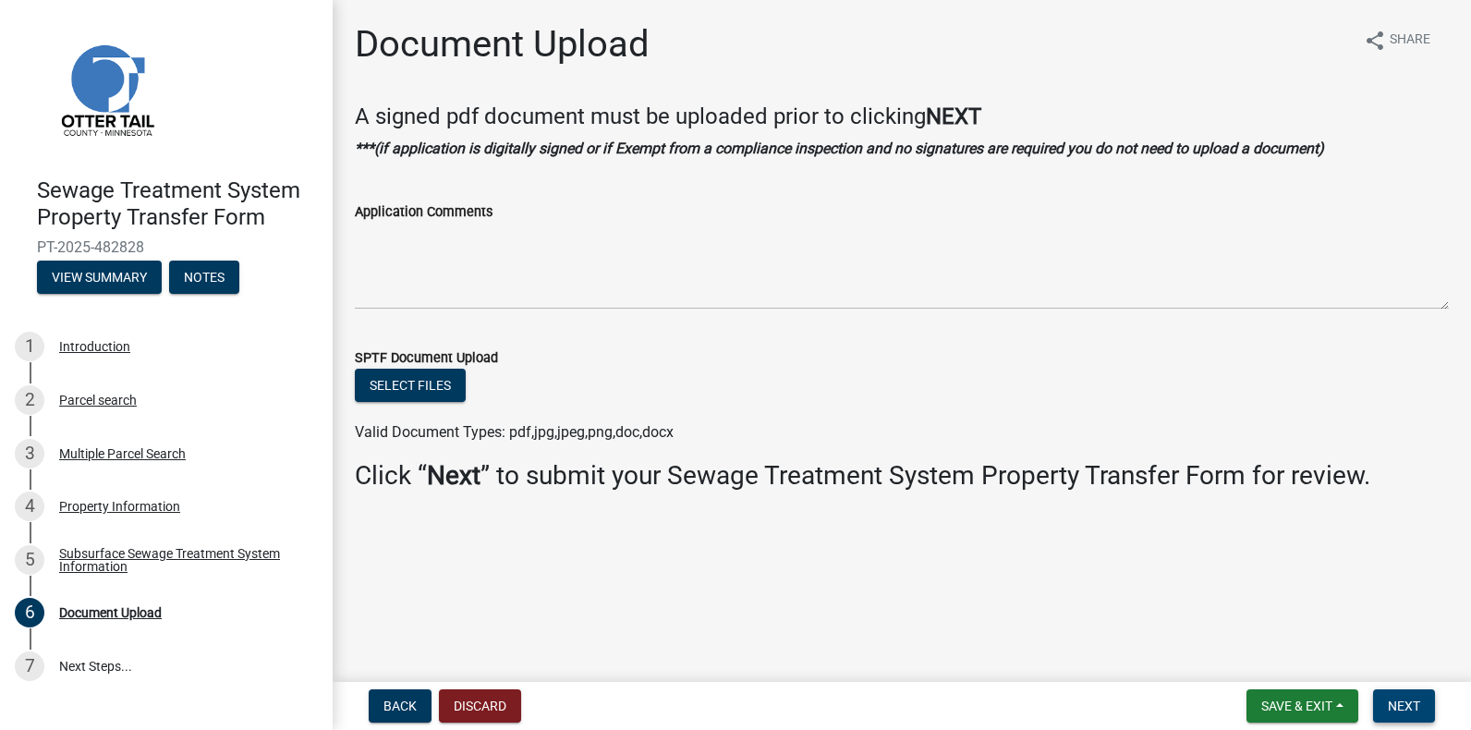
click at [1401, 698] on span "Next" at bounding box center [1403, 705] width 32 height 15
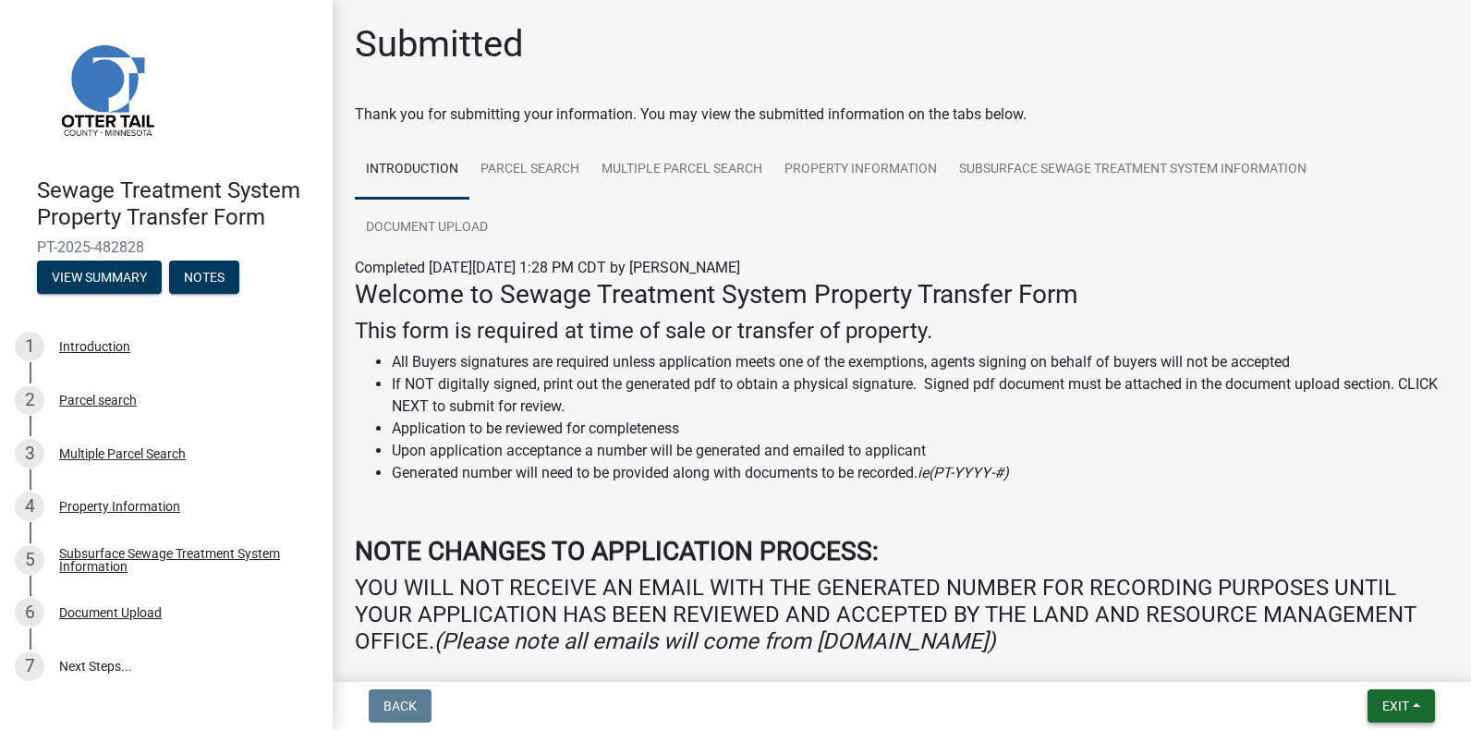
click at [1400, 703] on span "Exit" at bounding box center [1395, 705] width 27 height 15
click at [1344, 655] on button "Save & Exit" at bounding box center [1361, 658] width 148 height 44
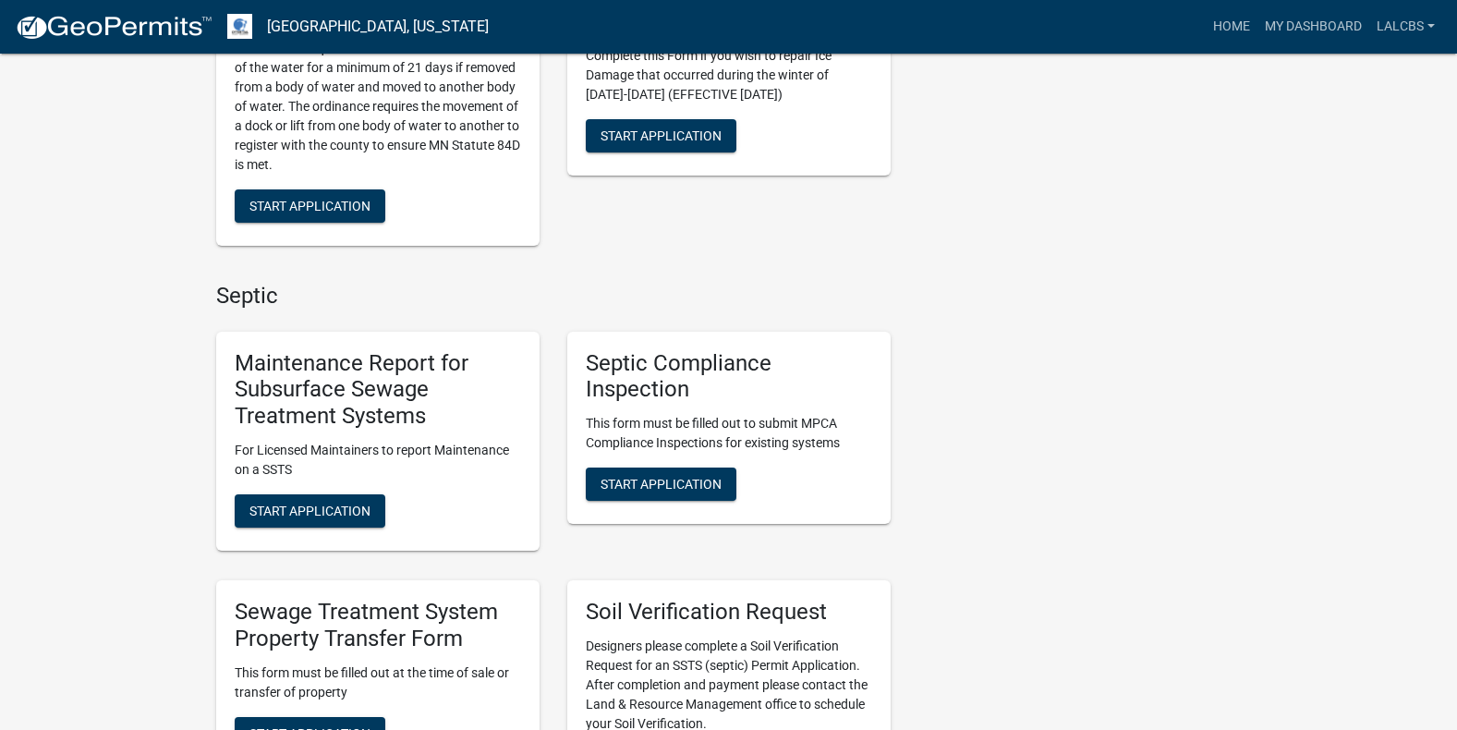
scroll to position [647, 0]
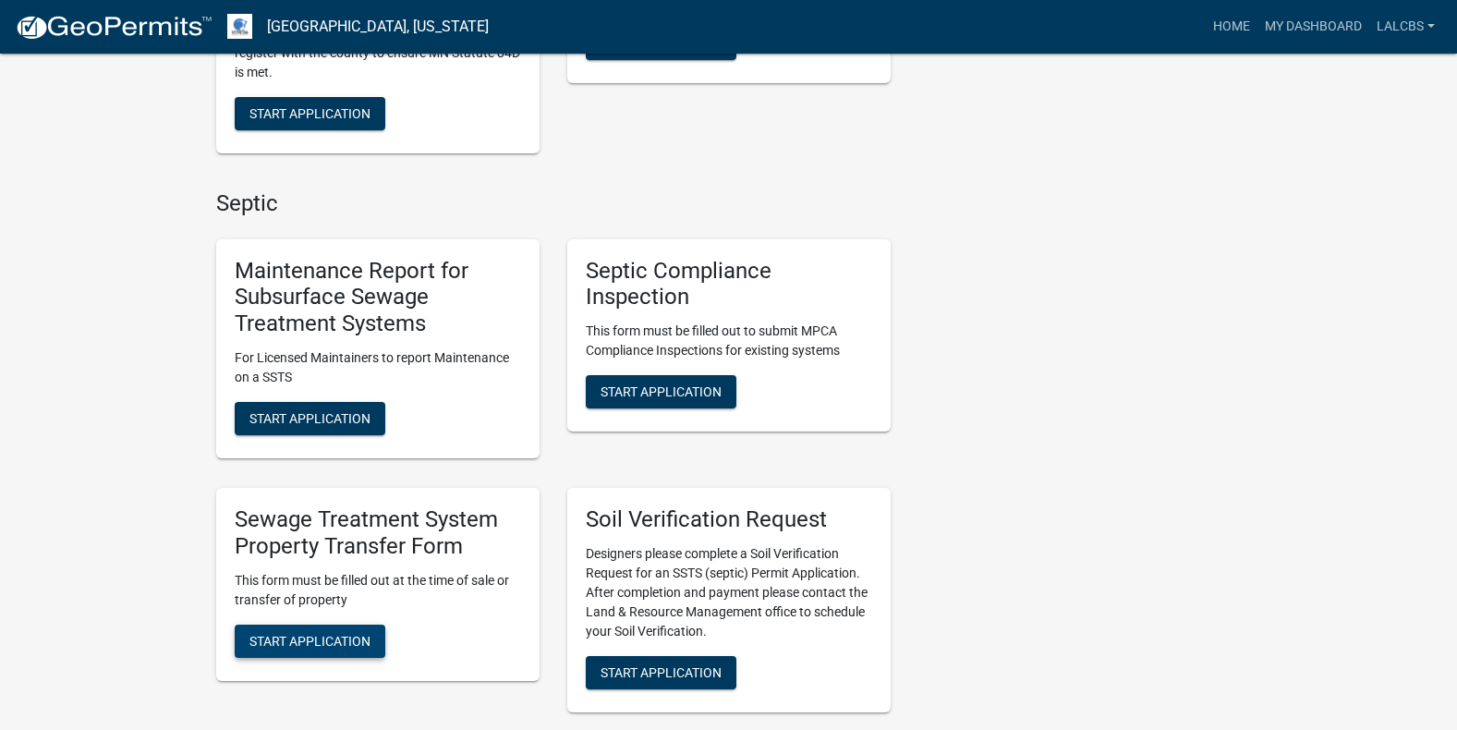
click at [326, 632] on button "Start Application" at bounding box center [310, 640] width 151 height 33
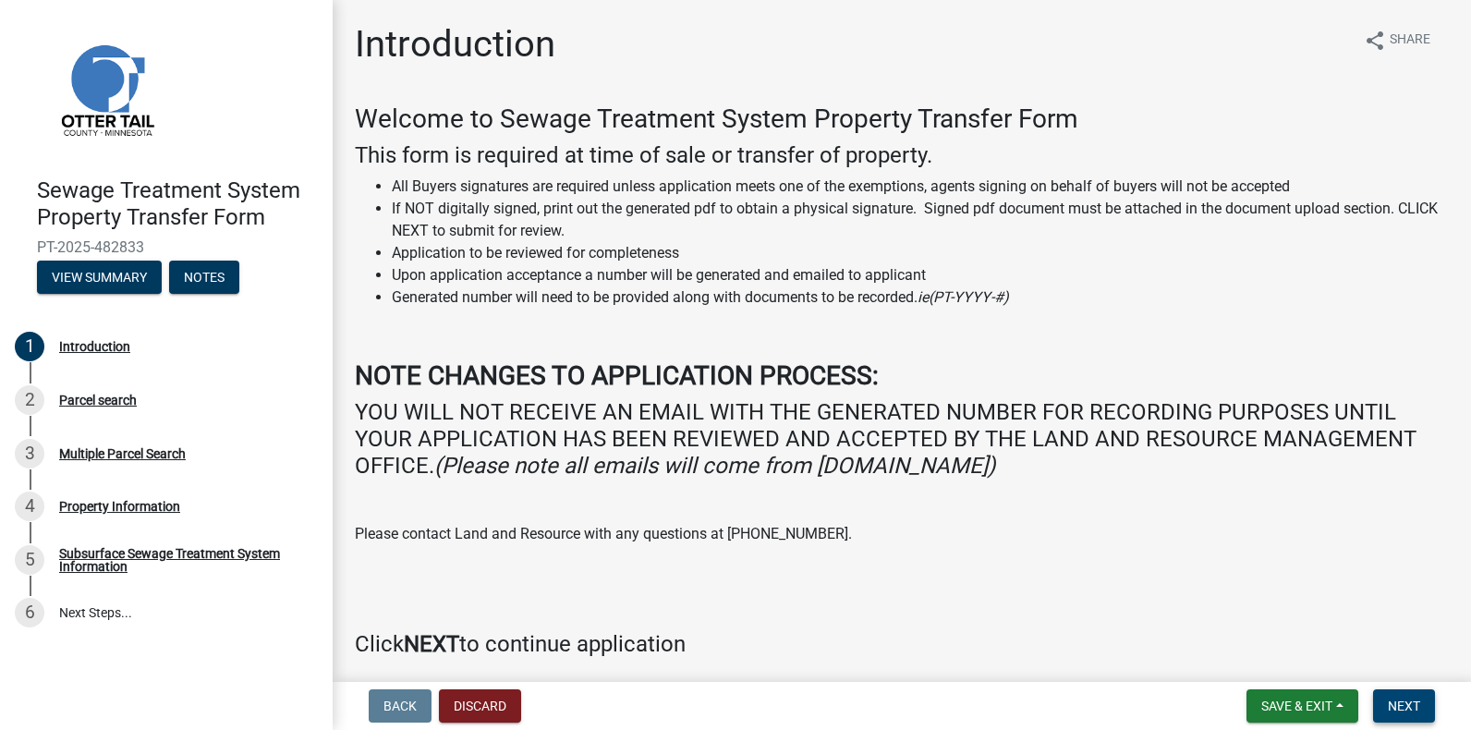
click at [1403, 701] on span "Next" at bounding box center [1403, 705] width 32 height 15
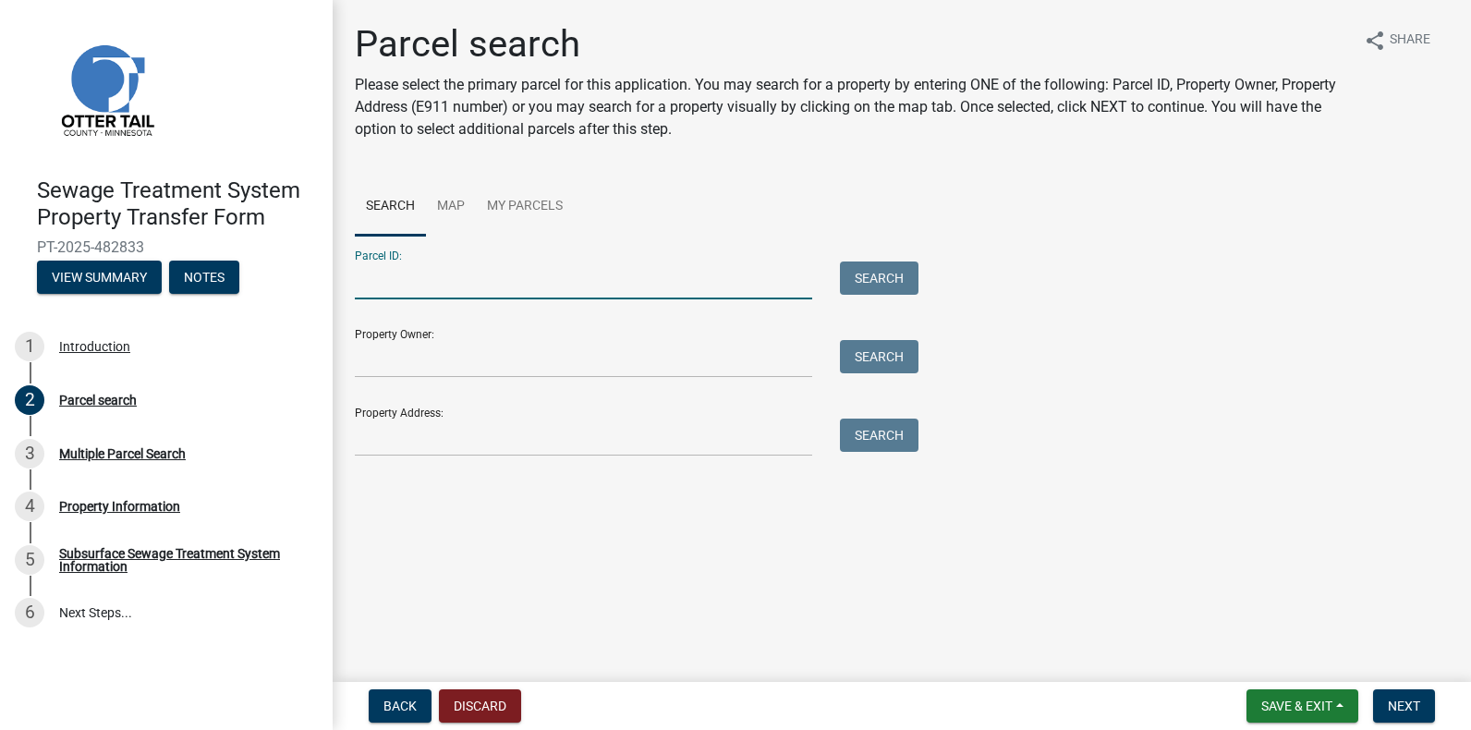
click at [360, 283] on input "Parcel ID:" at bounding box center [583, 280] width 457 height 38
type input "29000200141001"
click at [870, 283] on button "Search" at bounding box center [879, 277] width 79 height 33
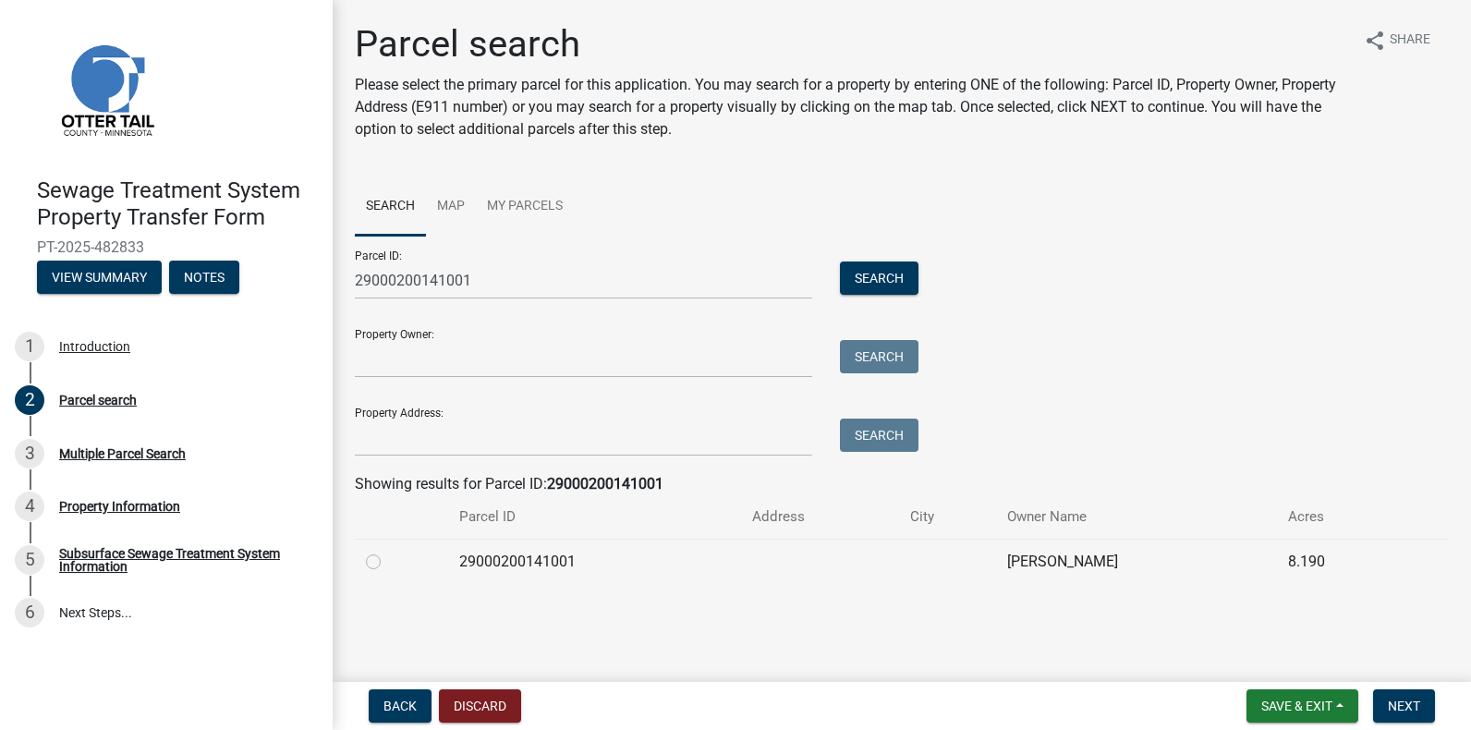
click at [388, 551] on label at bounding box center [388, 551] width 0 height 0
click at [388, 563] on input "radio" at bounding box center [394, 557] width 12 height 12
radio input "true"
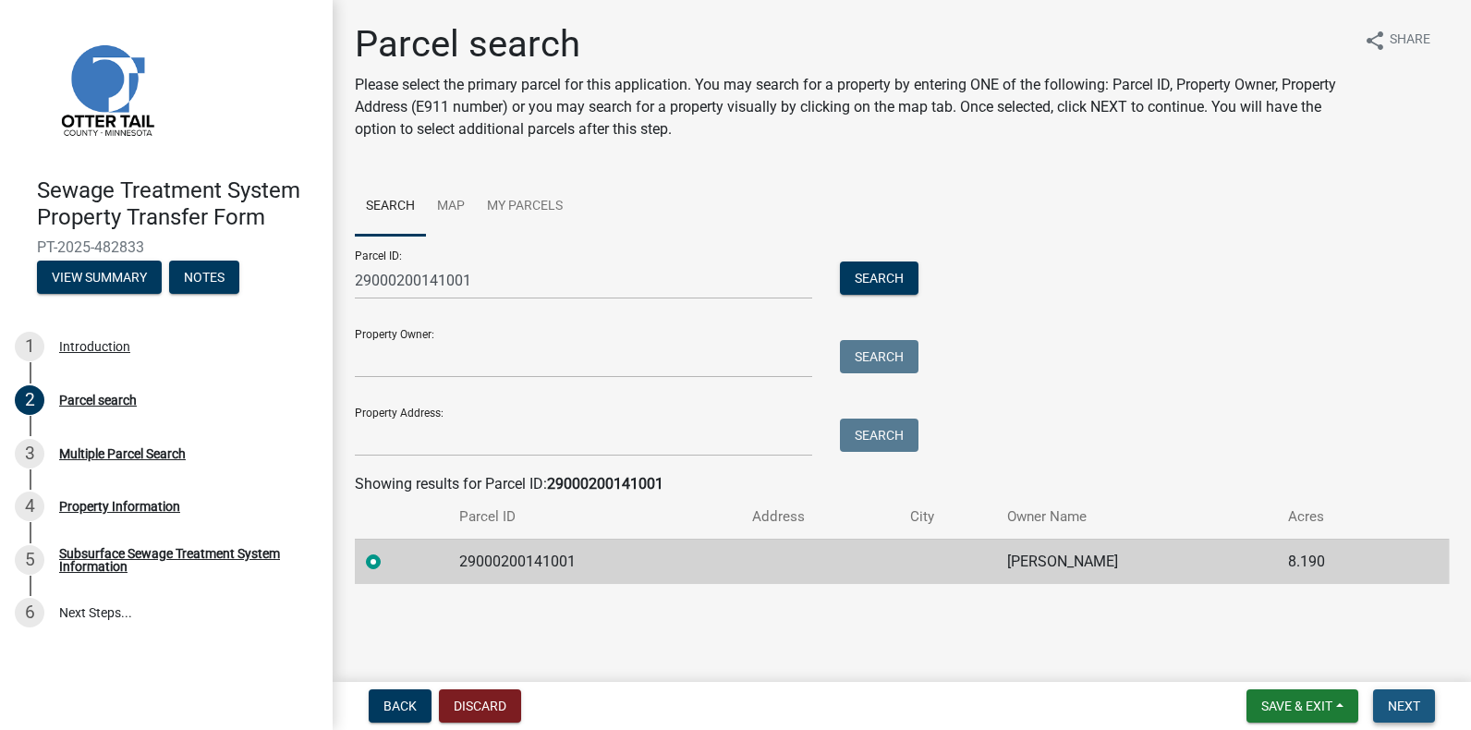
click at [1397, 696] on button "Next" at bounding box center [1404, 705] width 62 height 33
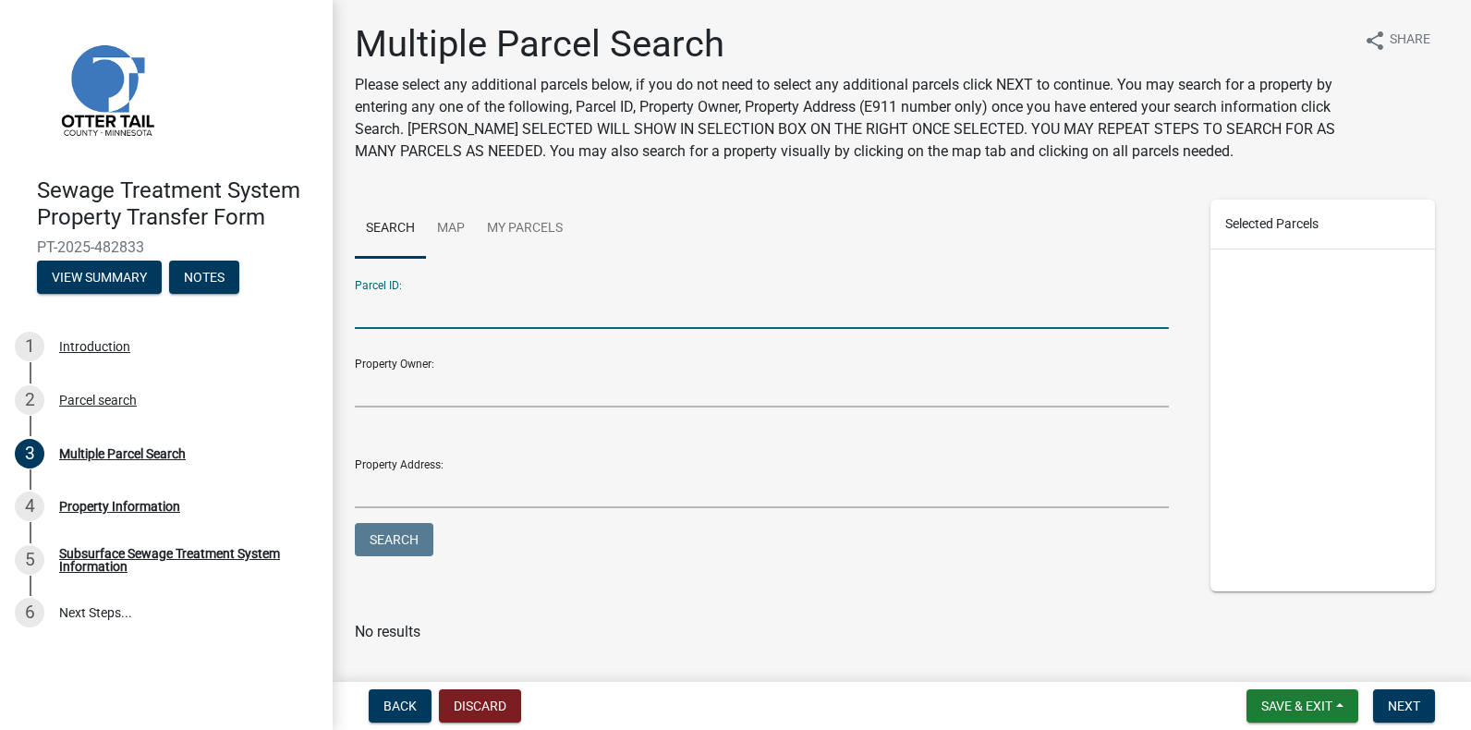
click at [368, 311] on input "Parcel ID:" at bounding box center [762, 310] width 814 height 38
type input "29000200133000"
click at [390, 534] on button "Search" at bounding box center [394, 539] width 79 height 33
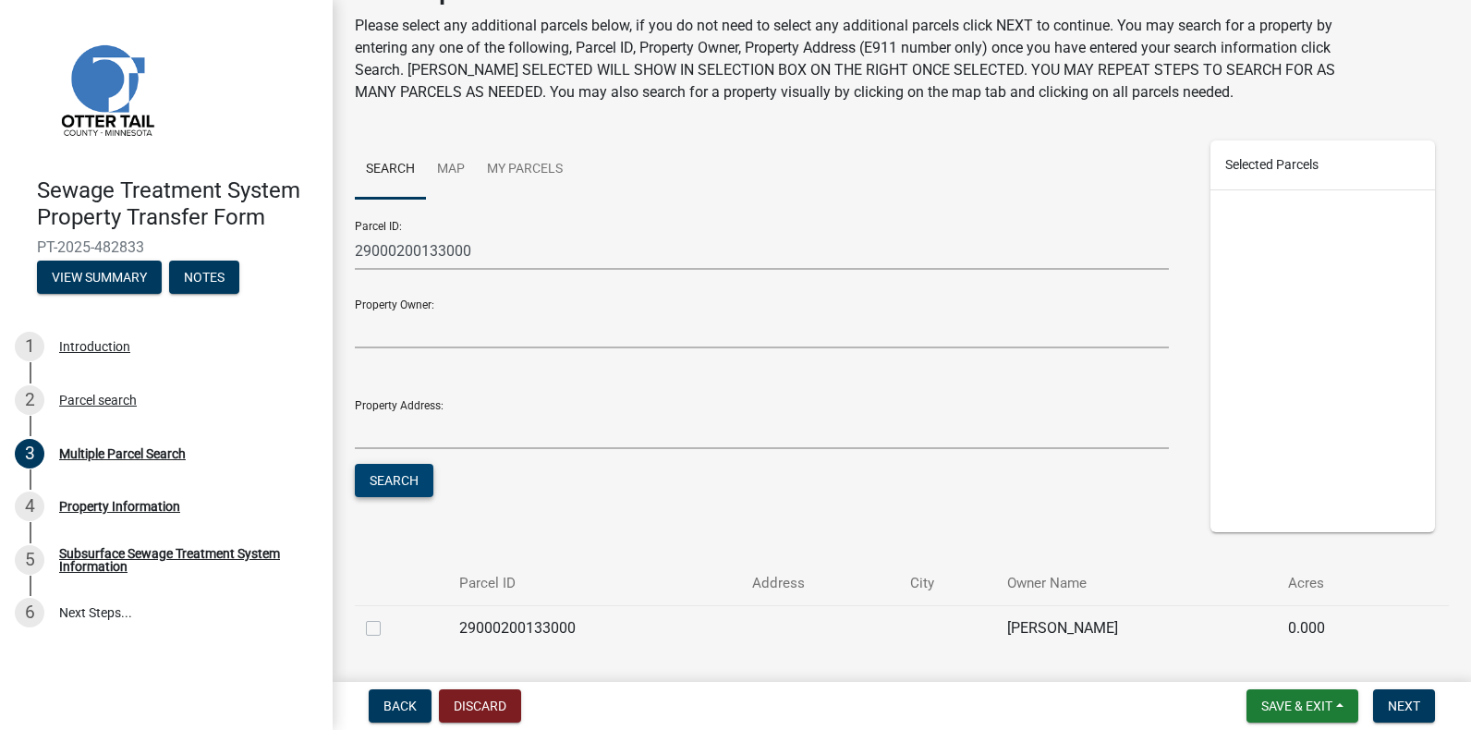
scroll to position [122, 0]
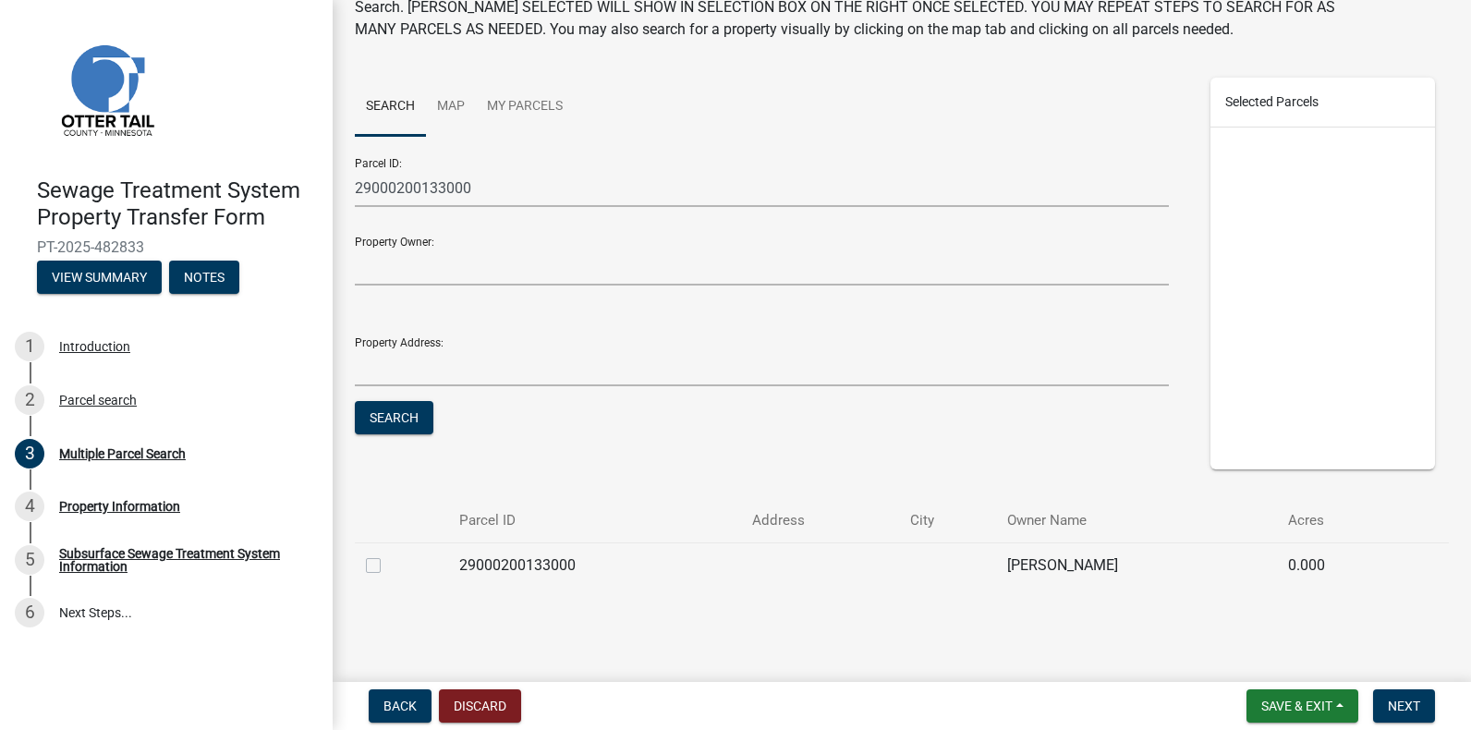
click at [388, 554] on label at bounding box center [388, 554] width 0 height 0
click at [388, 563] on input "checkbox" at bounding box center [394, 560] width 12 height 12
checkbox input "true"
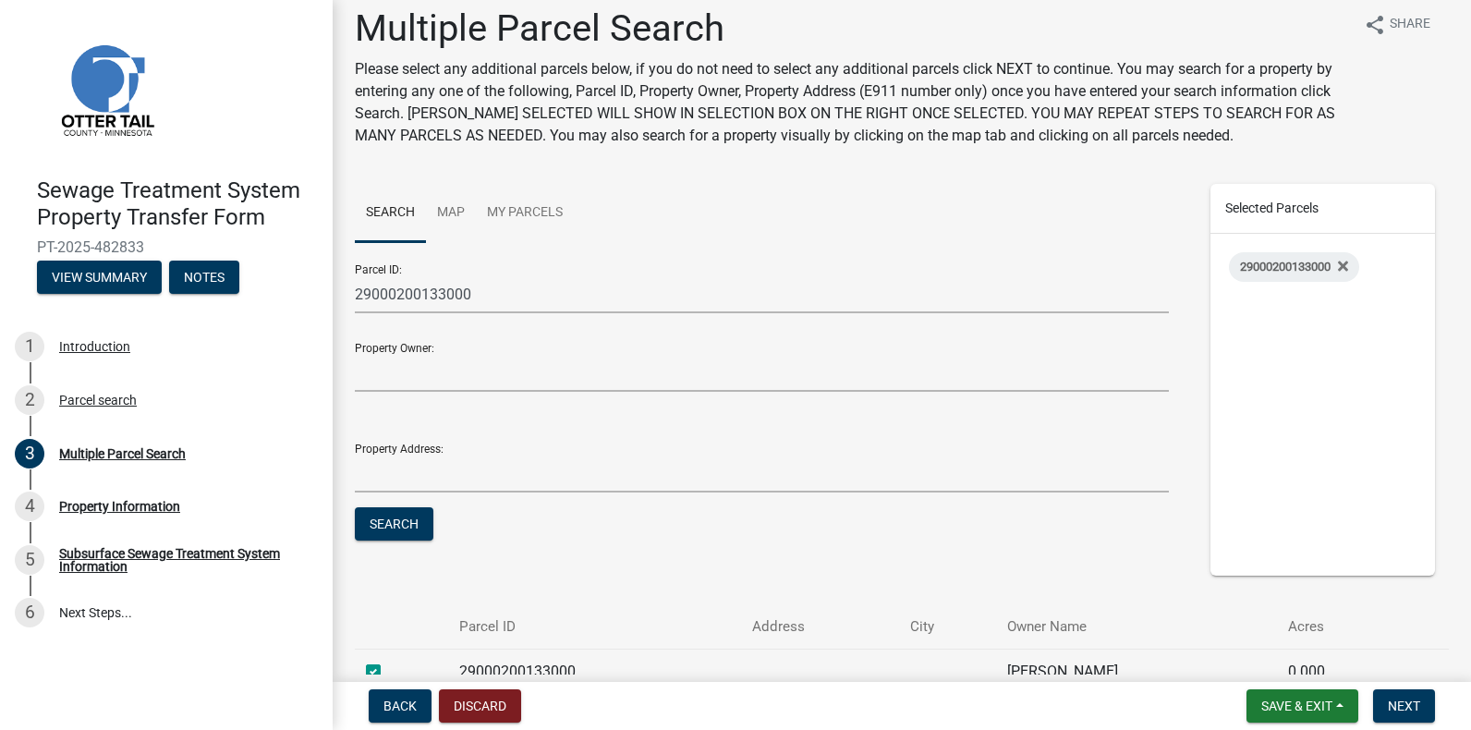
scroll to position [0, 0]
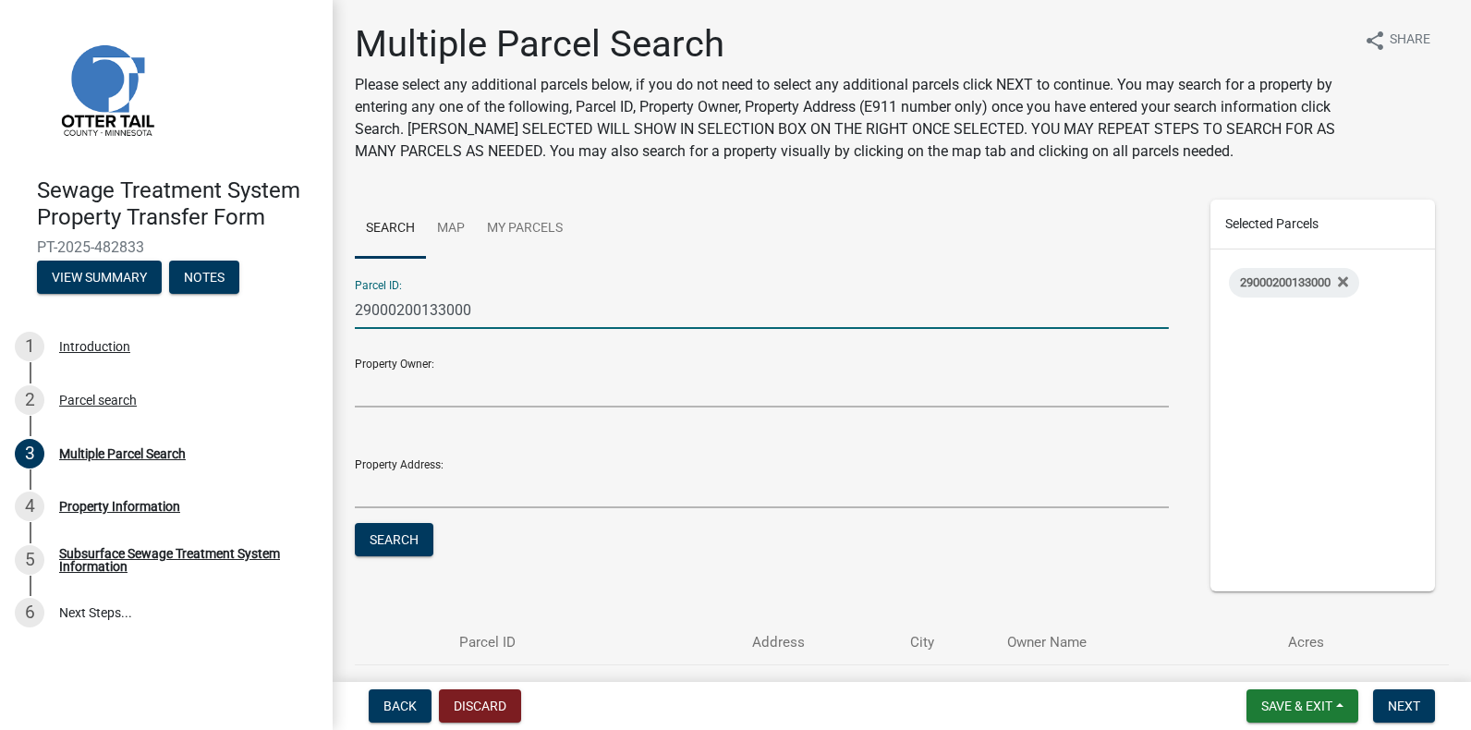
click at [467, 307] on input "29000200133000" at bounding box center [762, 310] width 814 height 38
type input "29000200141001"
click at [395, 532] on button "Search" at bounding box center [394, 539] width 79 height 33
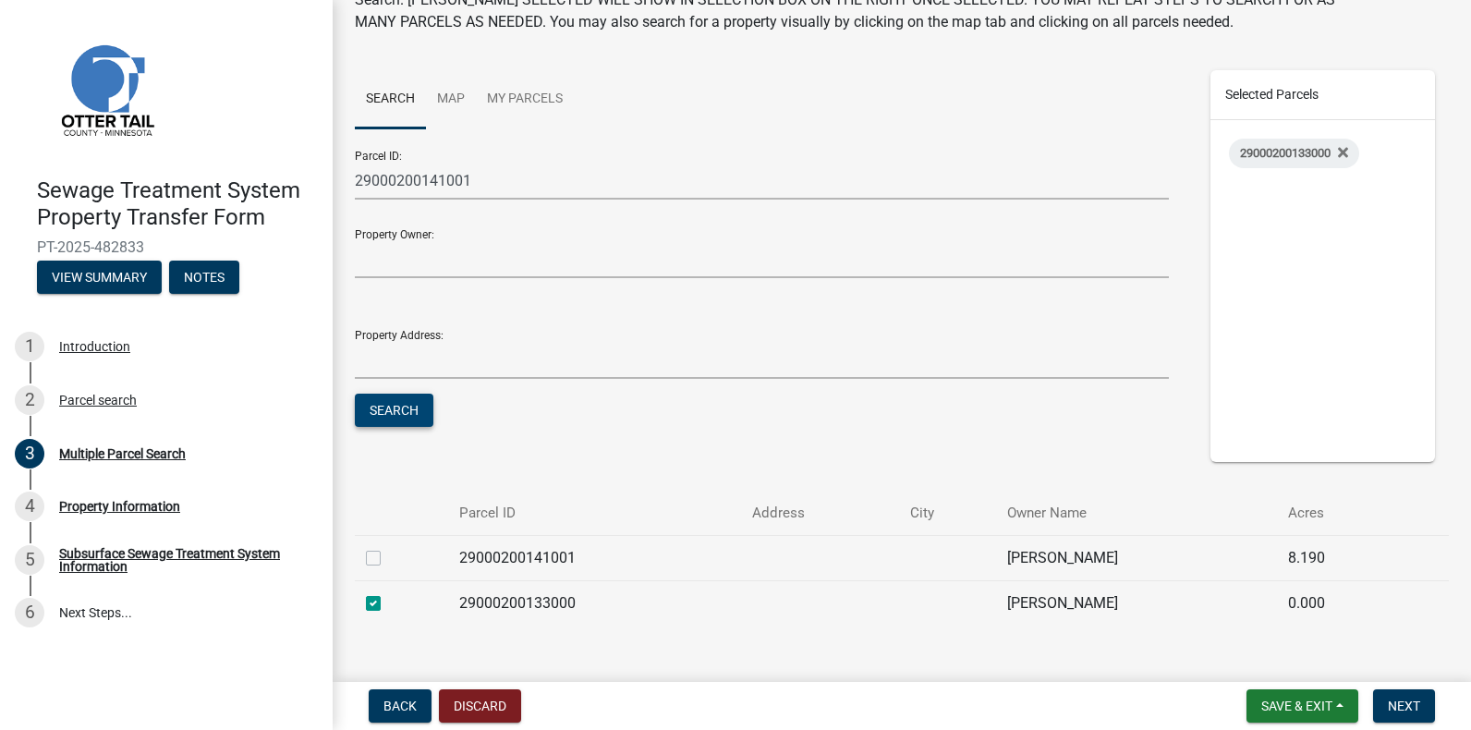
scroll to position [167, 0]
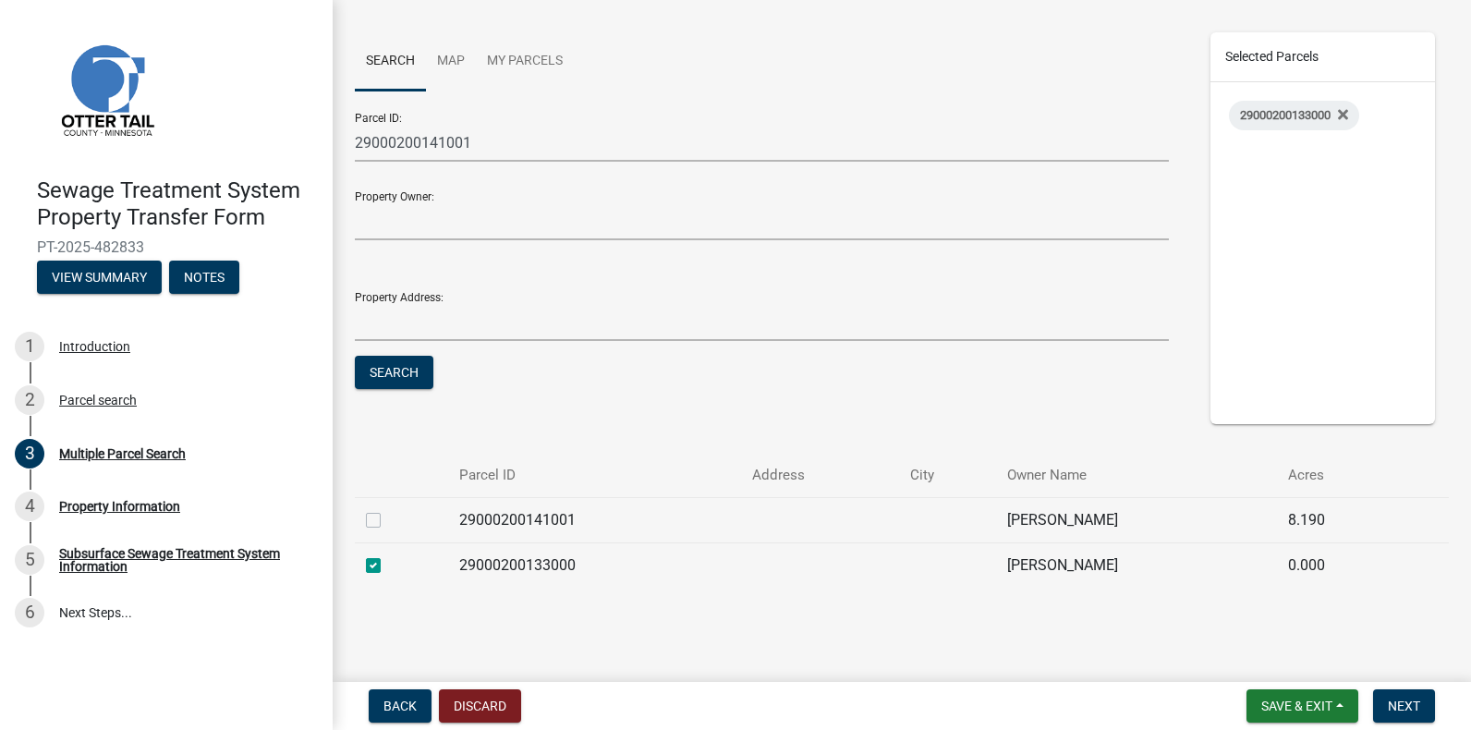
click at [388, 509] on label at bounding box center [388, 509] width 0 height 0
click at [388, 515] on input "checkbox" at bounding box center [394, 515] width 12 height 12
checkbox input "true"
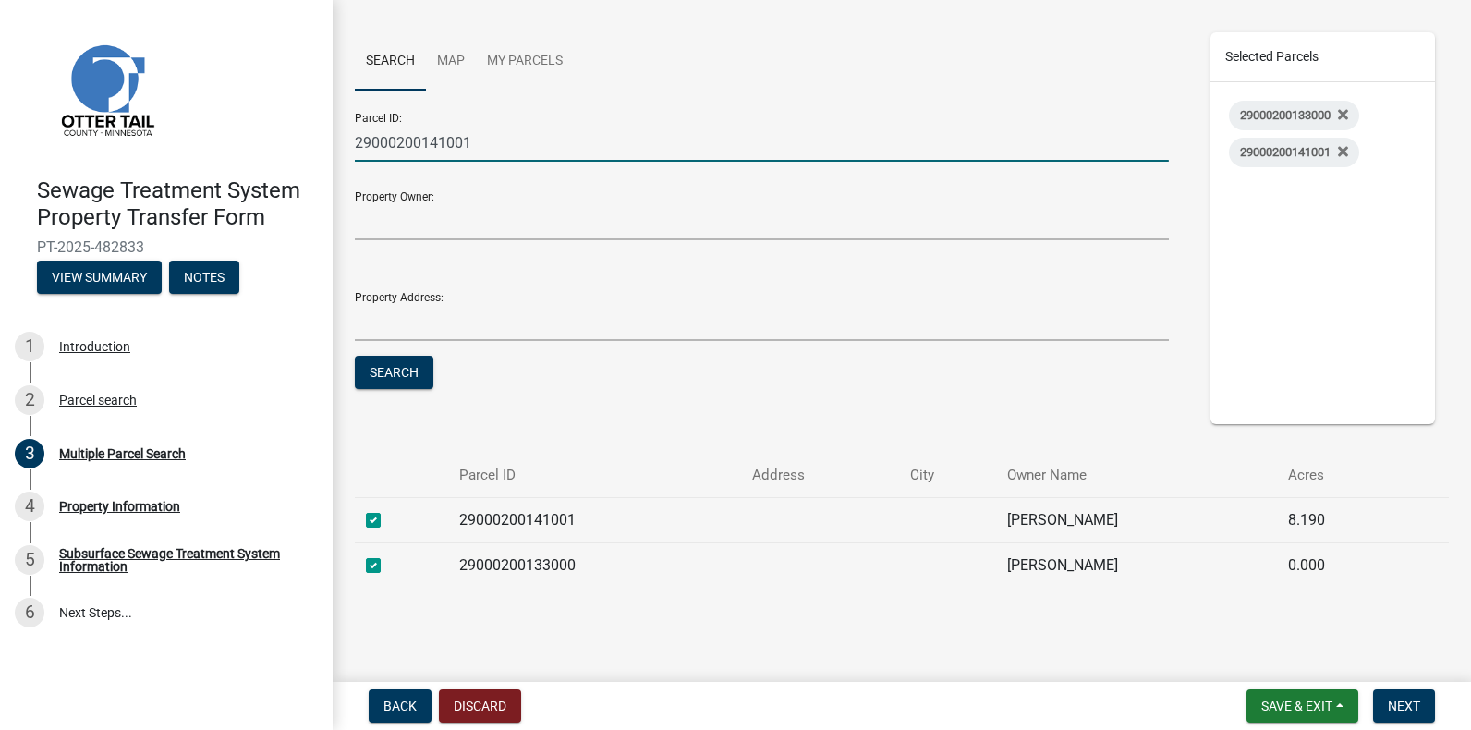
click at [503, 144] on input "29000200141001" at bounding box center [762, 143] width 814 height 38
type input "29000200134006"
click at [399, 370] on button "Search" at bounding box center [394, 372] width 79 height 33
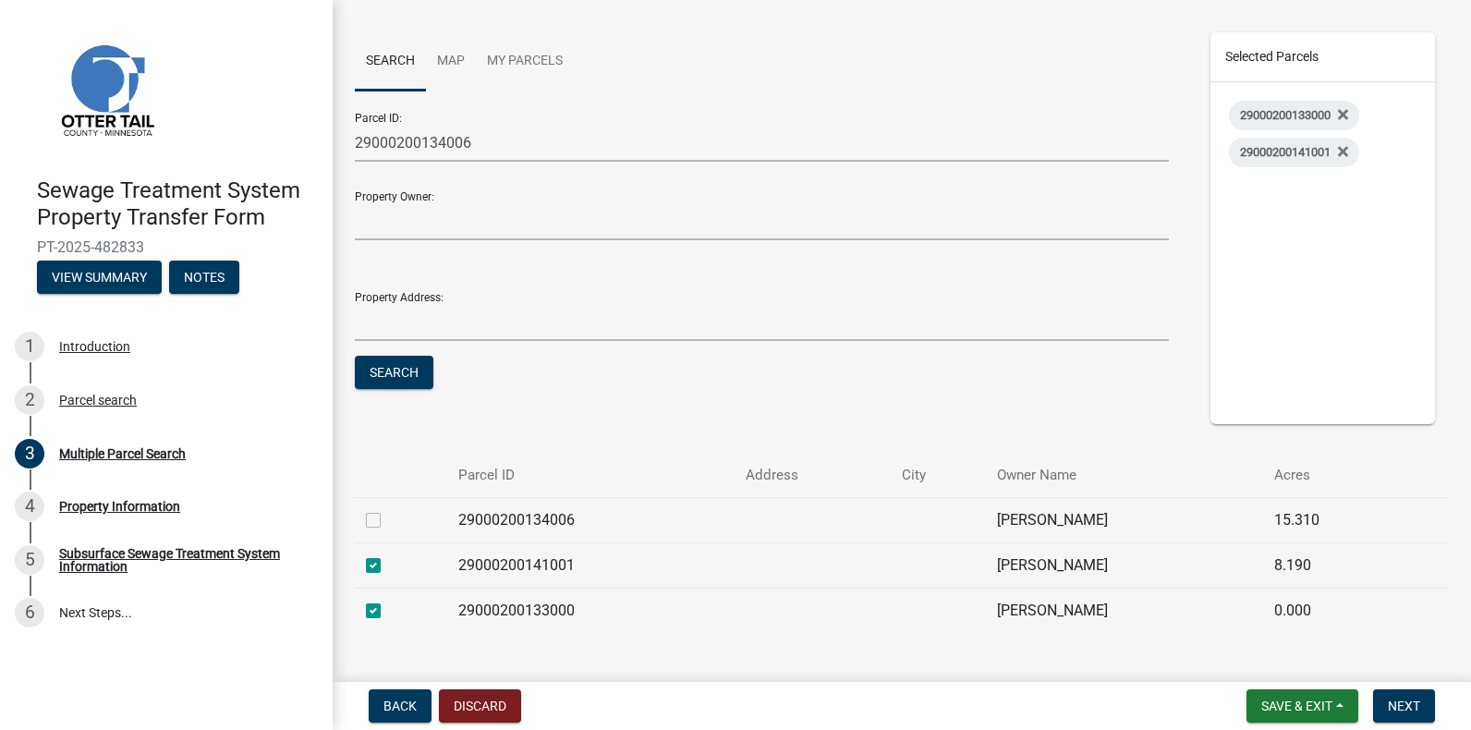
click at [388, 509] on label at bounding box center [388, 509] width 0 height 0
click at [388, 515] on input "checkbox" at bounding box center [394, 515] width 12 height 12
checkbox input "true"
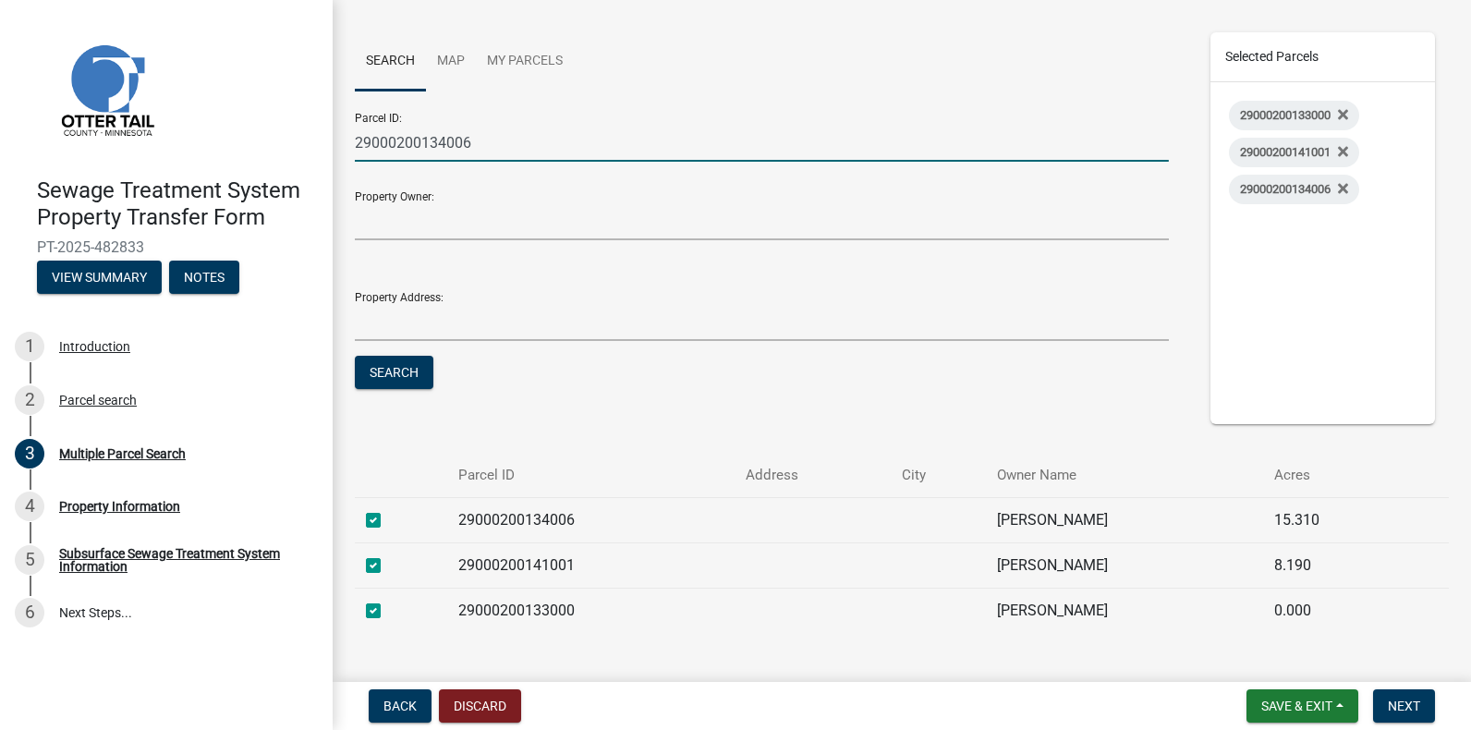
click at [473, 149] on input "29000200134006" at bounding box center [762, 143] width 814 height 38
type input "29000200132000"
click at [391, 367] on button "Search" at bounding box center [394, 372] width 79 height 33
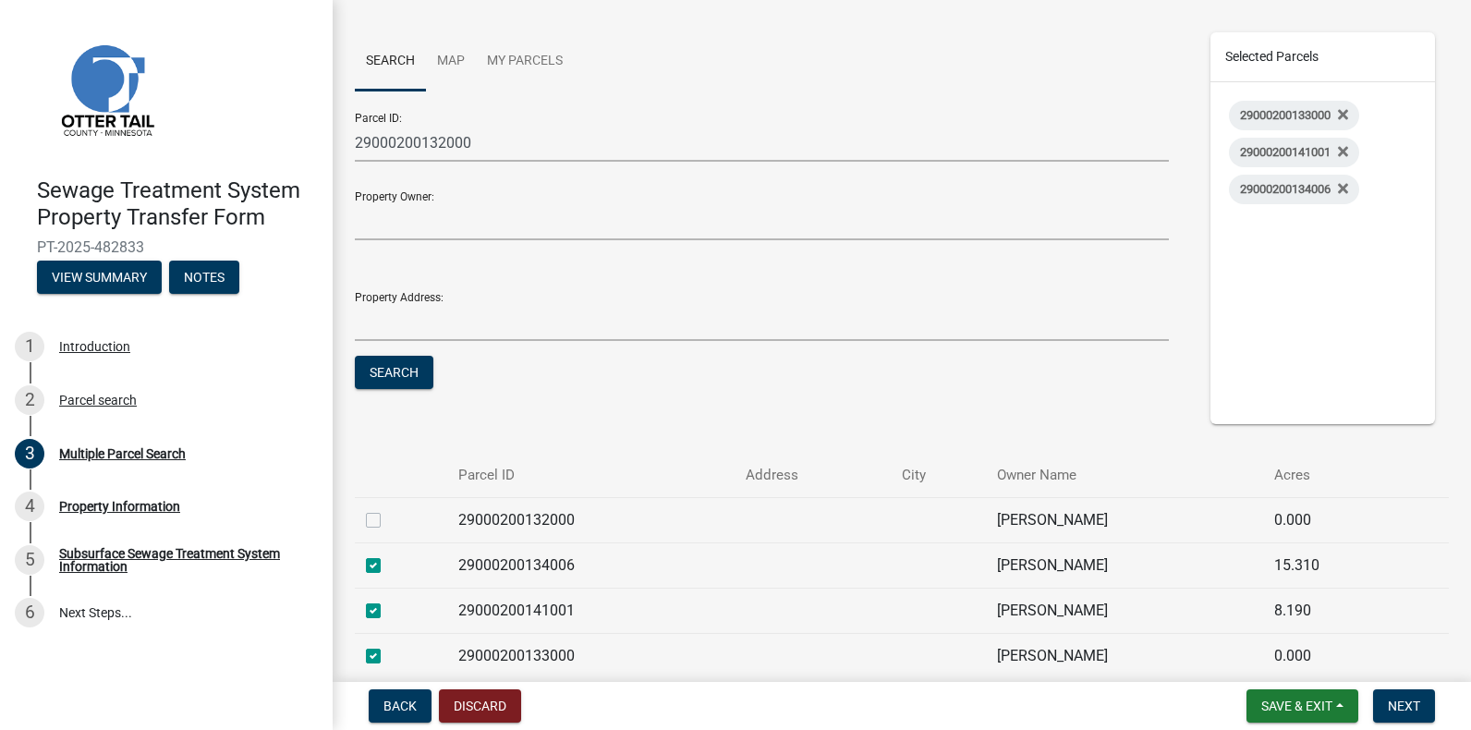
drag, startPoint x: 373, startPoint y: 521, endPoint x: 390, endPoint y: 510, distance: 20.0
click at [388, 509] on label at bounding box center [388, 509] width 0 height 0
click at [388, 520] on input "checkbox" at bounding box center [394, 515] width 12 height 12
checkbox input "true"
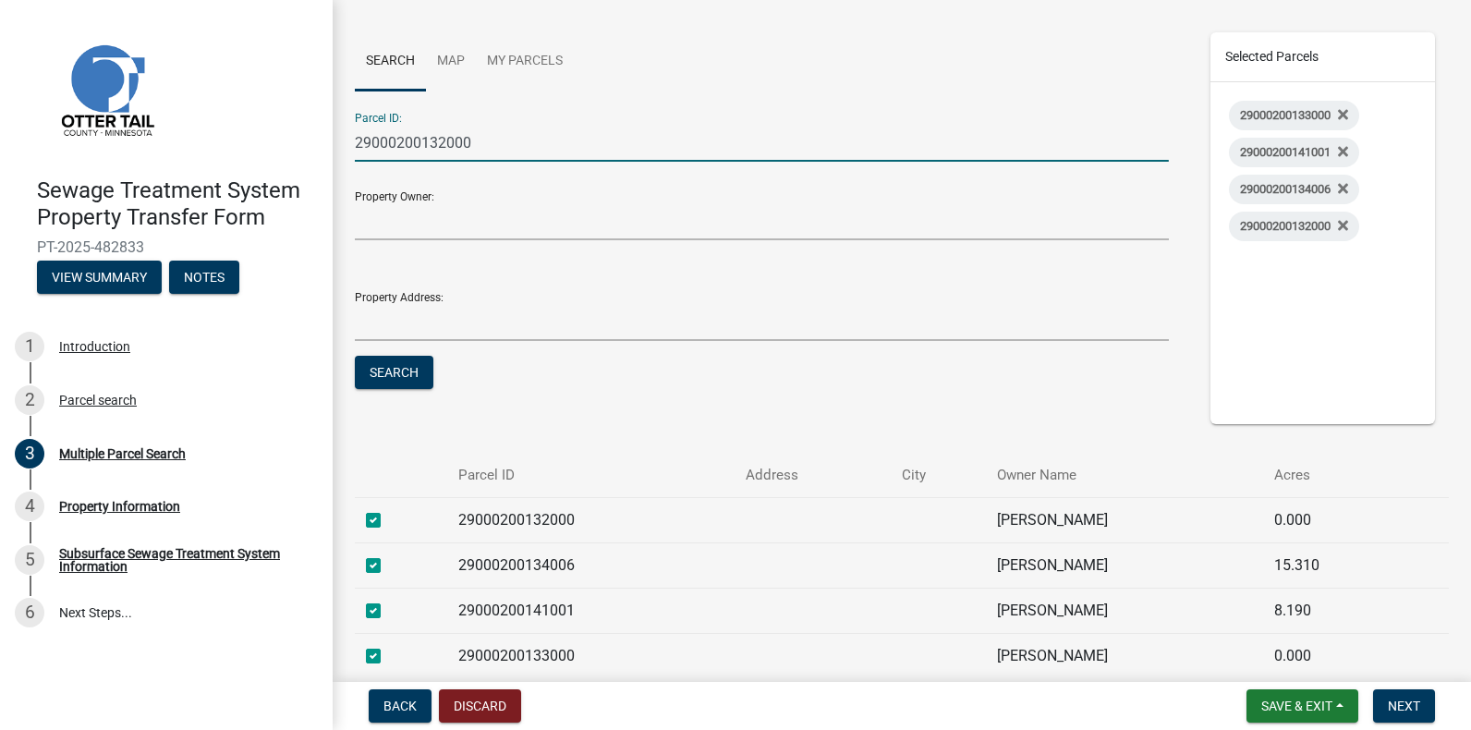
click at [473, 146] on input "29000200132000" at bounding box center [762, 143] width 814 height 38
type input "29000200133002"
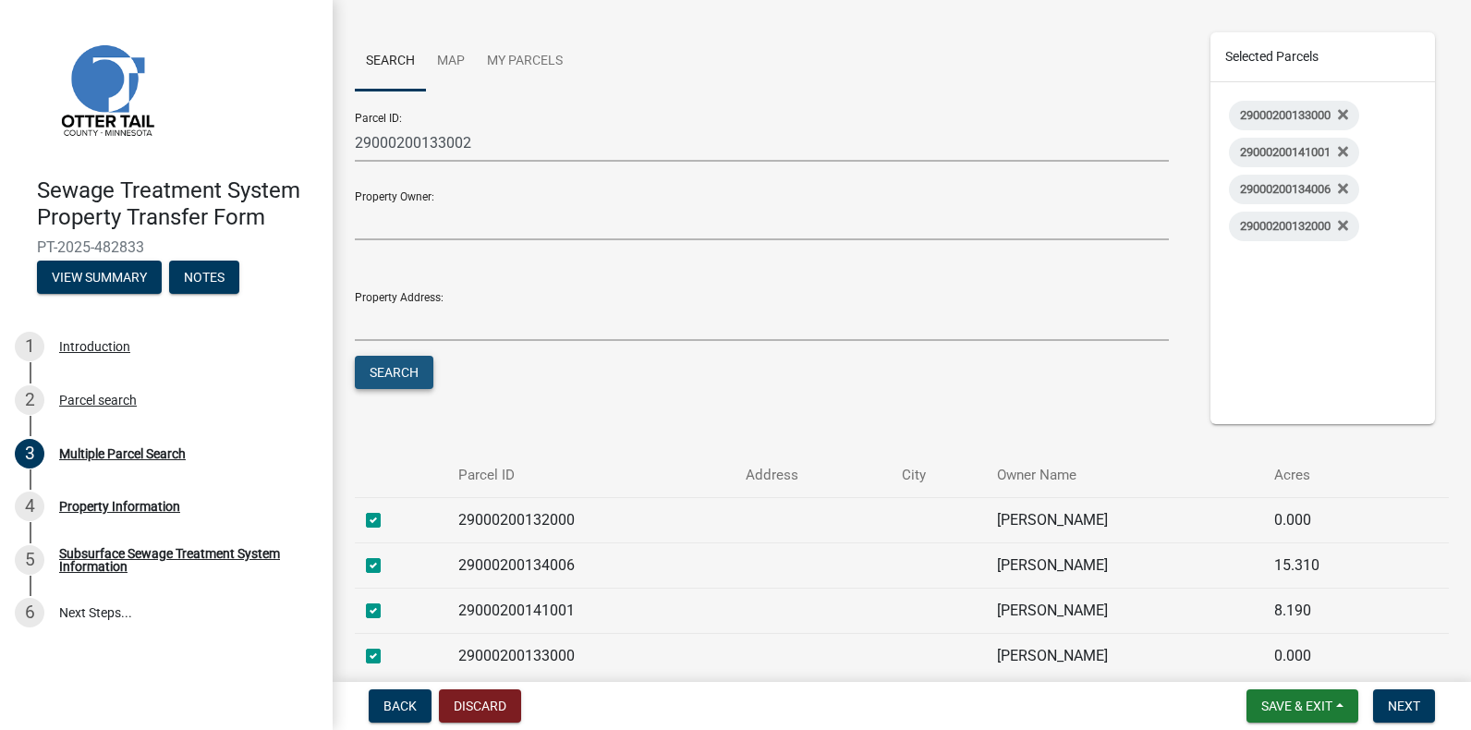
click at [393, 363] on button "Search" at bounding box center [394, 372] width 79 height 33
click at [388, 509] on label at bounding box center [388, 509] width 0 height 0
click at [388, 515] on input "checkbox" at bounding box center [394, 515] width 12 height 12
checkbox input "true"
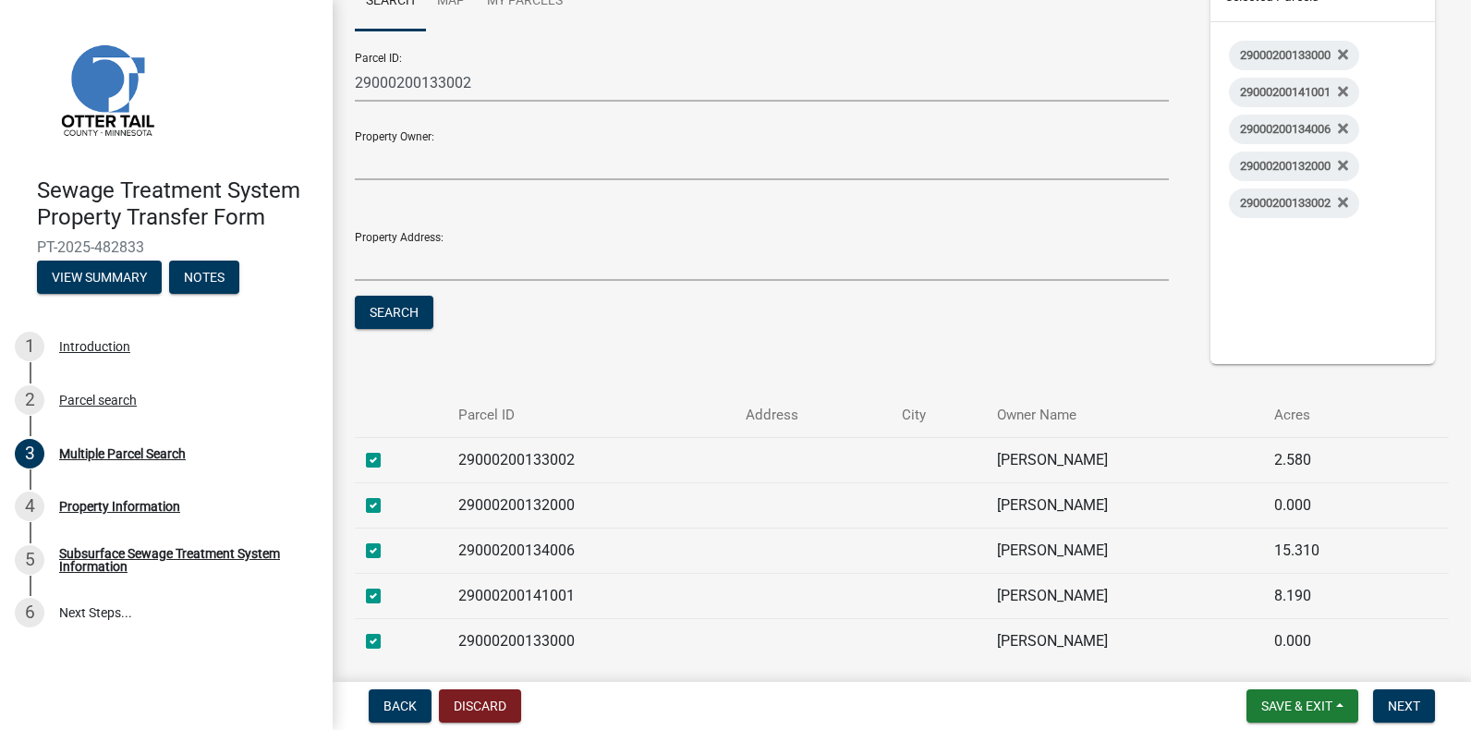
scroll to position [259, 0]
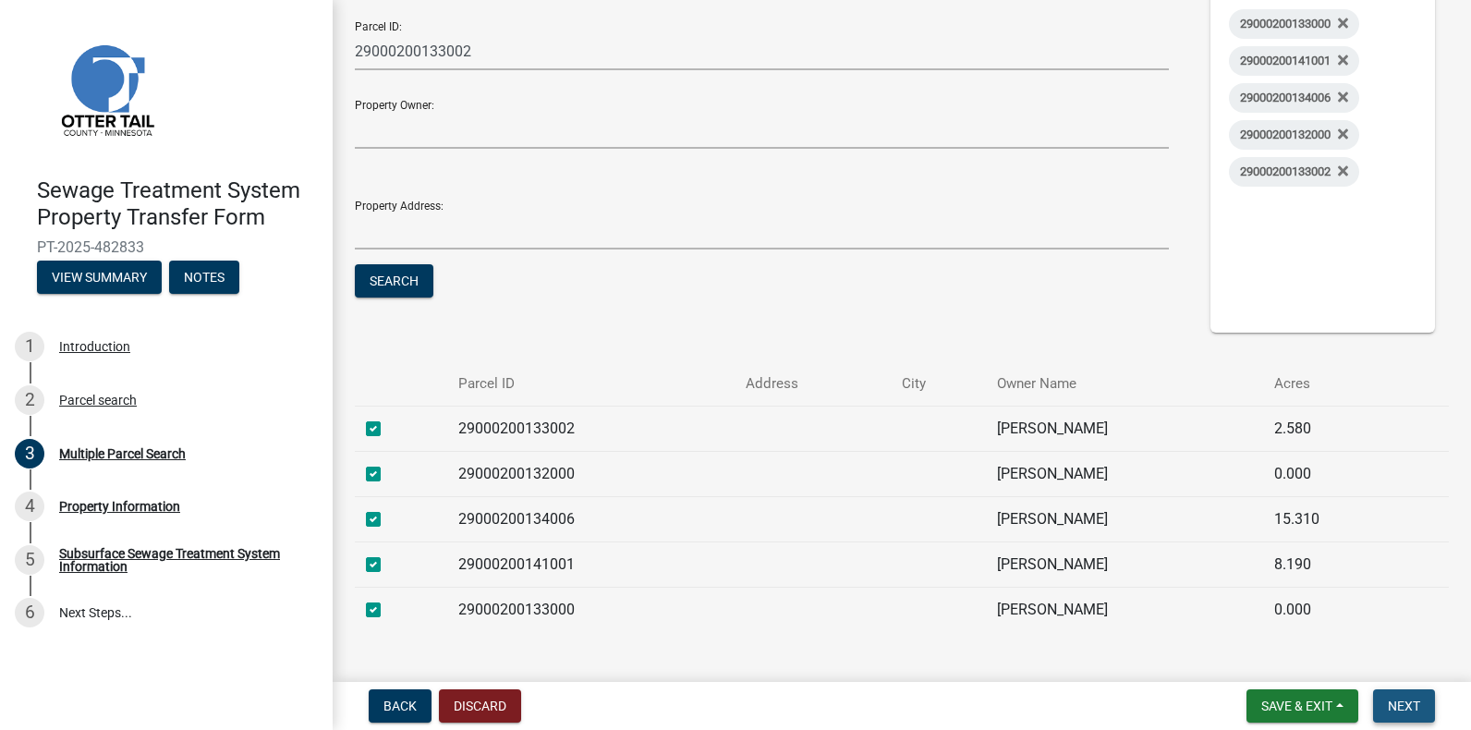
click at [1405, 701] on span "Next" at bounding box center [1403, 705] width 32 height 15
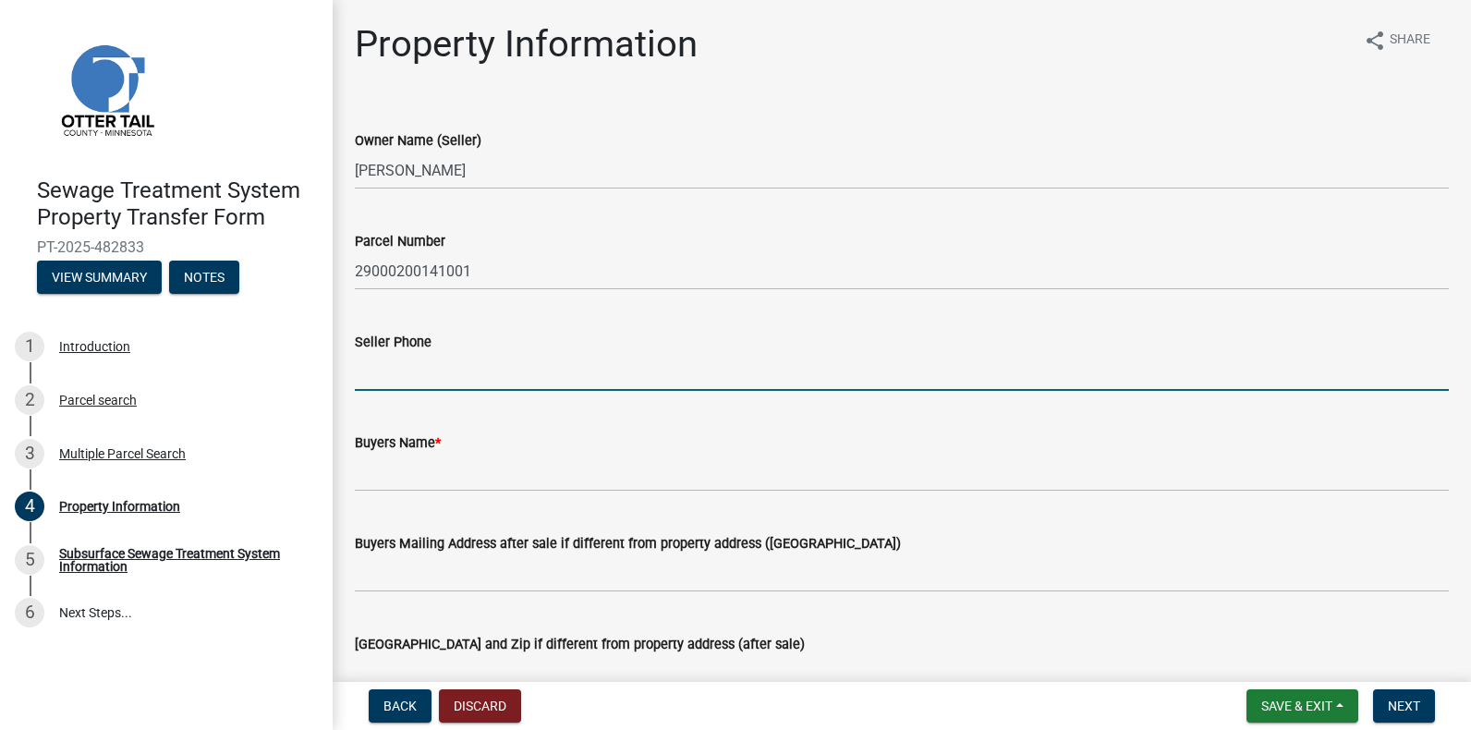
click at [358, 370] on input "Seller Phone" at bounding box center [902, 372] width 1094 height 38
type input "2187702676"
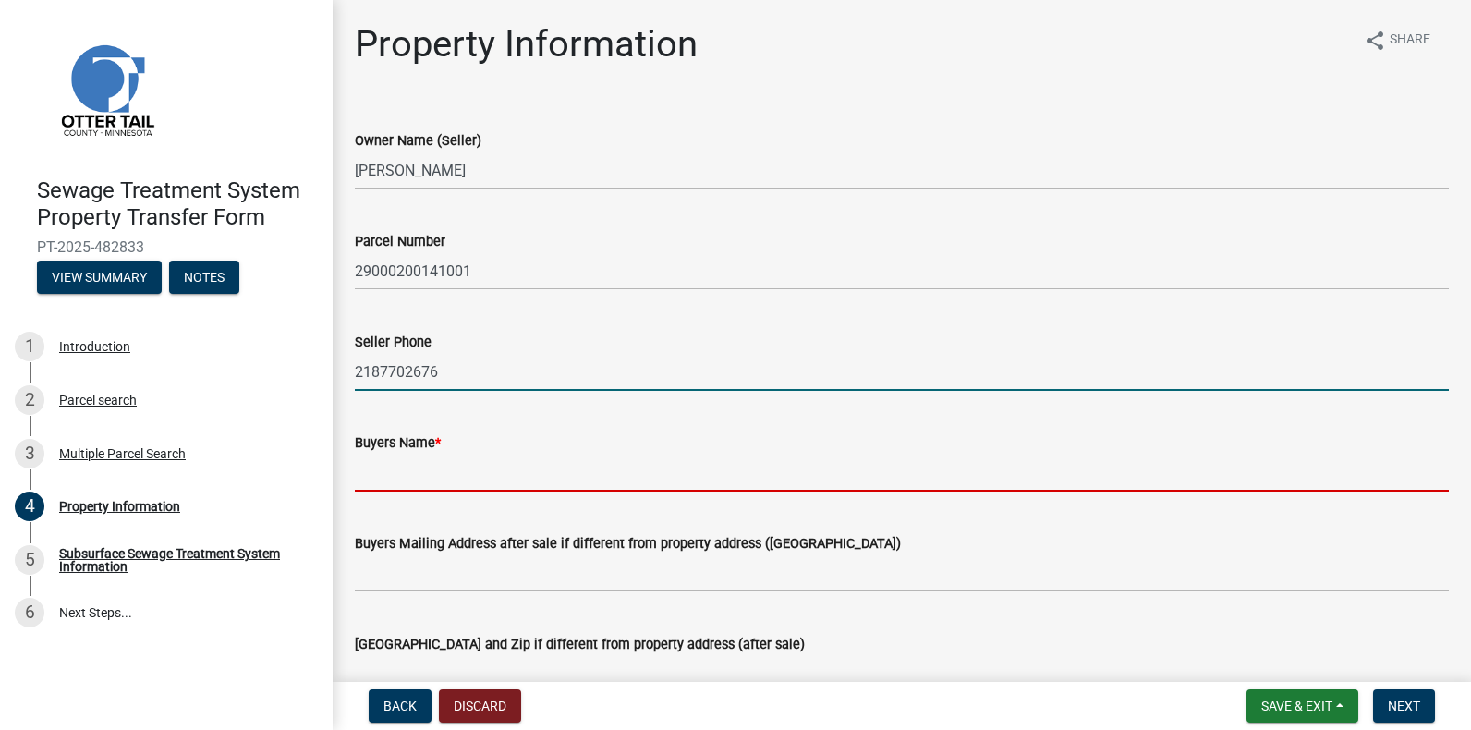
type input "Jonah D. Pfeffer"
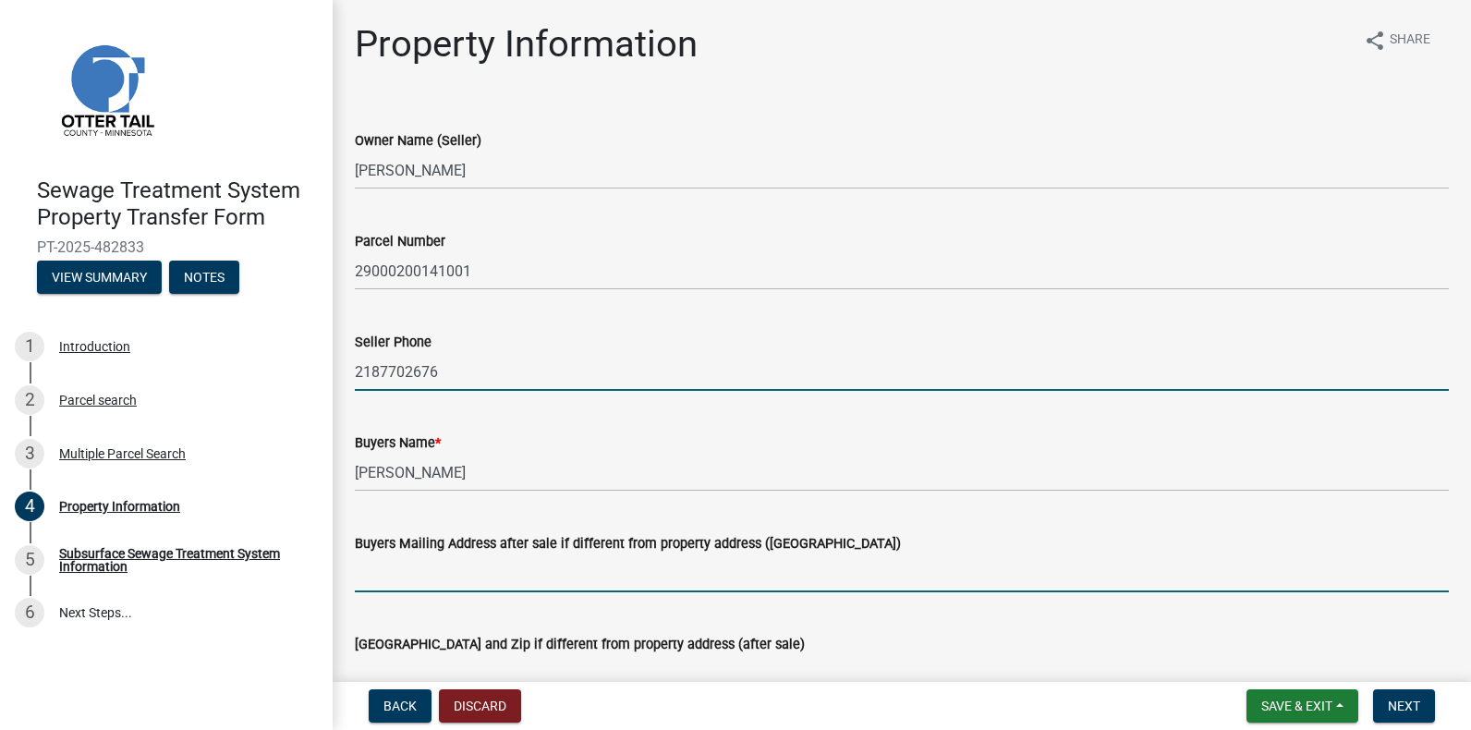
type input "5008 Woodhurst Lane"
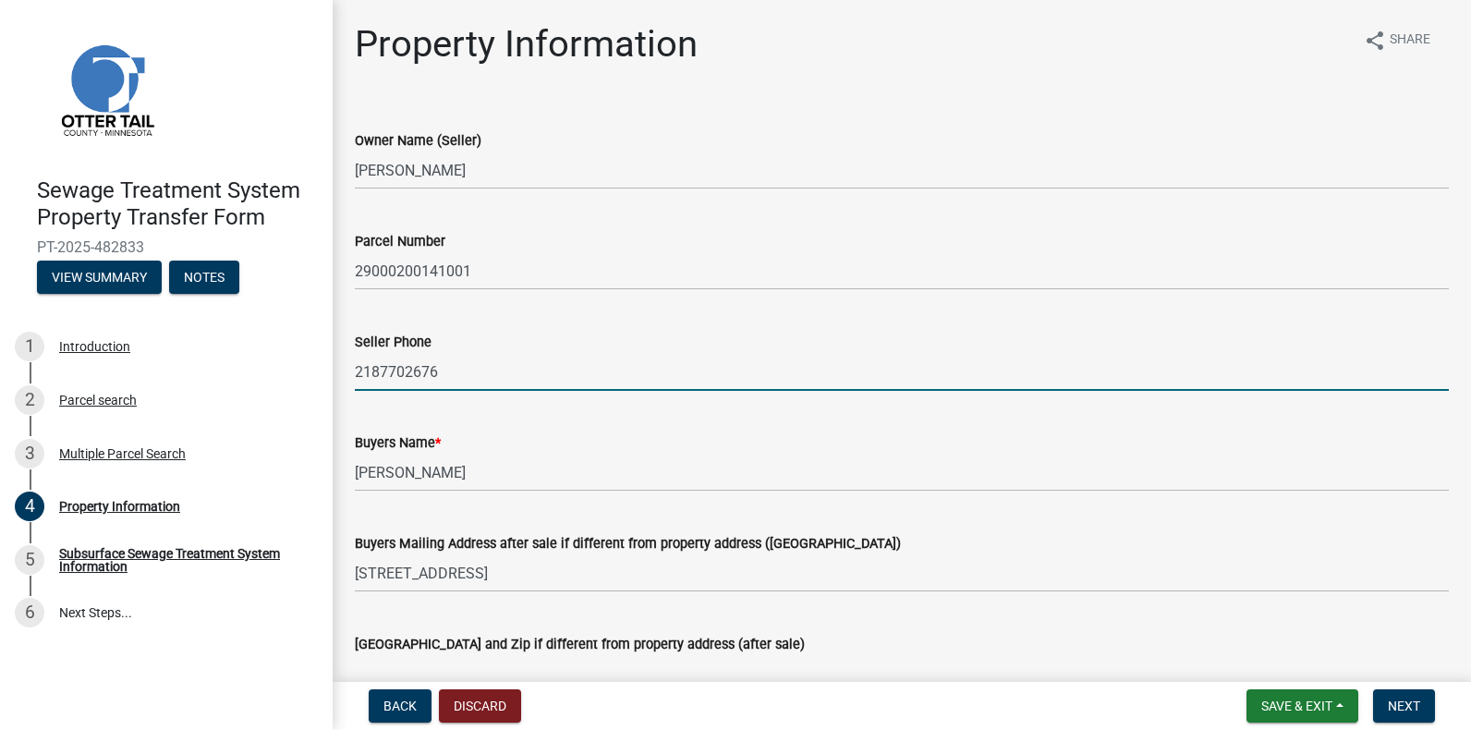
type input "Minnetonka, Minnesota 55345"
type input "jonah.pfeffer@gmail.com"
type input "108 GARFIELD AVE S"
type input "Battle Lake"
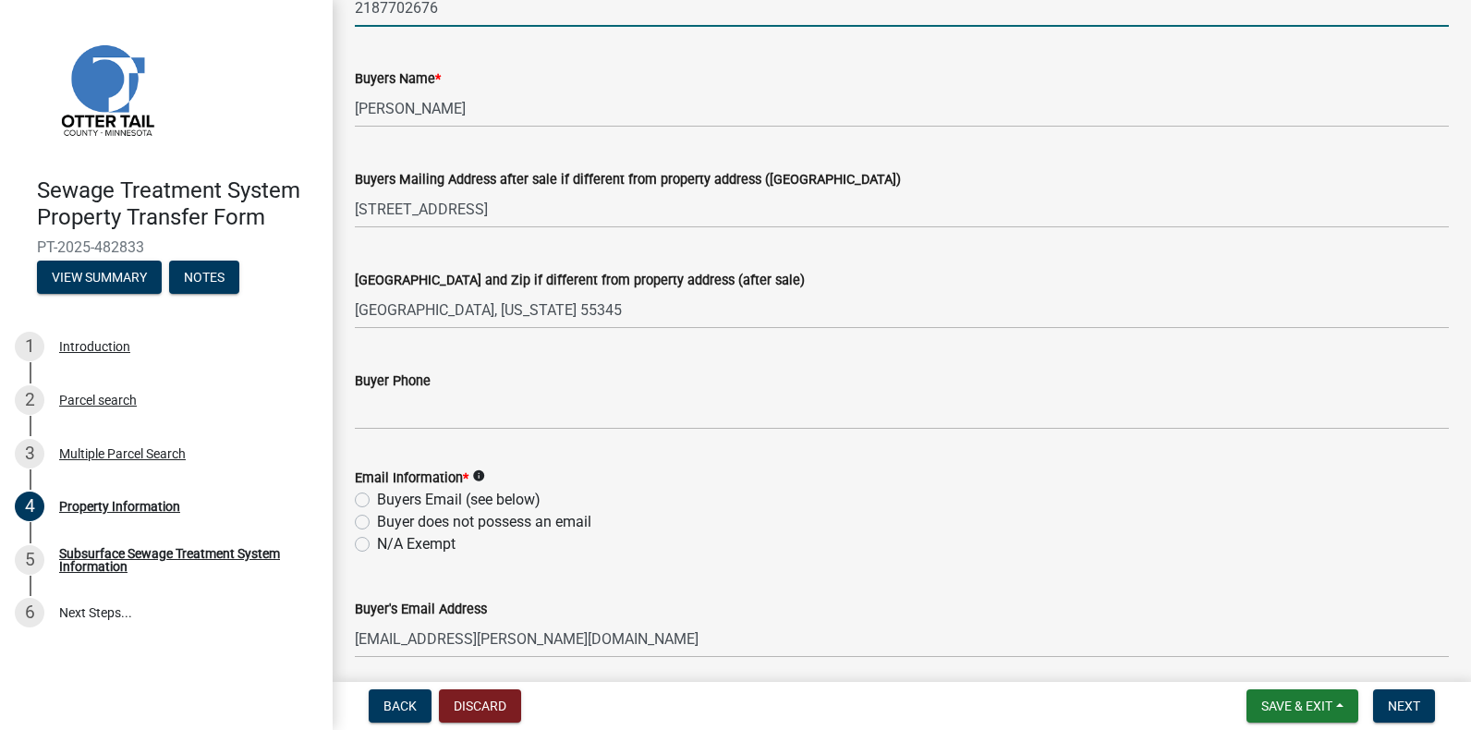
scroll to position [366, 0]
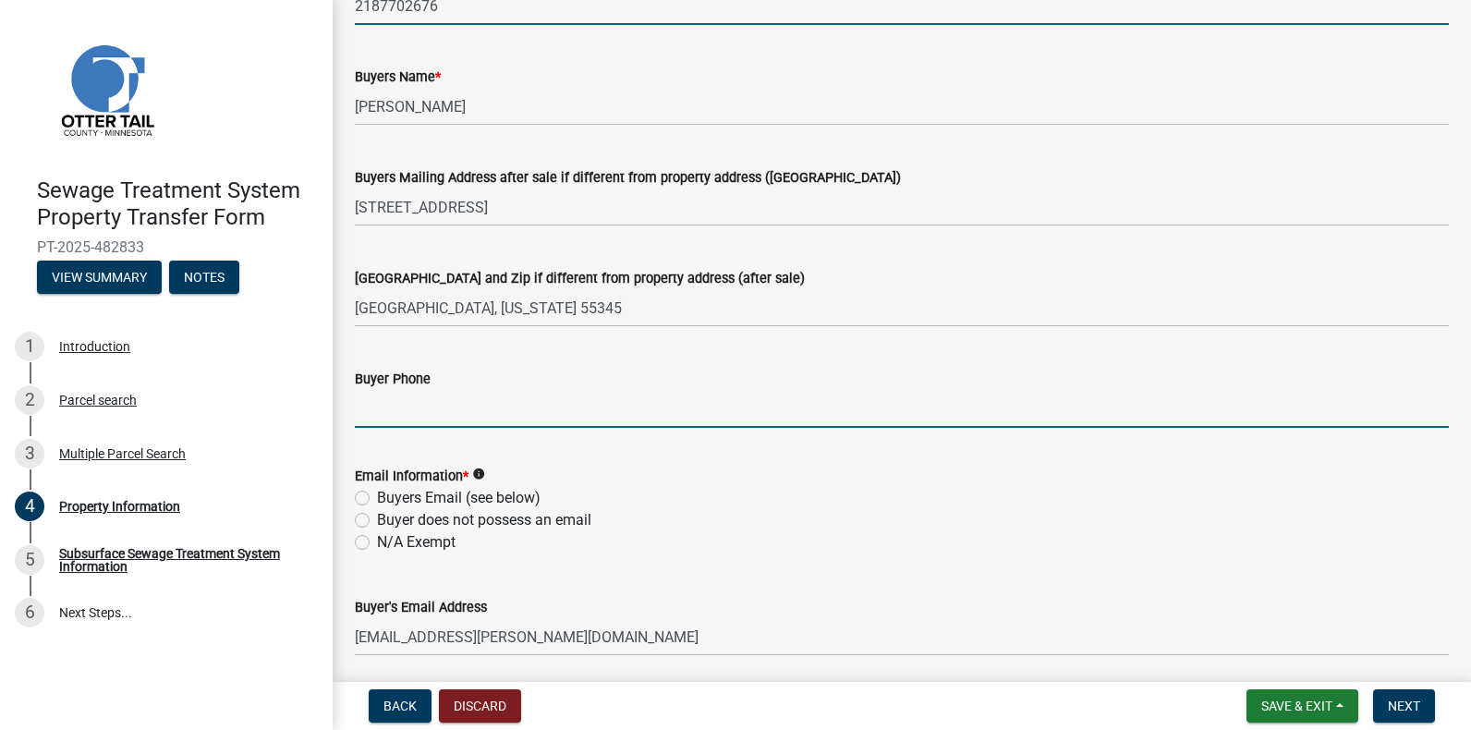
click at [372, 410] on input "Buyer Phone" at bounding box center [902, 409] width 1094 height 38
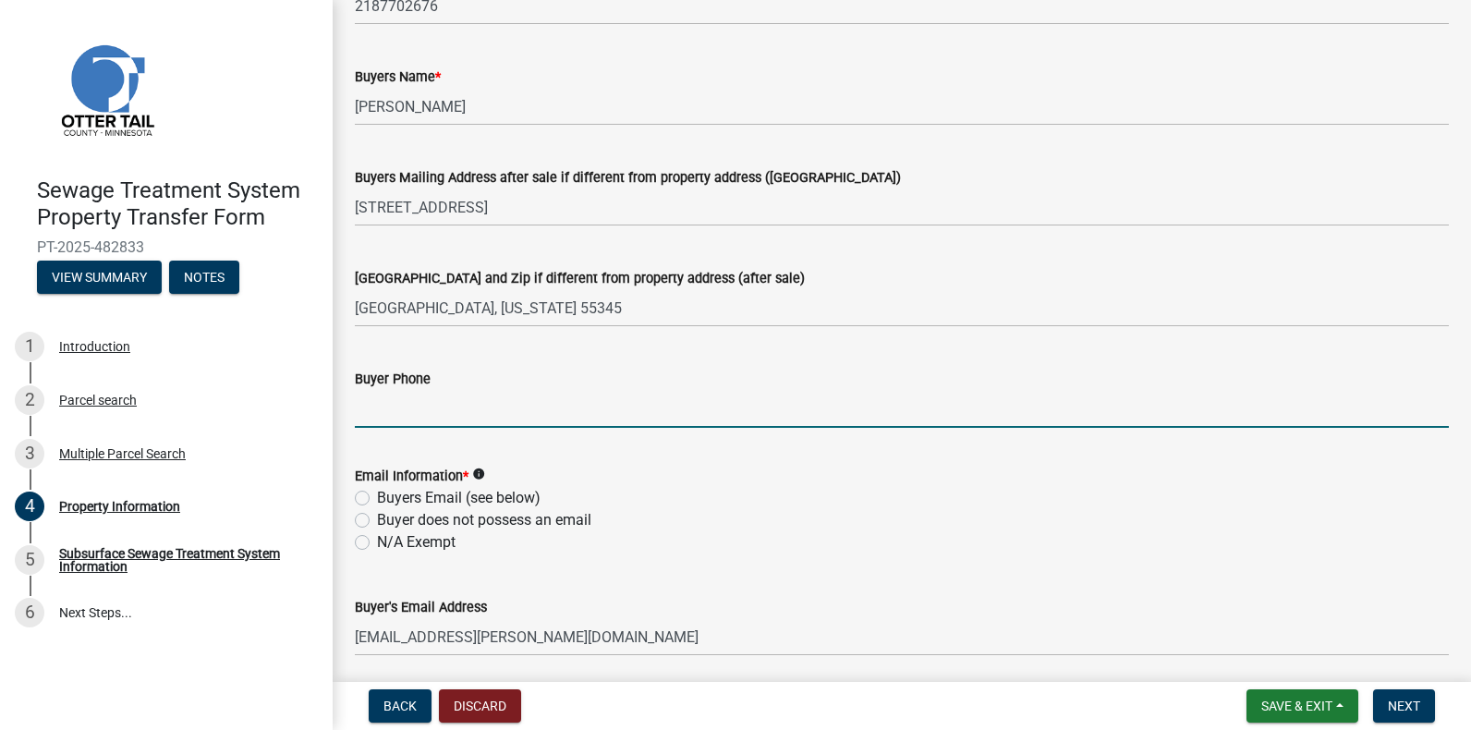
type input "6128601166"
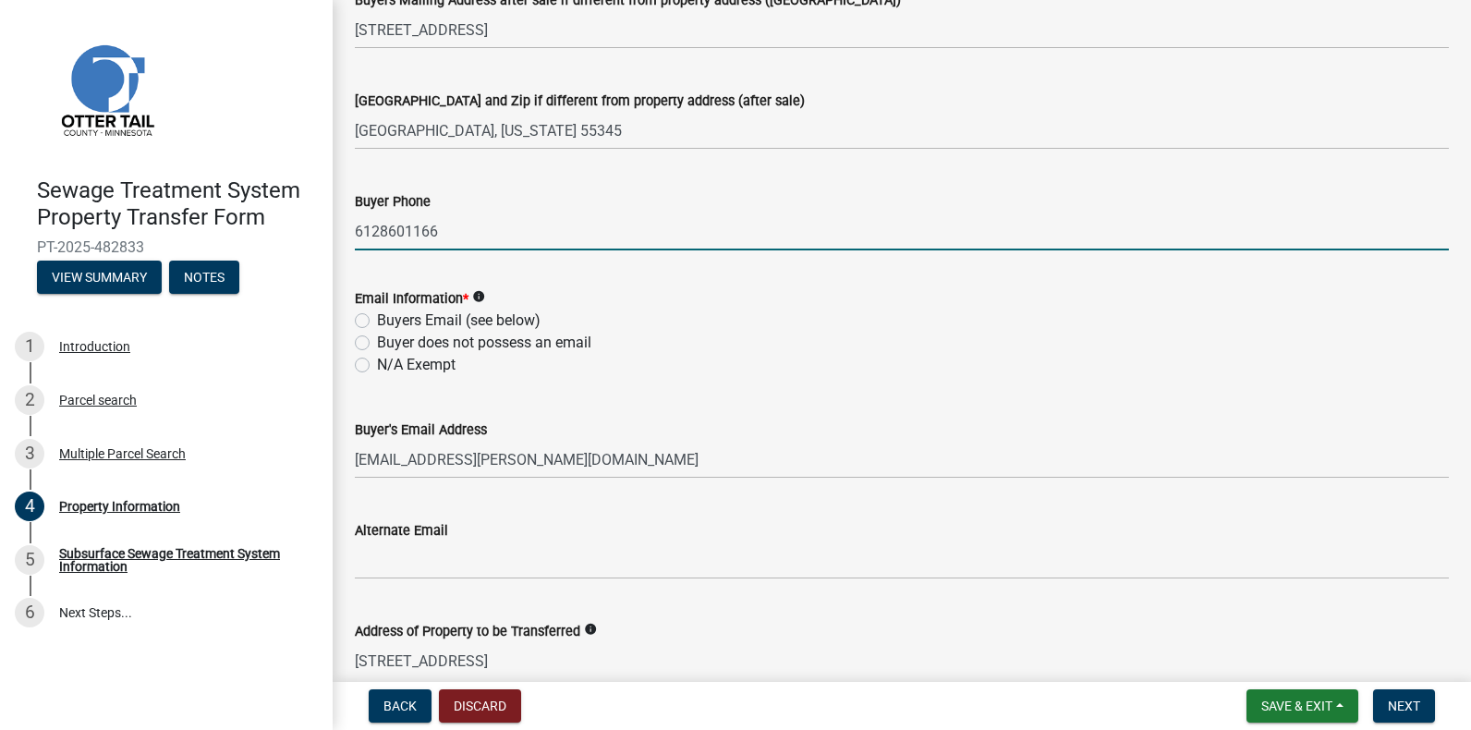
scroll to position [550, 0]
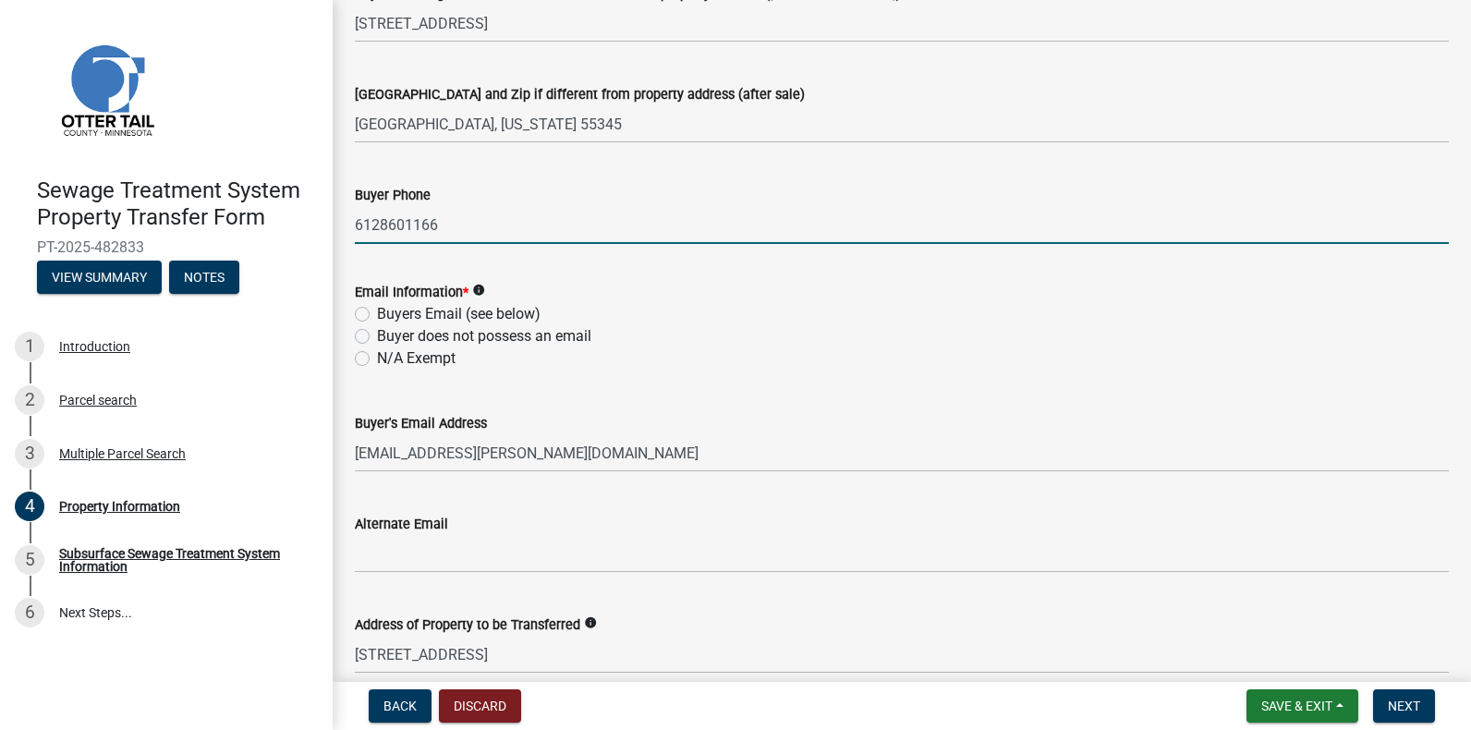
click at [377, 310] on label "Buyers Email (see below)" at bounding box center [458, 314] width 163 height 22
click at [377, 310] on input "Buyers Email (see below)" at bounding box center [383, 309] width 12 height 12
radio input "true"
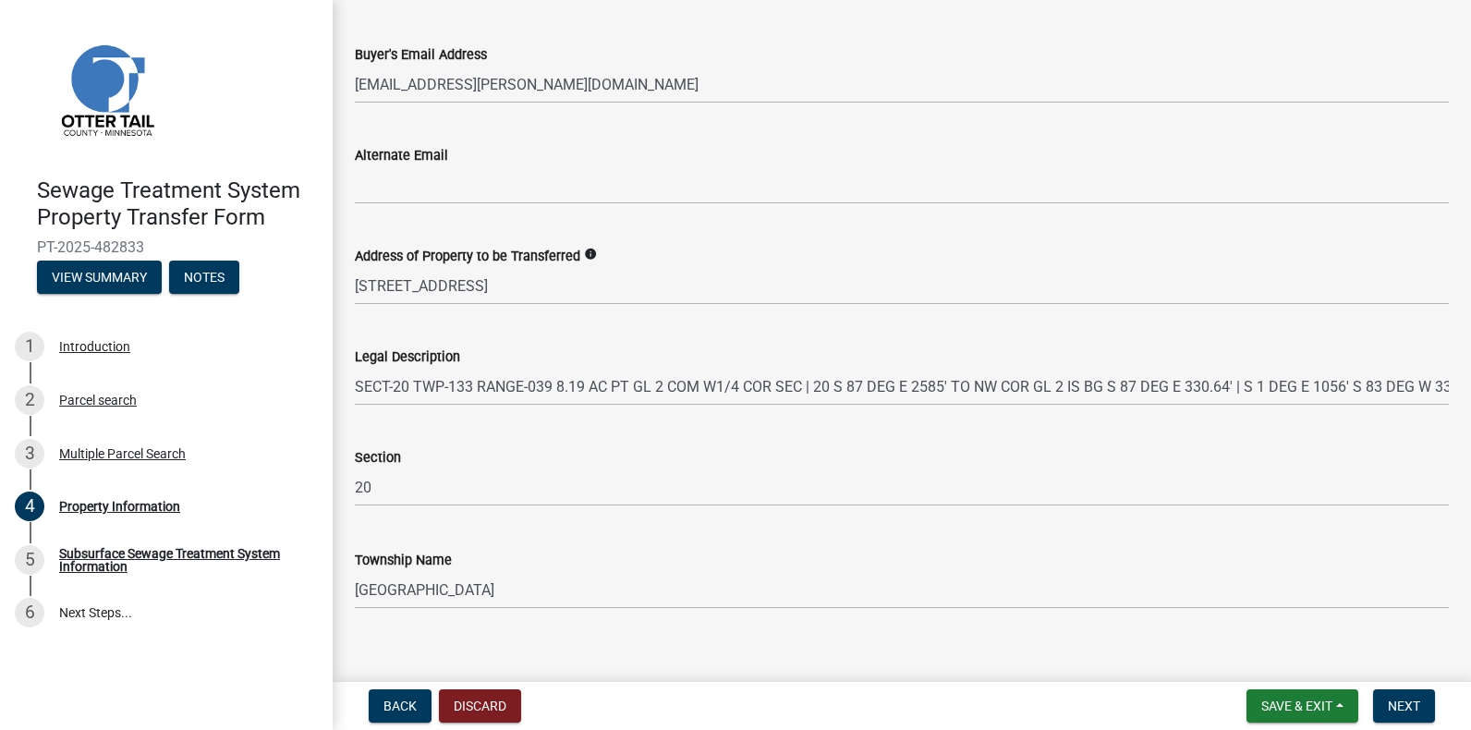
scroll to position [939, 0]
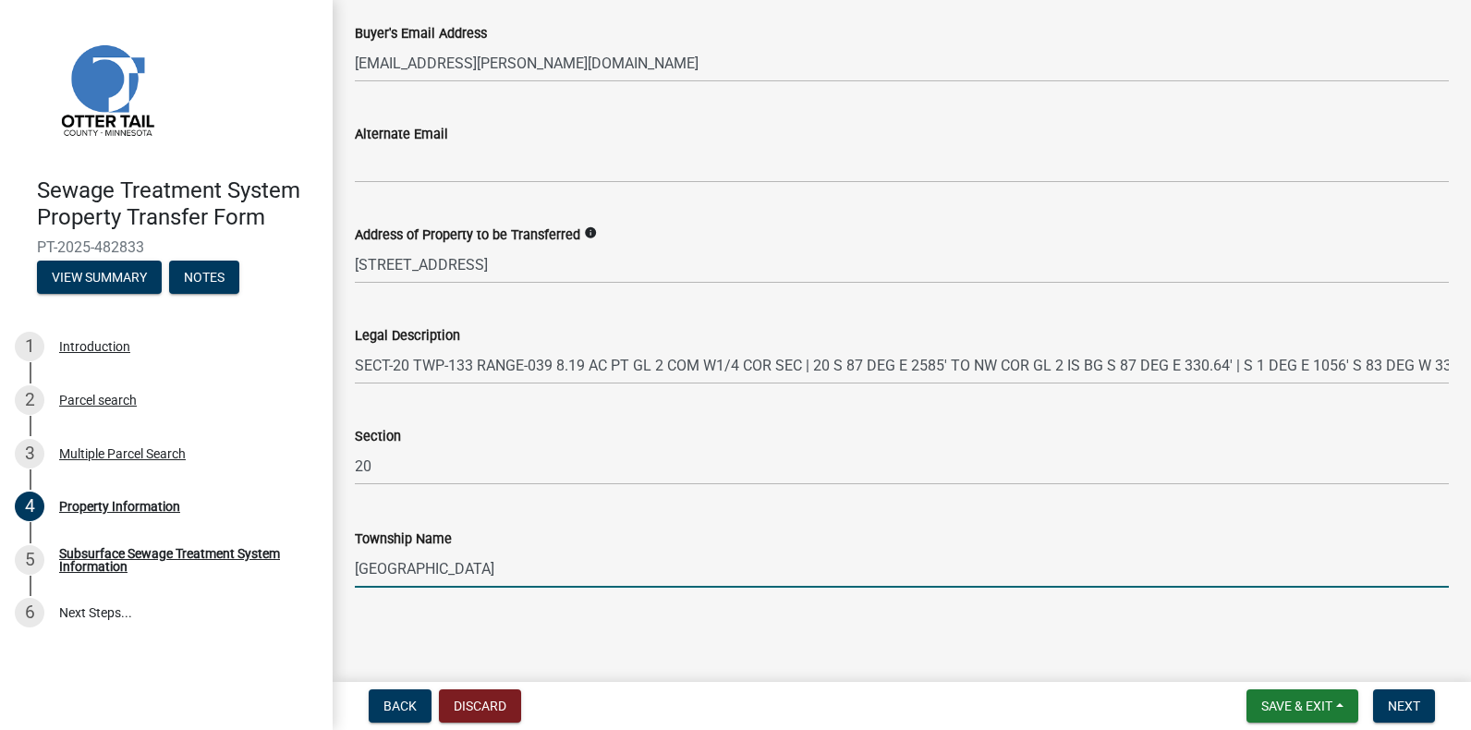
click at [454, 563] on input "Battle Lake" at bounding box center [902, 569] width 1094 height 38
type input "B"
type input "Clitherall"
click at [1407, 698] on span "Next" at bounding box center [1403, 705] width 32 height 15
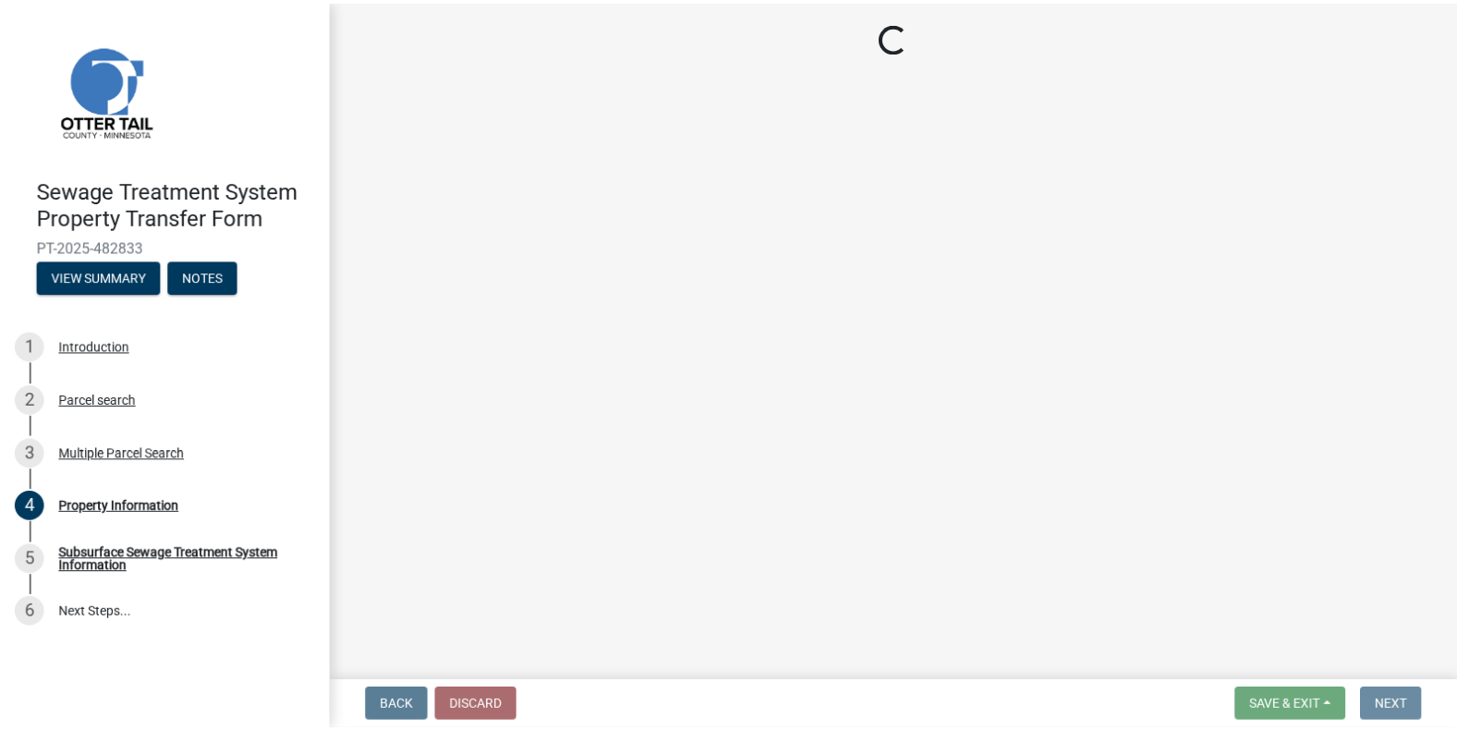
scroll to position [0, 0]
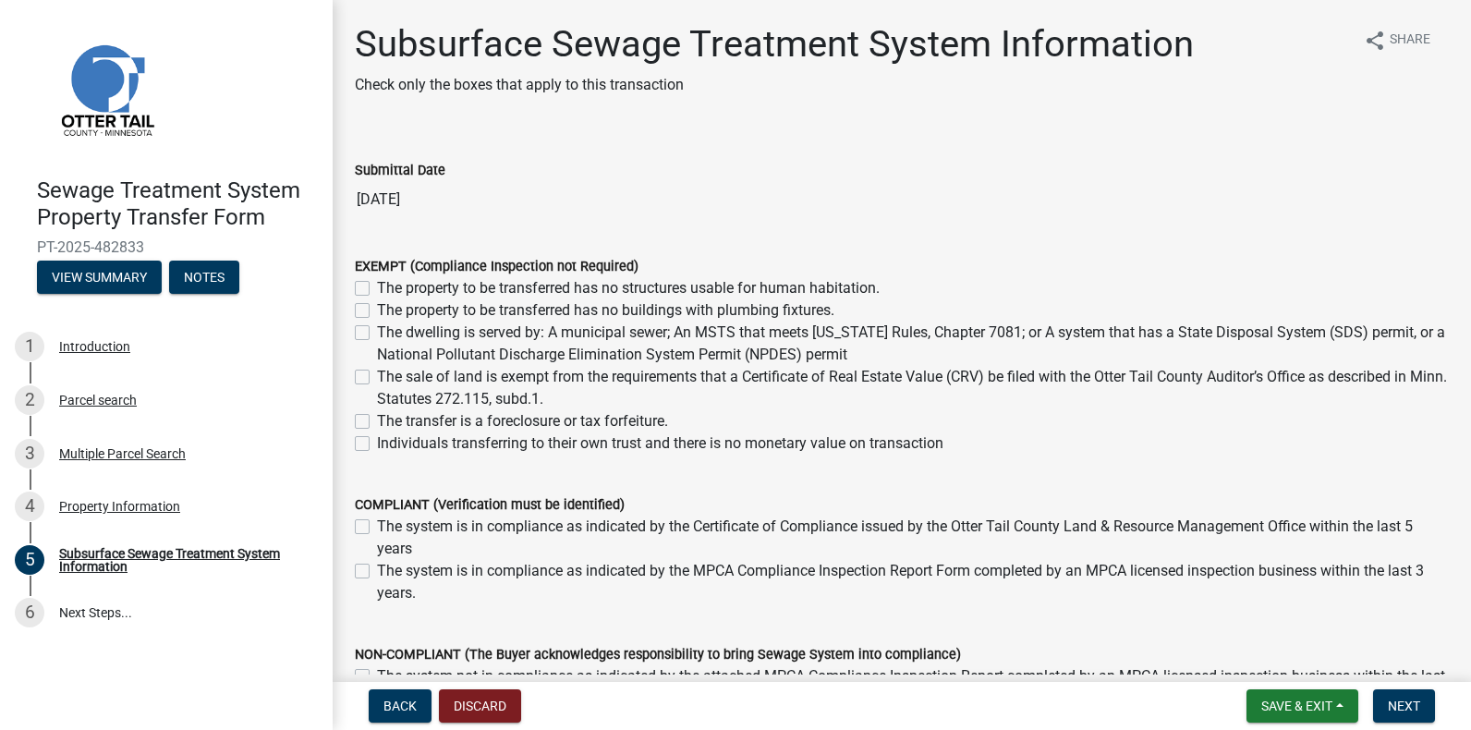
click at [377, 379] on label "The sale of land is exempt from the requirements that a Certificate of Real Est…" at bounding box center [913, 388] width 1072 height 44
click at [377, 378] on input "The sale of land is exempt from the requirements that a Certificate of Real Est…" at bounding box center [383, 372] width 12 height 12
checkbox input "true"
checkbox input "false"
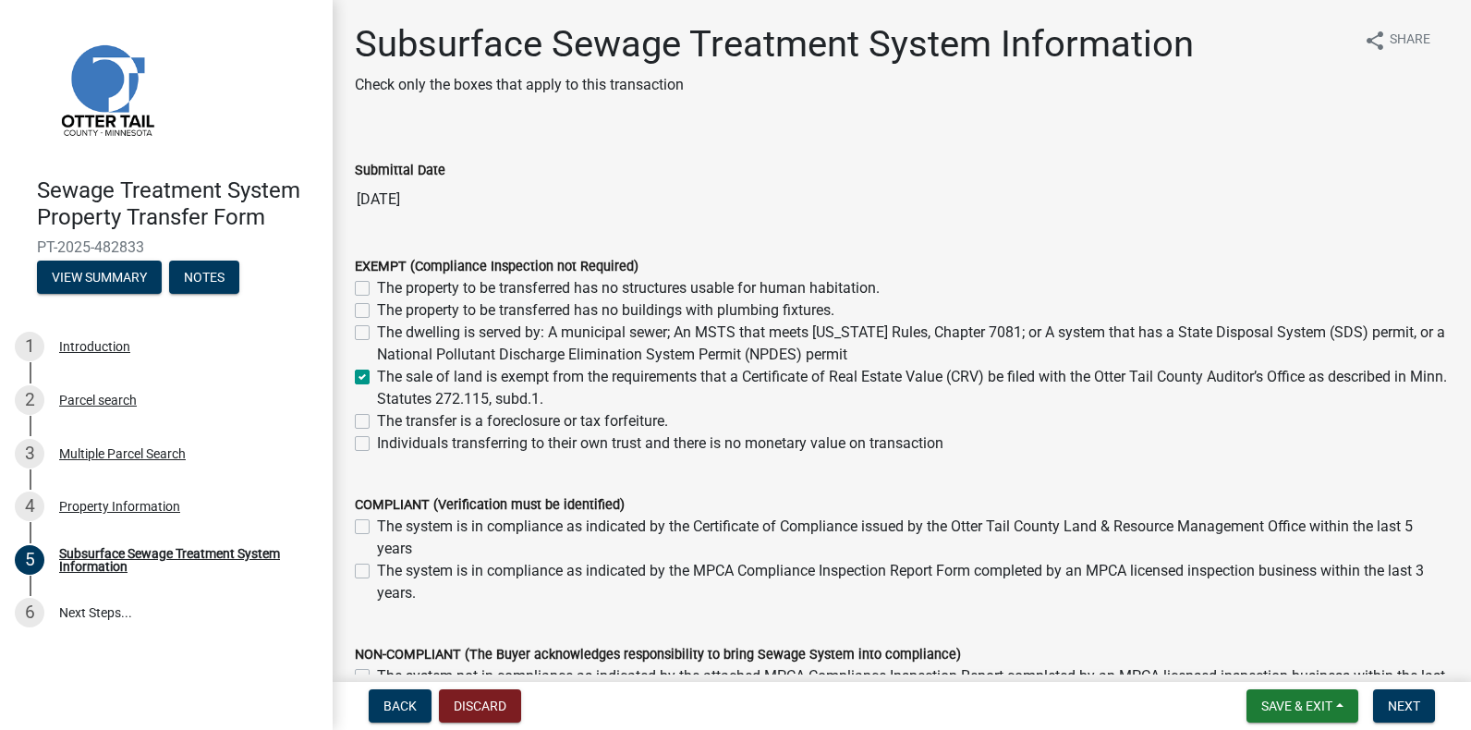
checkbox input "false"
checkbox input "true"
checkbox input "false"
click at [1418, 699] on span "Next" at bounding box center [1403, 705] width 32 height 15
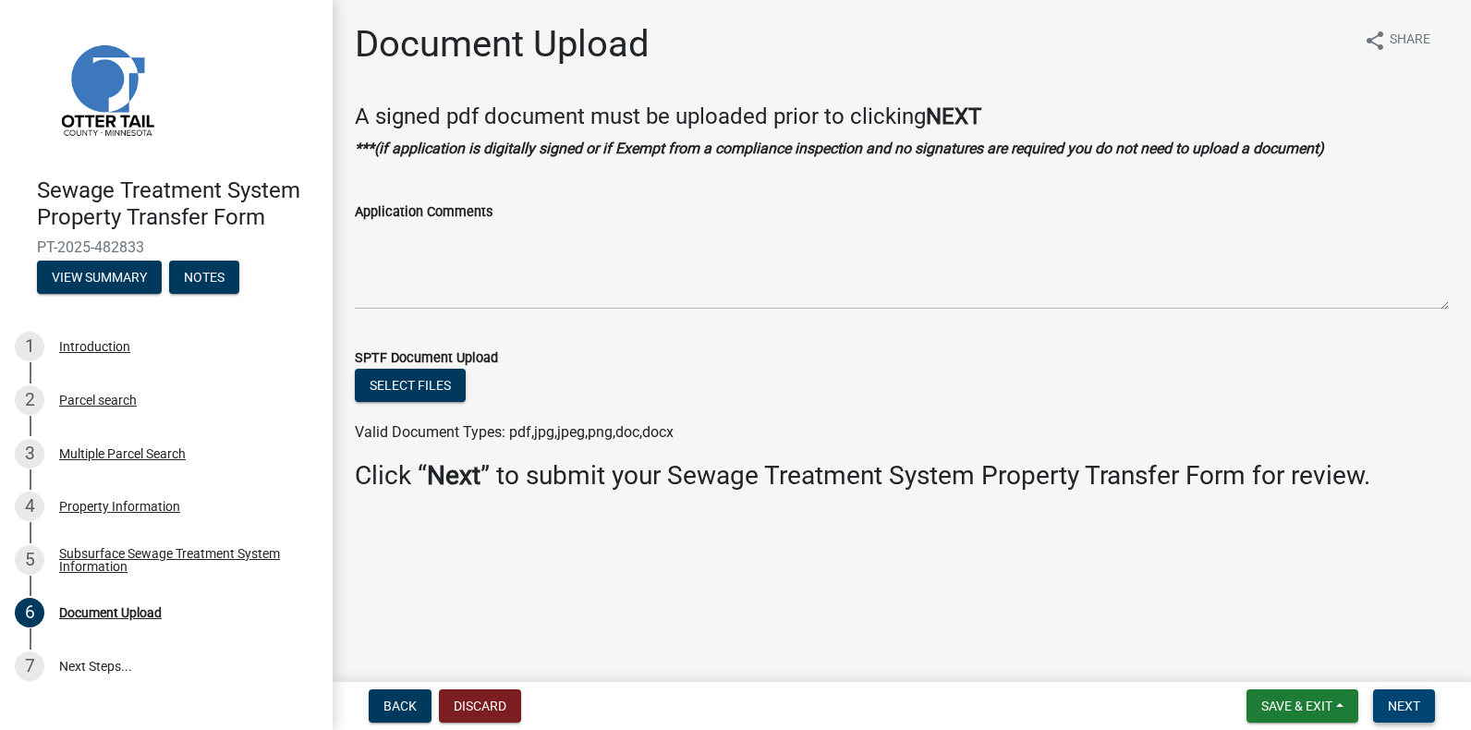
click at [1407, 703] on span "Next" at bounding box center [1403, 705] width 32 height 15
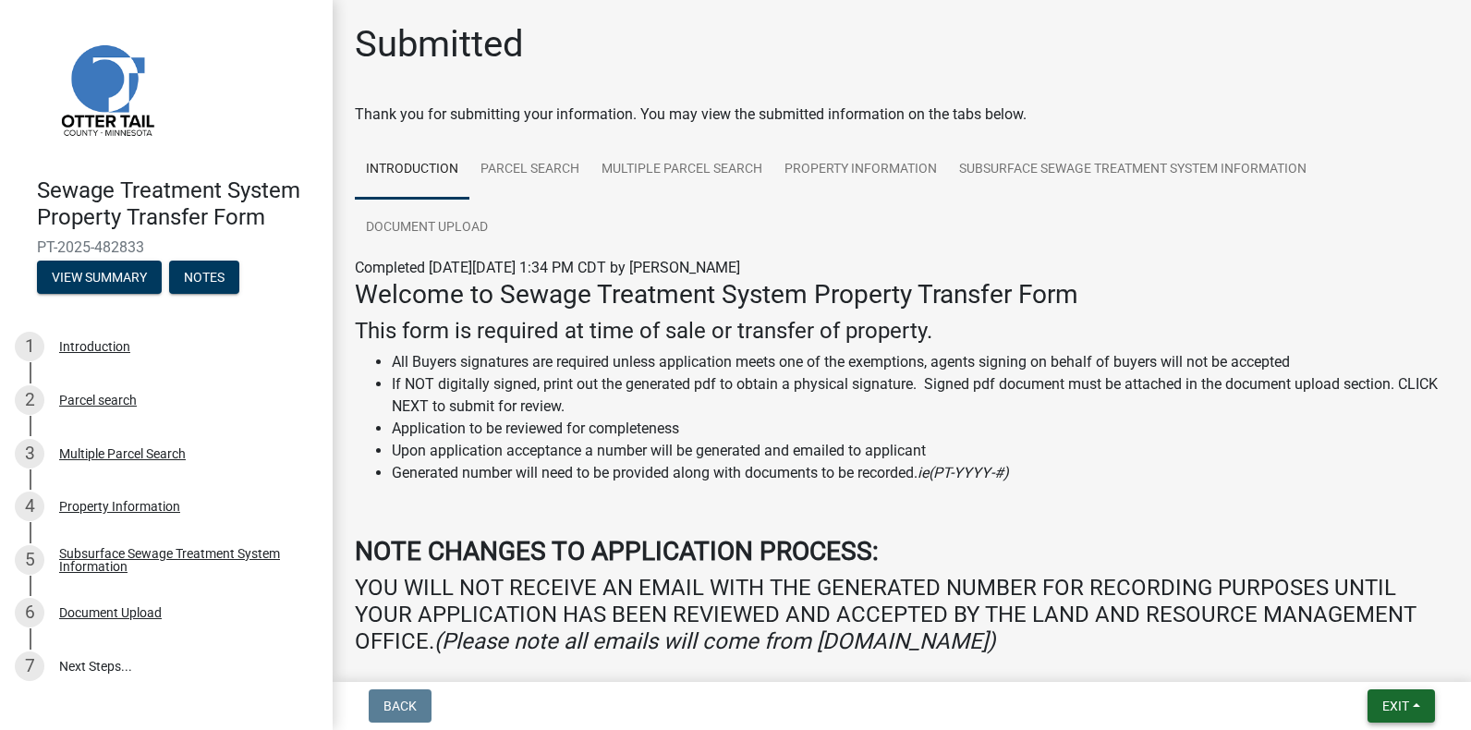
click at [1386, 694] on button "Exit" at bounding box center [1400, 705] width 67 height 33
click at [1361, 652] on button "Save & Exit" at bounding box center [1361, 658] width 148 height 44
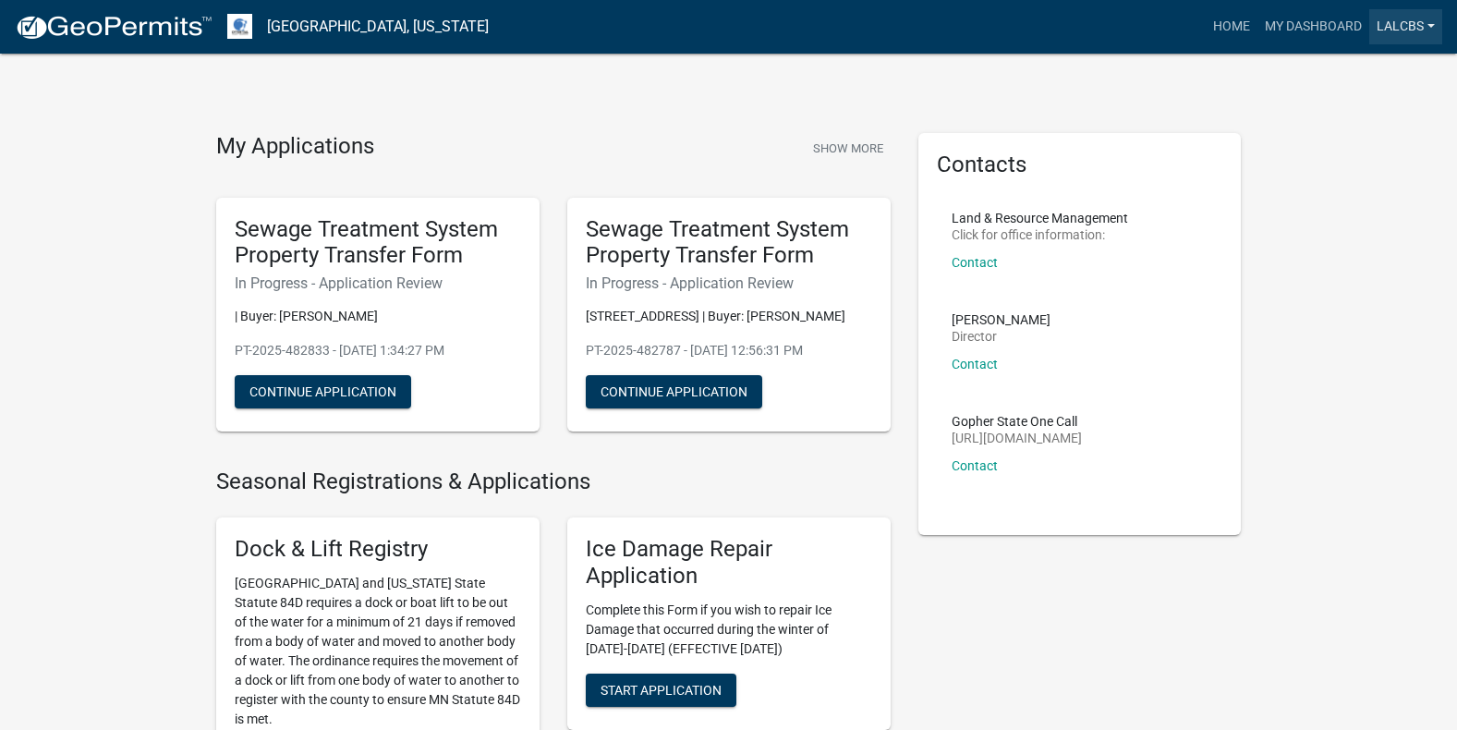
click at [1432, 20] on link "LALCBS" at bounding box center [1405, 26] width 73 height 35
click at [1327, 18] on link "My Dashboard" at bounding box center [1313, 26] width 112 height 35
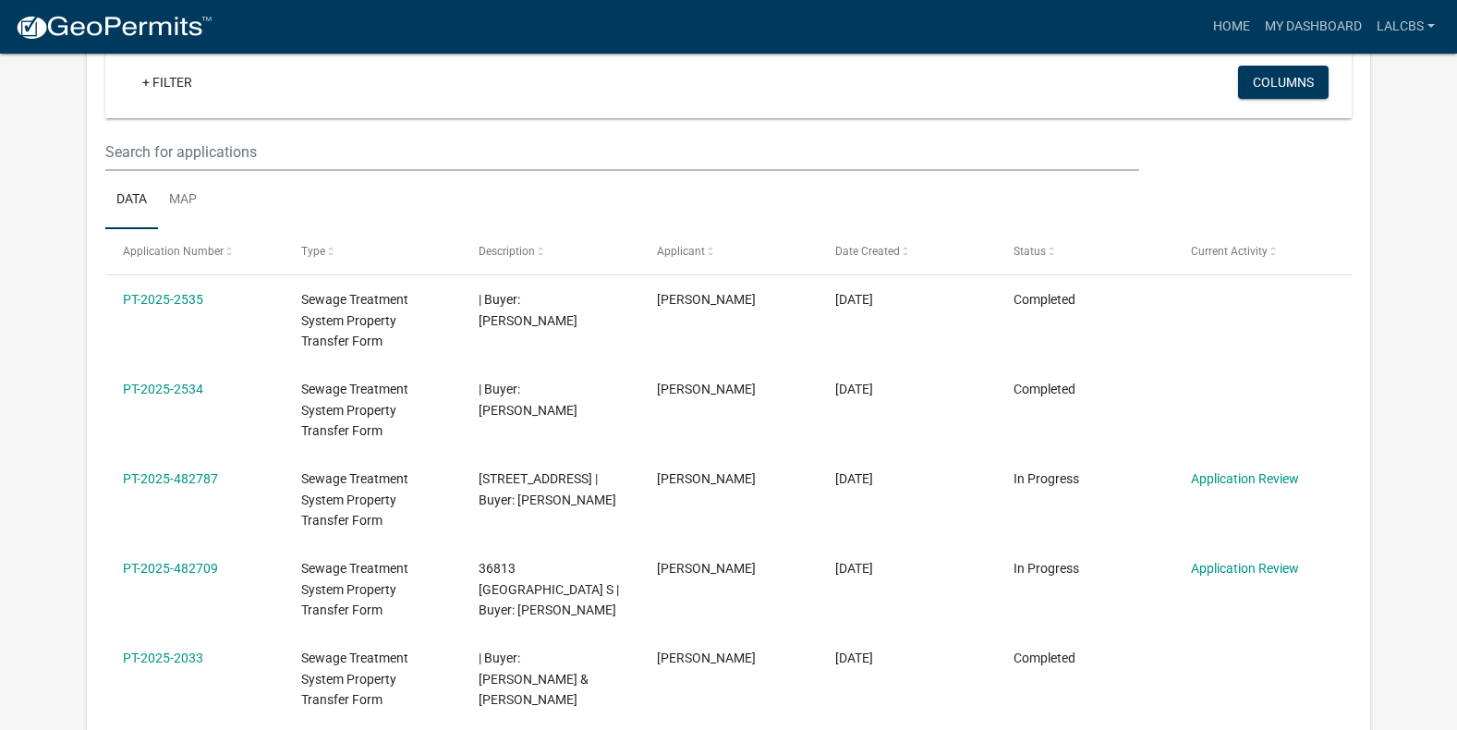
scroll to position [185, 0]
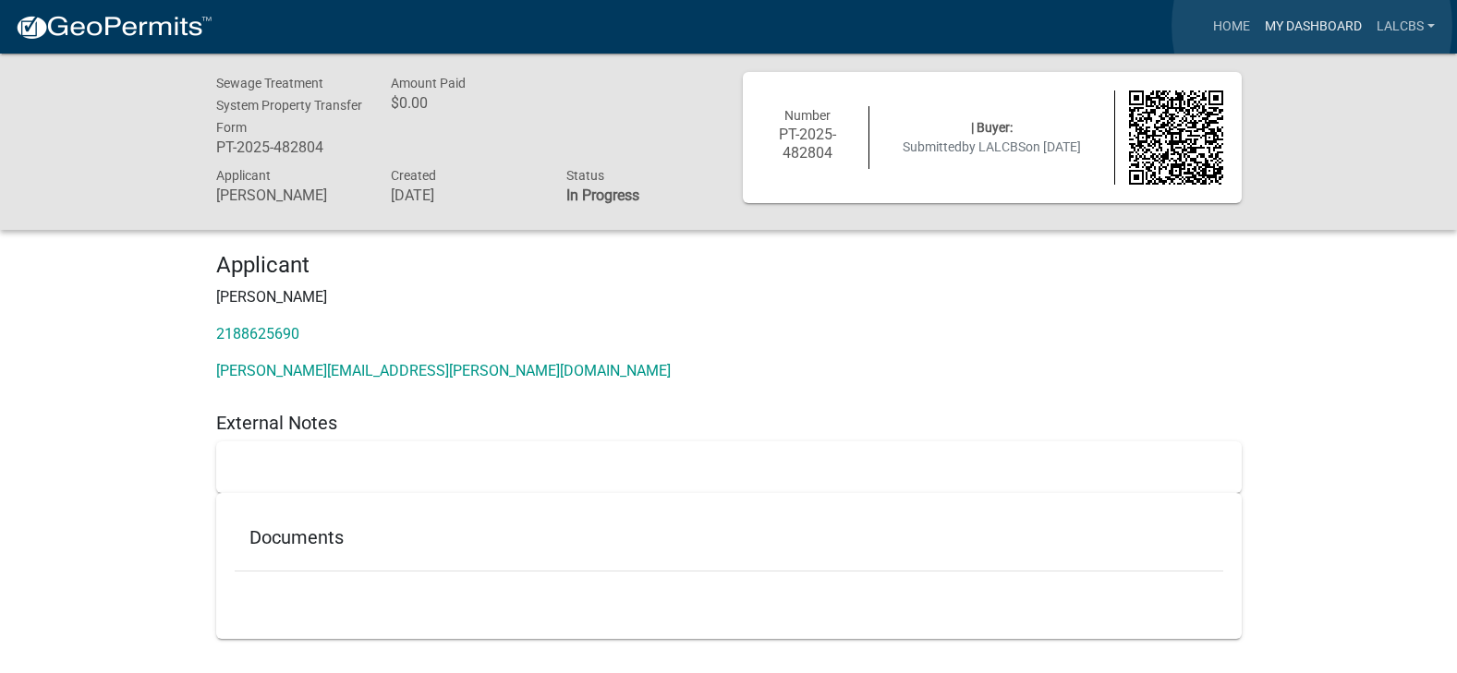
click at [1312, 26] on link "My Dashboard" at bounding box center [1313, 26] width 112 height 35
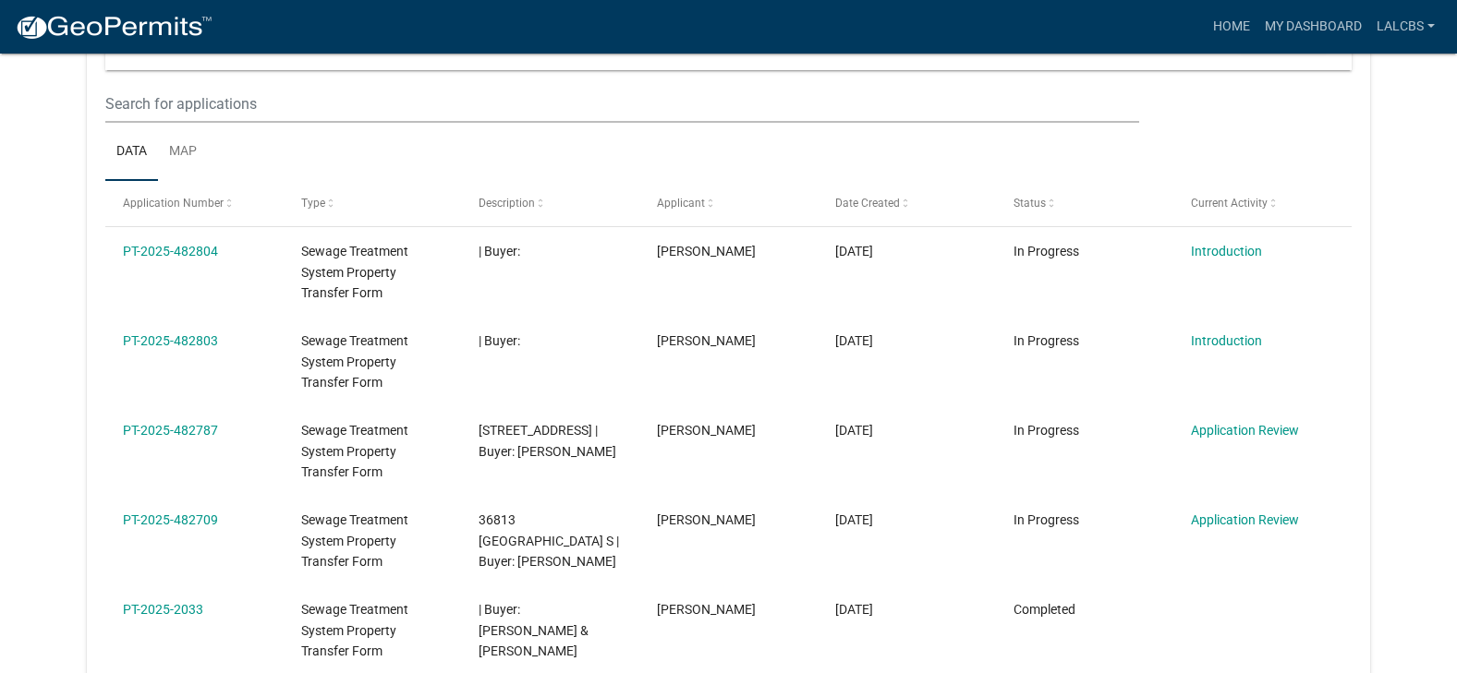
scroll to position [309, 0]
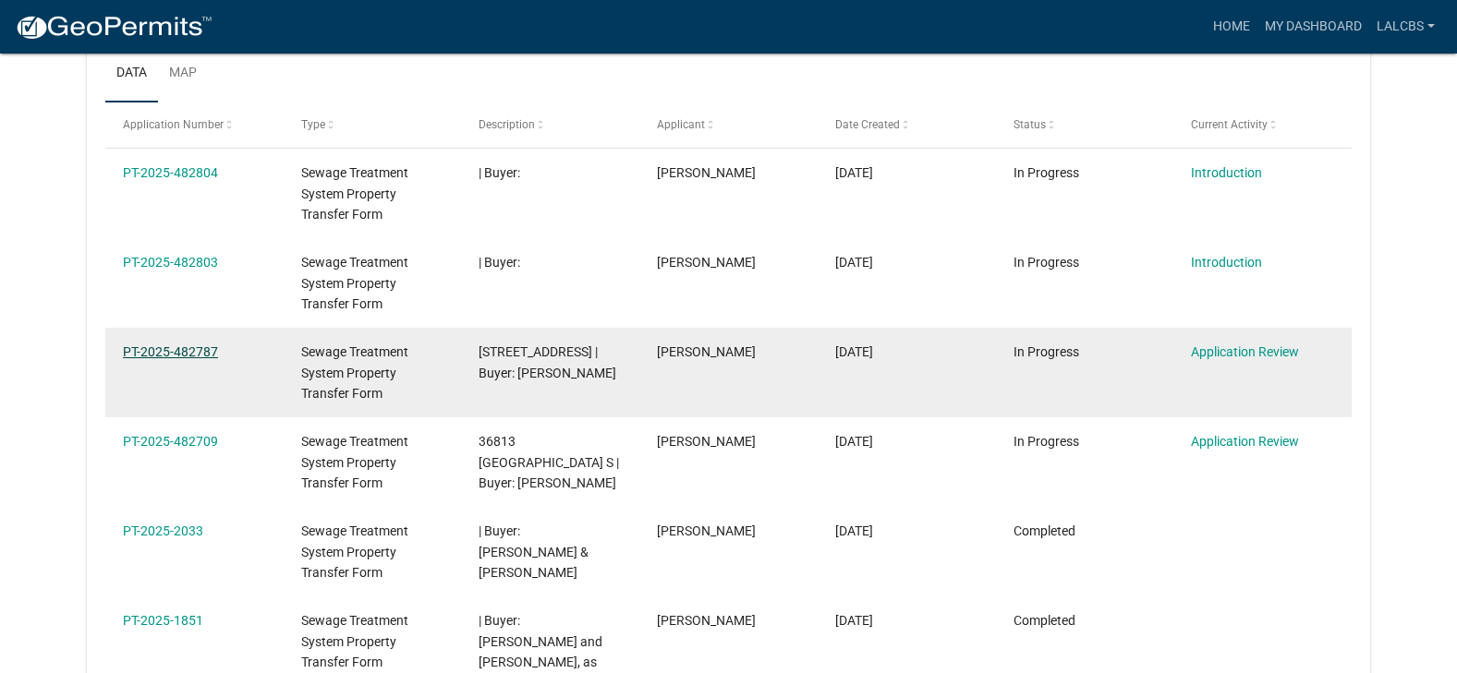
click at [180, 345] on link "PT-2025-482787" at bounding box center [170, 352] width 95 height 15
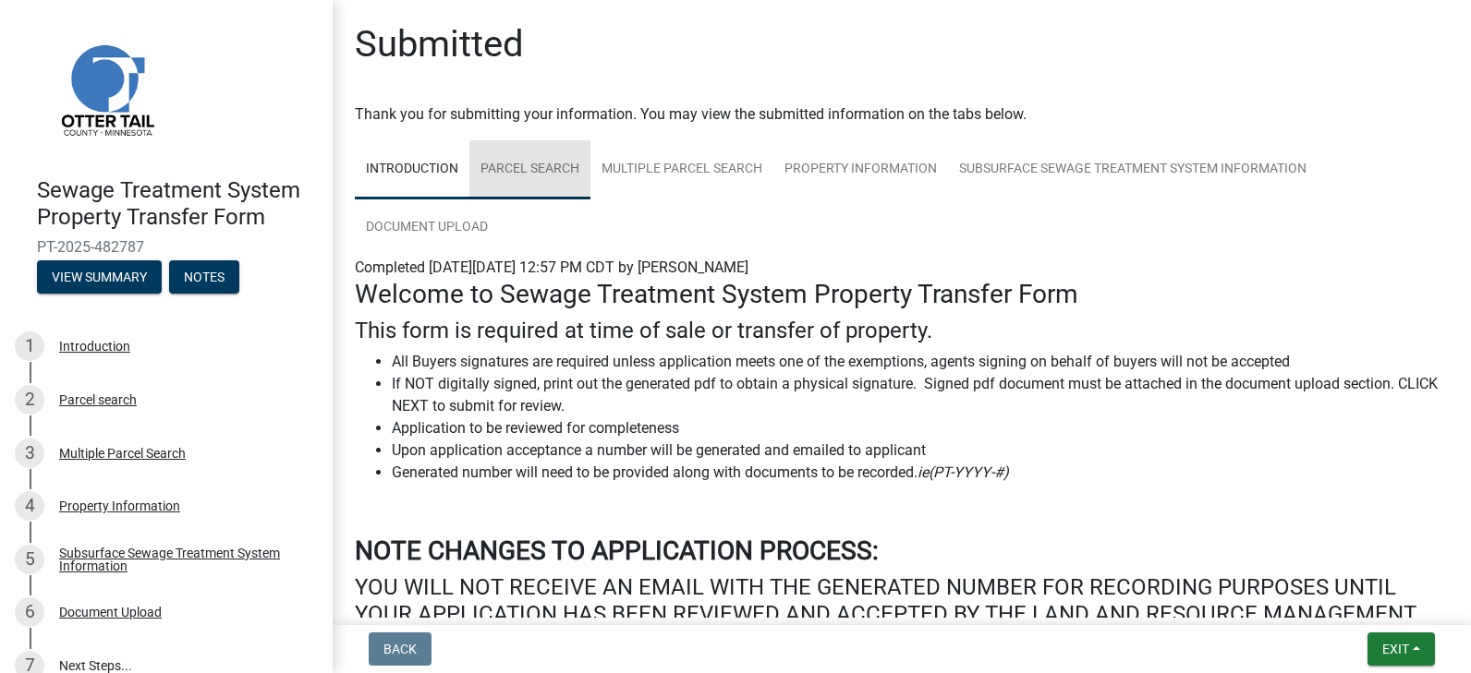
click at [533, 167] on link "Parcel search" at bounding box center [529, 169] width 121 height 59
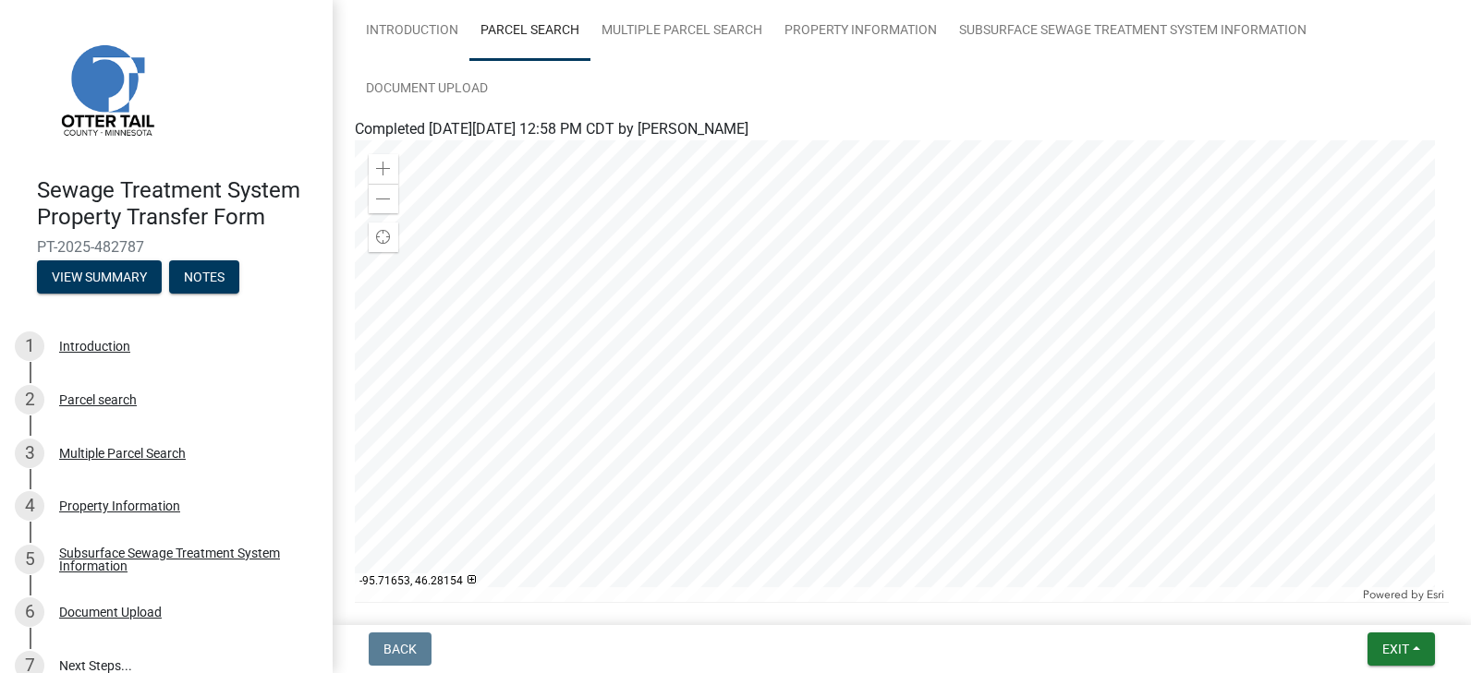
scroll to position [185, 0]
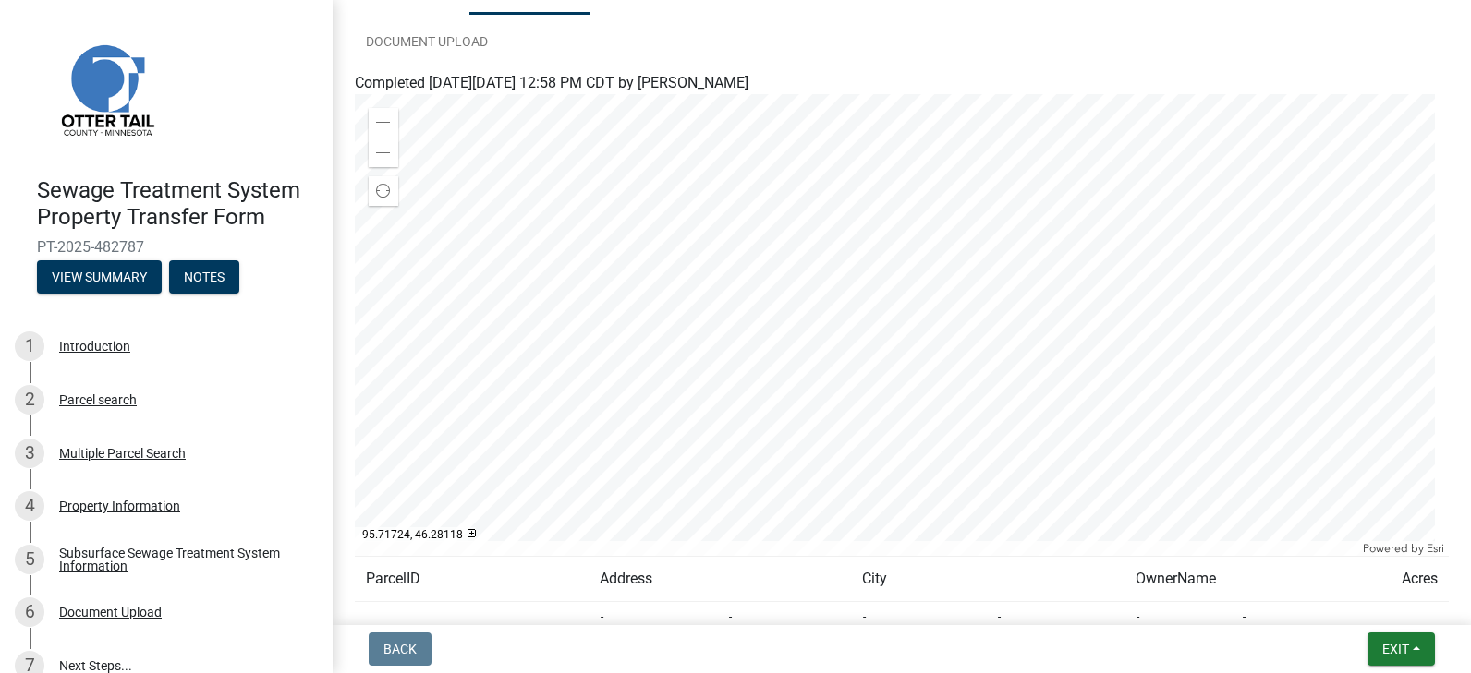
click at [1013, 401] on div at bounding box center [902, 325] width 1094 height 462
click at [1015, 405] on div at bounding box center [902, 325] width 1094 height 462
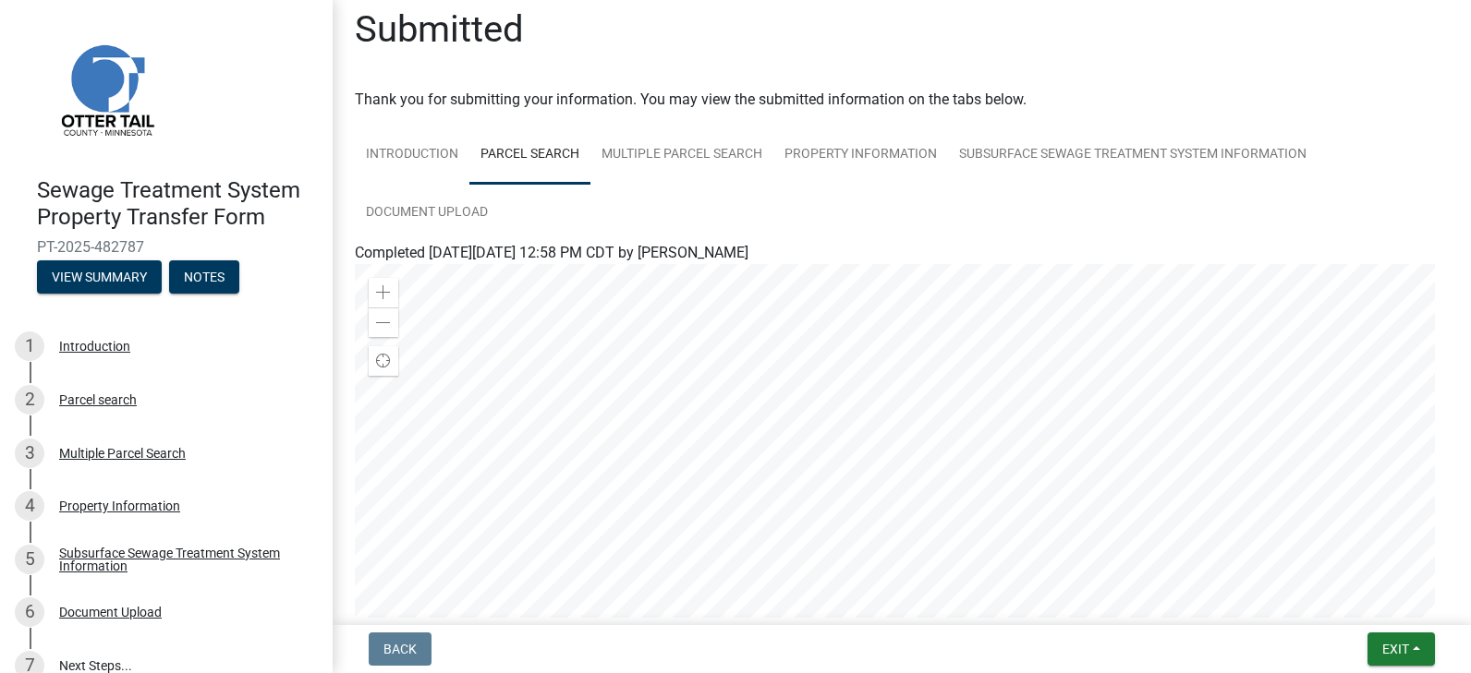
scroll to position [0, 0]
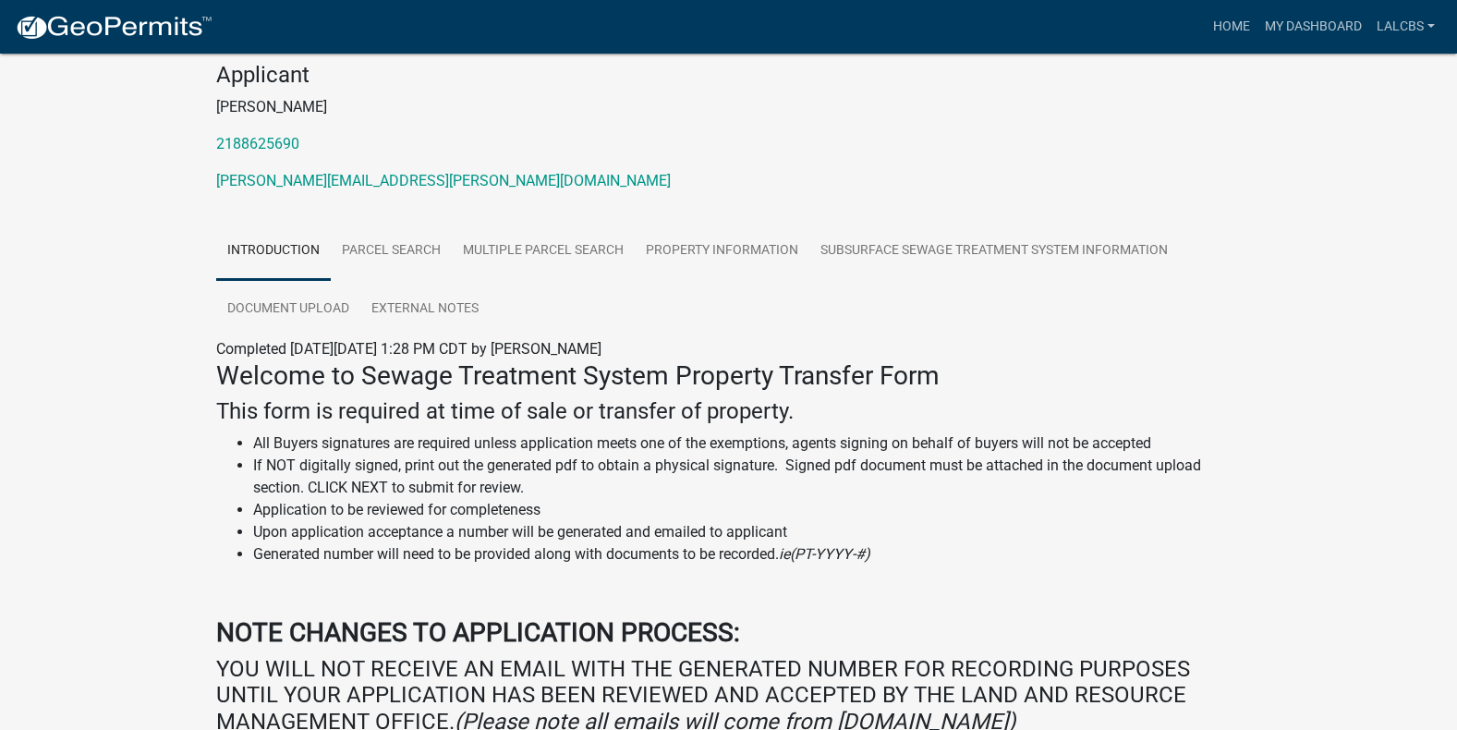
scroll to position [185, 0]
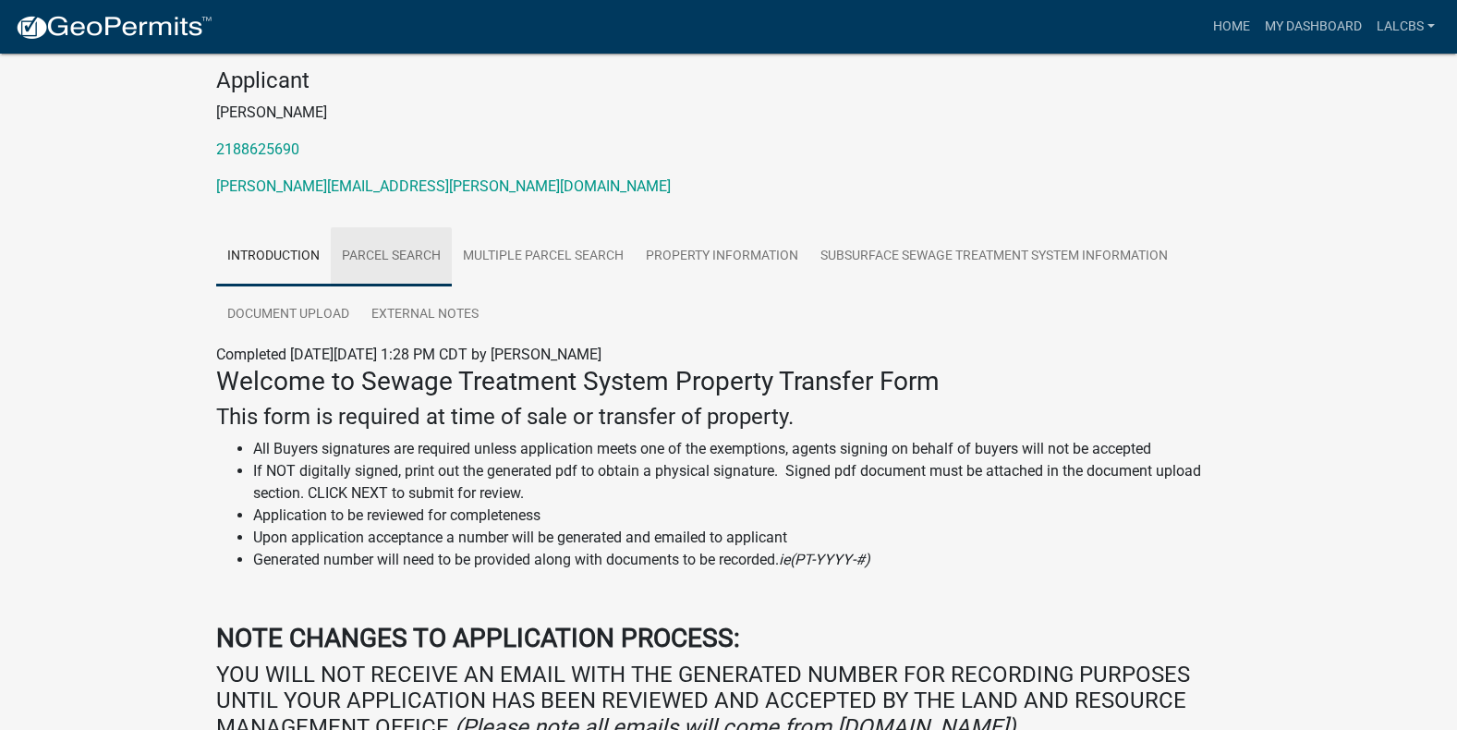
click at [379, 252] on link "Parcel search" at bounding box center [391, 256] width 121 height 59
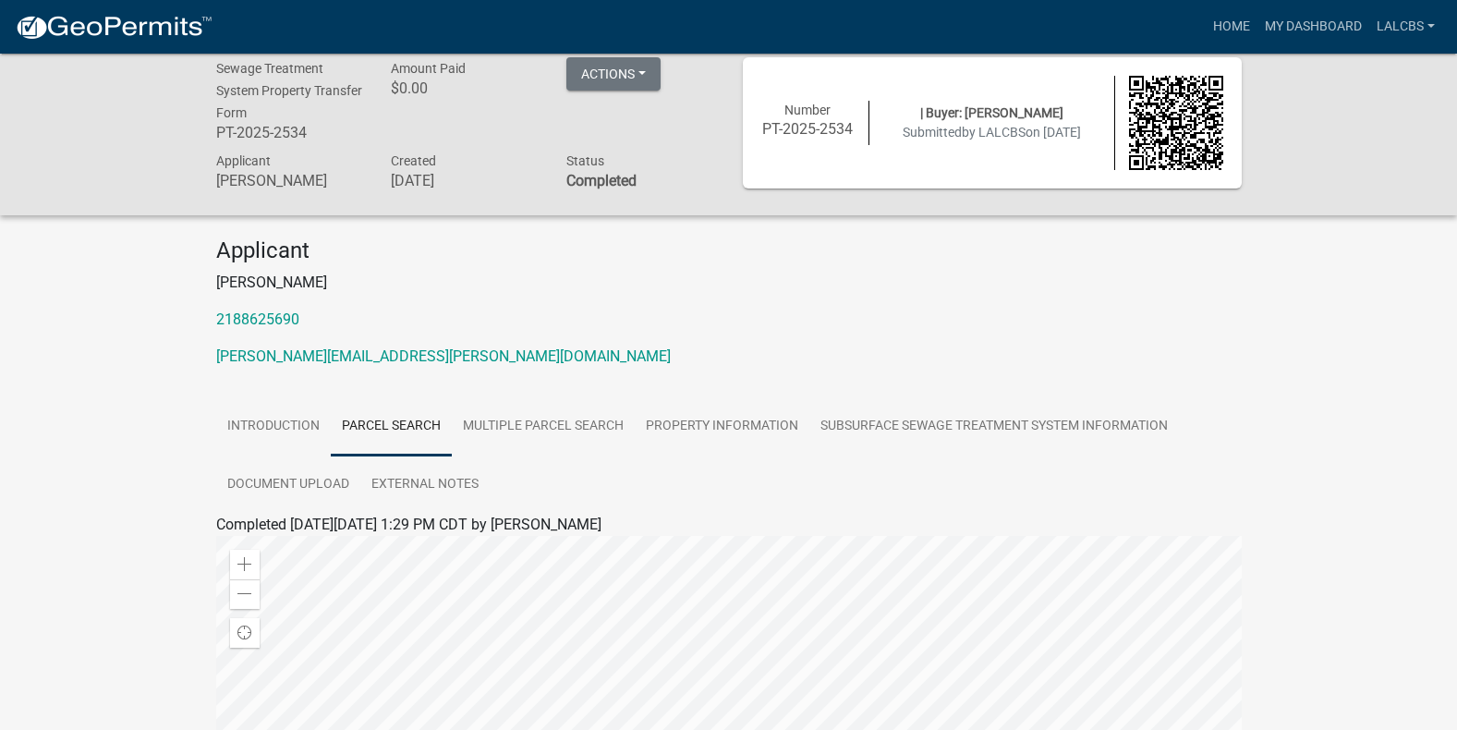
scroll to position [4, 0]
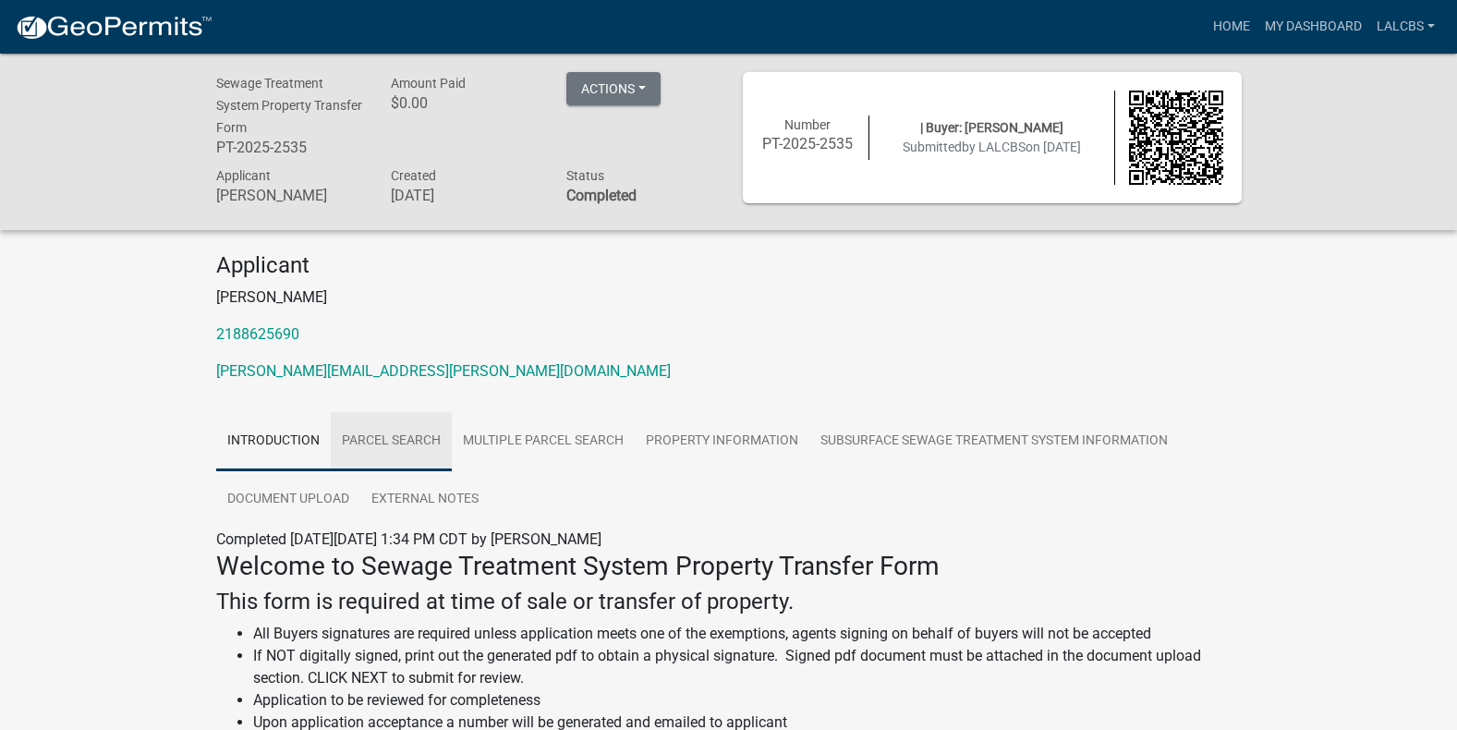
click at [363, 436] on link "Parcel search" at bounding box center [391, 441] width 121 height 59
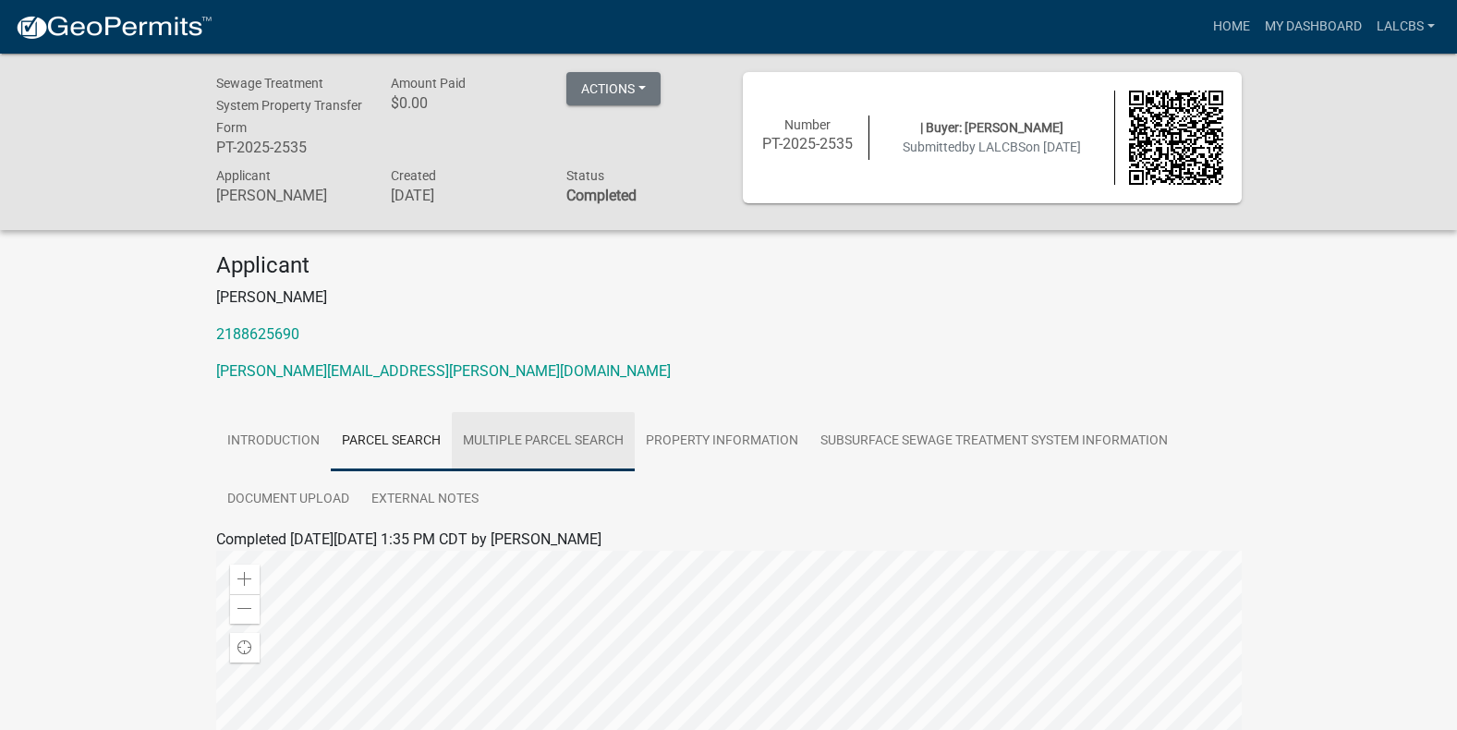
click at [538, 433] on link "Multiple Parcel Search" at bounding box center [543, 441] width 183 height 59
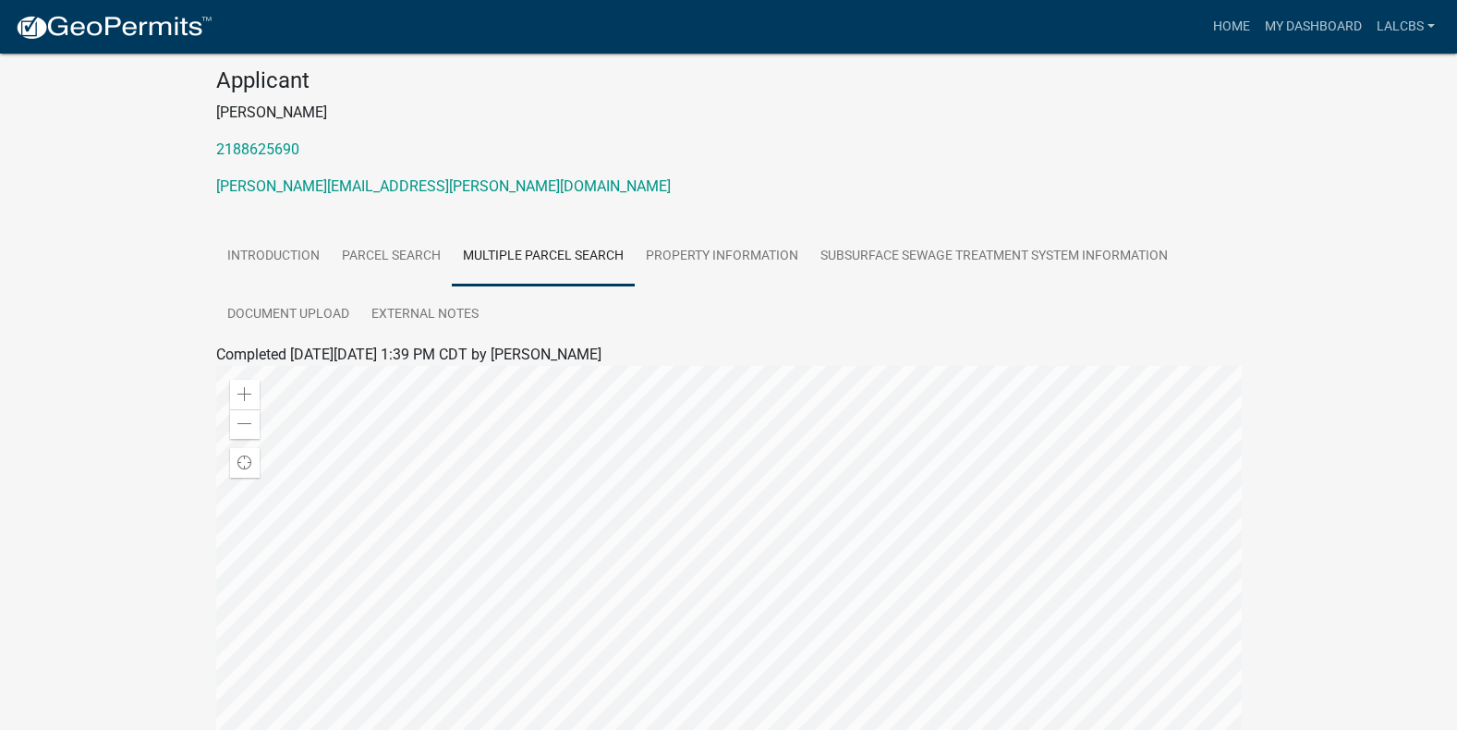
scroll to position [92, 0]
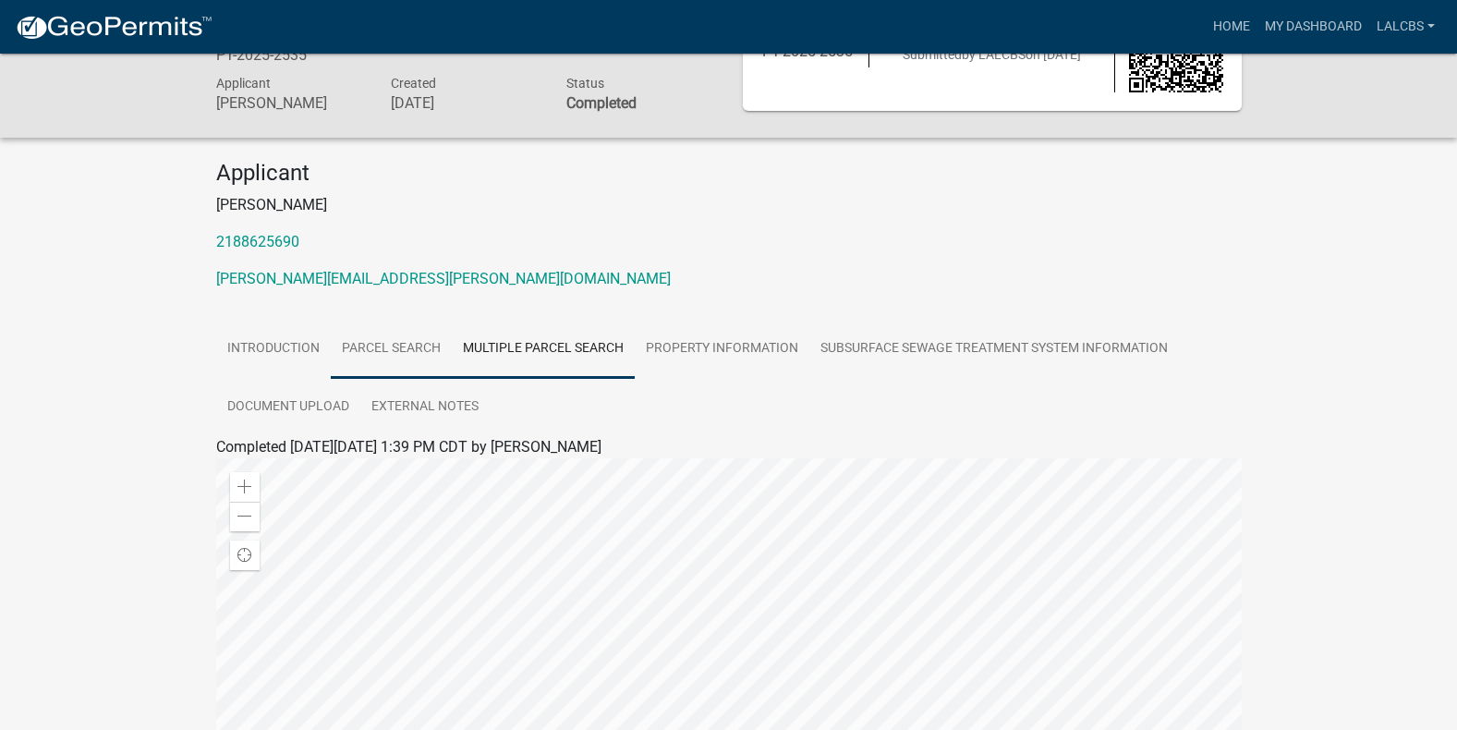
click at [398, 340] on link "Parcel search" at bounding box center [391, 349] width 121 height 59
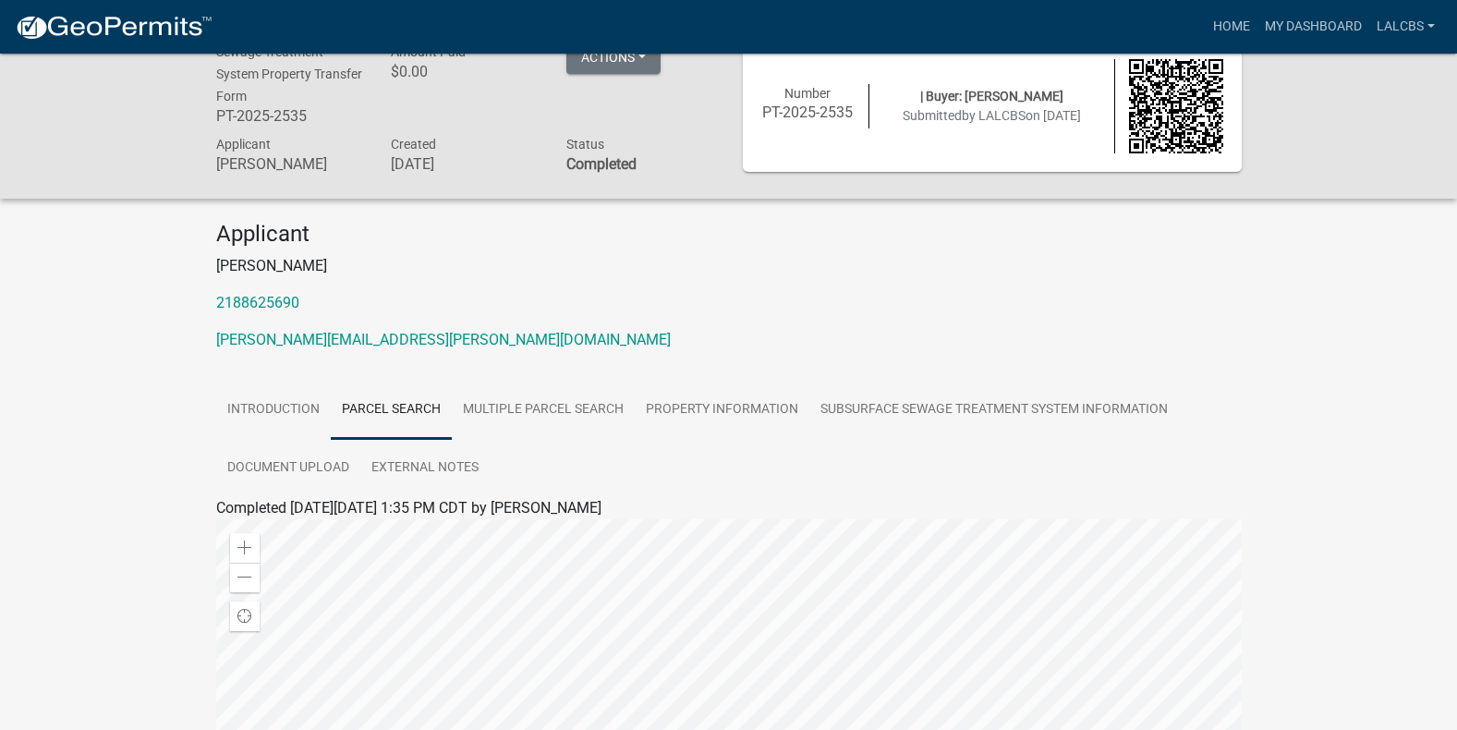
scroll to position [0, 0]
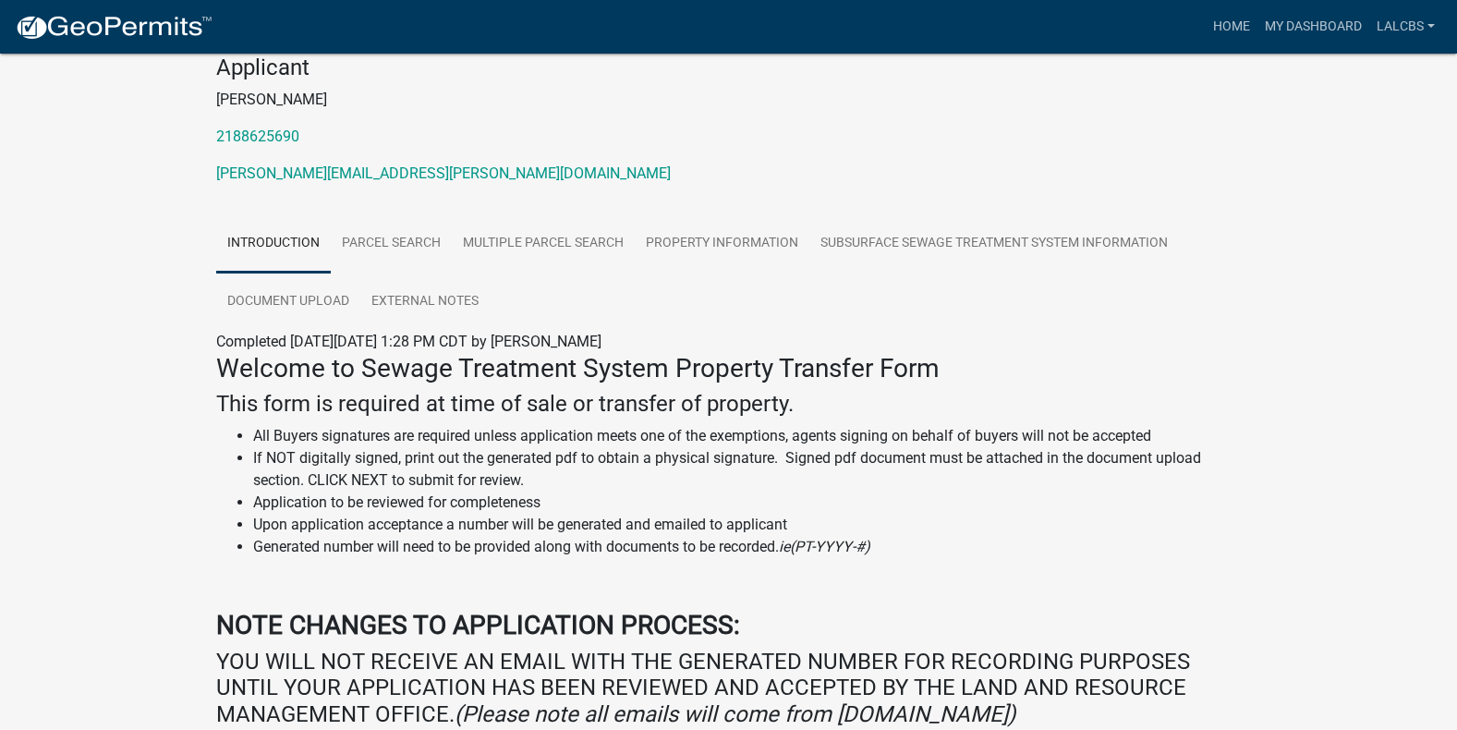
scroll to position [190, 0]
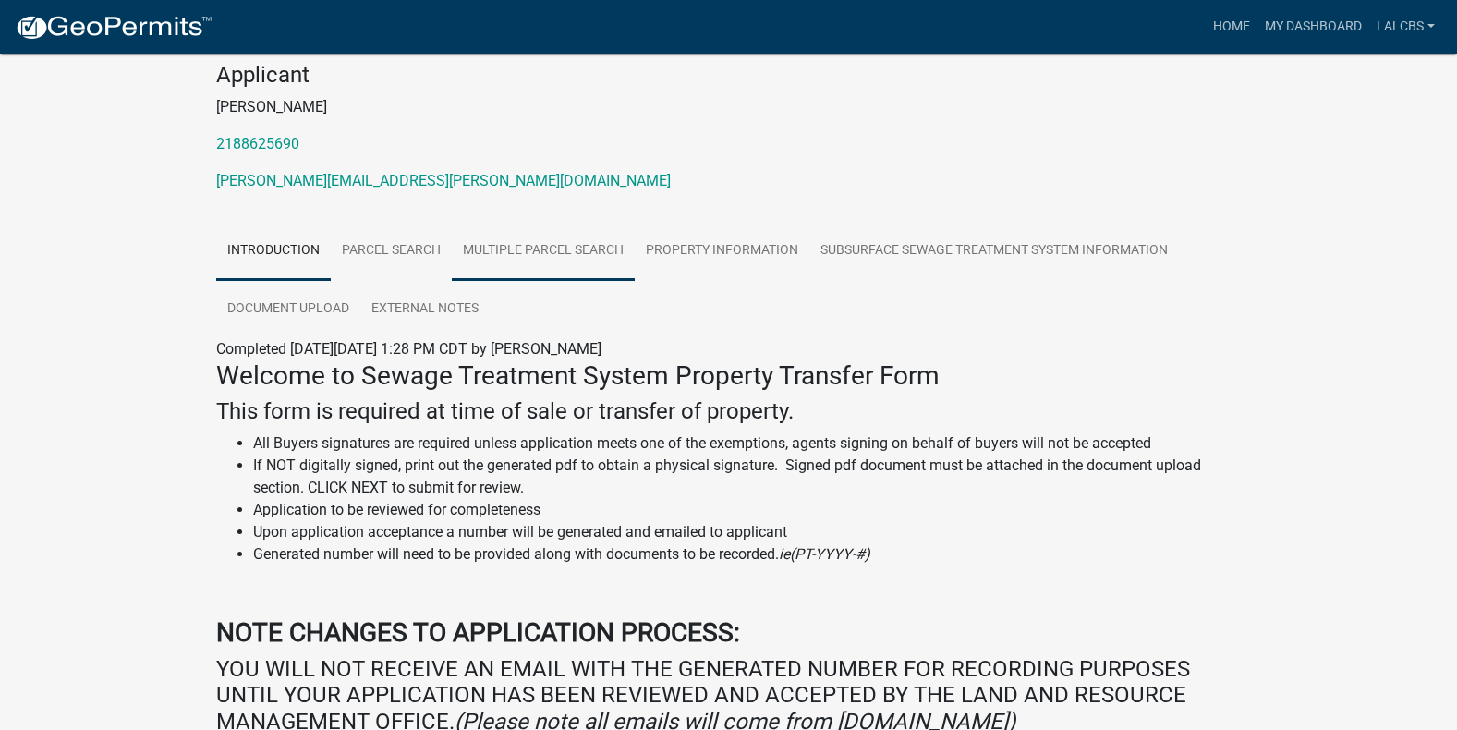
click at [570, 240] on link "Multiple Parcel Search" at bounding box center [543, 251] width 183 height 59
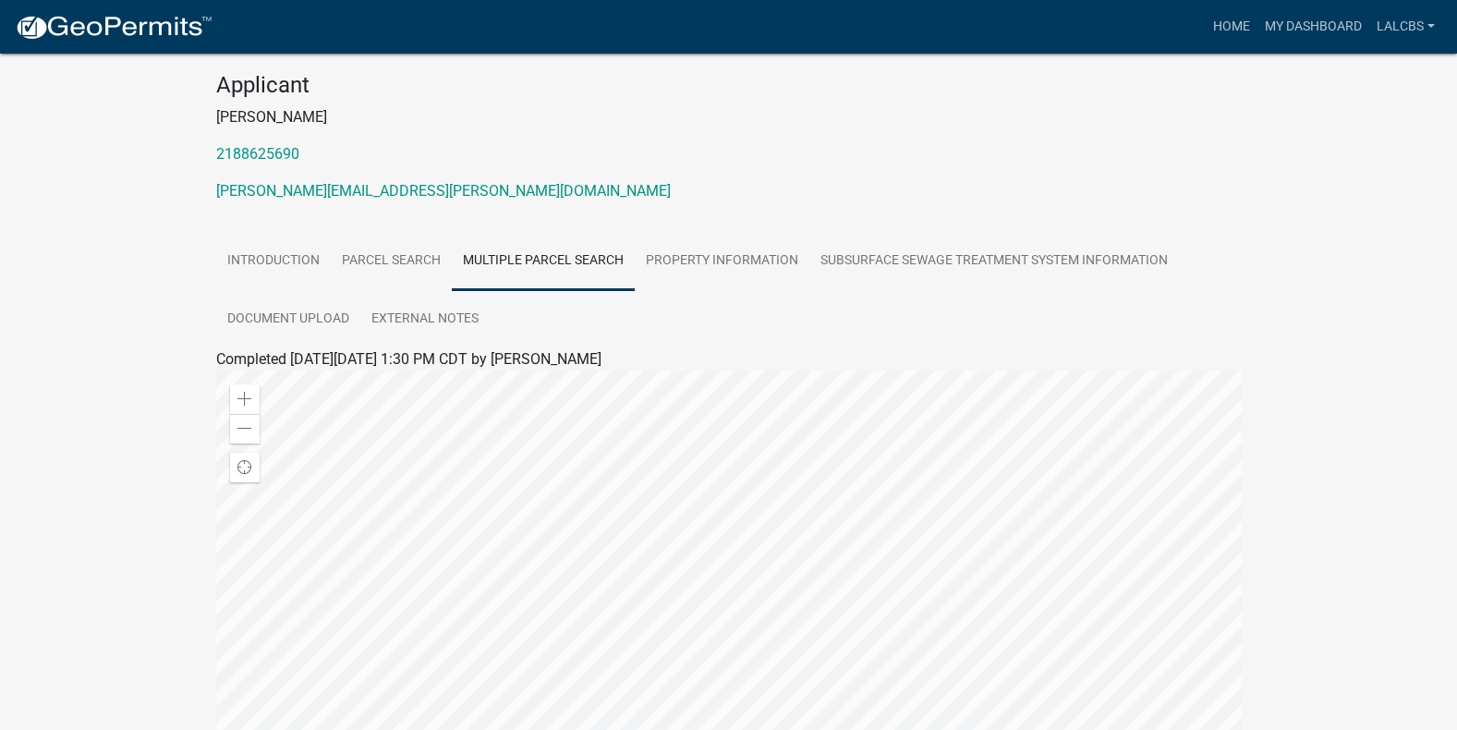
scroll to position [143, 0]
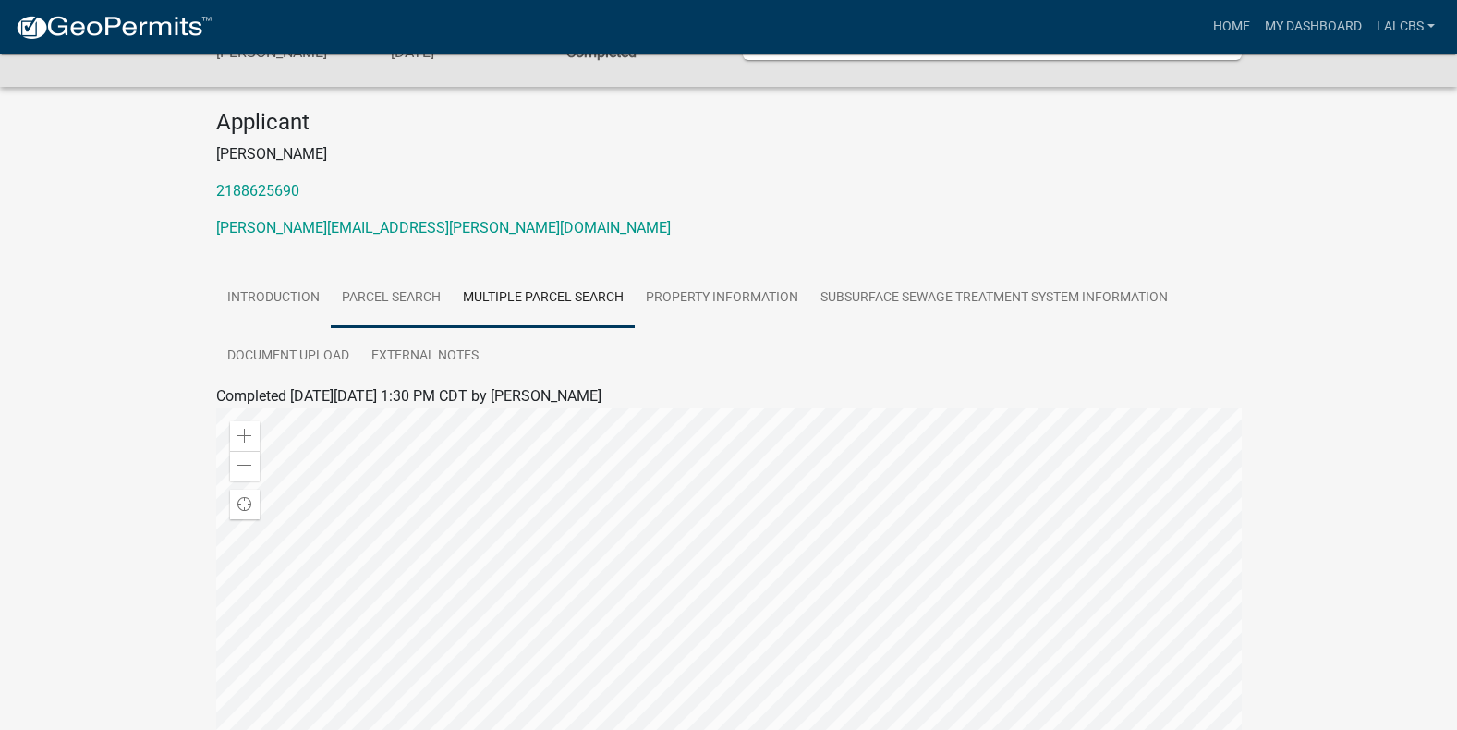
click at [402, 287] on link "Parcel search" at bounding box center [391, 298] width 121 height 59
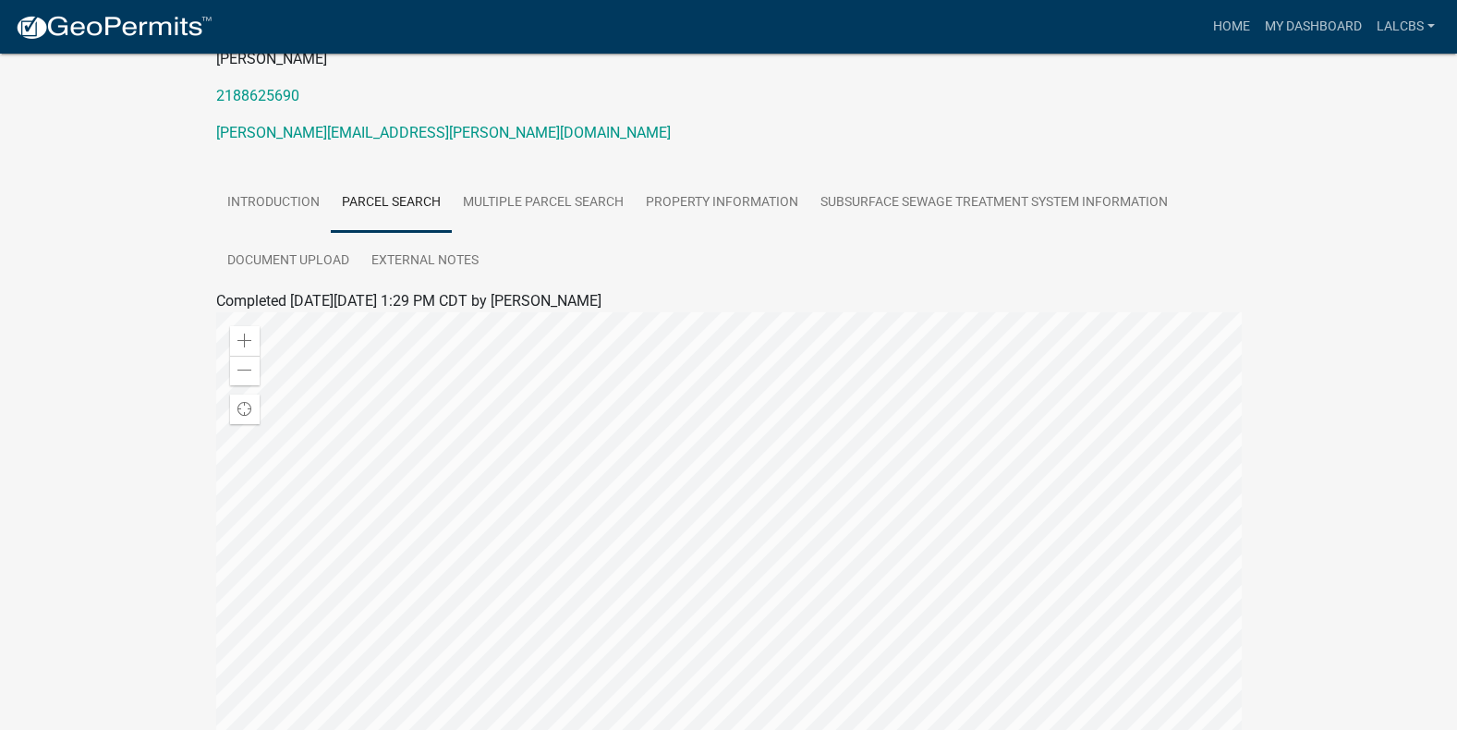
scroll to position [146, 0]
